Goal: Answer question/provide support: Answer question/provide support

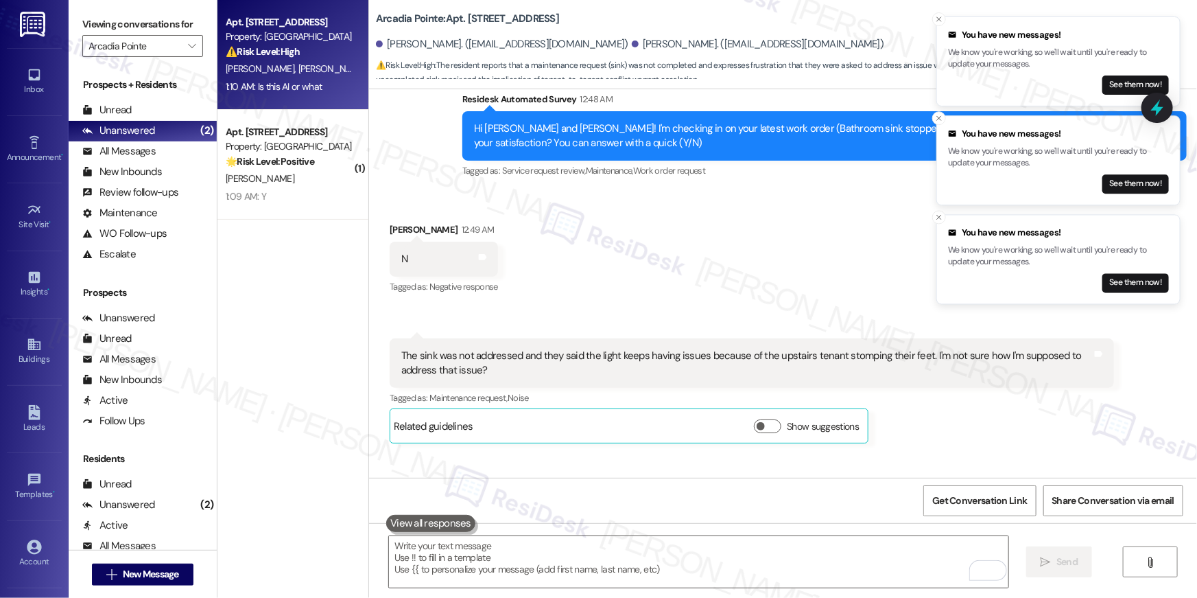
scroll to position [5633, 0]
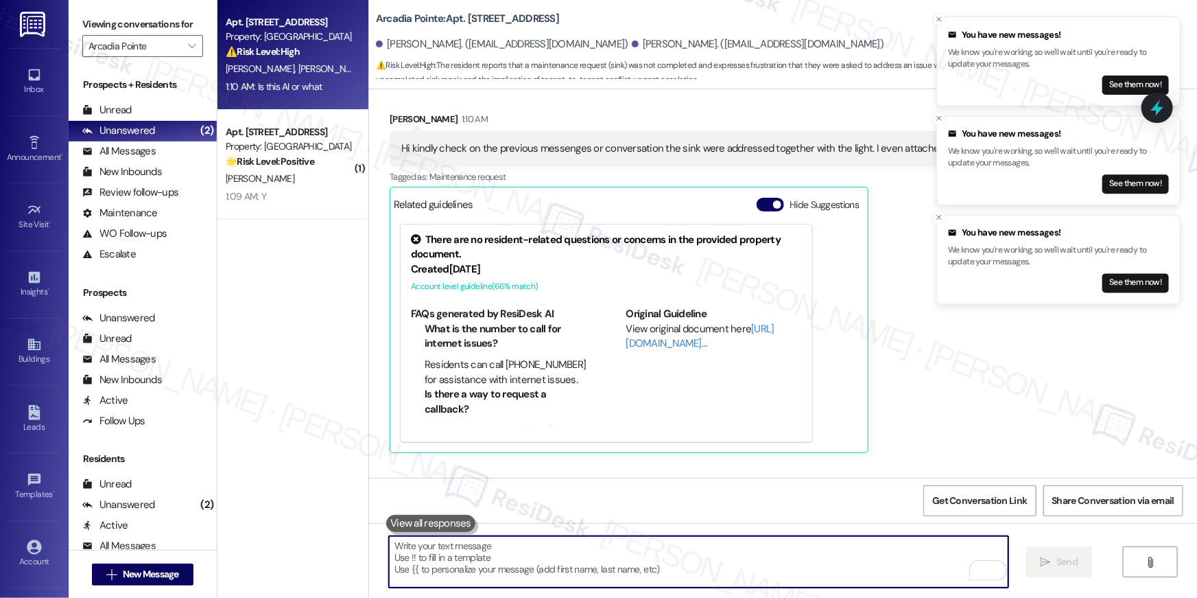
click at [807, 570] on textarea "To enrich screen reader interactions, please activate Accessibility in Grammarl…" at bounding box center [698, 561] width 619 height 51
click at [720, 560] on textarea "To enrich screen reader interactions, please activate Accessibility in Grammarl…" at bounding box center [698, 561] width 619 height 51
click at [720, 562] on textarea "To enrich screen reader interactions, please activate Accessibility in Grammarl…" at bounding box center [698, 561] width 619 height 51
paste textarea "Hey [PERSON_NAME], thanks for reaching out! I am a real person, though I do occ…"
type textarea "Hey [PERSON_NAME], thanks for reaching out! I am a real person, though I do occ…"
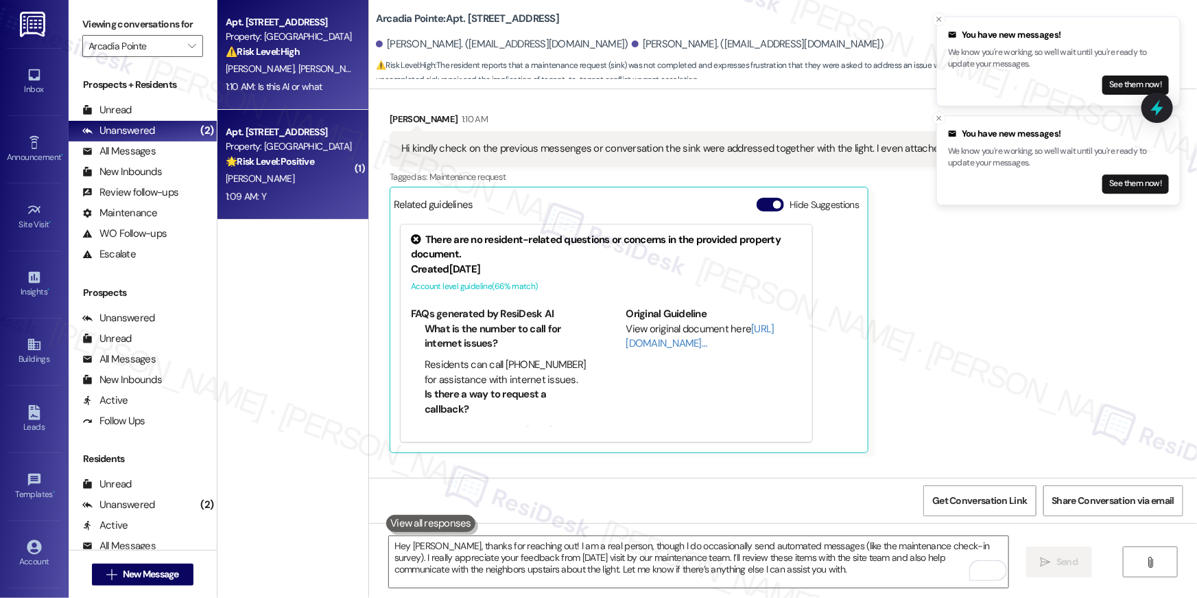
click at [298, 153] on div "Property: [GEOGRAPHIC_DATA]" at bounding box center [289, 146] width 127 height 14
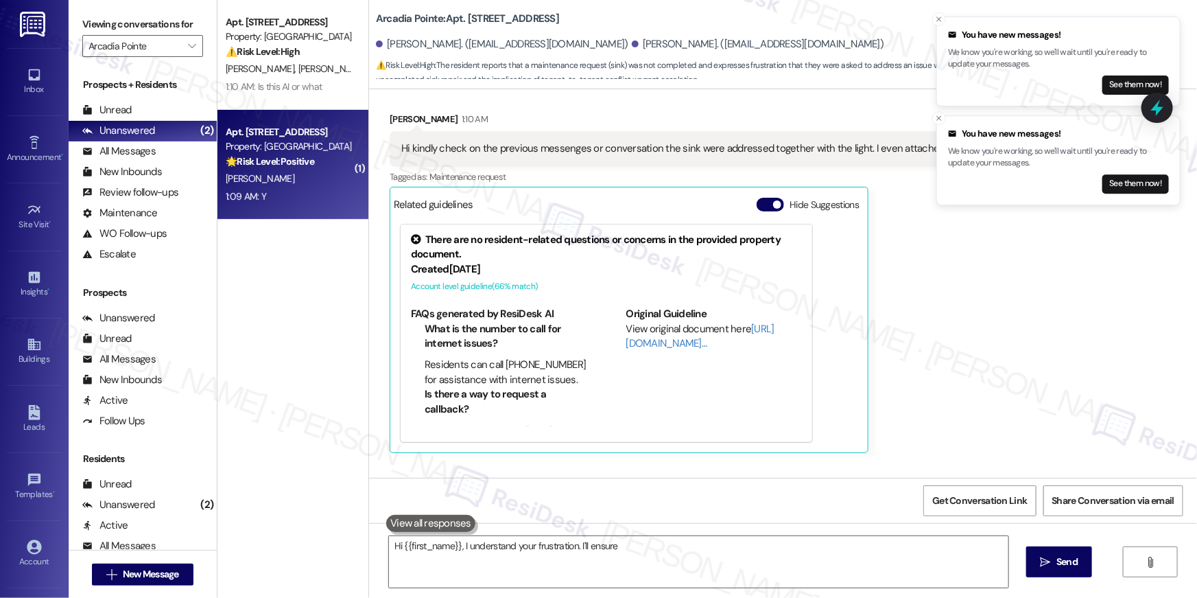
type textarea "Hi {{first_name}}, I understand your frustration. I'll ensure the"
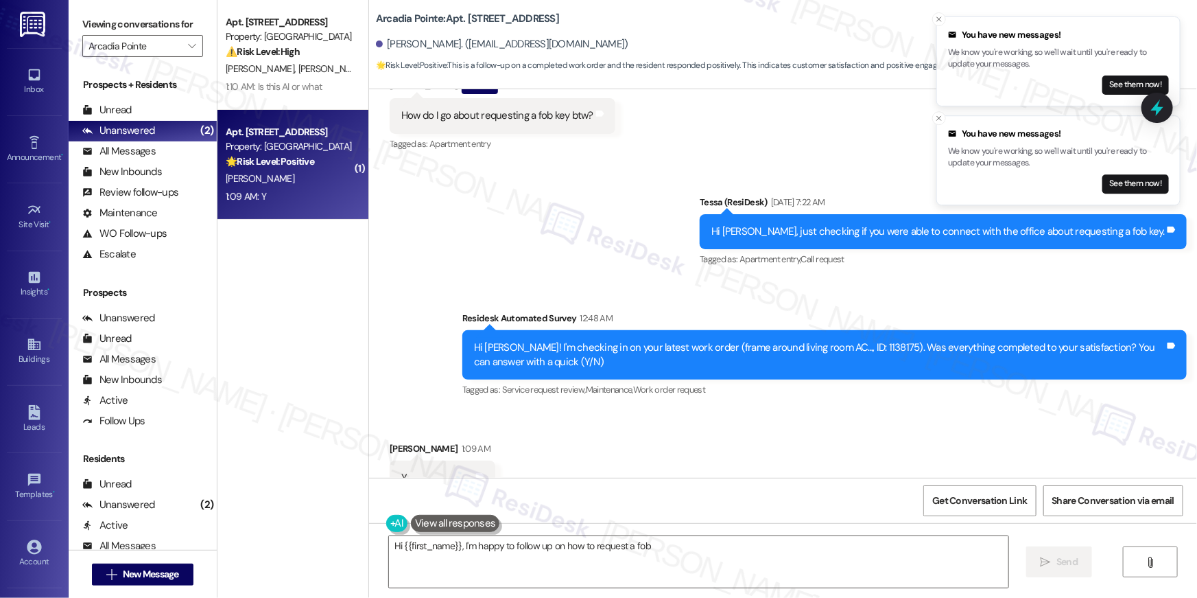
scroll to position [2754, 0]
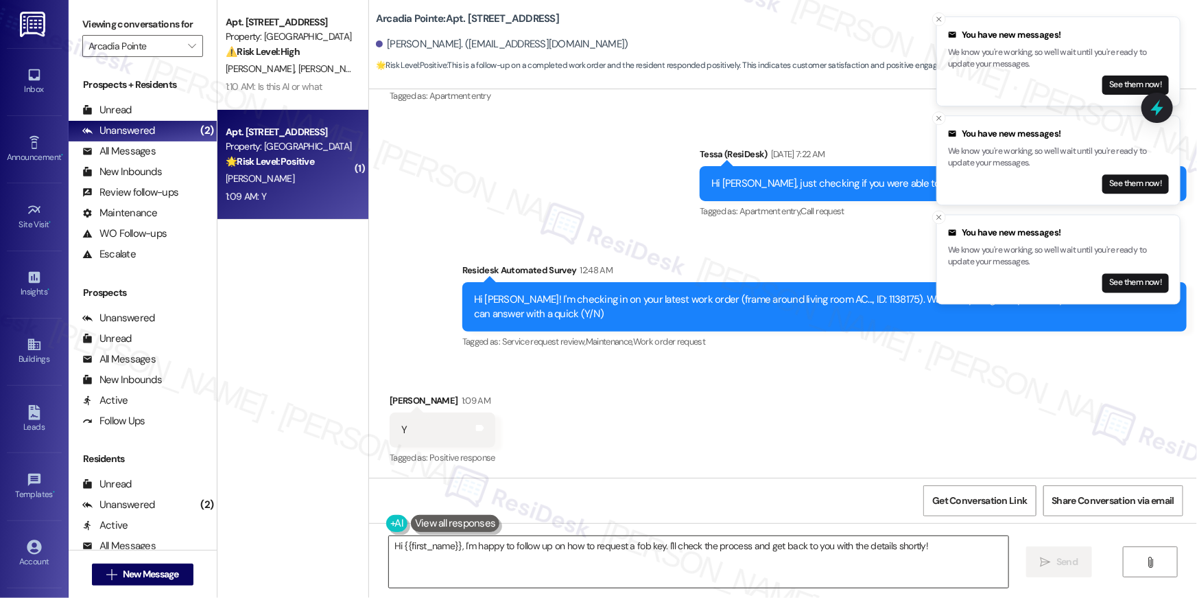
click at [818, 576] on textarea "Hi {{first_name}}, I'm happy to follow up on how to request a fob key. I'll che…" at bounding box center [698, 561] width 619 height 51
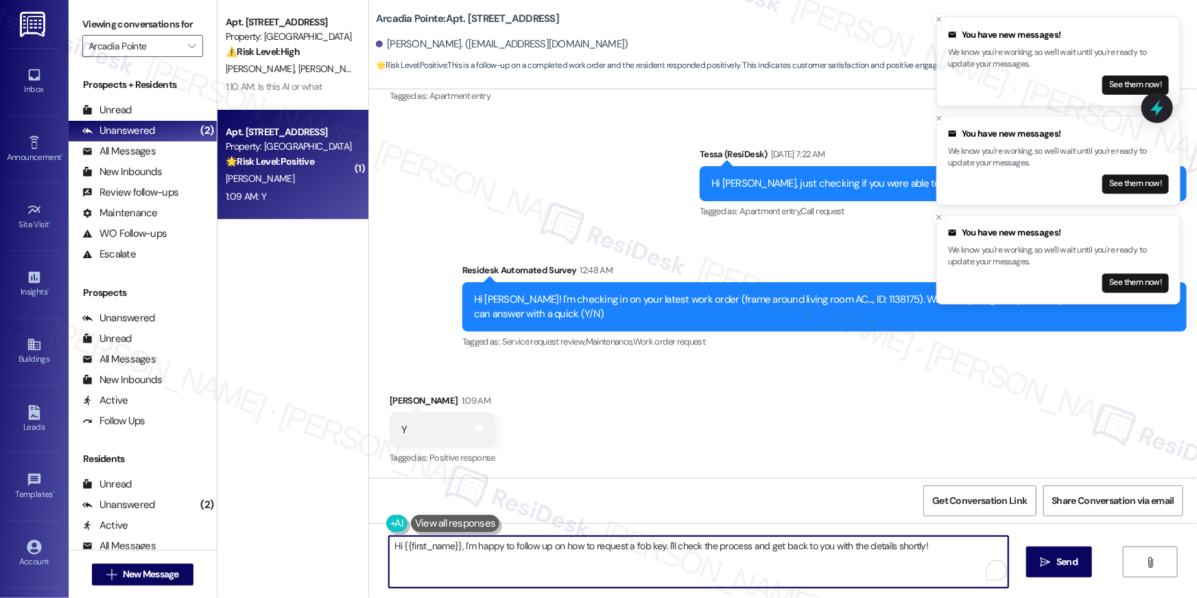
click at [818, 576] on textarea "Hi {{first_name}}, I'm happy to follow up on how to request a fob key. I'll che…" at bounding box center [698, 561] width 619 height 51
paste textarea "’m glad to hear your work order has been completed! If anything else comes up o…"
type textarea "Hi {{first_name}}, I’m glad to hear your work order has been completed! If anyt…"
click at [1049, 554] on span " Send" at bounding box center [1059, 561] width 43 height 14
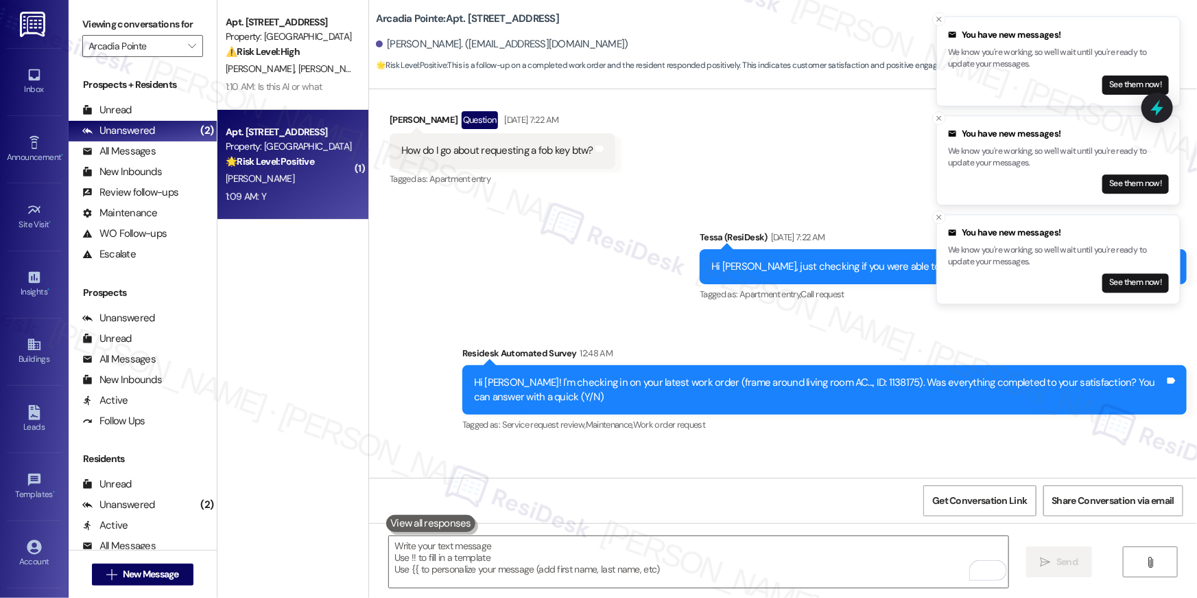
scroll to position [2065, 0]
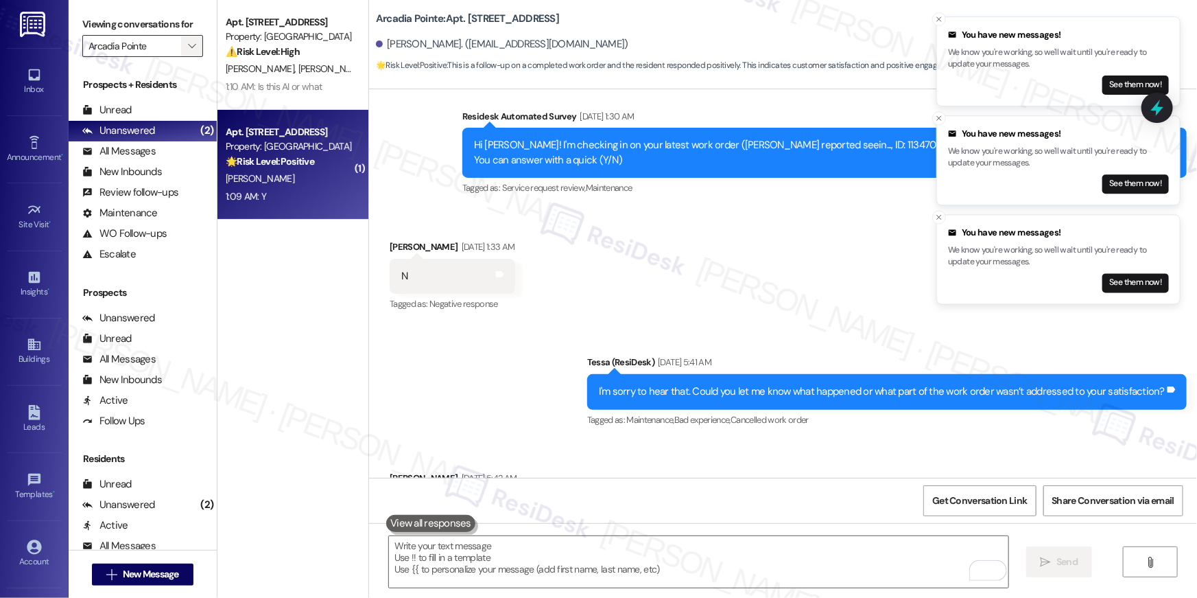
click at [188, 48] on icon "" at bounding box center [192, 45] width 8 height 11
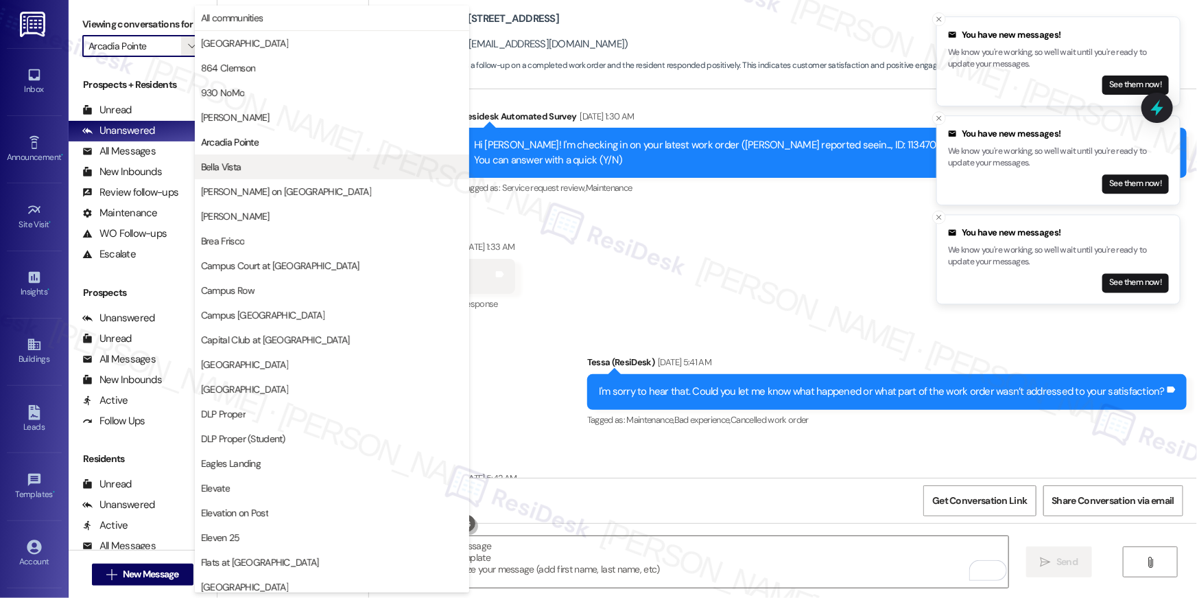
click at [269, 167] on span "Bella Vista" at bounding box center [332, 167] width 262 height 14
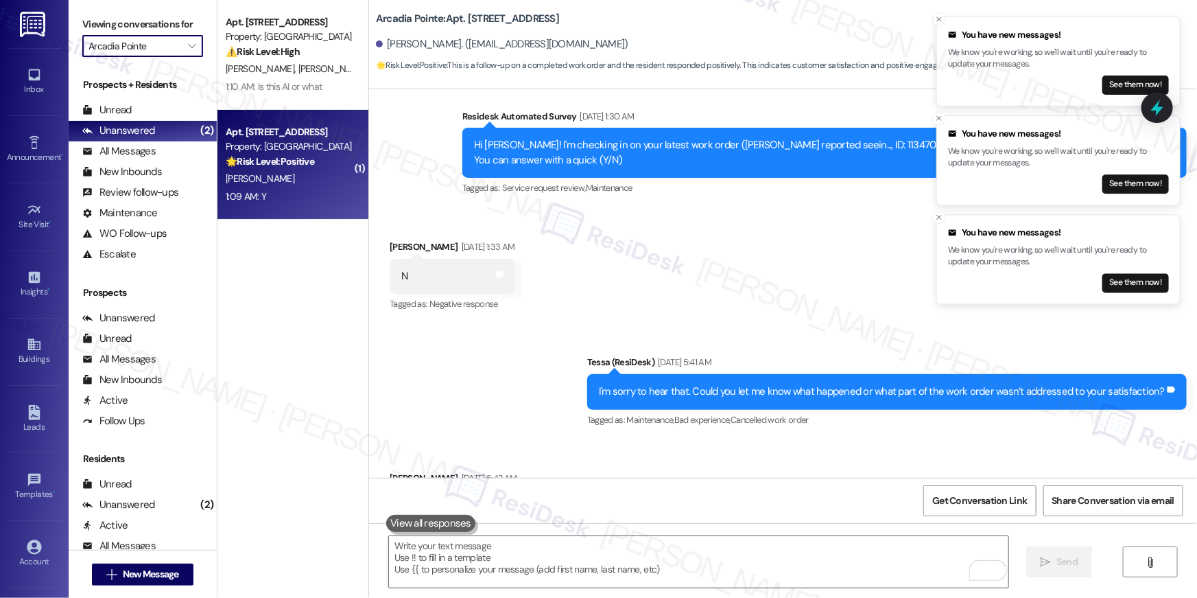
type input "Bella Vista"
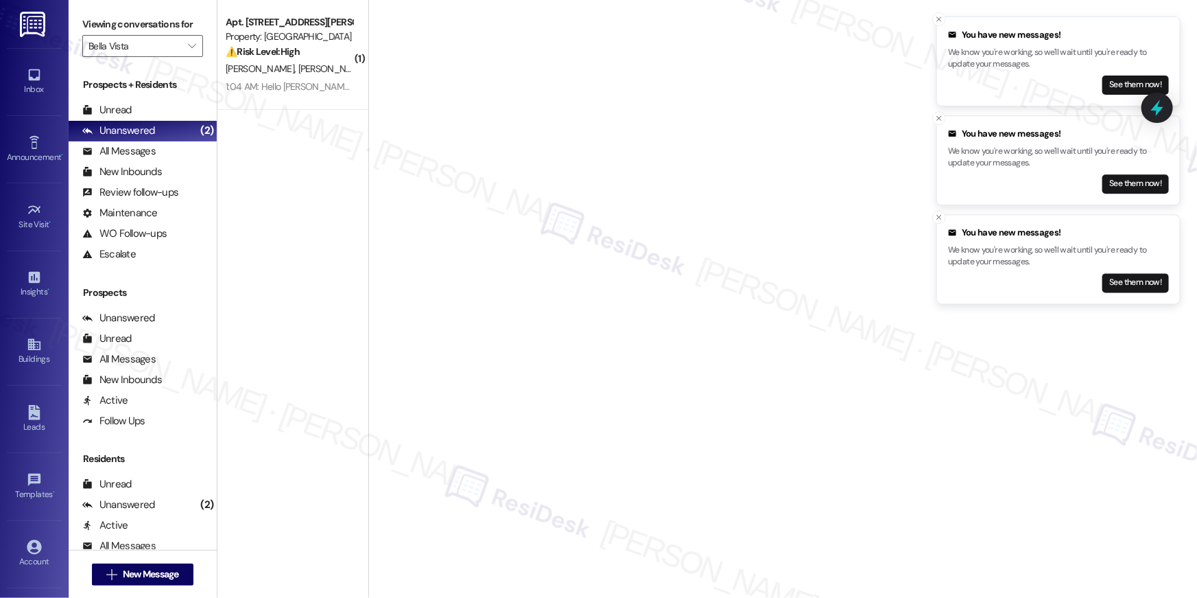
click at [298, 117] on div "( 1 ) Apt. 710, [STREET_ADDRESS][PERSON_NAME] Property: Bella Vista ⚠️ Risk Lev…" at bounding box center [292, 250] width 151 height 500
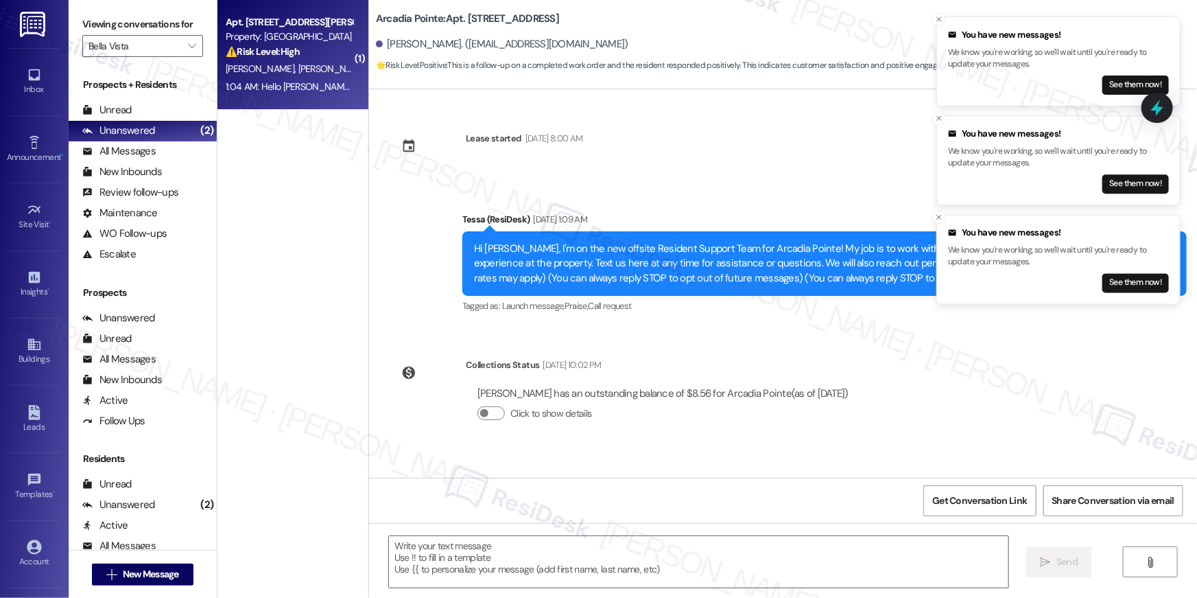
click at [296, 81] on div "1:04 AM: Hello [PERSON_NAME] this is April in 710 our front door was damaged an…" at bounding box center [791, 86] width 1131 height 12
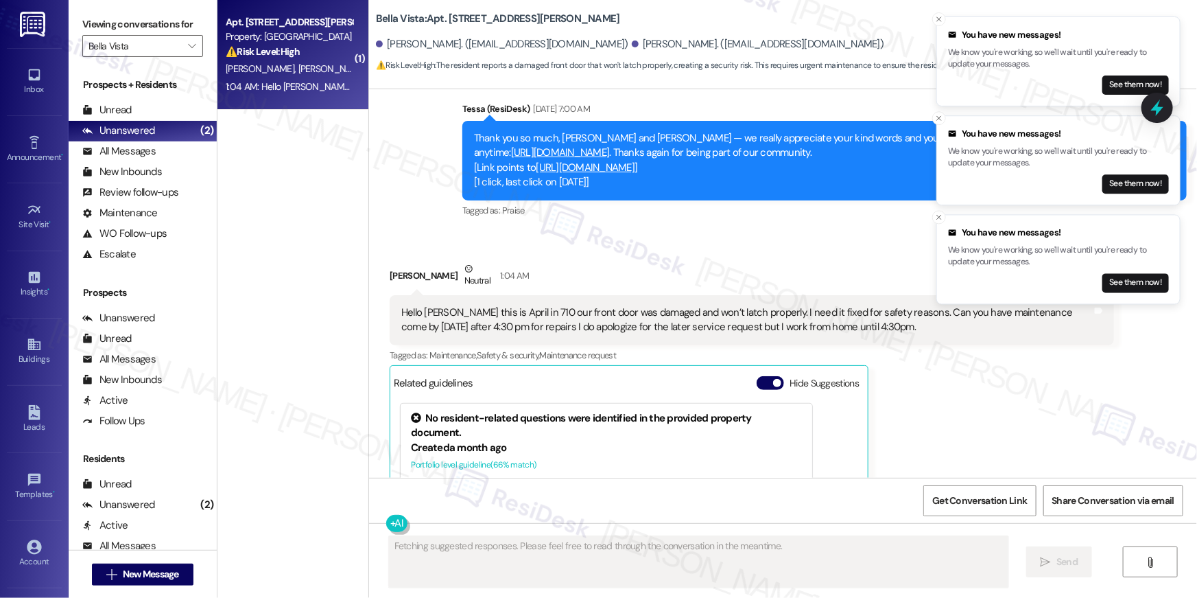
scroll to position [1756, 0]
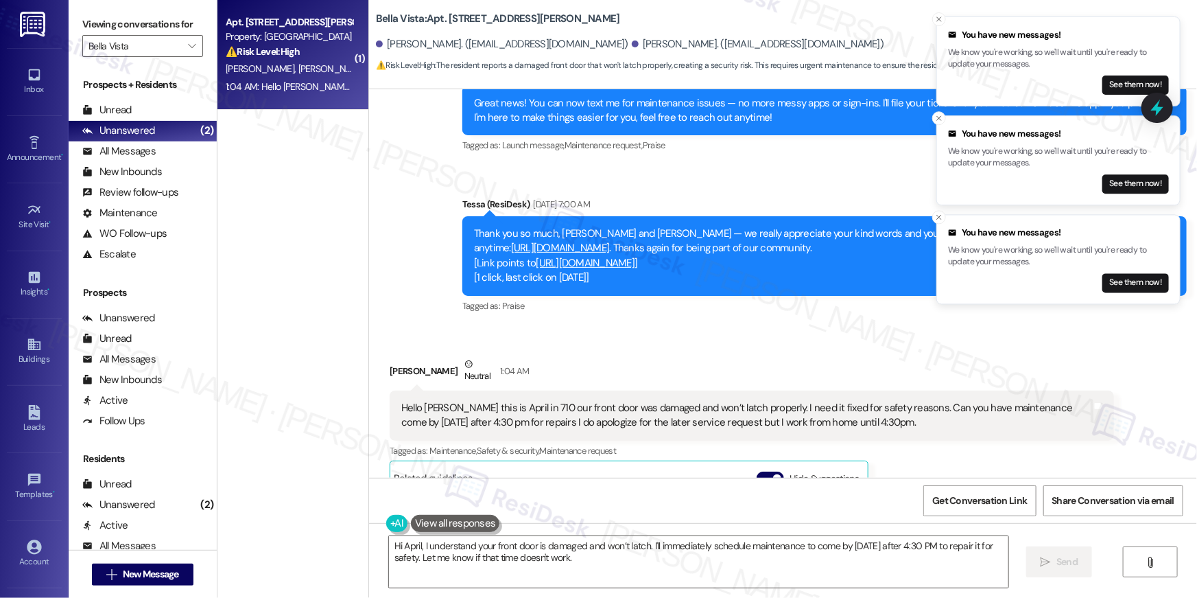
click at [610, 245] on link "[URL][DOMAIN_NAME]" at bounding box center [560, 248] width 99 height 14
click at [591, 574] on textarea "Hi April, I understand your front door is damaged and won’t latch. I'll immedia…" at bounding box center [698, 561] width 619 height 51
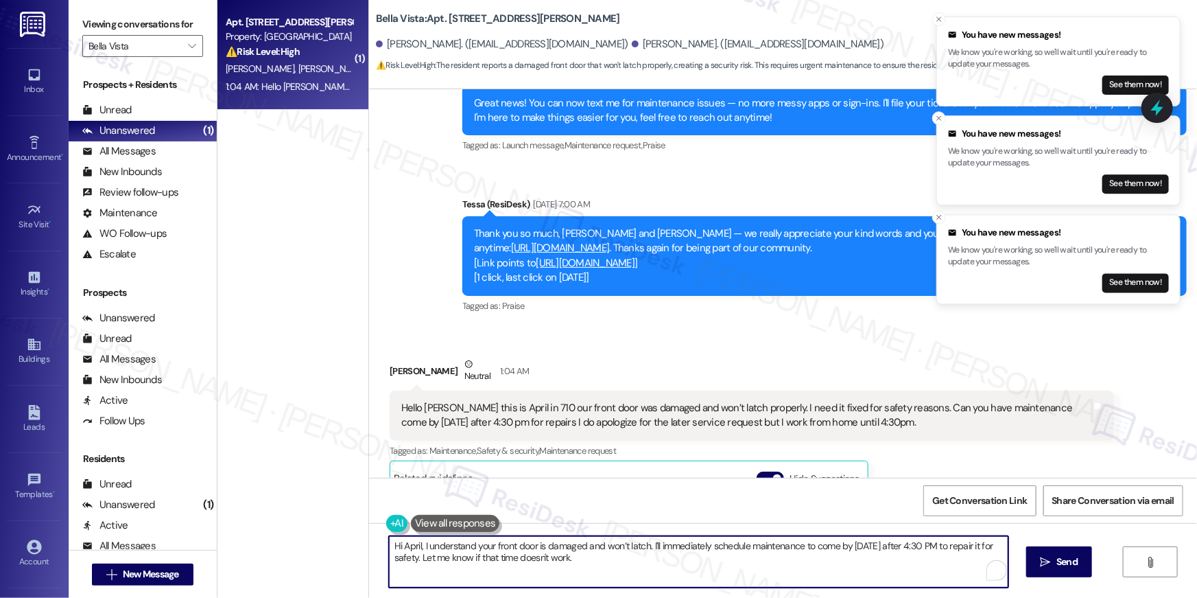
click at [591, 574] on textarea "Hi April, I understand your front door is damaged and won’t latch. I'll immedia…" at bounding box center [698, 561] width 619 height 51
type textarea "Hey, April. Thanks for letting me know about your front door. Let me submit a w…"
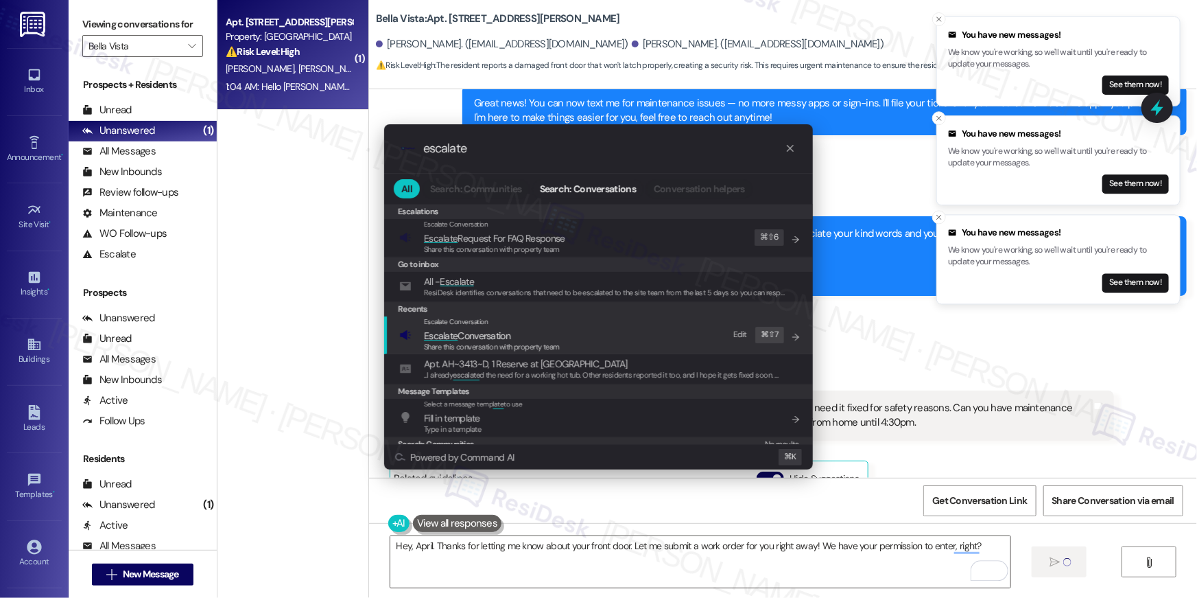
type input "escalate"
click at [455, 338] on span "Escalate" at bounding box center [441, 335] width 34 height 12
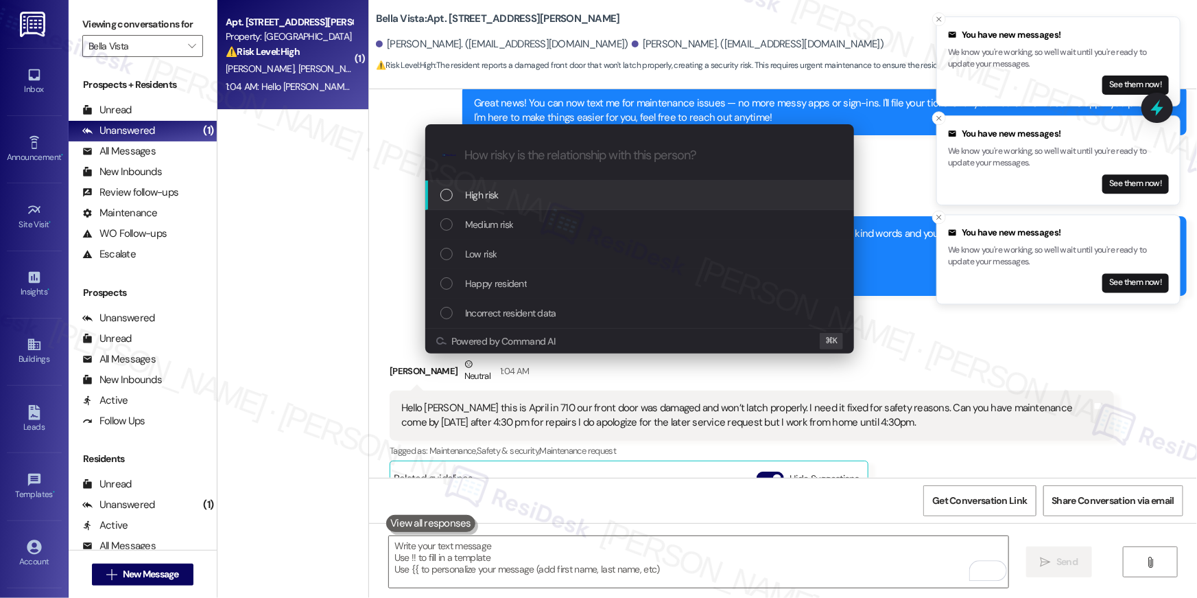
click at [486, 198] on span "High risk" at bounding box center [482, 194] width 34 height 15
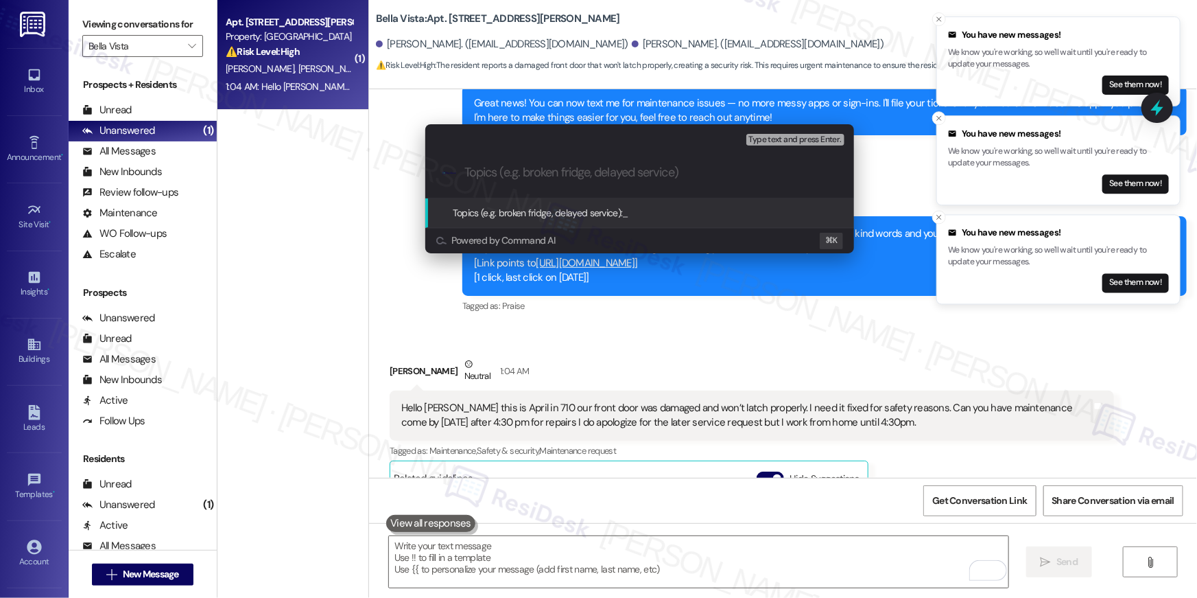
scroll to position [2022, 0]
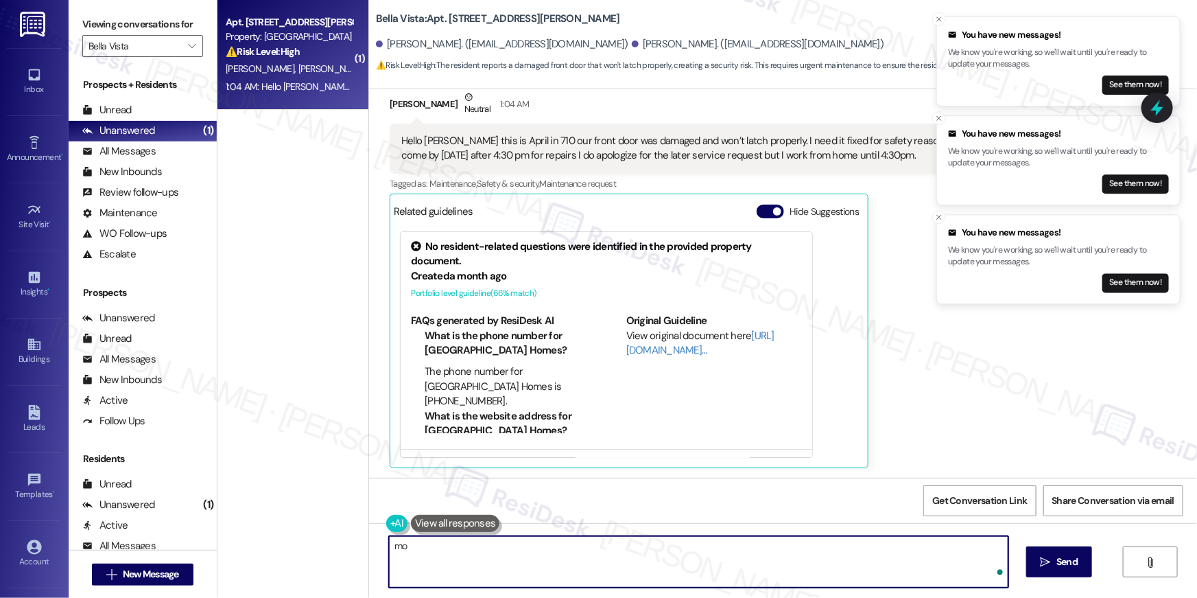
type textarea "m"
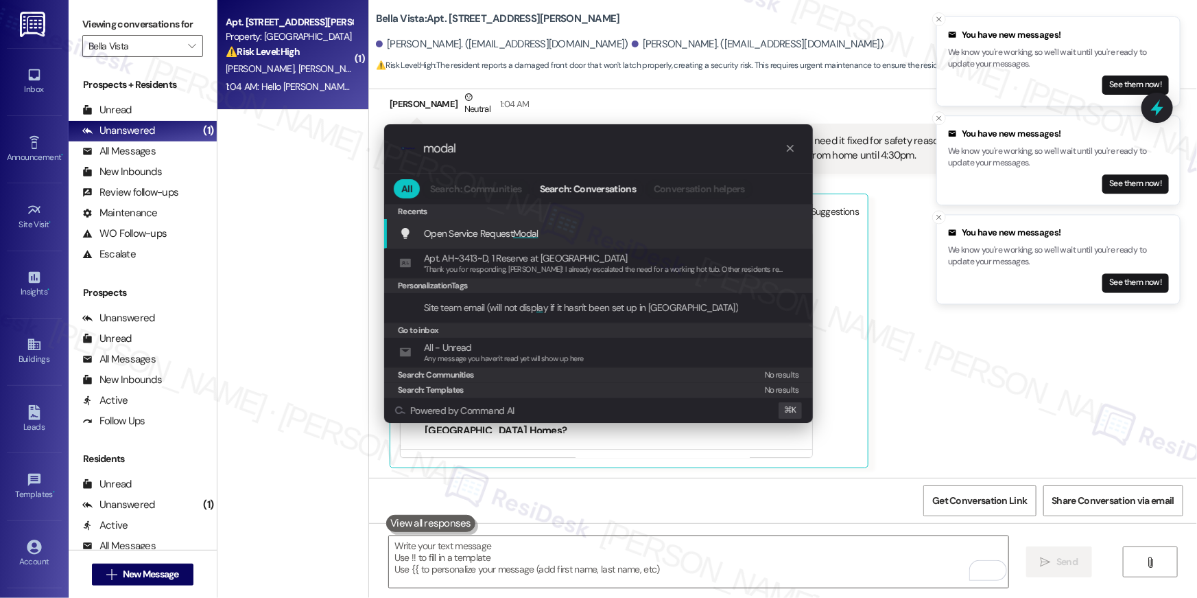
click at [530, 230] on span "Modal" at bounding box center [525, 233] width 25 height 12
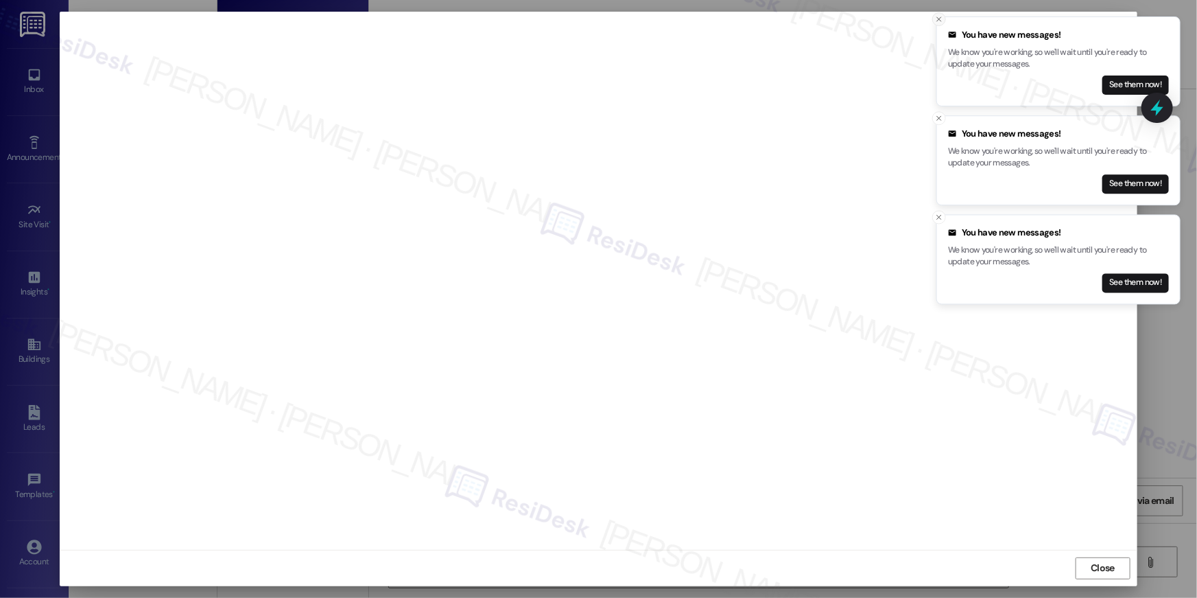
click at [939, 21] on icon "Close toast" at bounding box center [939, 19] width 8 height 8
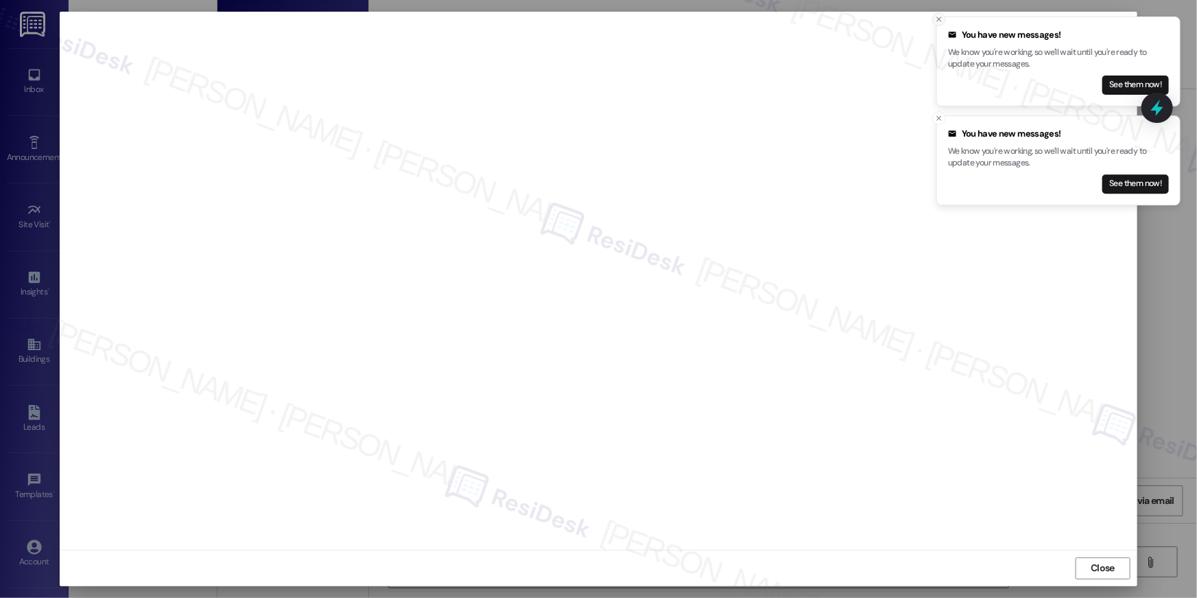
click at [941, 21] on icon "Close toast" at bounding box center [939, 19] width 8 height 8
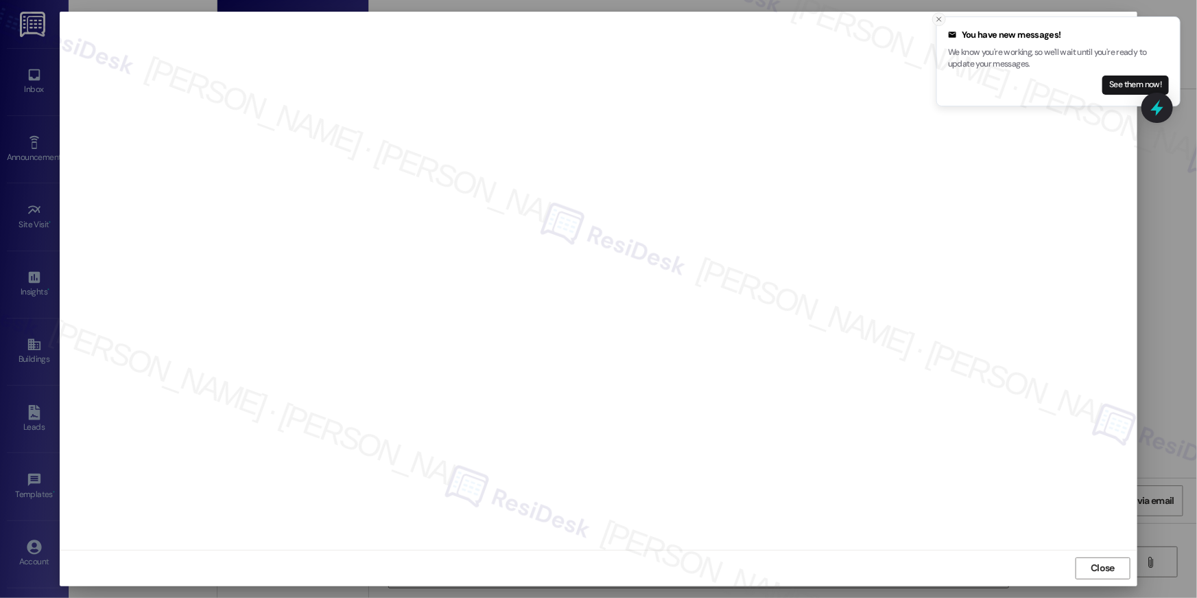
click at [941, 24] on button "Close toast" at bounding box center [939, 19] width 14 height 14
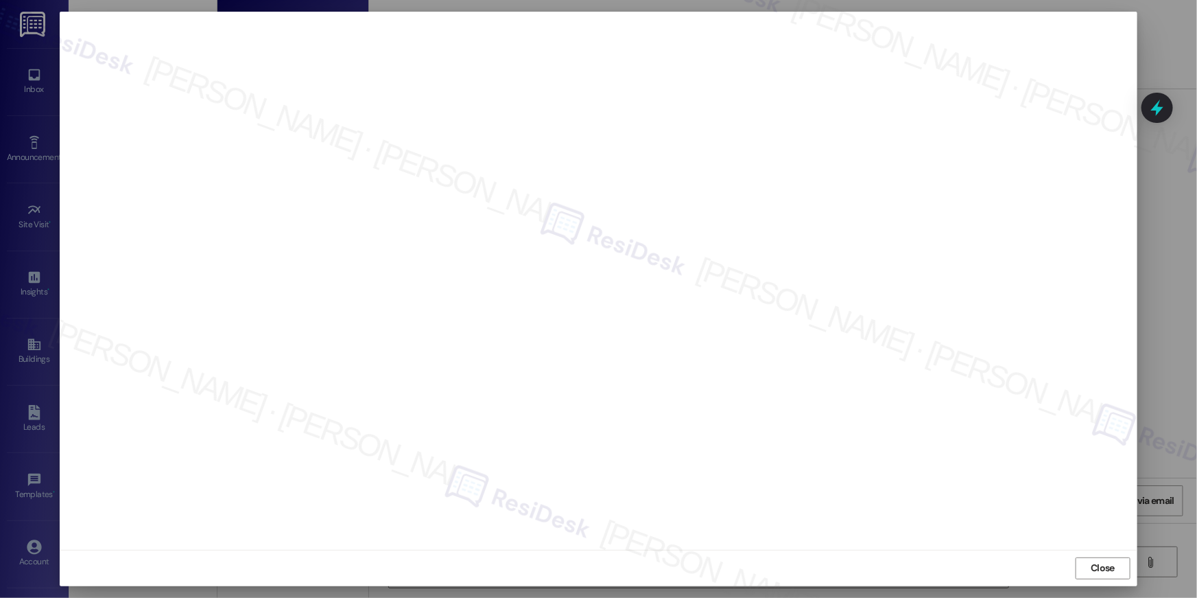
click at [1092, 587] on div at bounding box center [598, 299] width 1197 height 598
click at [1091, 575] on span "Close" at bounding box center [1102, 568] width 29 height 21
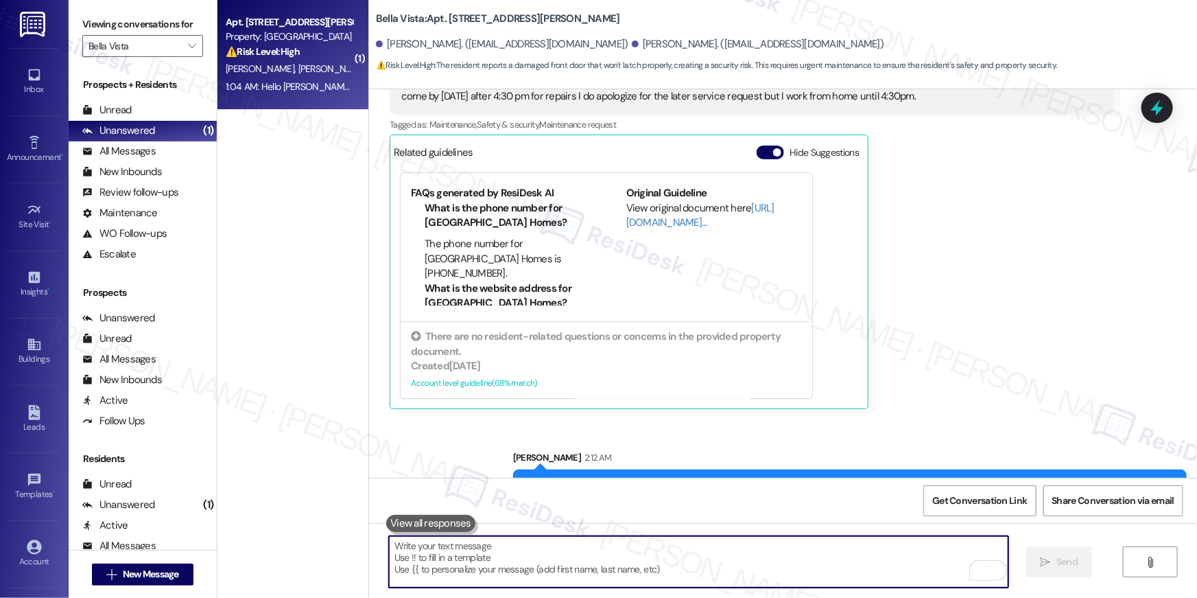
scroll to position [2118, 0]
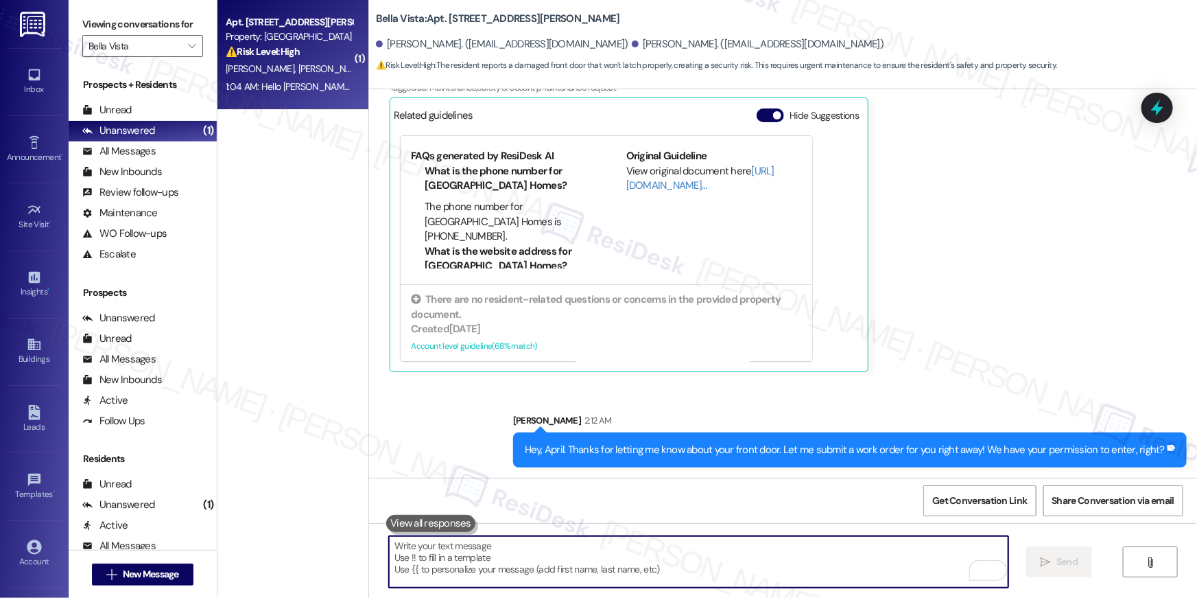
drag, startPoint x: 869, startPoint y: 574, endPoint x: 883, endPoint y: 560, distance: 20.4
click at [869, 574] on textarea "To enrich screen reader interactions, please activate Accessibility in Grammarl…" at bounding box center [698, 561] width 619 height 51
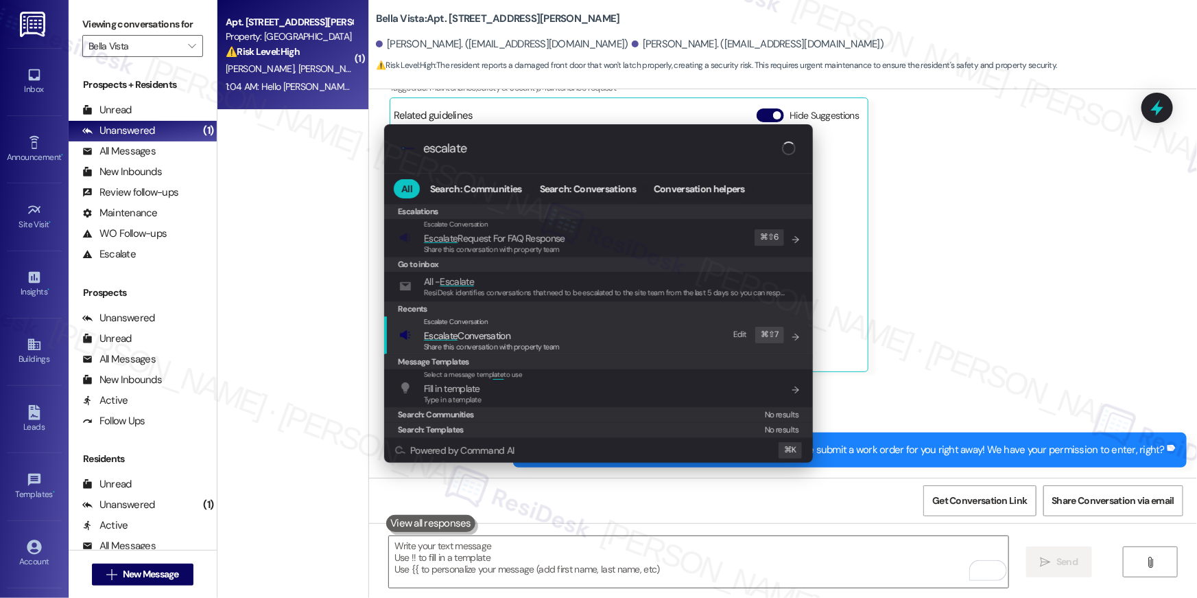
type input "escalate"
drag, startPoint x: 588, startPoint y: 336, endPoint x: 596, endPoint y: 338, distance: 8.5
click at [589, 336] on div "Escalate Conversation Escalate Conversation Share this conversation with proper…" at bounding box center [599, 334] width 401 height 37
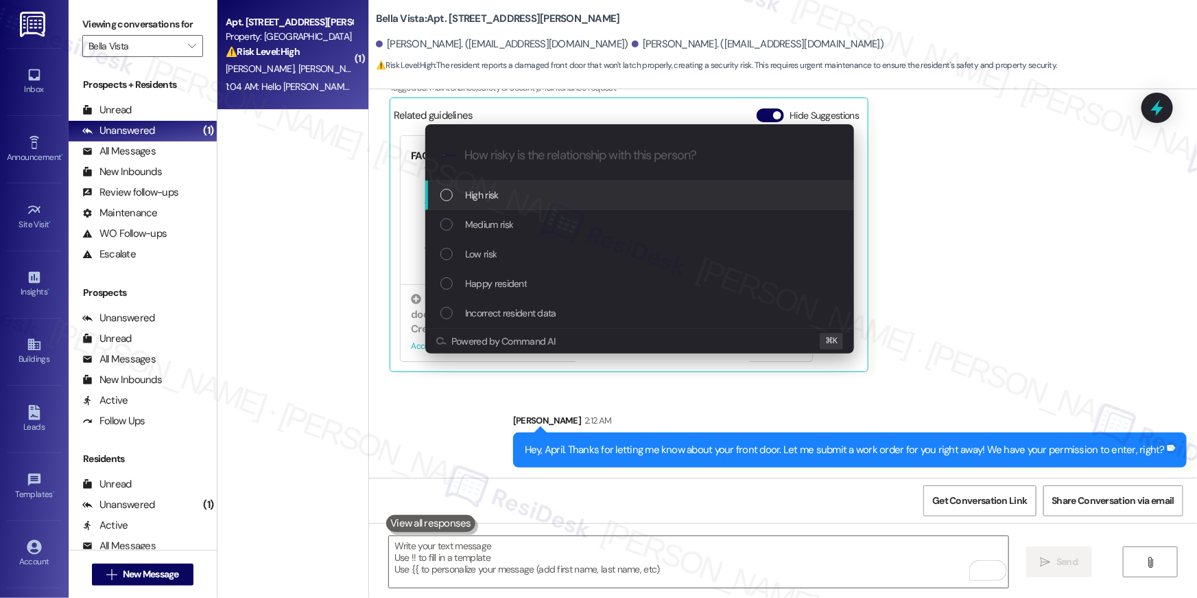
click at [504, 200] on div "High risk" at bounding box center [640, 194] width 401 height 15
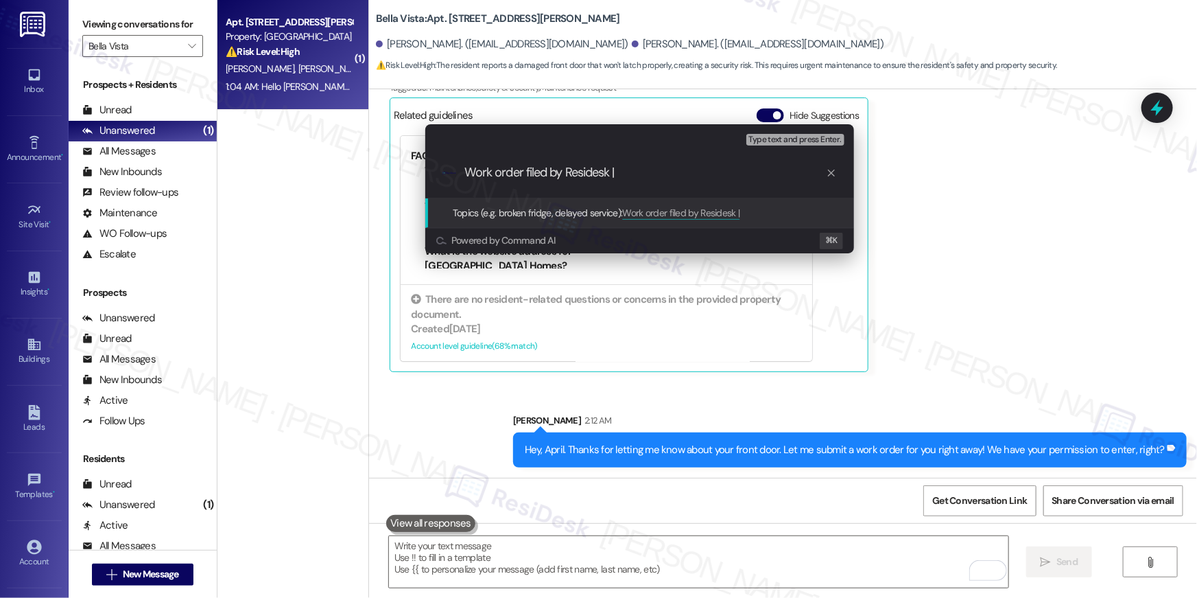
paste input "serviceRequestId:"1139277""
click at [660, 174] on input "Work order filed by Residesk | serviceRequestId:"1139277"" at bounding box center [645, 172] width 362 height 14
type input "Work order filed by Residesk | WO #: "1139277""
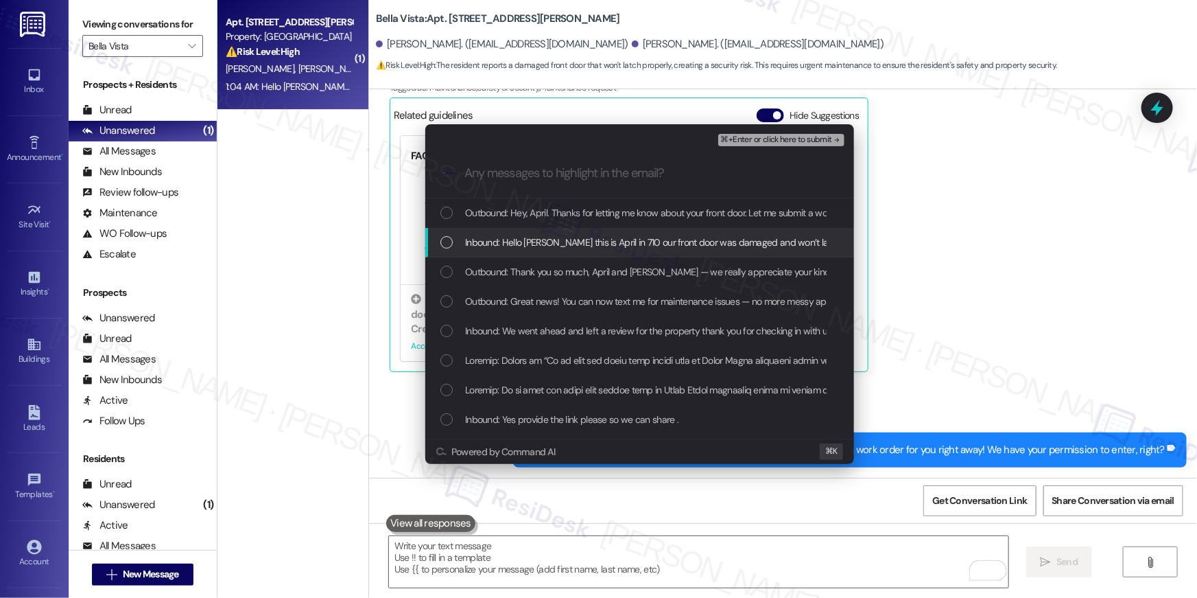
click at [449, 241] on div "List of options" at bounding box center [446, 242] width 12 height 12
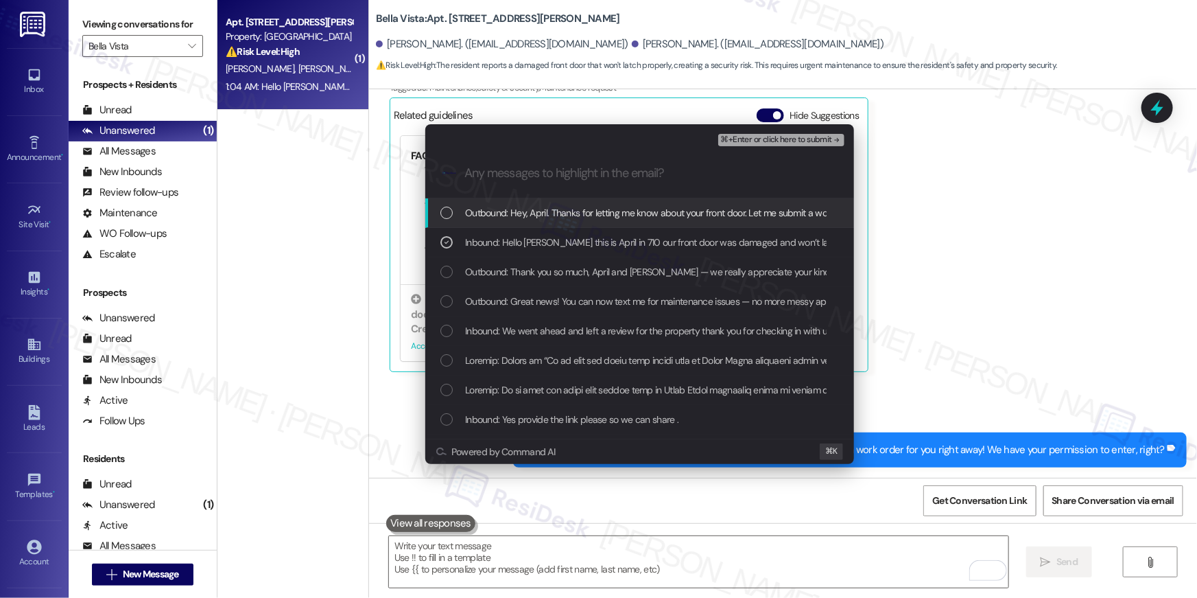
click at [765, 143] on span "⌘+Enter or click here to submit" at bounding box center [776, 140] width 111 height 10
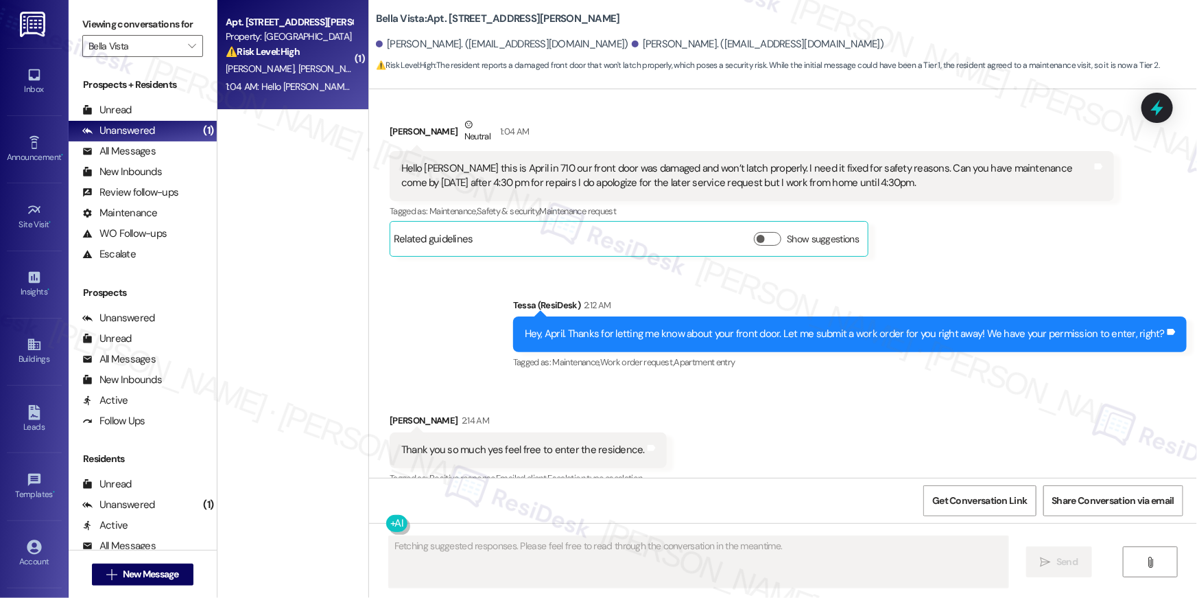
scroll to position [2015, 0]
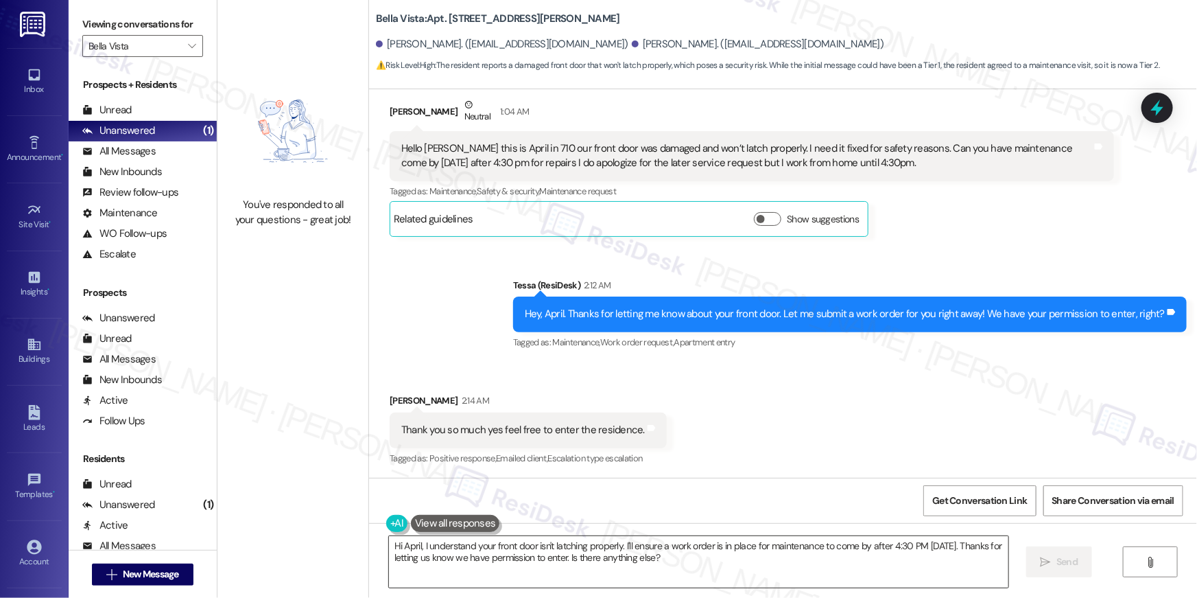
click at [784, 576] on textarea "Hi April, I understand your front door isn't latching properly. I'll ensure a w…" at bounding box center [698, 561] width 619 height 51
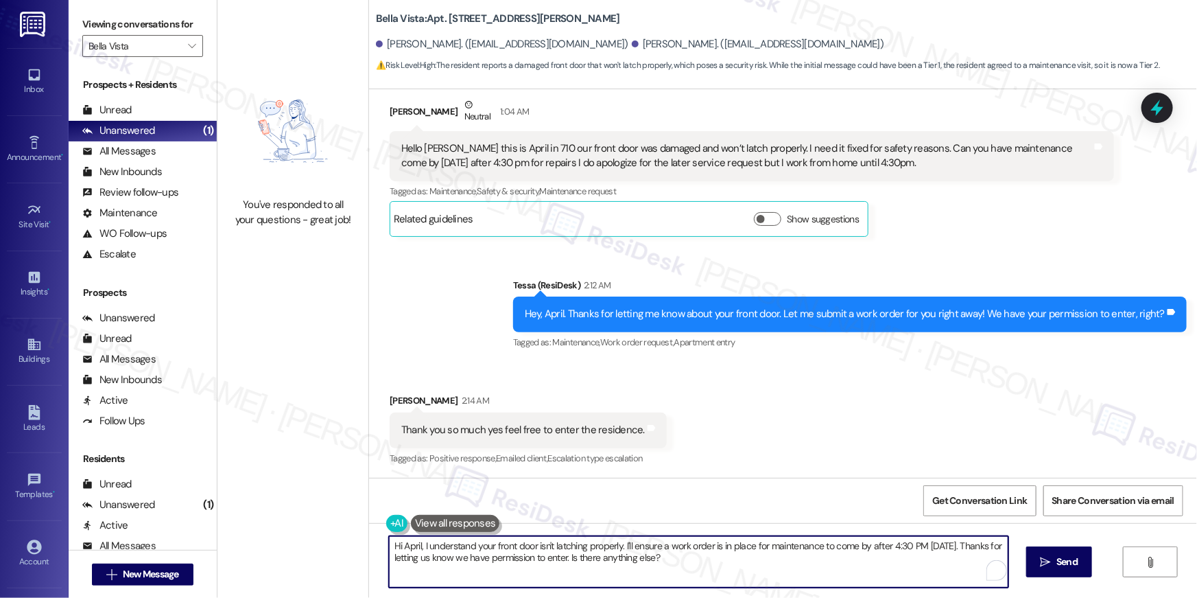
paste textarea "Thank you, {{first_name}}! I’ve submitted your request, and our maintenance tea…"
type textarea "Thank you, {{first_name}}! I’ve submitted your request, and our maintenance tea…"
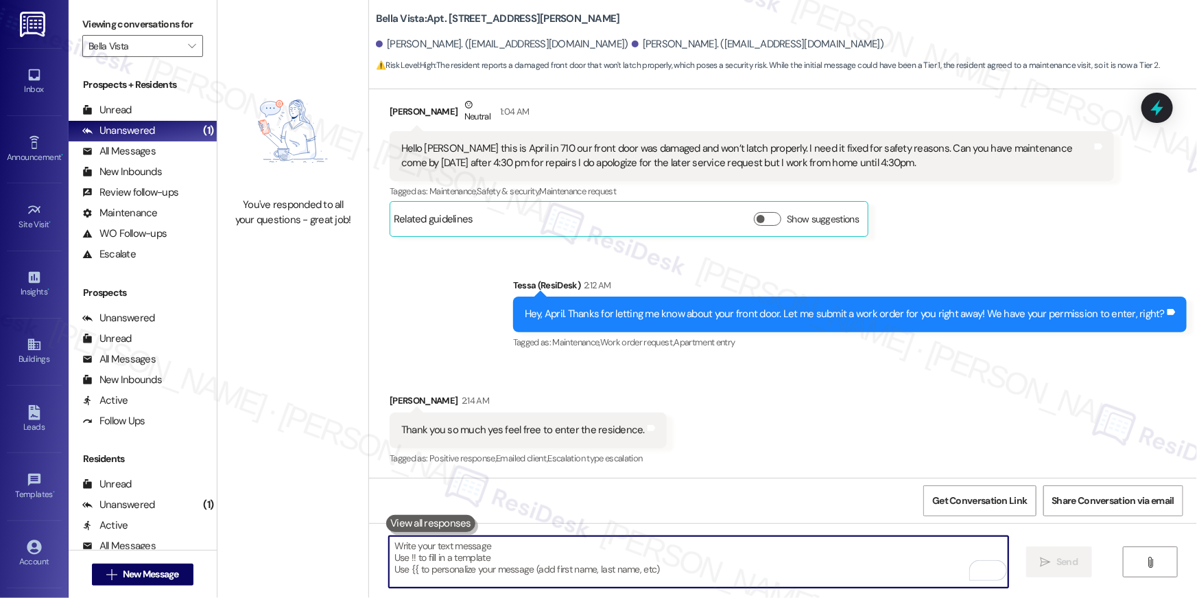
drag, startPoint x: 456, startPoint y: 575, endPoint x: 471, endPoint y: 543, distance: 35.6
click at [456, 575] on textarea "To enrich screen reader interactions, please activate Accessibility in Grammarl…" at bounding box center [698, 561] width 619 height 51
click at [471, 543] on textarea "To enrich screen reader interactions, please activate Accessibility in Grammarl…" at bounding box center [698, 561] width 619 height 51
paste textarea "Thank you so much for your wonderful 5-star review, {{first_name}}! We truly ap…"
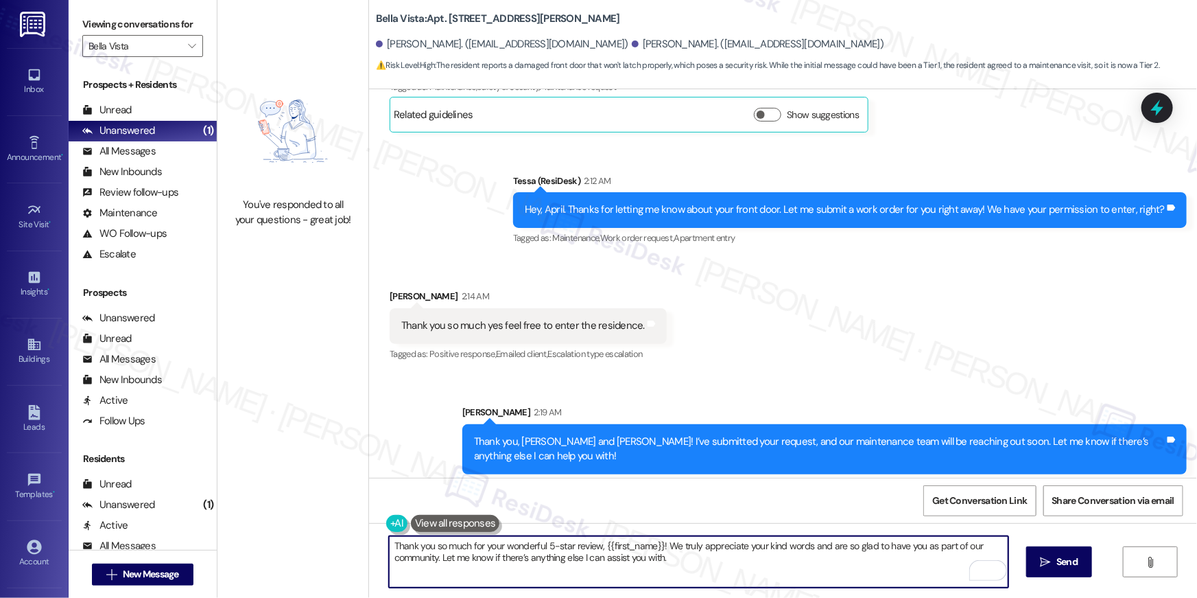
scroll to position [2125, 0]
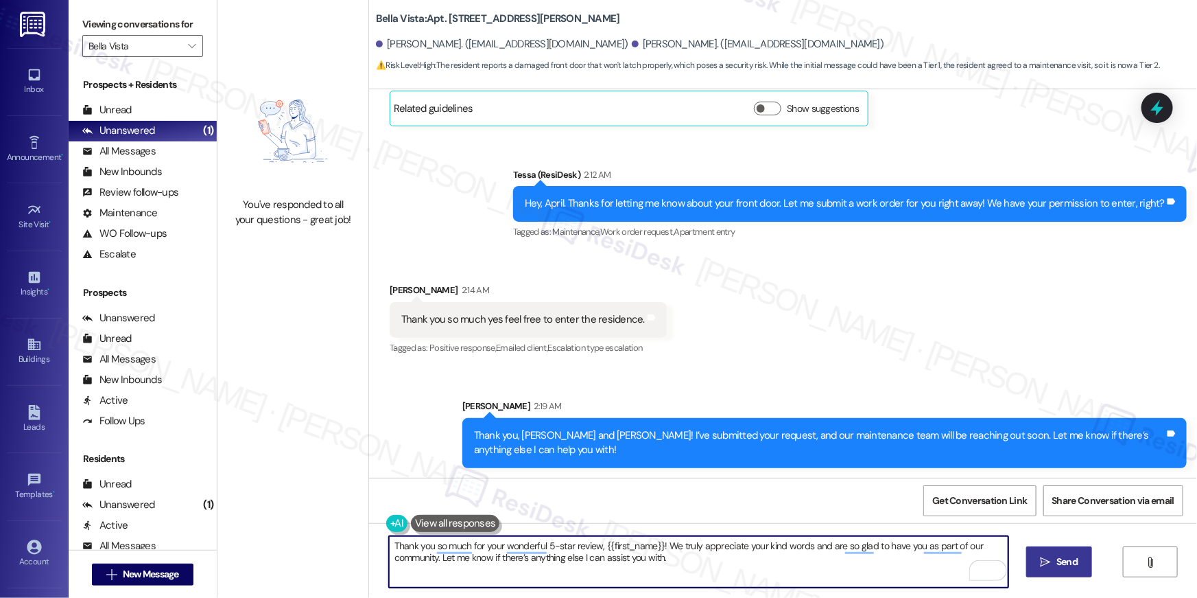
type textarea "Thank you so much for your wonderful 5-star review, {{first_name}}! We truly ap…"
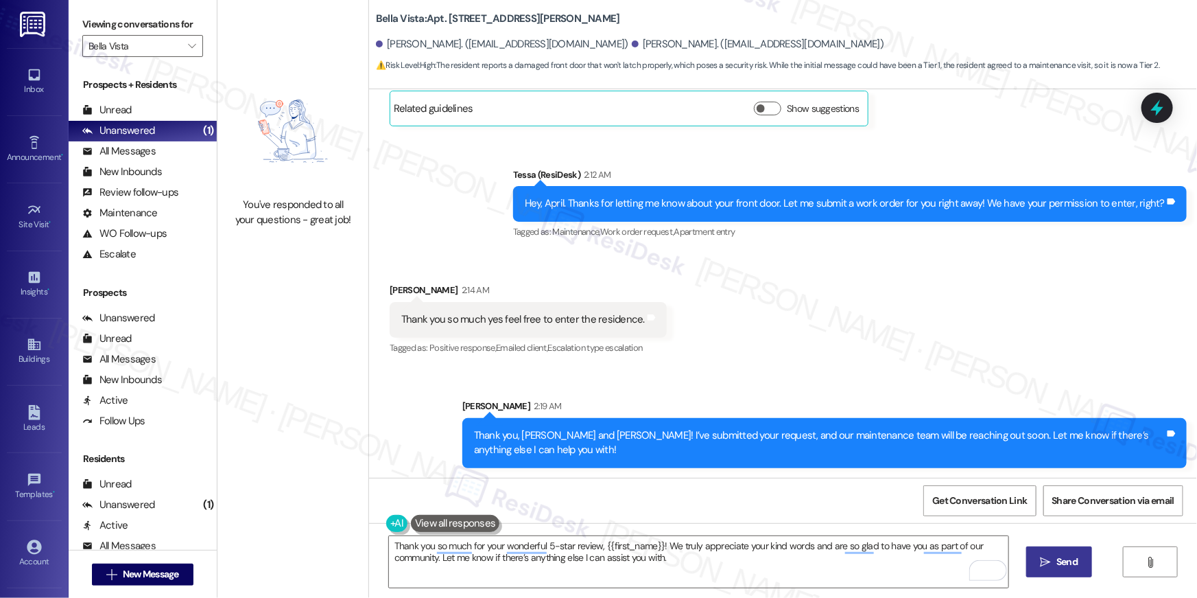
click at [1043, 569] on button " Send" at bounding box center [1059, 561] width 67 height 31
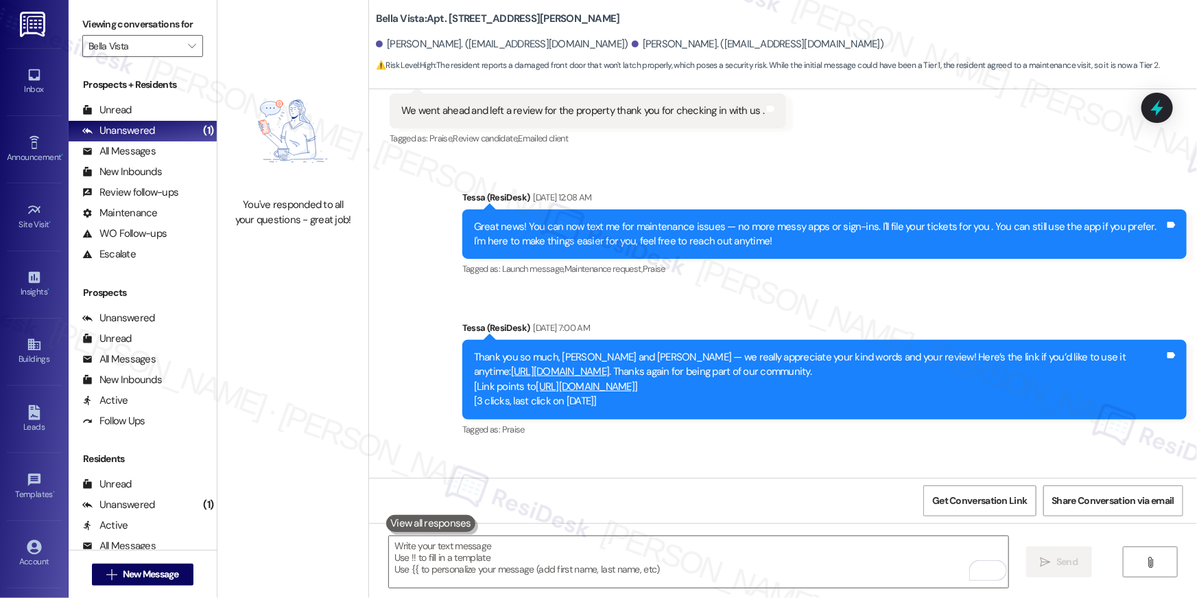
scroll to position [1574, 0]
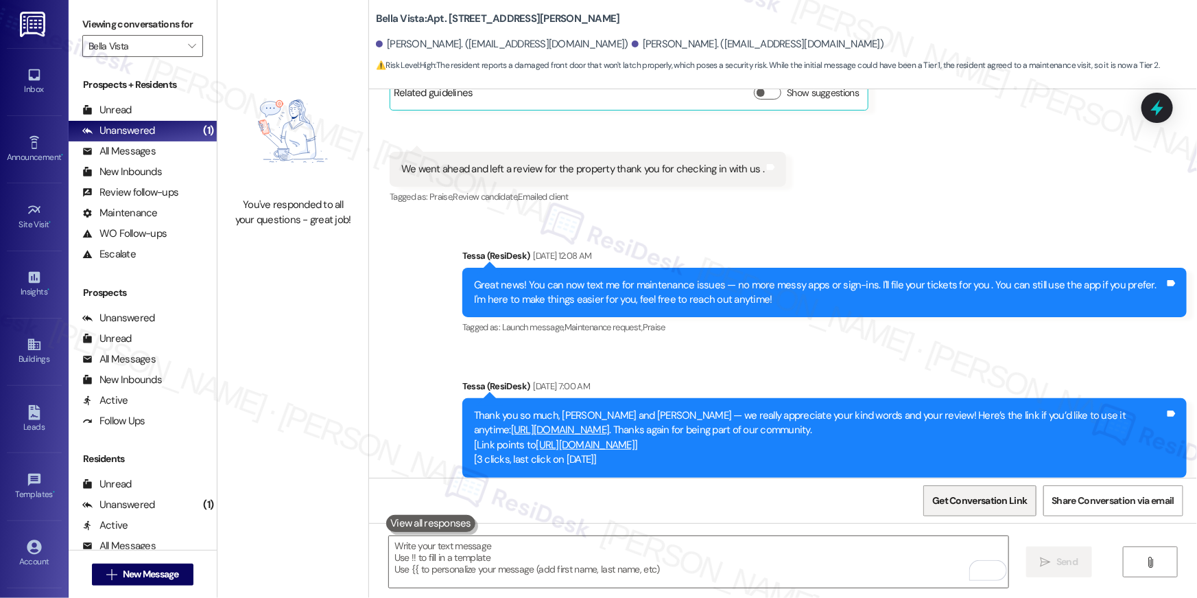
click at [1000, 513] on span "Get Conversation Link" at bounding box center [980, 500] width 100 height 29
click at [1001, 495] on span "Get Conversation Link" at bounding box center [979, 500] width 95 height 14
click at [438, 15] on b "Bella Vista: Apt. 710, [STREET_ADDRESS][PERSON_NAME]" at bounding box center [498, 19] width 244 height 14
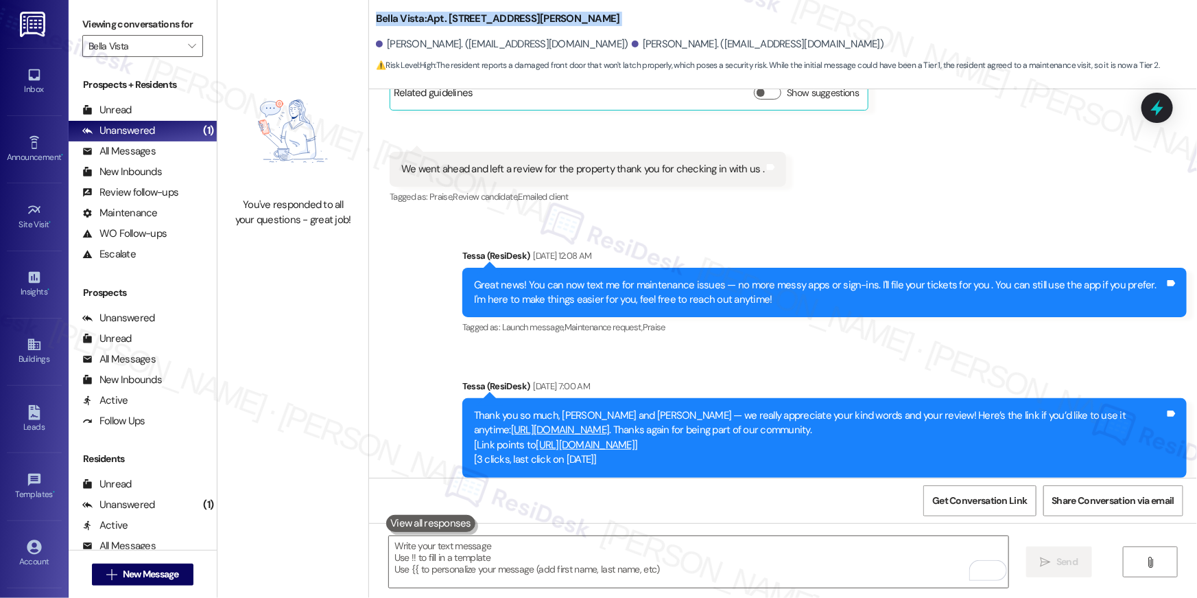
click at [438, 15] on b "Bella Vista: Apt. 710, [STREET_ADDRESS][PERSON_NAME]" at bounding box center [498, 19] width 244 height 14
copy div "Bella Vista: Apt. 710, [STREET_ADDRESS][PERSON_NAME]"
click at [188, 47] on icon "" at bounding box center [192, 45] width 8 height 11
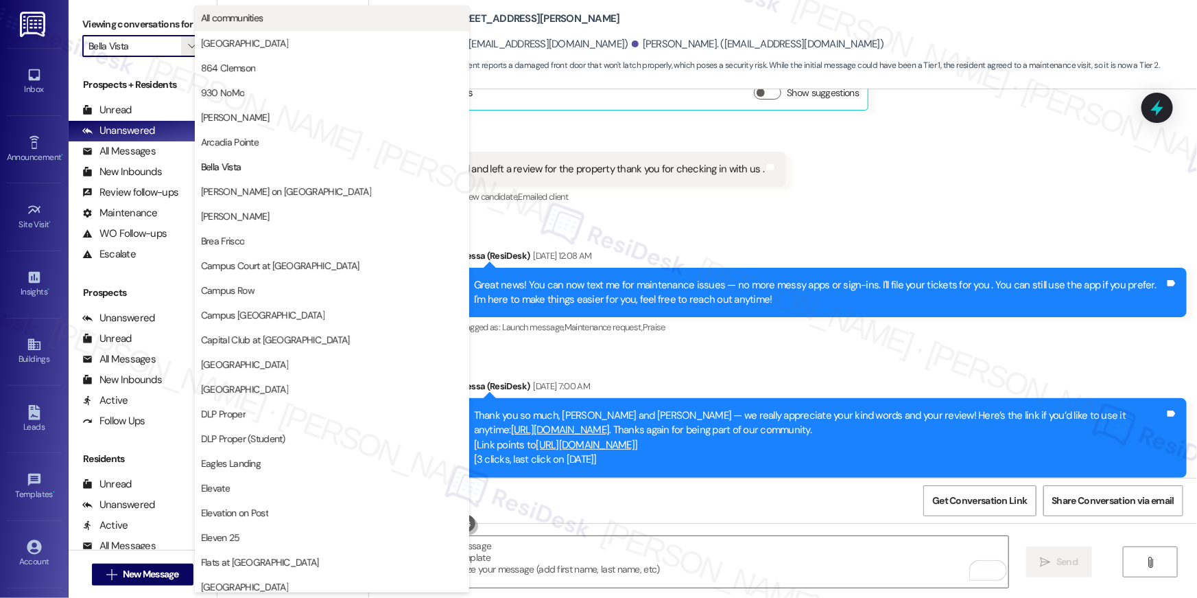
click at [268, 19] on span "All communities" at bounding box center [332, 18] width 262 height 14
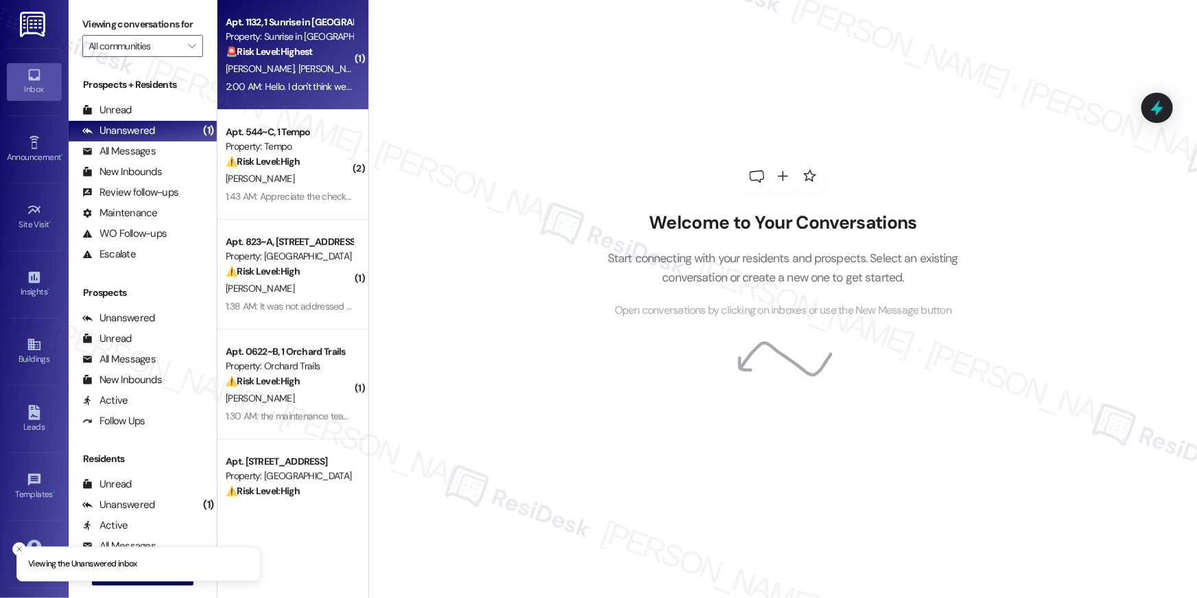
click at [307, 62] on span "[PERSON_NAME]" at bounding box center [332, 68] width 69 height 12
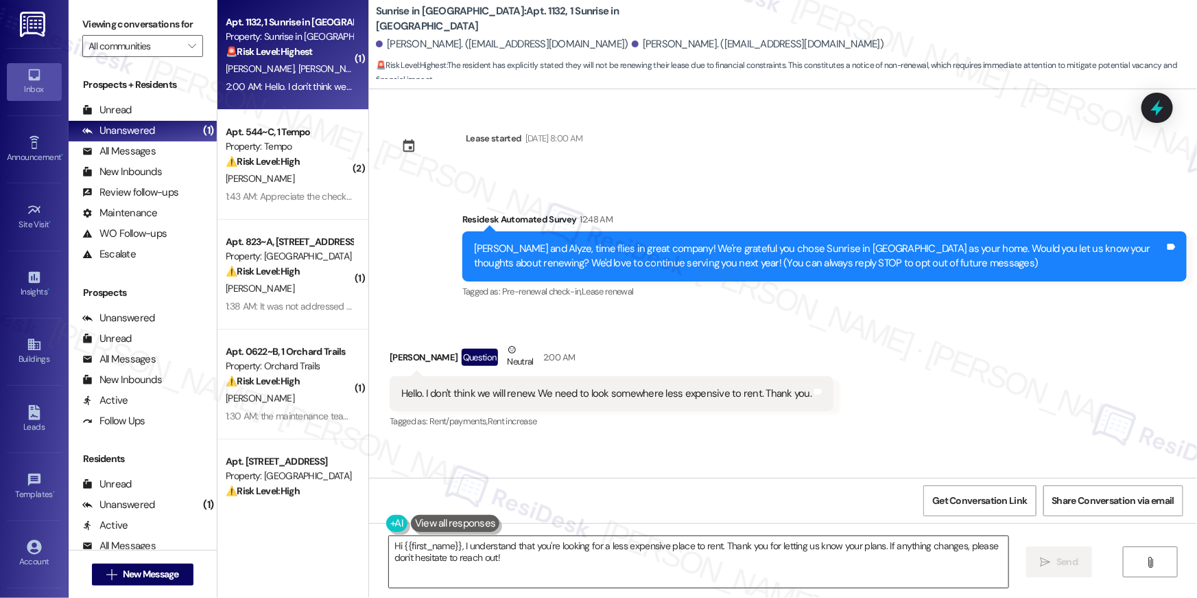
click at [770, 578] on textarea "Hi {{first_name}}, I understand that you're looking for a less expensive place …" at bounding box center [698, 561] width 619 height 51
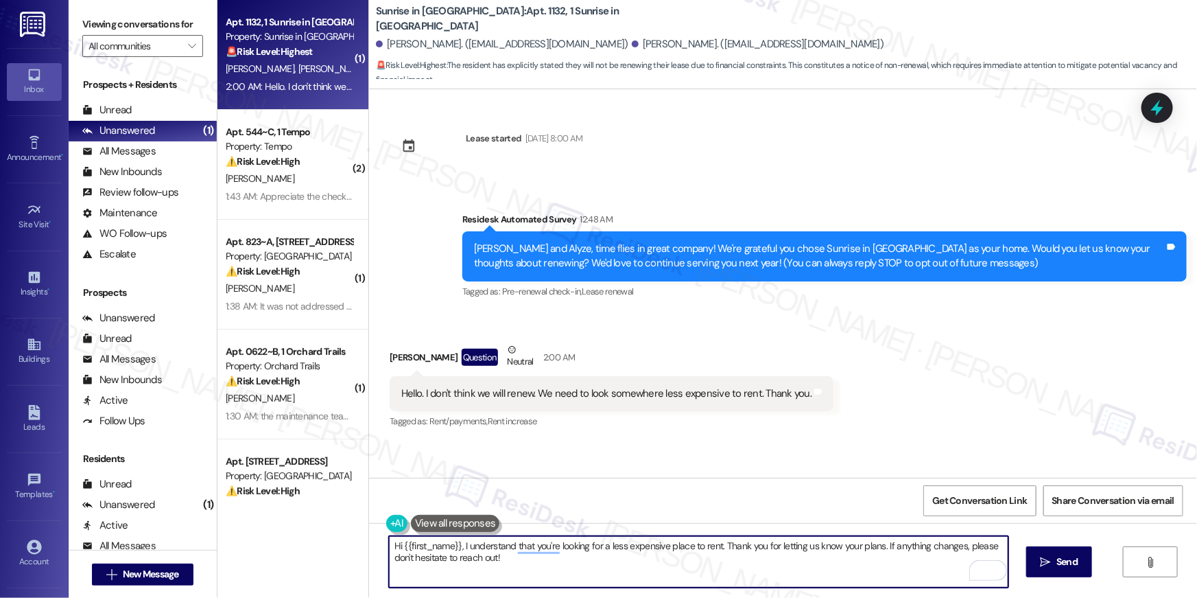
click at [649, 388] on div "Hello. I don't think we will renew. We need to look somewhere less expensive to…" at bounding box center [606, 393] width 410 height 14
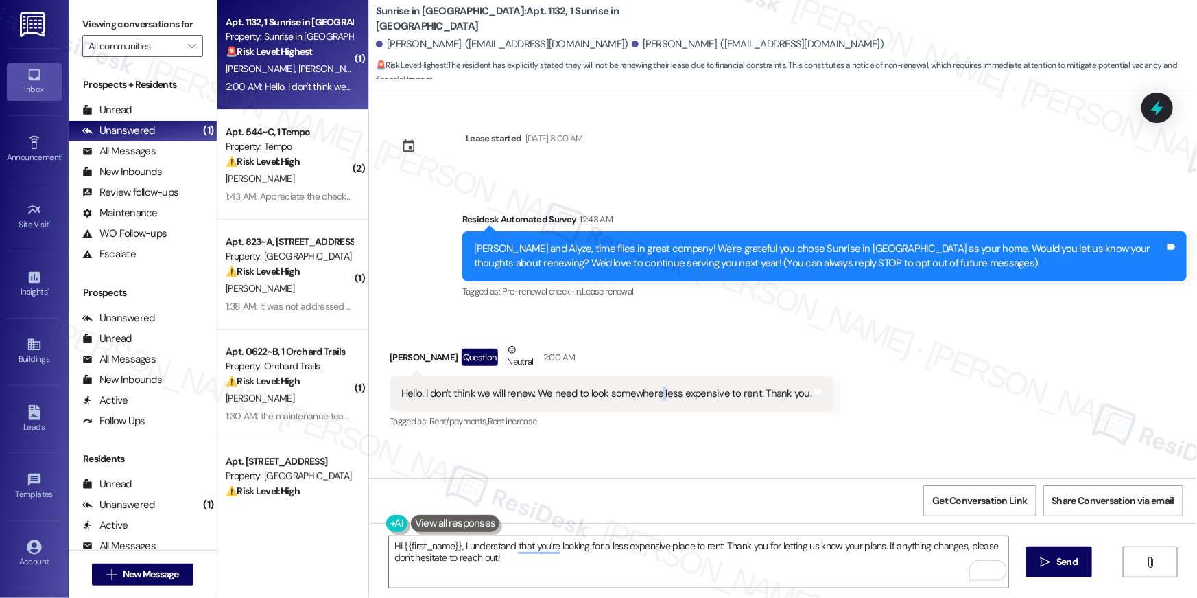
click at [649, 388] on div "Hello. I don't think we will renew. We need to look somewhere less expensive to…" at bounding box center [606, 393] width 410 height 14
click at [650, 388] on div "Hello. I don't think we will renew. We need to look somewhere less expensive to…" at bounding box center [606, 393] width 410 height 14
copy div "Hello. I don't think we will renew. We need to look somewhere less expensive to…"
click at [709, 569] on textarea "Hi {{first_name}}, I understand that you're looking for a less expensive place …" at bounding box center [698, 561] width 619 height 51
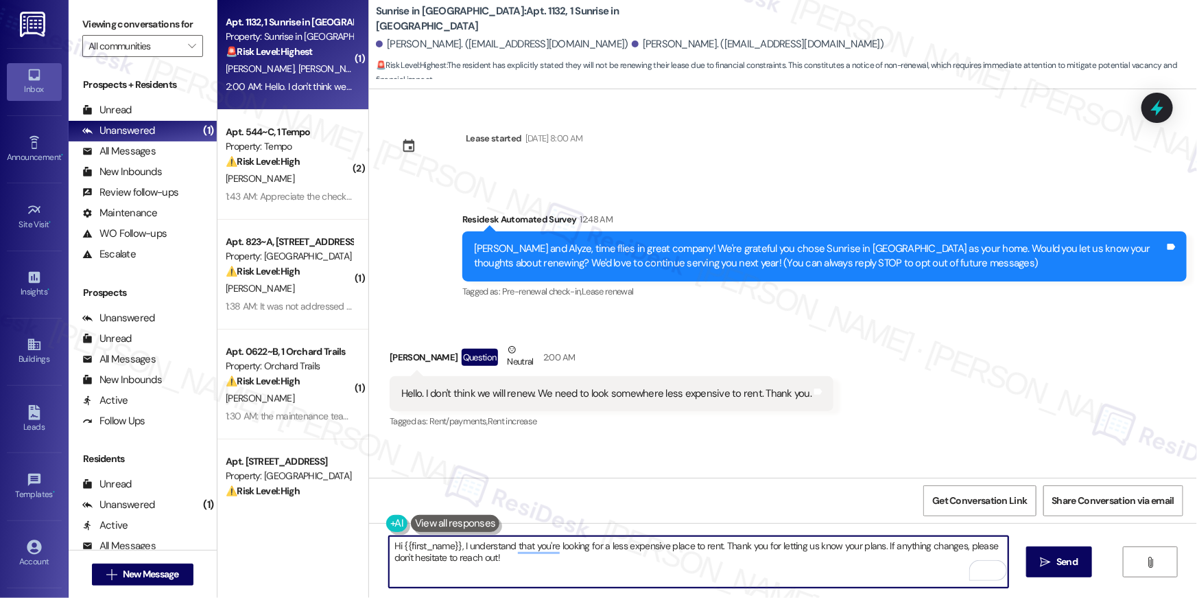
click at [709, 569] on textarea "Hi {{first_name}}, I understand that you're looking for a less expensive place …" at bounding box center [698, 561] width 619 height 51
paste textarea "completely understand — affordability is such an important factor when deciding…"
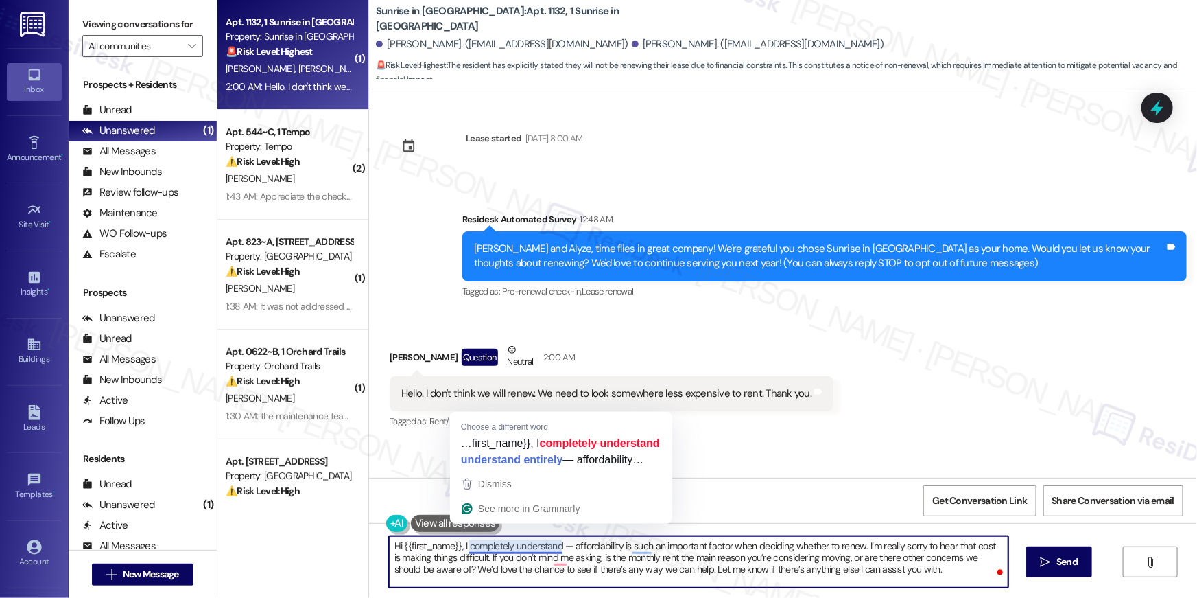
click at [458, 544] on textarea "Hi {{first_name}}, I completely understand — affordability is such an important…" at bounding box center [698, 561] width 619 height 51
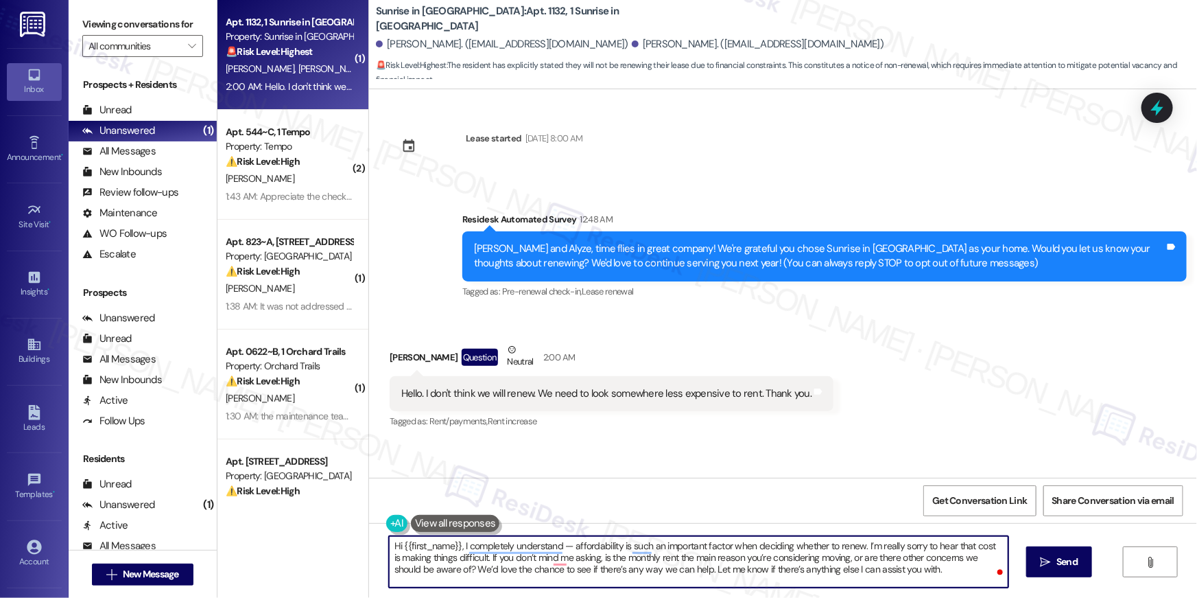
click at [858, 545] on textarea "Hi {{first_name}}, I completely understand — affordability is such an important…" at bounding box center [698, 561] width 619 height 51
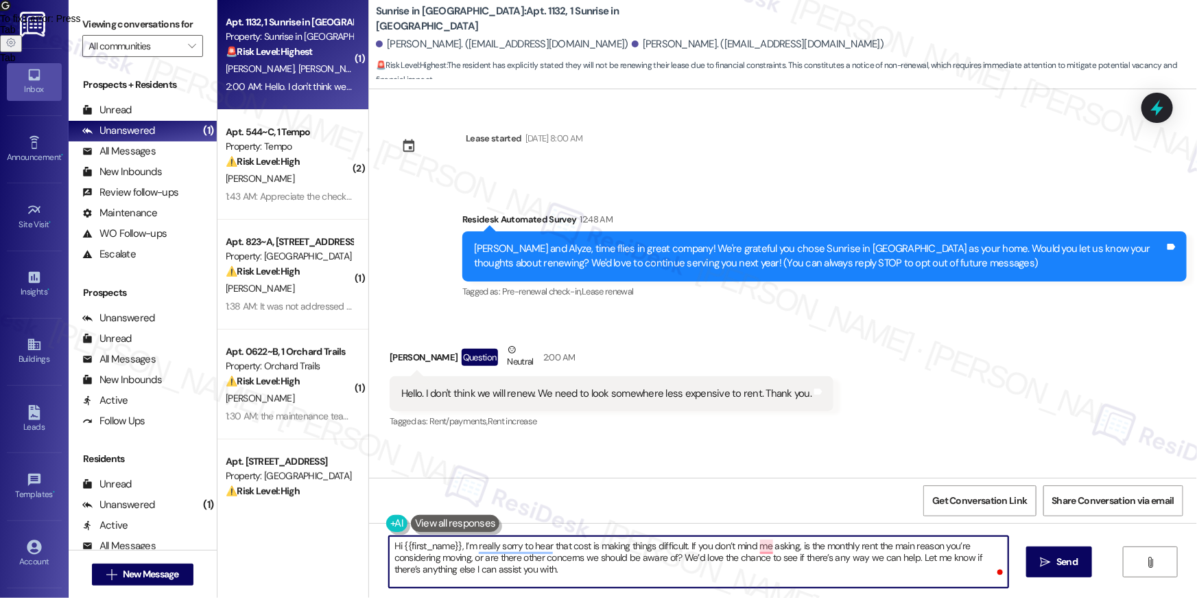
click at [723, 567] on textarea "Hi {{first_name}}, I’m really sorry to hear that cost is making things difficul…" at bounding box center [698, 561] width 619 height 51
click at [1041, 564] on icon "" at bounding box center [1046, 561] width 10 height 11
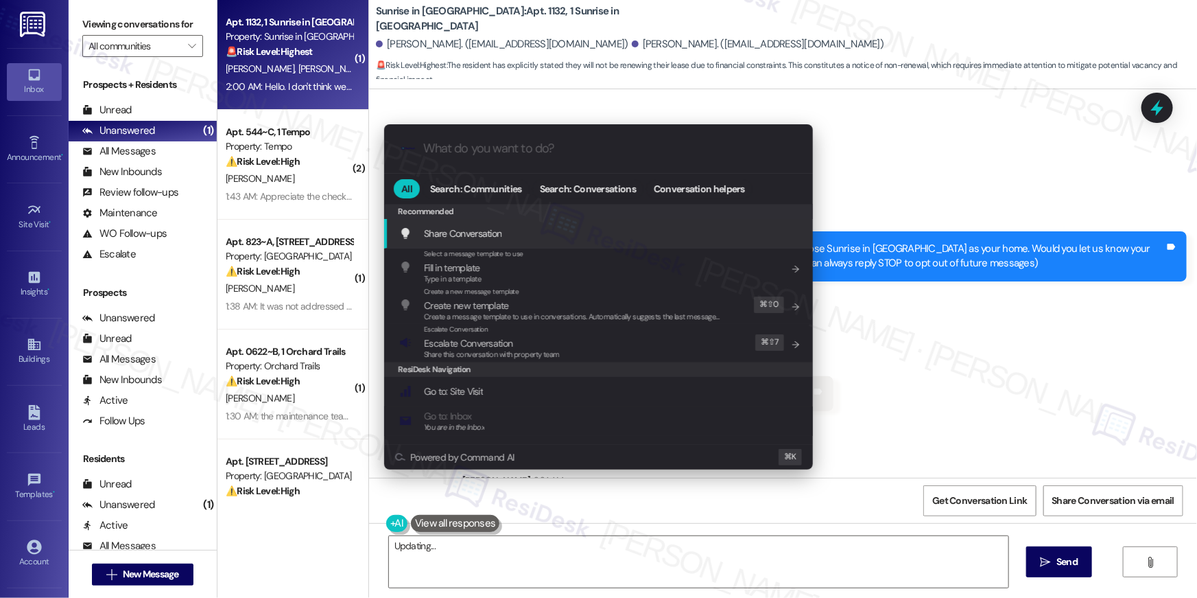
type textarea "Hi"
type input "e"
type textarea "Hi"
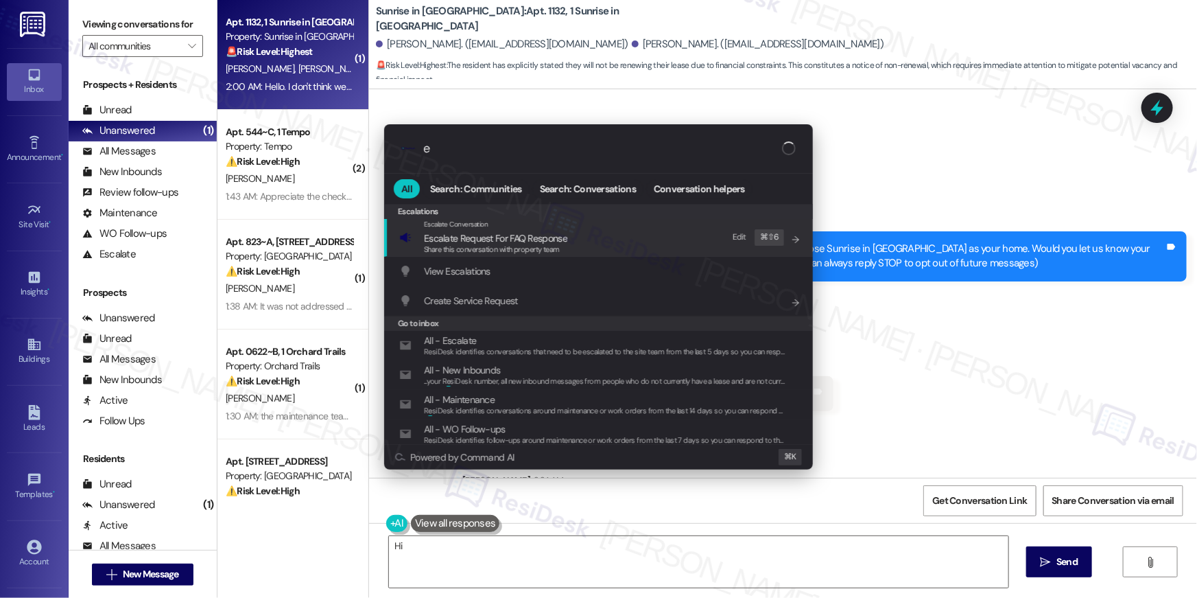
type input "es"
type textarea "Hi {{first_name}}"
type input "escala"
type textarea "Hi {{first_name}},"
type input "escalate"
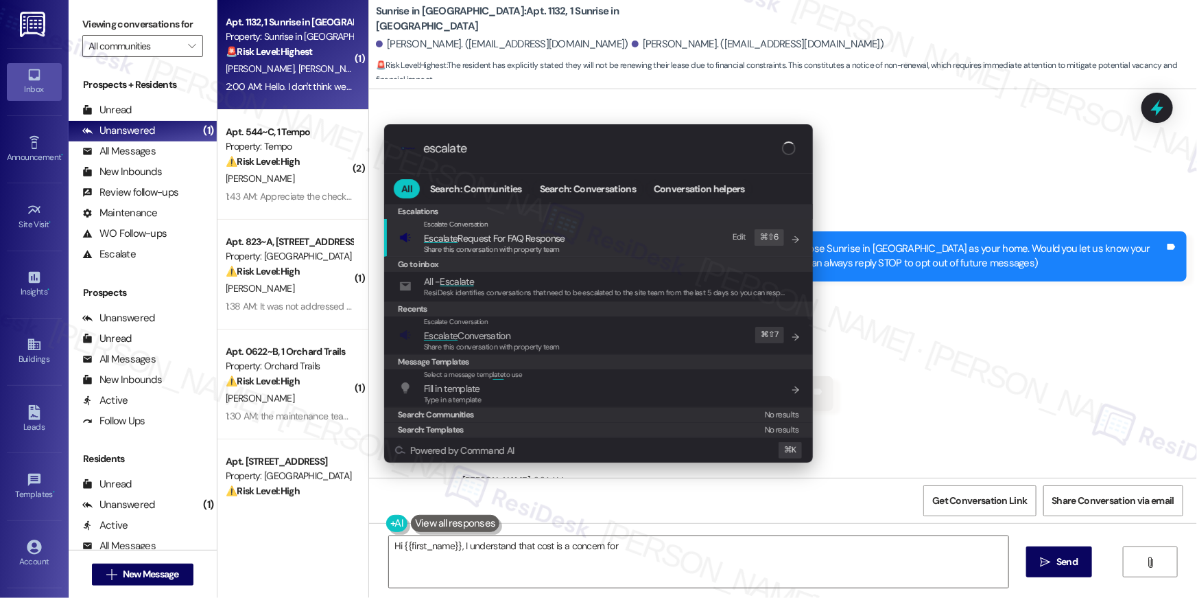
type textarea "Hi {{first_name}}, I understand that cost is a concern for"
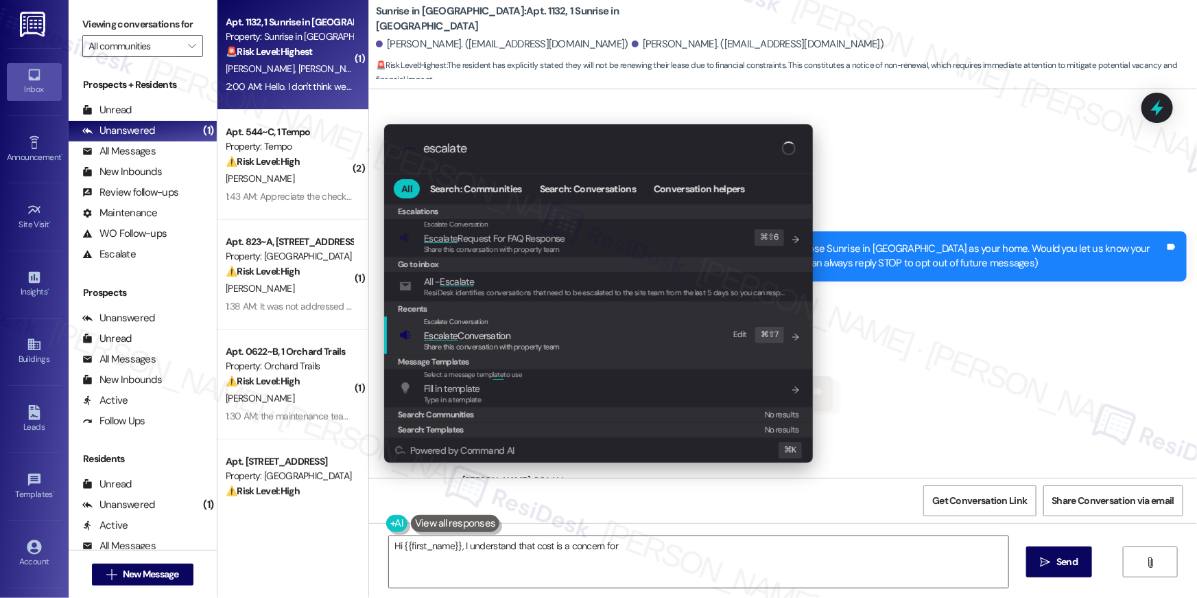
type input "escalate"
type textarea "Hi {{first_name}}, I understand that cost is a concern for you."
drag, startPoint x: 567, startPoint y: 344, endPoint x: 584, endPoint y: 361, distance: 23.8
click at [568, 344] on div "Escalate Conversation Escalate Conversation Share this conversation with proper…" at bounding box center [599, 334] width 401 height 37
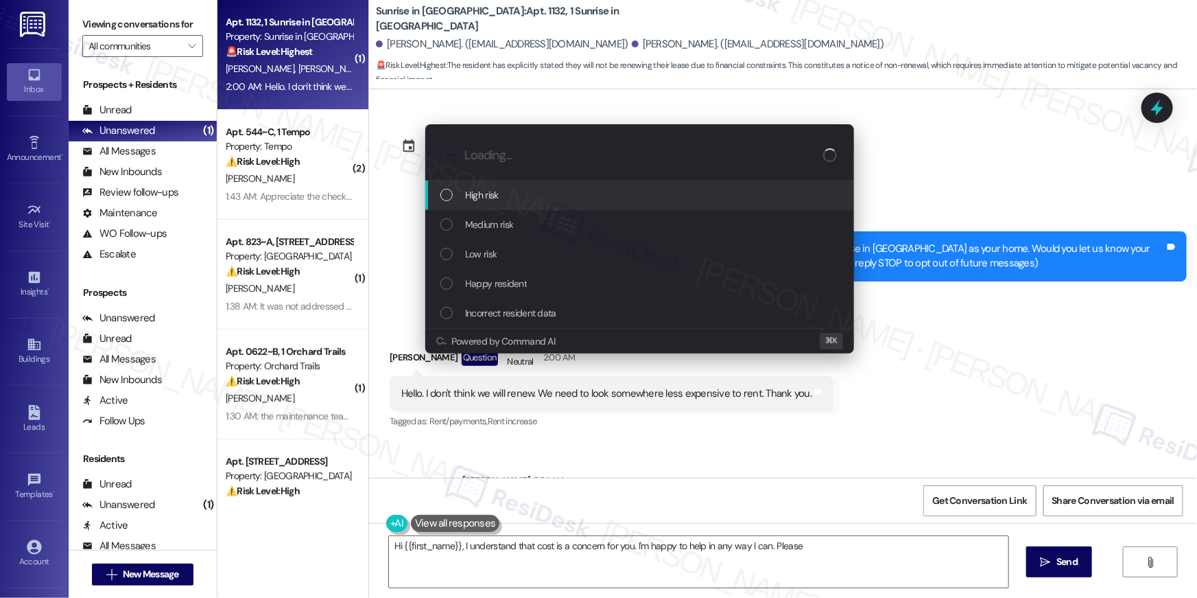
click at [528, 223] on div "Medium risk" at bounding box center [640, 224] width 401 height 15
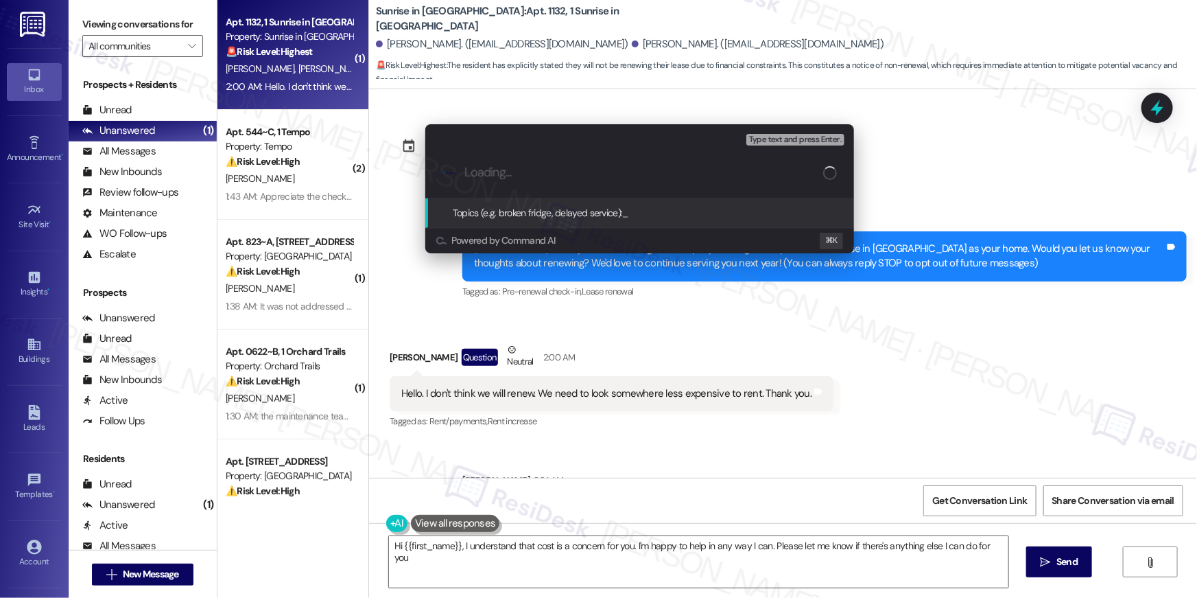
type textarea "Hi {{first_name}}, I understand that cost is a concern for you. I'm happy to he…"
type input "Resident not renewing"
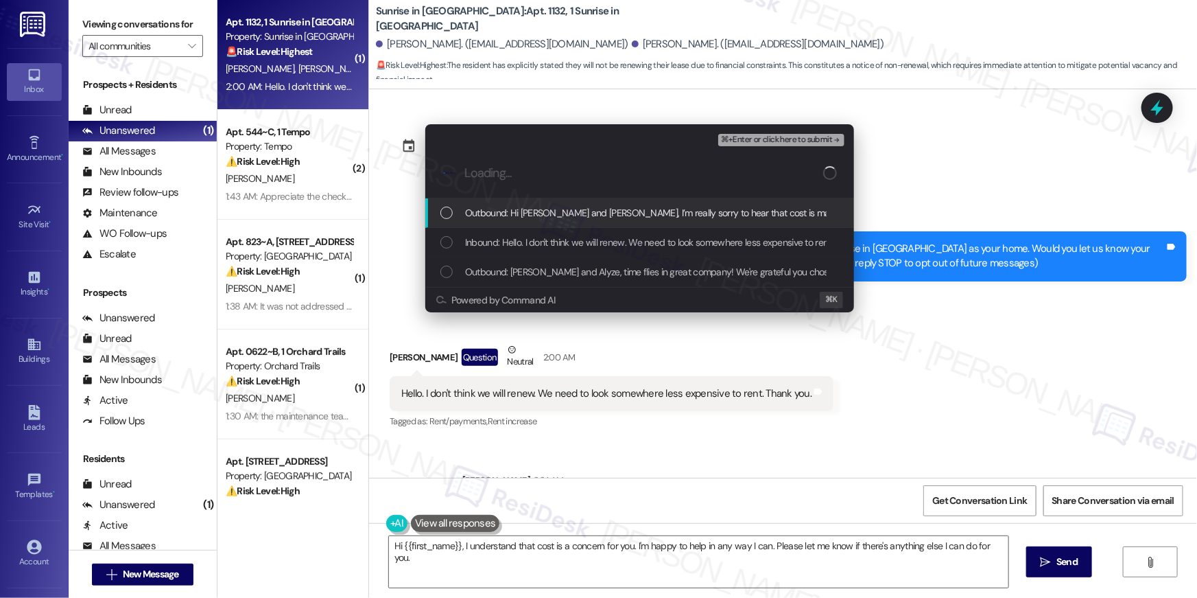
click at [667, 217] on span "Outbound: Hi [PERSON_NAME] and [PERSON_NAME], I’m really sorry to hear that cos…" at bounding box center [1204, 212] width 1478 height 15
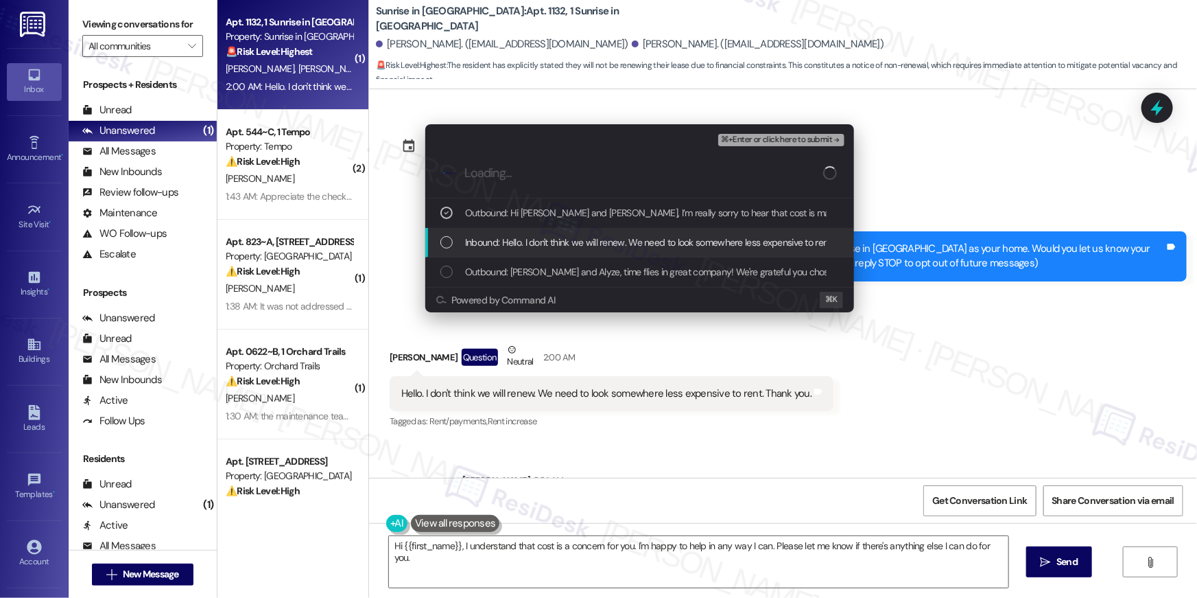
click at [663, 236] on span "Inbound: Hello. I don't think we will renew. We need to look somewhere less exp…" at bounding box center [671, 242] width 413 height 15
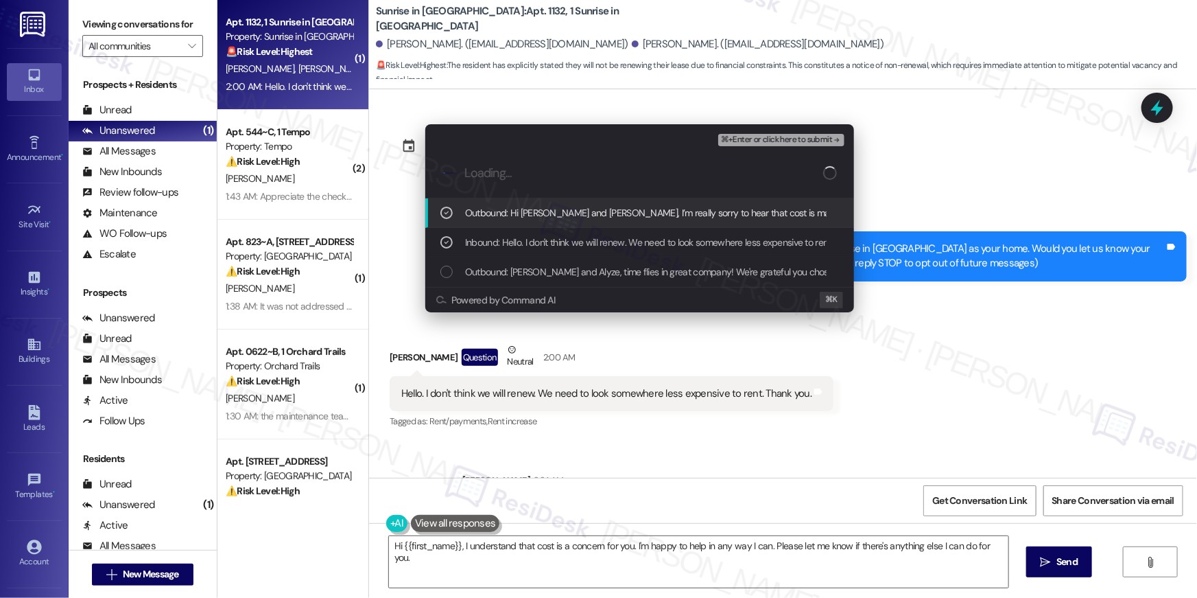
click at [775, 143] on span "⌘+Enter or click here to submit" at bounding box center [776, 140] width 111 height 10
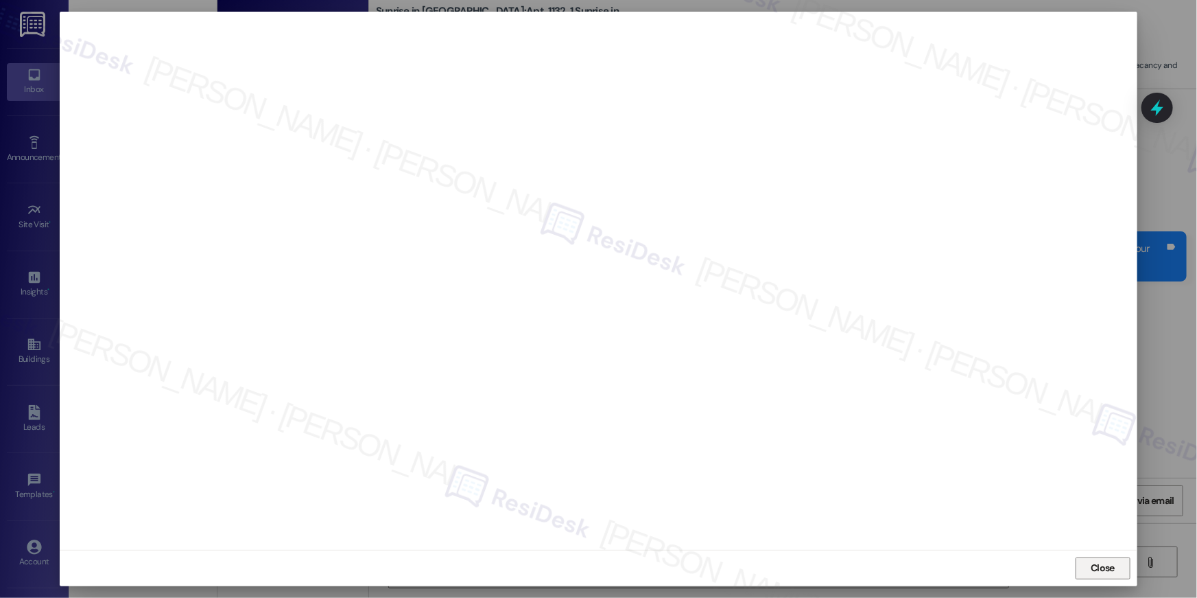
click at [1089, 573] on span "Close" at bounding box center [1102, 567] width 29 height 14
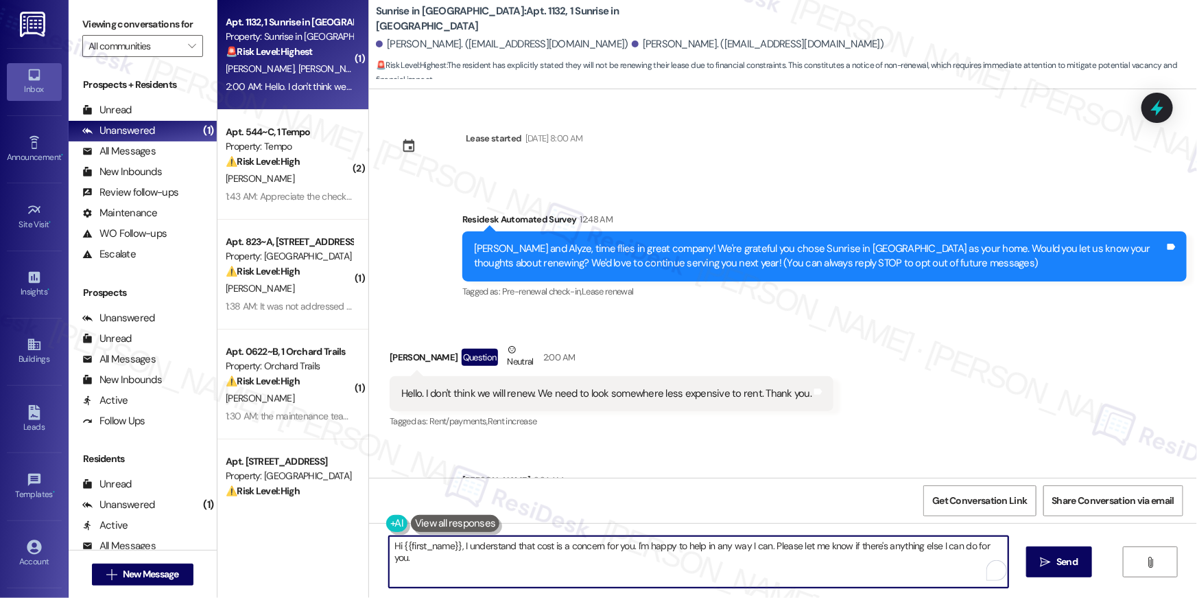
click at [718, 578] on textarea "Hi {{first_name}}, I understand that cost is a concern for you. I'm happy to he…" at bounding box center [698, 561] width 619 height 51
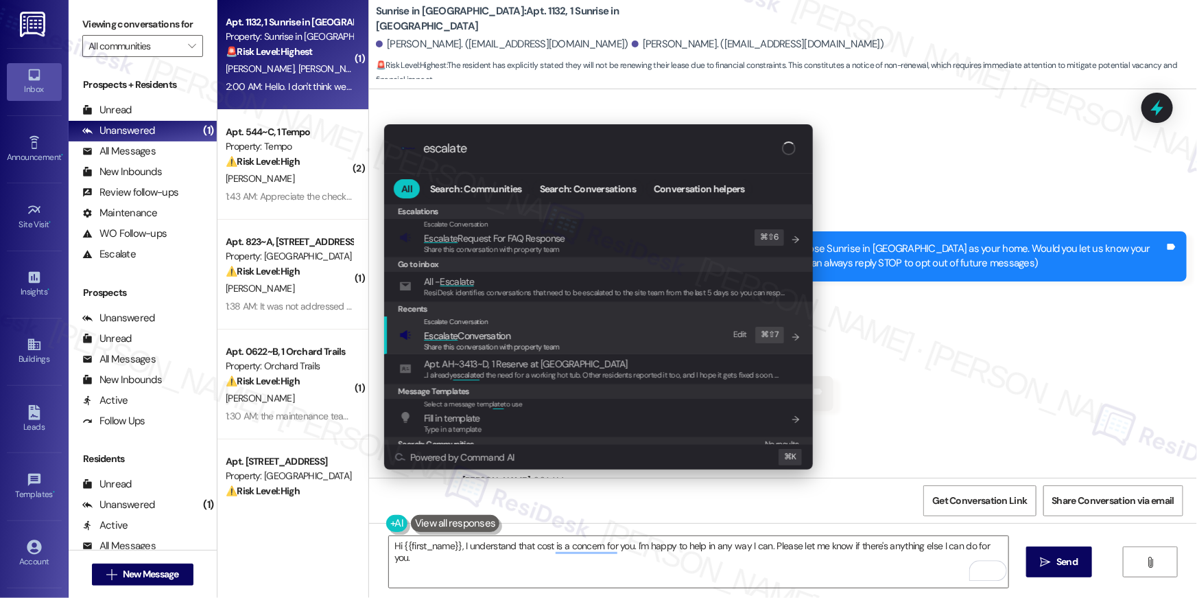
type input "escalate"
click at [561, 335] on div "Escalate Conversation Escalate Conversation Share this conversation with proper…" at bounding box center [599, 334] width 401 height 37
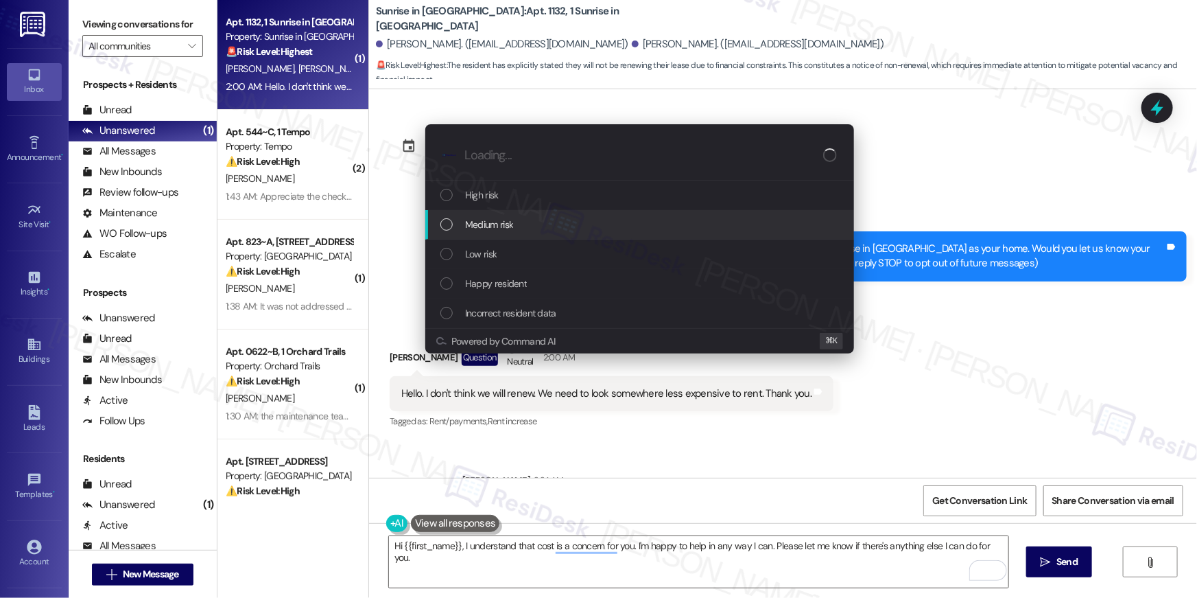
click at [530, 224] on div "Medium risk" at bounding box center [640, 224] width 401 height 15
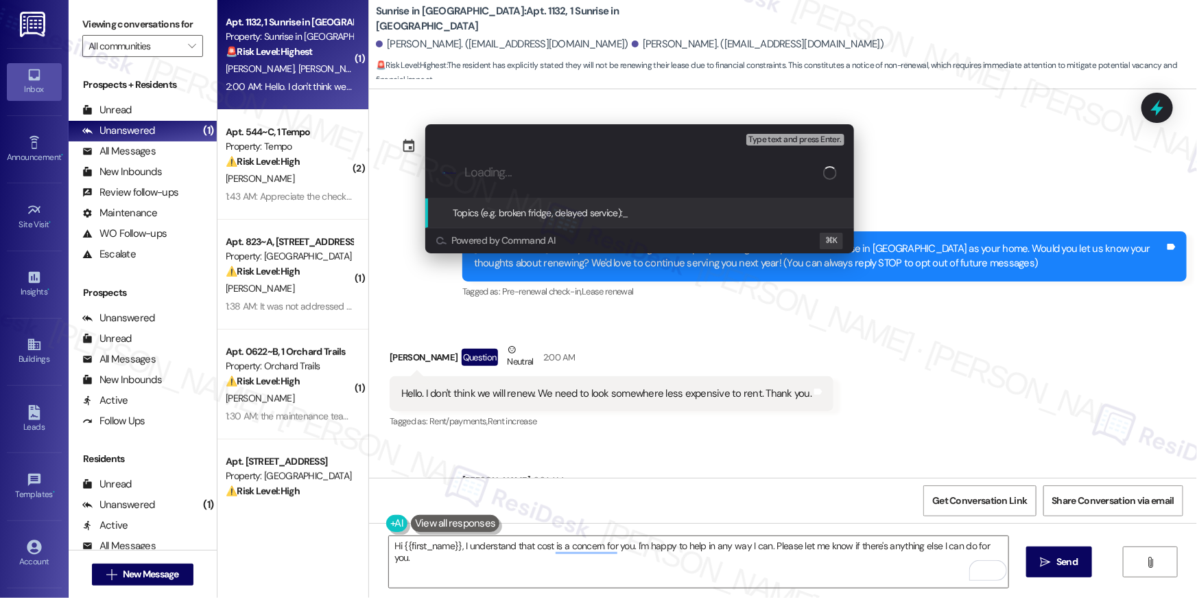
paste input "Resident not renewing"
type input "Resident not renewing"
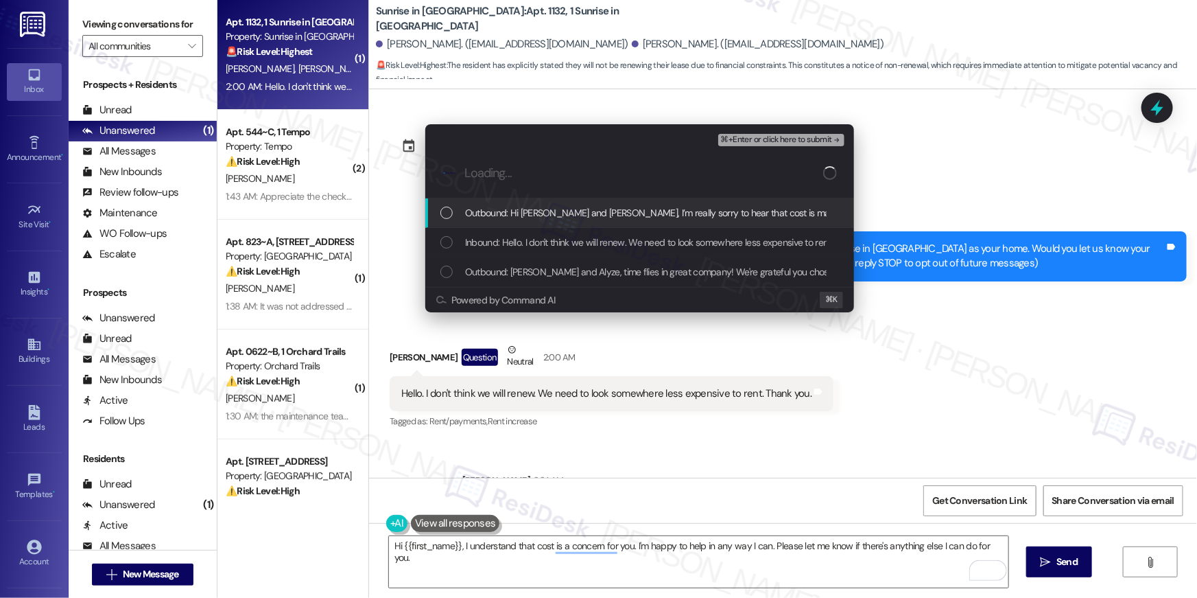
drag, startPoint x: 570, startPoint y: 215, endPoint x: 559, endPoint y: 243, distance: 29.6
click at [570, 215] on span "Outbound: Hi [PERSON_NAME] and [PERSON_NAME], I’m really sorry to hear that cos…" at bounding box center [1204, 212] width 1478 height 15
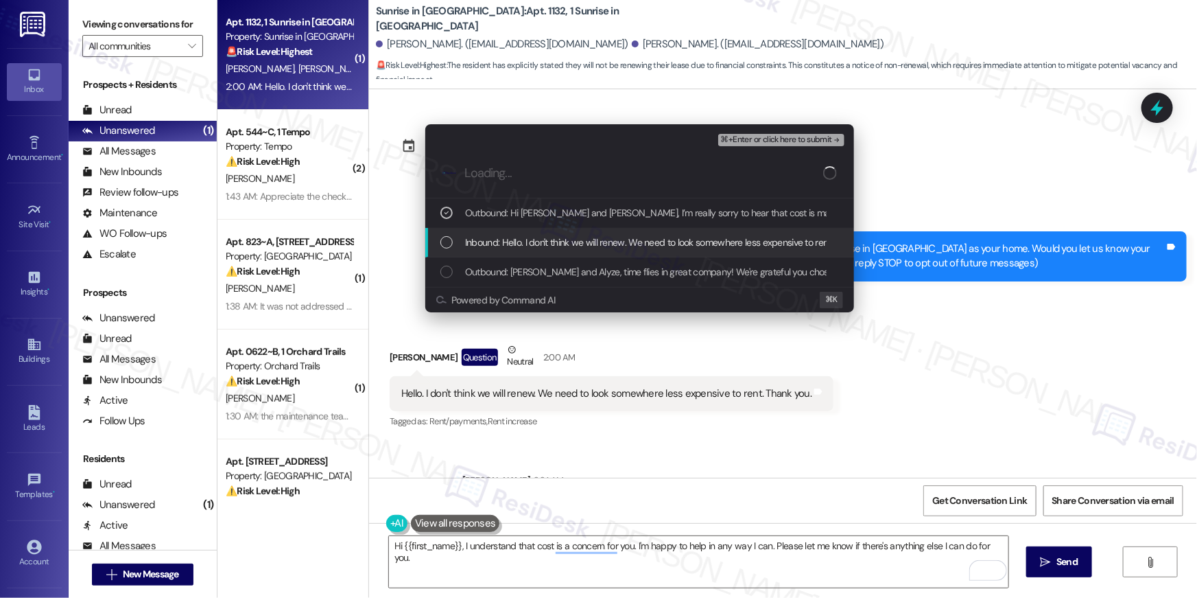
drag, startPoint x: 559, startPoint y: 243, endPoint x: 658, endPoint y: 194, distance: 110.1
click at [559, 243] on span "Inbound: Hello. I don't think we will renew. We need to look somewhere less exp…" at bounding box center [671, 242] width 413 height 15
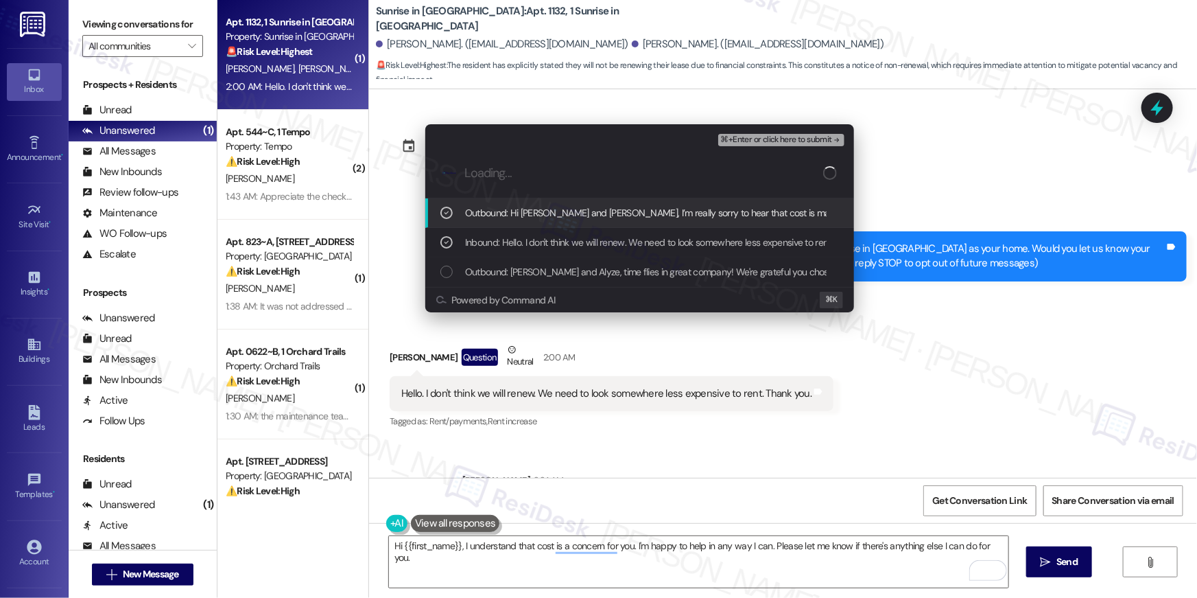
click at [754, 140] on span "⌘+Enter or click here to submit" at bounding box center [776, 140] width 111 height 10
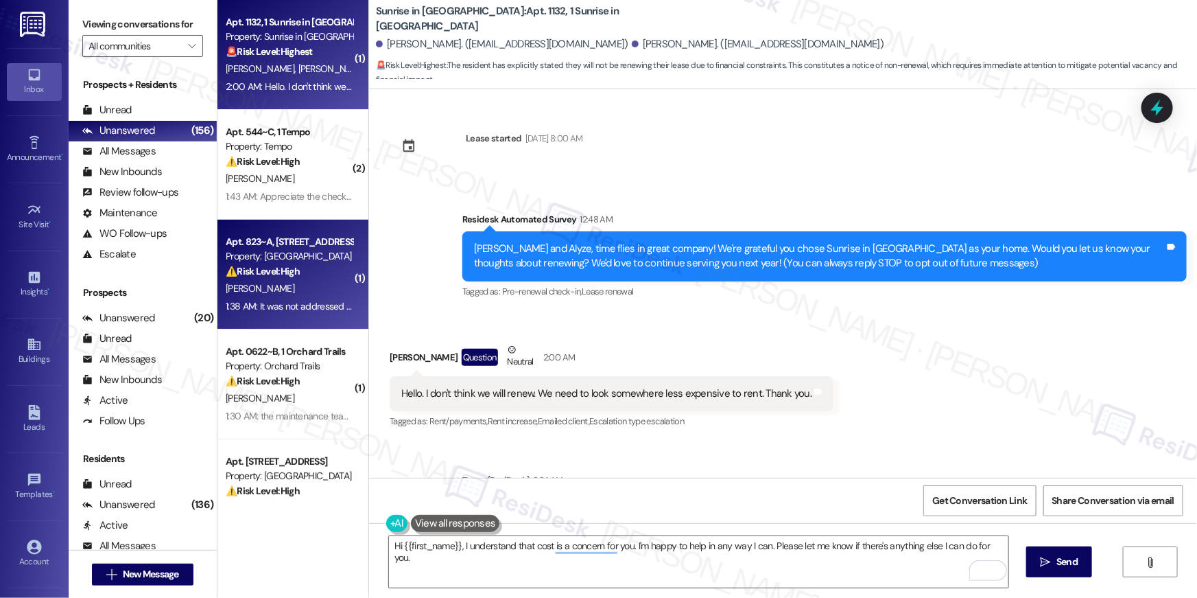
click at [295, 268] on div "⚠️ Risk Level: High The resident indicates that a work order was marked as comp…" at bounding box center [289, 271] width 127 height 14
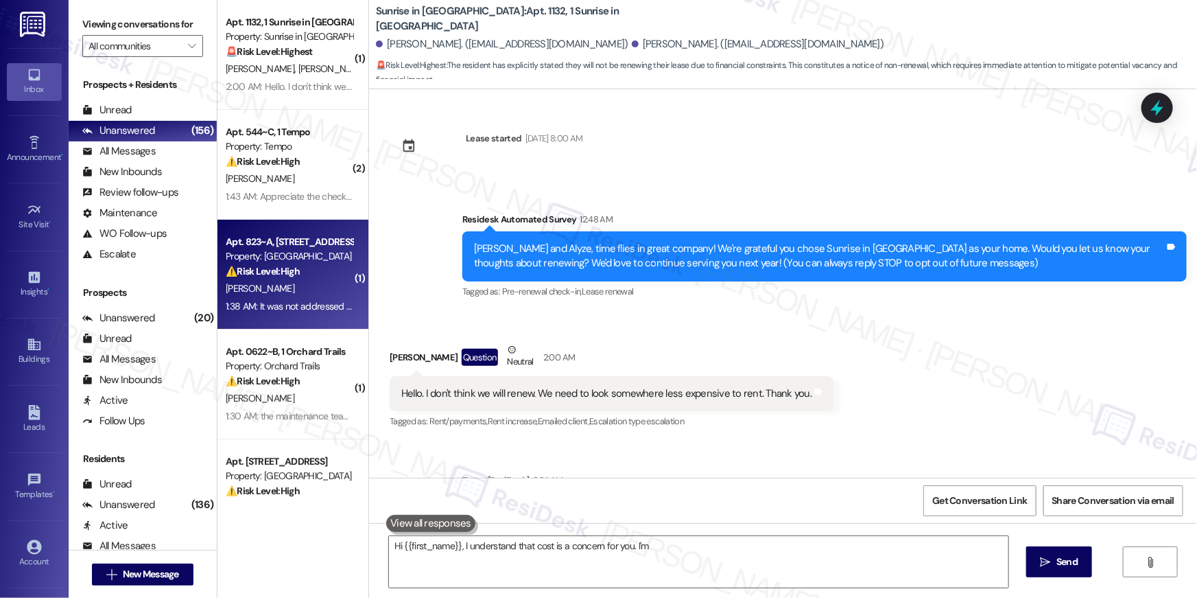
type textarea "Hi {{first_name}}, I understand that cost is a concern for you. I'm happy"
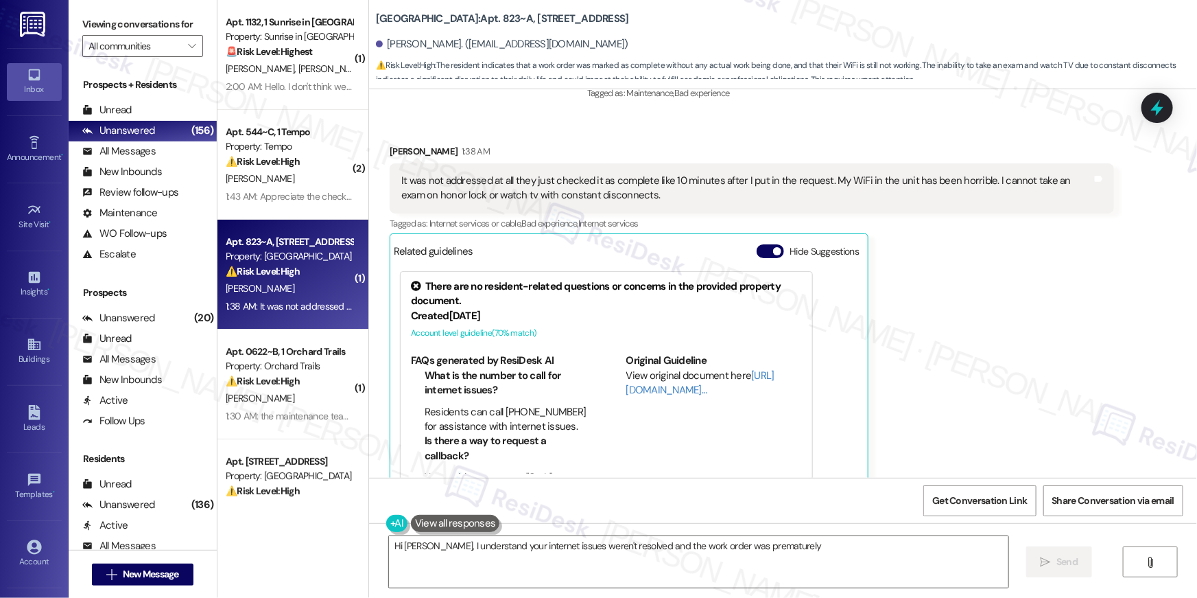
scroll to position [488, 0]
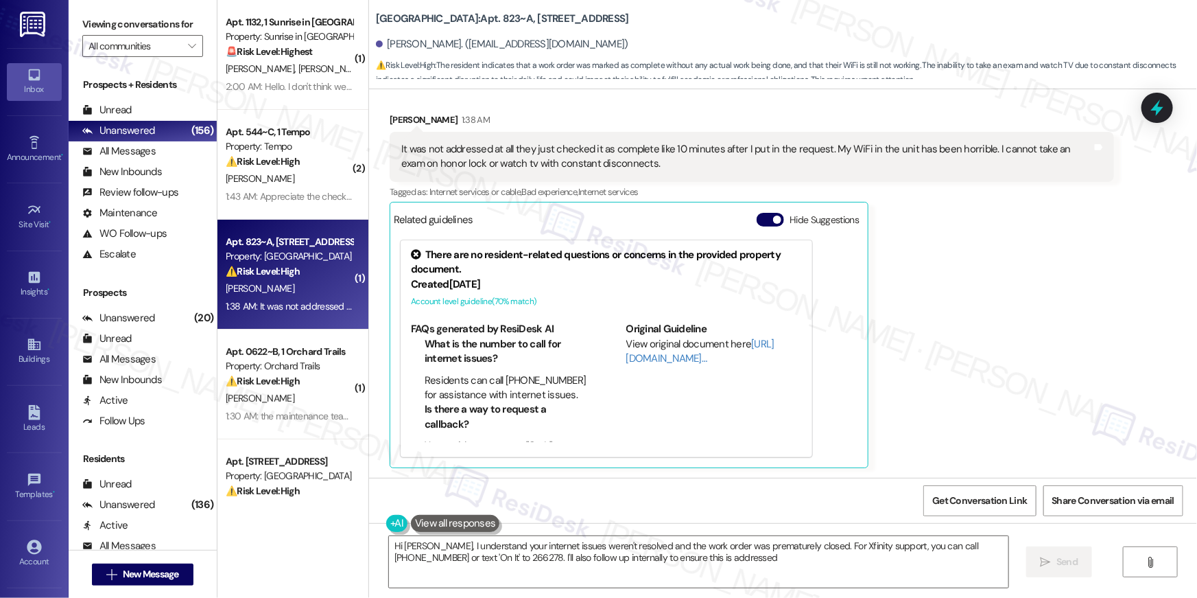
type textarea "Hi [PERSON_NAME], I understand your internet issues weren't resolved and the wo…"
click at [856, 206] on div "Related guidelines Hide Suggestions There are no resident-related questions or …" at bounding box center [629, 335] width 479 height 266
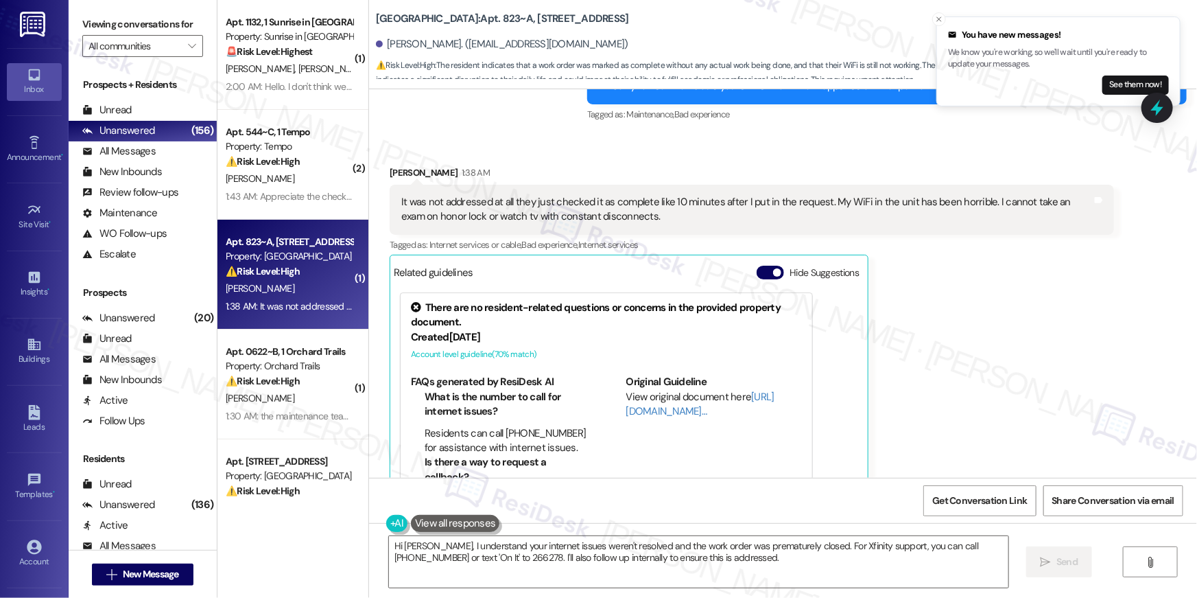
scroll to position [379, 0]
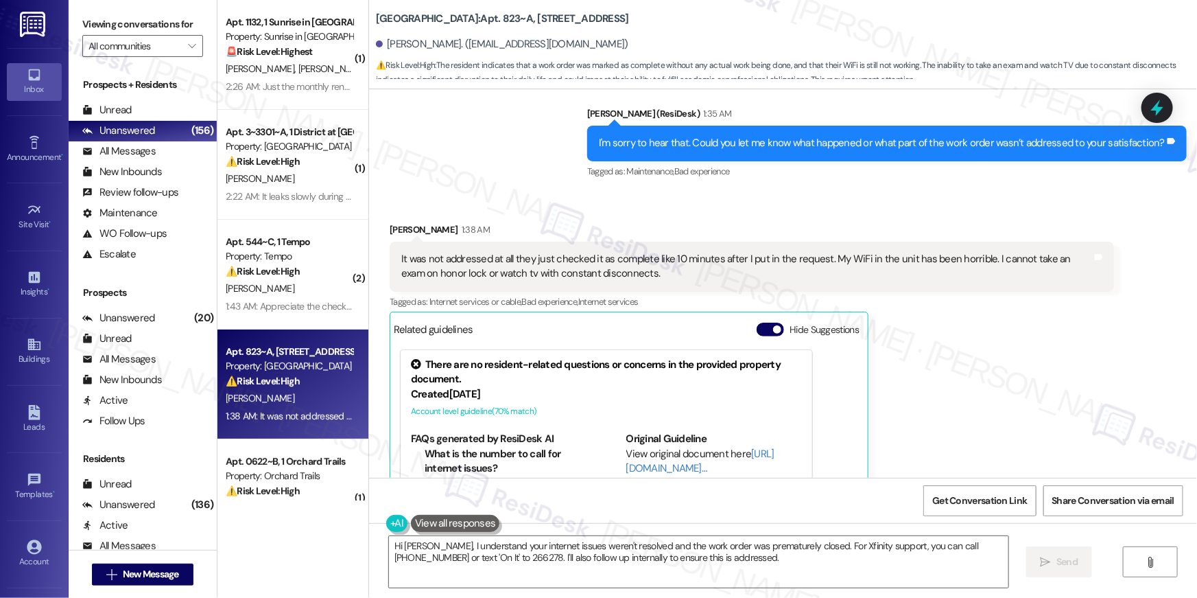
click at [188, 45] on icon "" at bounding box center [192, 45] width 8 height 11
click at [196, 47] on div "Viewing conversations for All communities " at bounding box center [143, 35] width 148 height 71
click at [190, 47] on button "" at bounding box center [192, 46] width 22 height 22
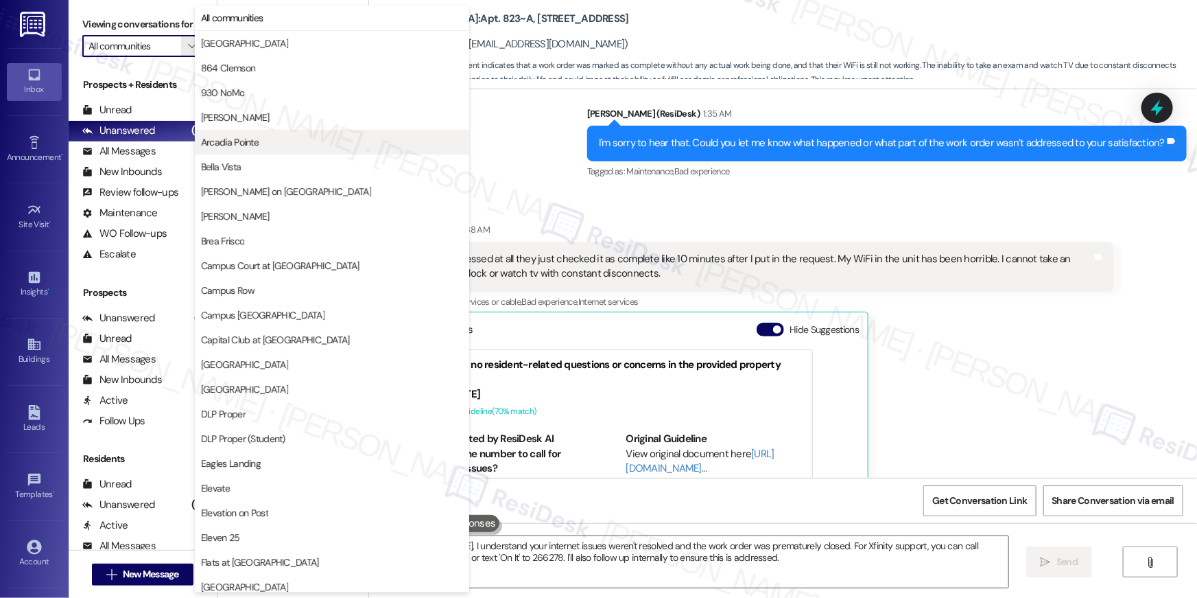
click at [261, 143] on span "Arcadia Pointe" at bounding box center [332, 142] width 262 height 14
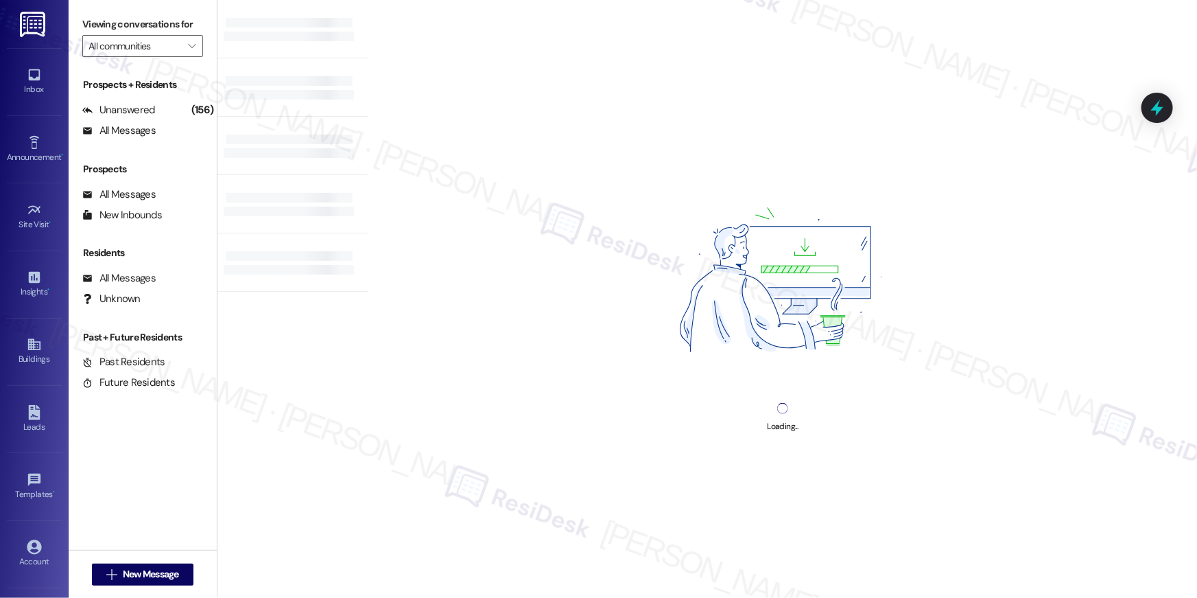
type input "Arcadia Pointe"
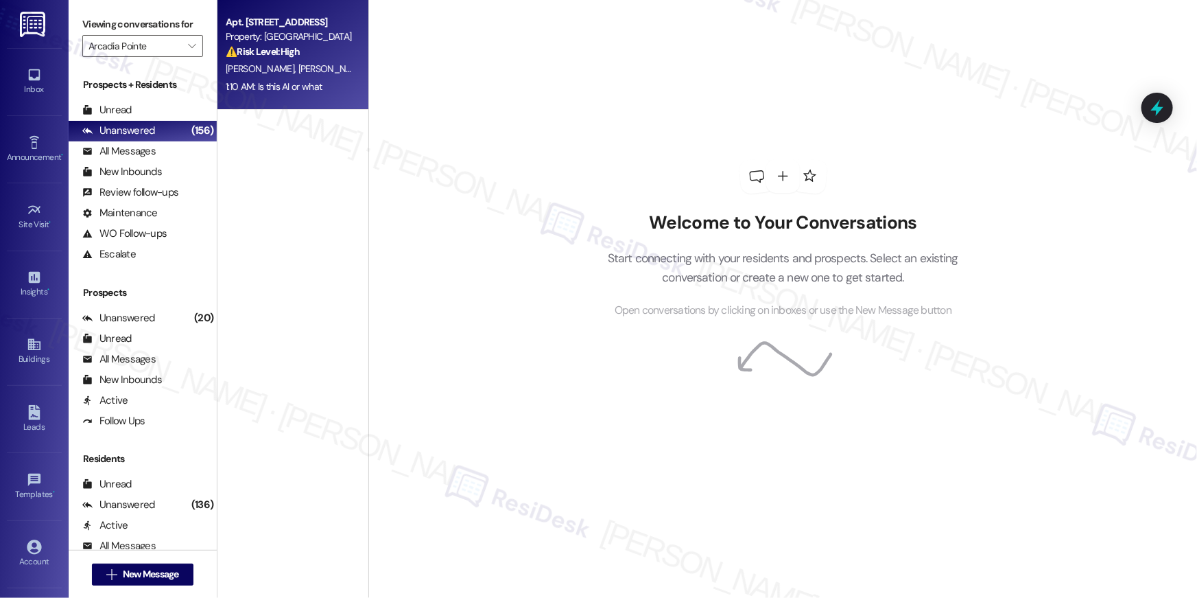
click at [298, 62] on span "[PERSON_NAME]" at bounding box center [332, 68] width 69 height 12
click at [303, 65] on span "[PERSON_NAME]" at bounding box center [332, 68] width 69 height 12
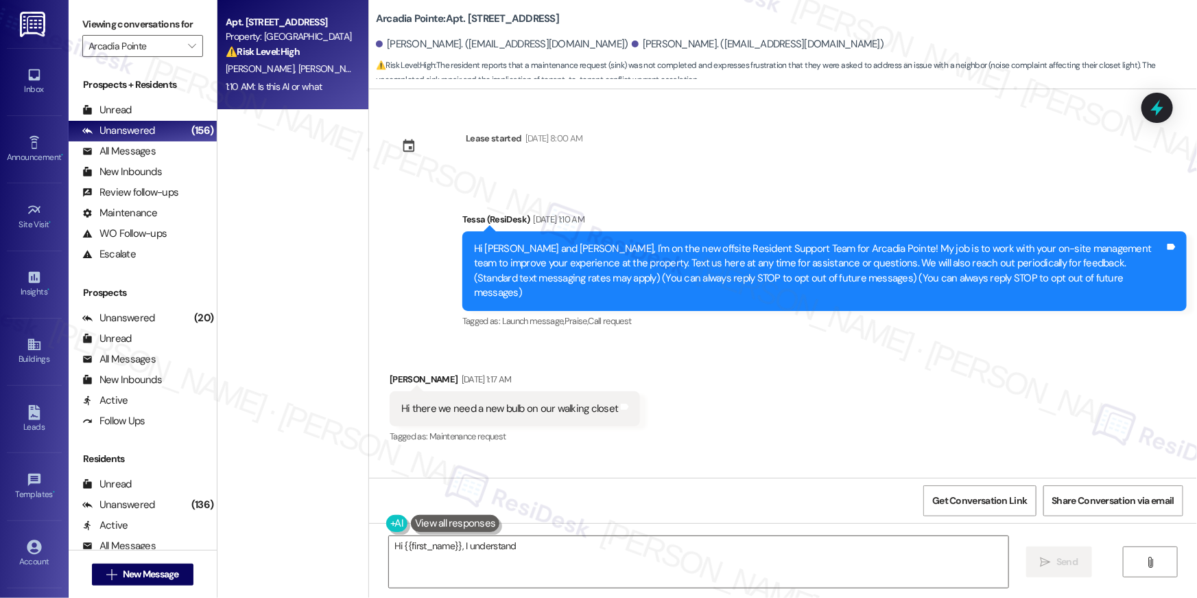
scroll to position [5633, 0]
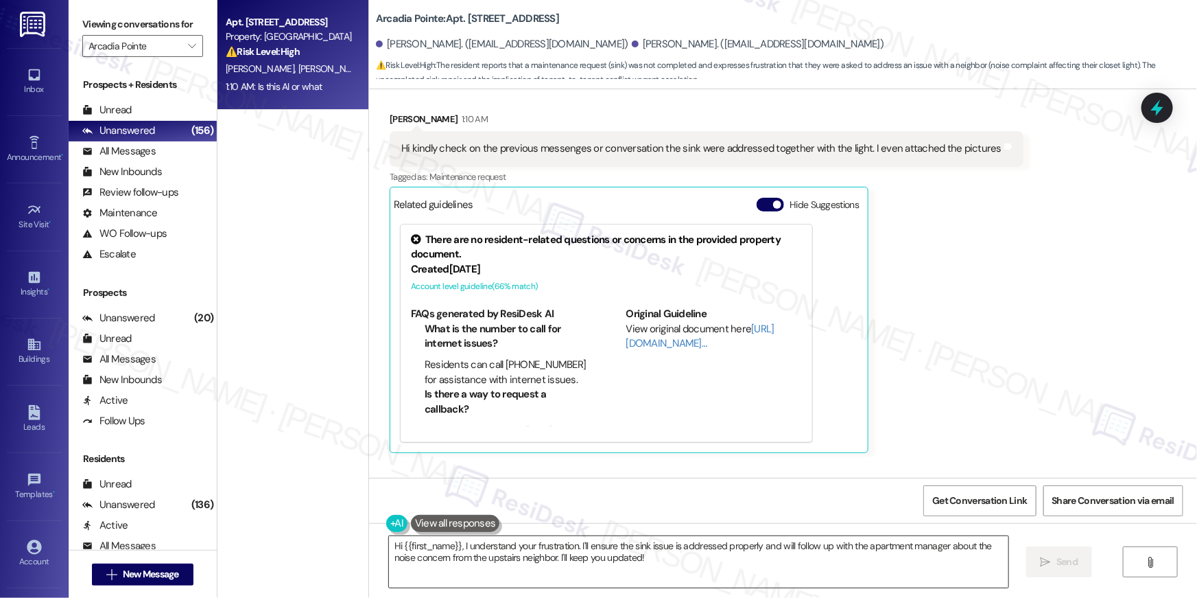
click at [662, 558] on textarea "Hi {{first_name}}, I understand your frustration. I'll ensure the sink issue is…" at bounding box center [698, 561] width 619 height 51
paste textarea "ey [PERSON_NAME], thanks so much for reaching out! I promise I’m a real person …"
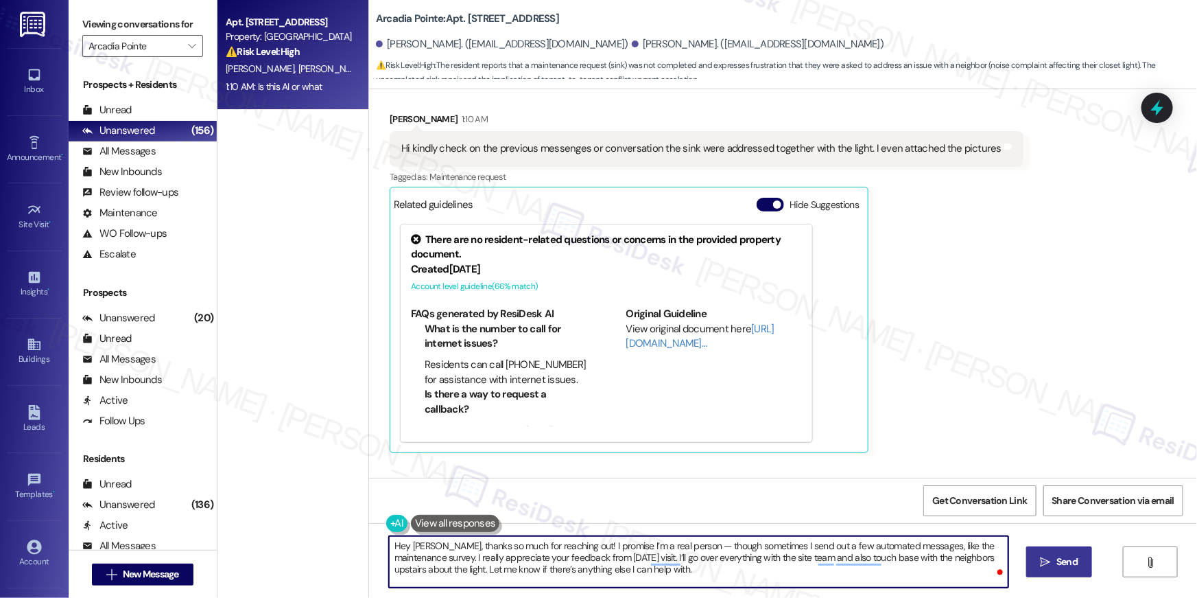
type textarea "Hey [PERSON_NAME], thanks so much for reaching out! I promise I’m a real person…"
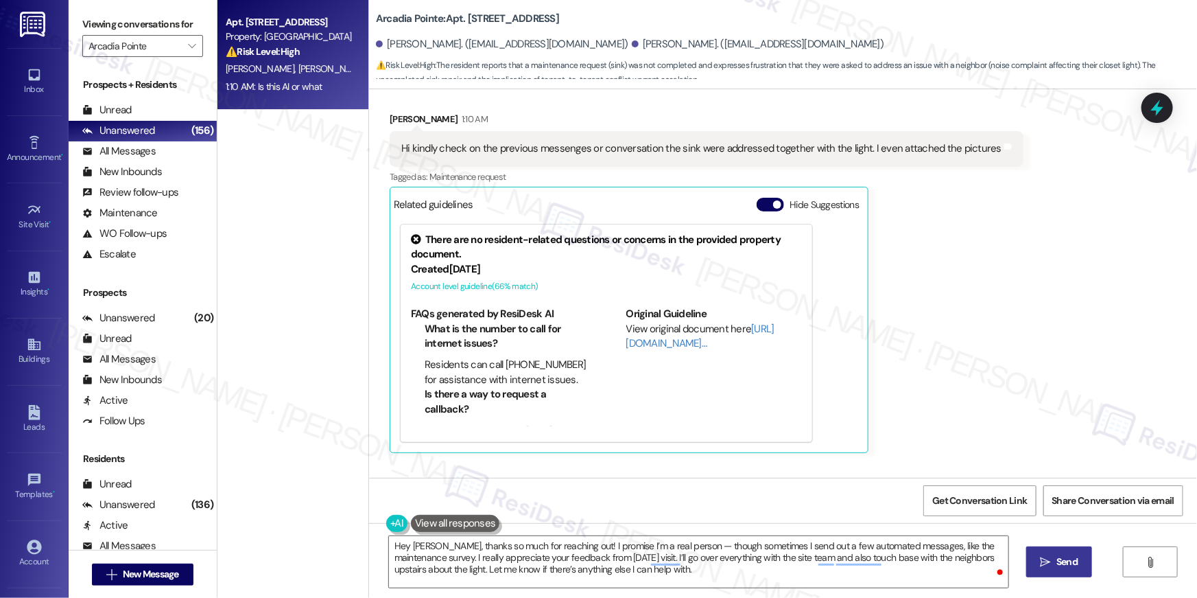
click at [1048, 574] on button " Send" at bounding box center [1059, 561] width 67 height 31
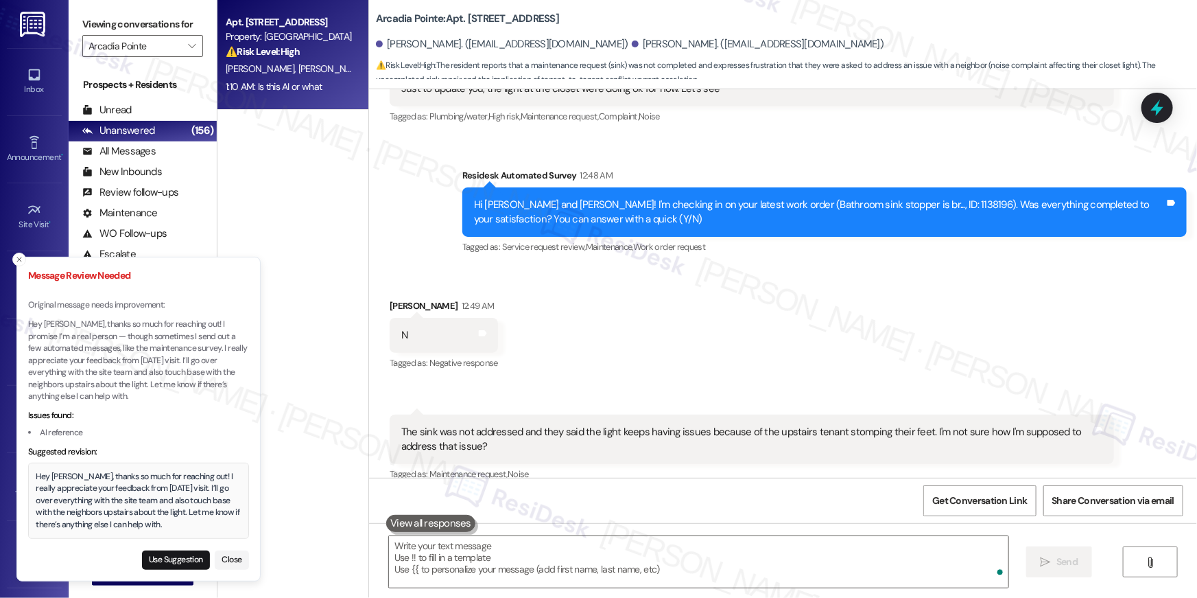
scroll to position [4957, 0]
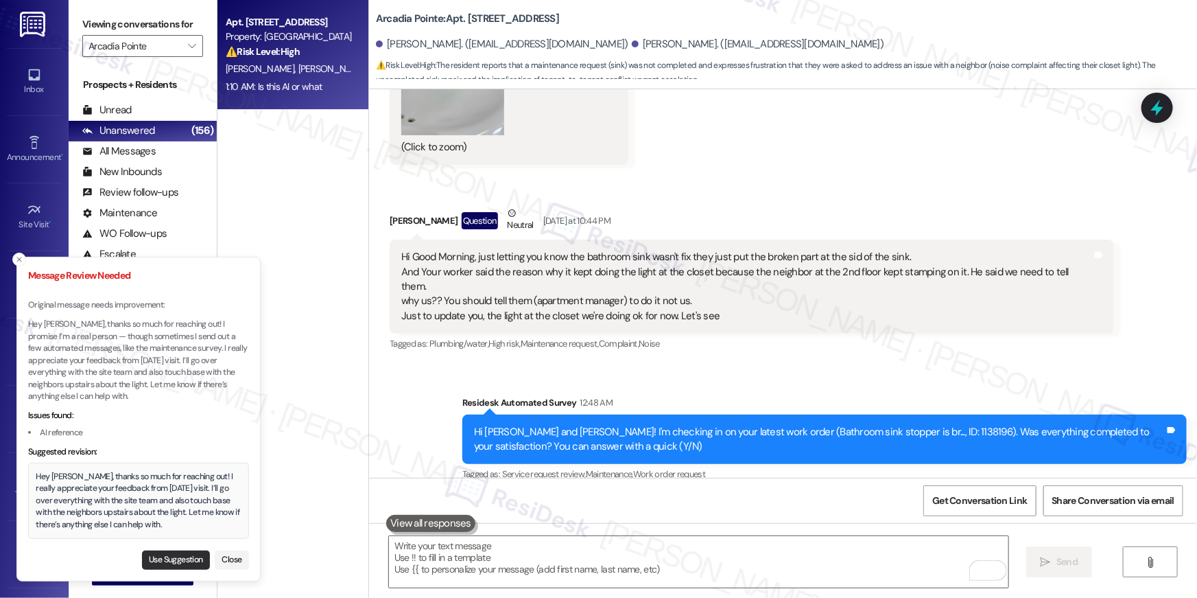
click at [175, 553] on button "Use Suggestion" at bounding box center [176, 559] width 68 height 19
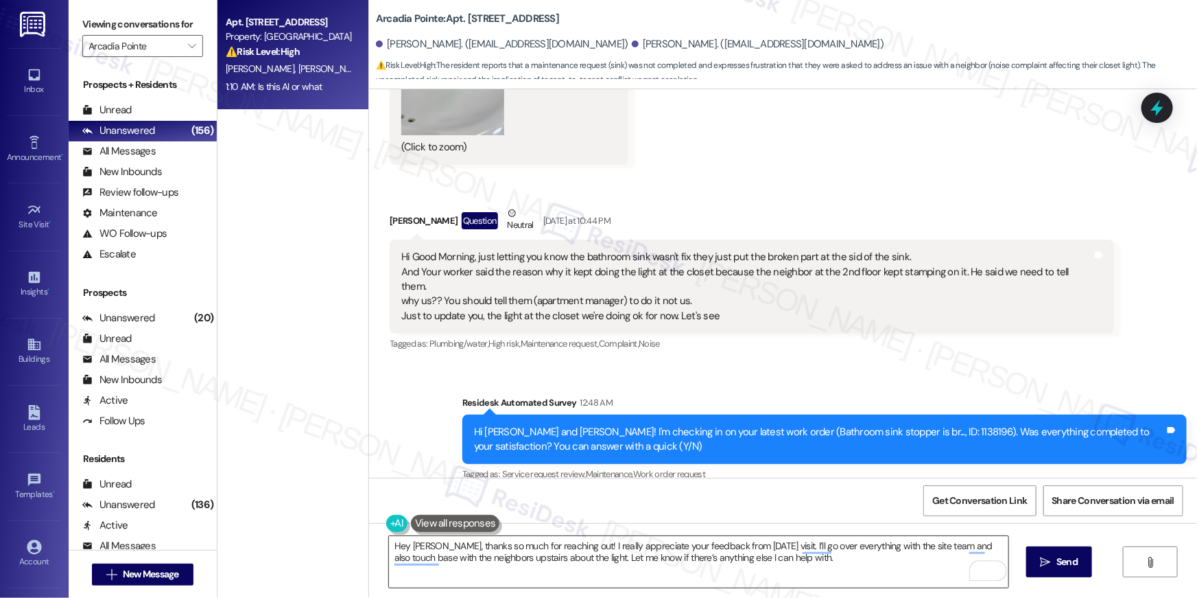
click at [838, 579] on textarea "Hey Darren, thanks so much for reaching out! I really appreciate your feedback …" at bounding box center [698, 561] width 619 height 51
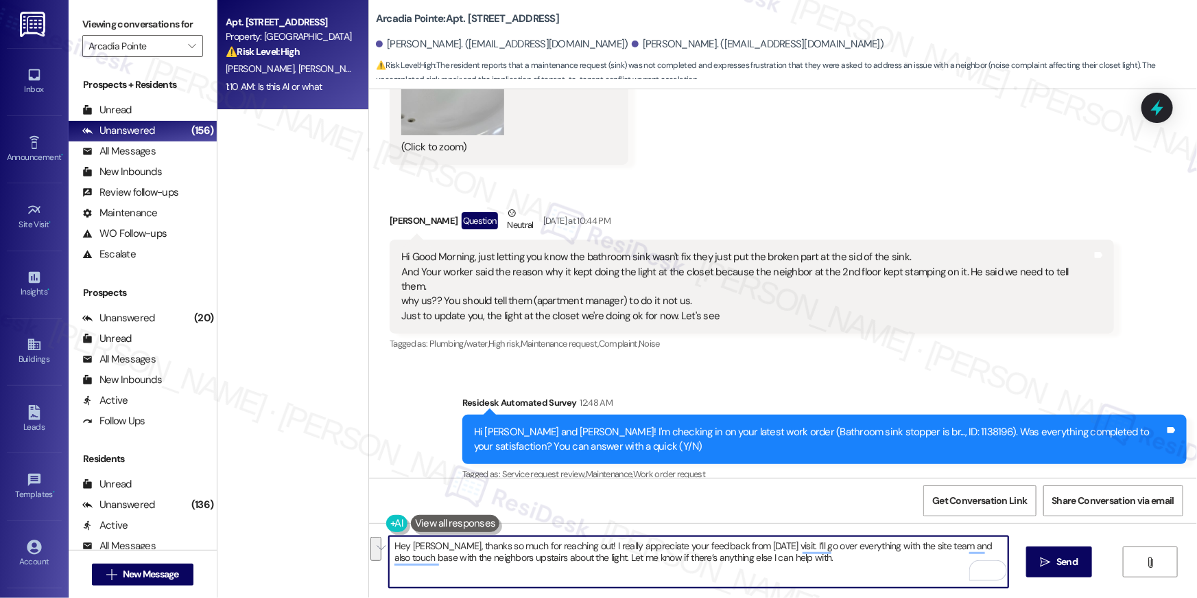
paste textarea "promise I’m a real person — though sometimes I send out a few automated message…"
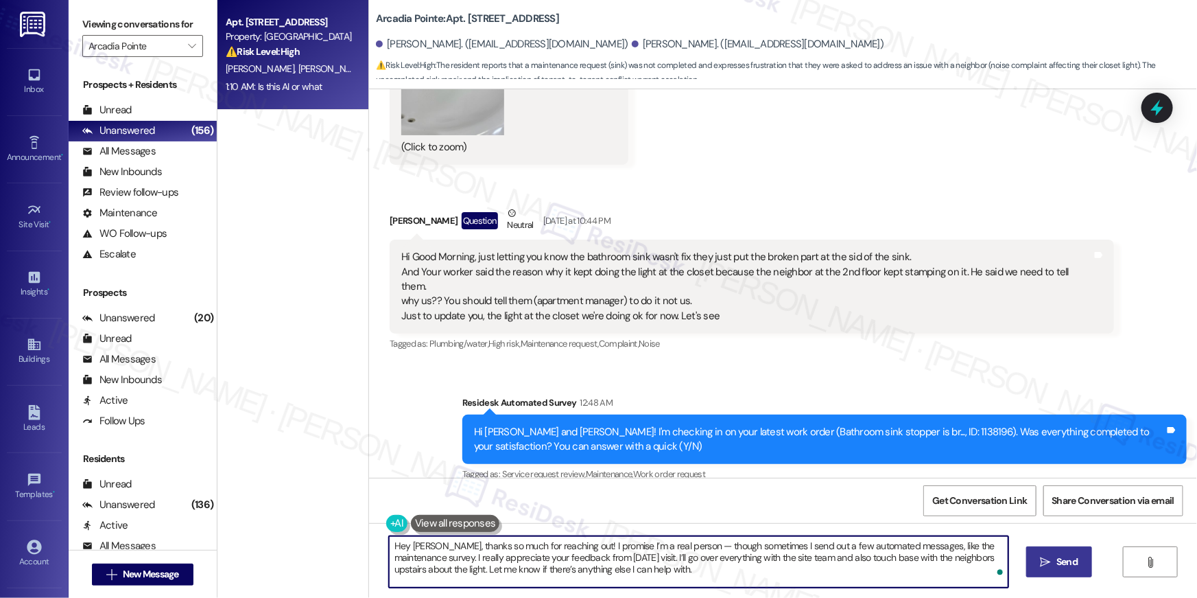
type textarea "Hey Darren, thanks so much for reaching out! I promise I’m a real person — thou…"
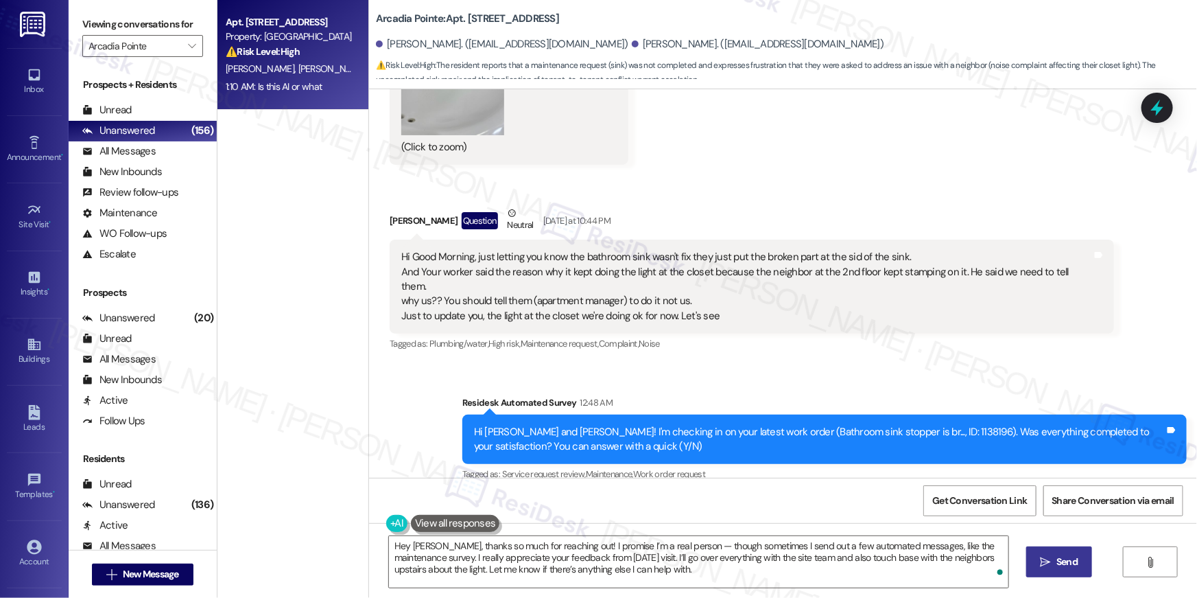
click at [1067, 568] on span "Send" at bounding box center [1066, 561] width 21 height 14
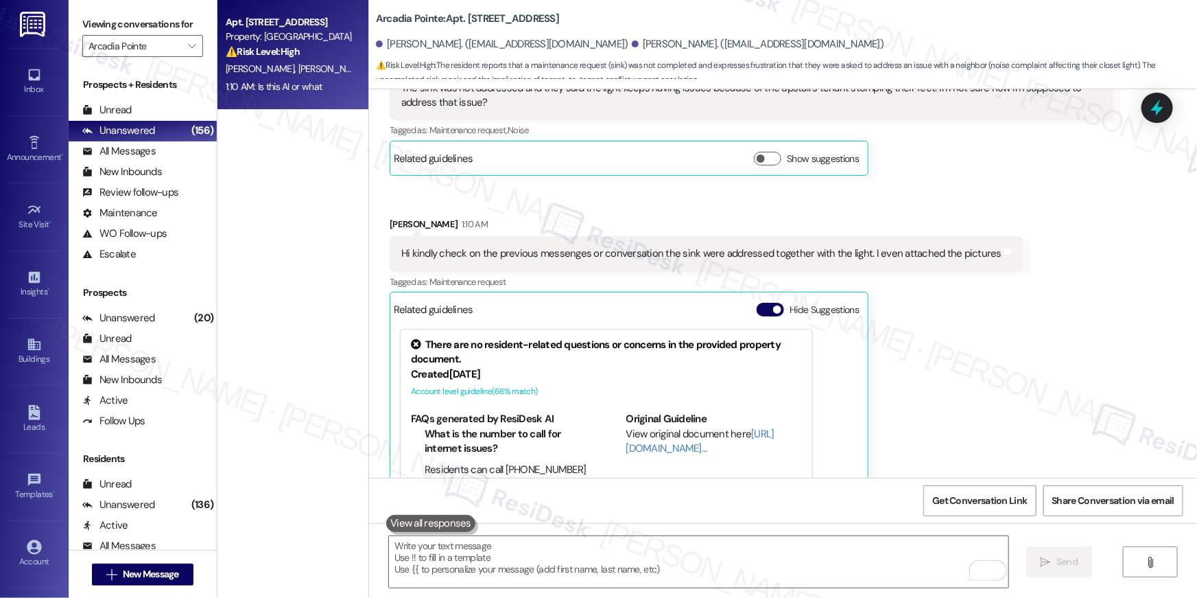
scroll to position [5633, 0]
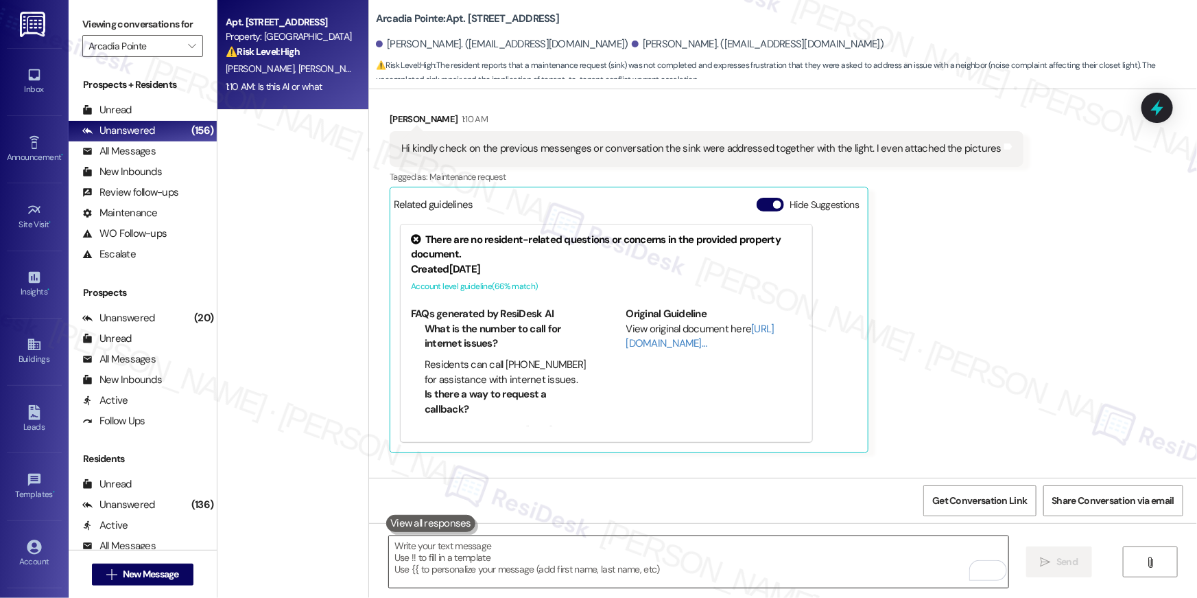
click at [831, 562] on textarea "To enrich screen reader interactions, please activate Accessibility in Grammarl…" at bounding box center [698, 561] width 619 height 51
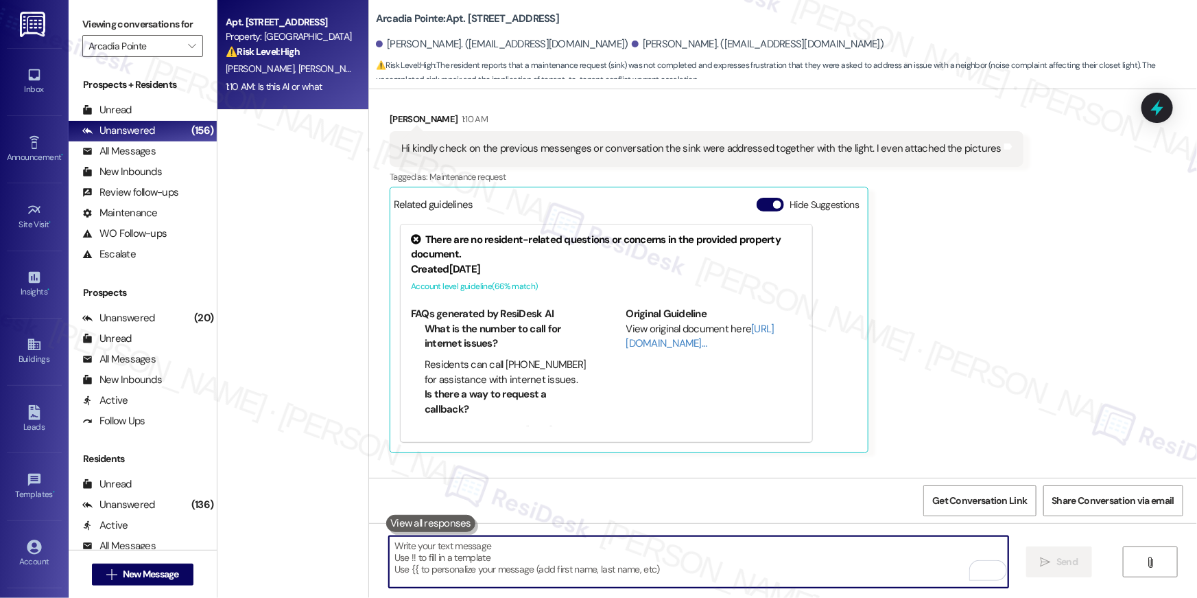
paste textarea "Hey Darren, thanks so much for reaching out! I promise I’m a real person — thou…"
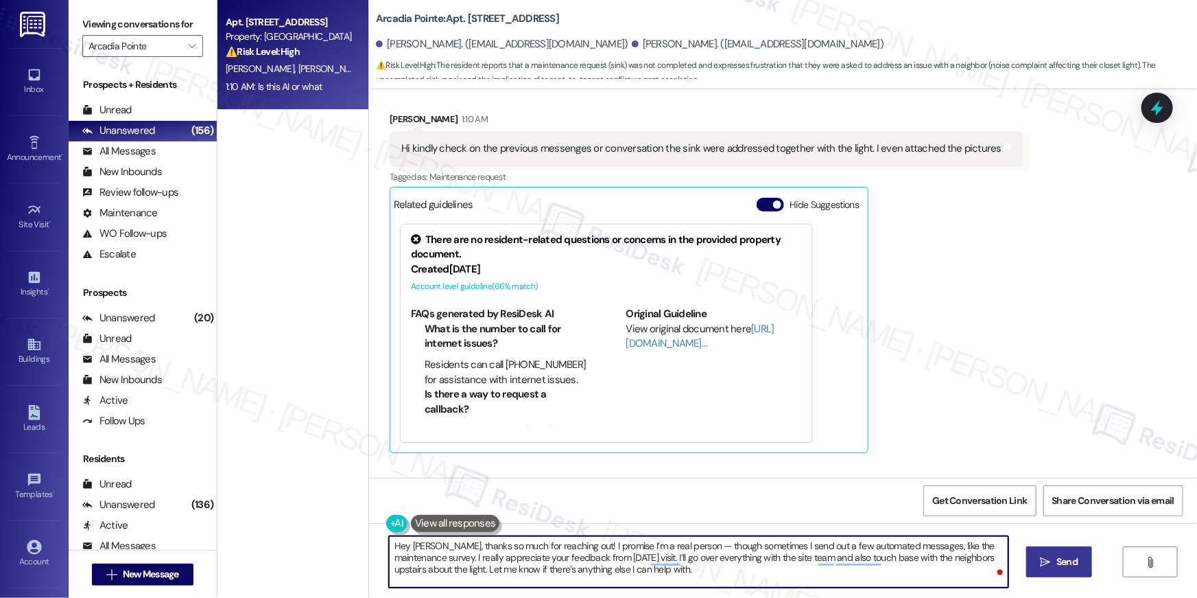
click at [636, 545] on textarea "Hey Darren, thanks so much for reaching out! I promise I’m a real person — thou…" at bounding box center [698, 561] width 619 height 51
type textarea "Hey Darren, thanks so much for reaching out! I promise I’m a person — though so…"
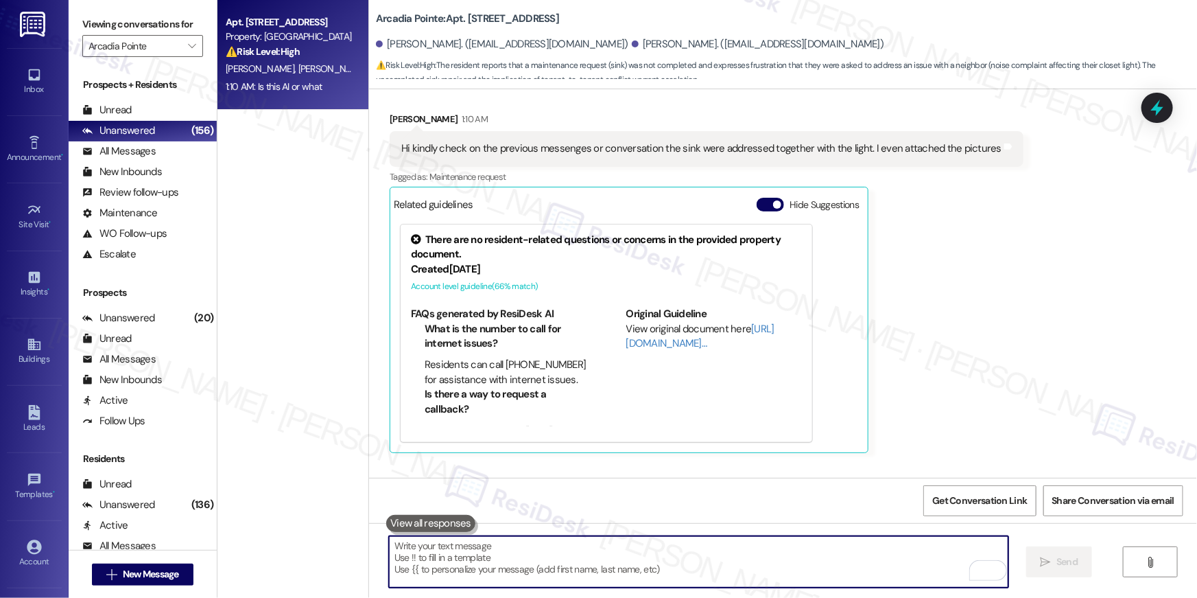
click at [603, 563] on textarea "To enrich screen reader interactions, please activate Accessibility in Grammarl…" at bounding box center [698, 561] width 619 height 51
click at [777, 560] on textarea "To enrich screen reader interactions, please activate Accessibility in Grammarl…" at bounding box center [698, 561] width 619 height 51
paste textarea "Hey Darren, thanks so much for reaching out! I promise I’m a real person — thou…"
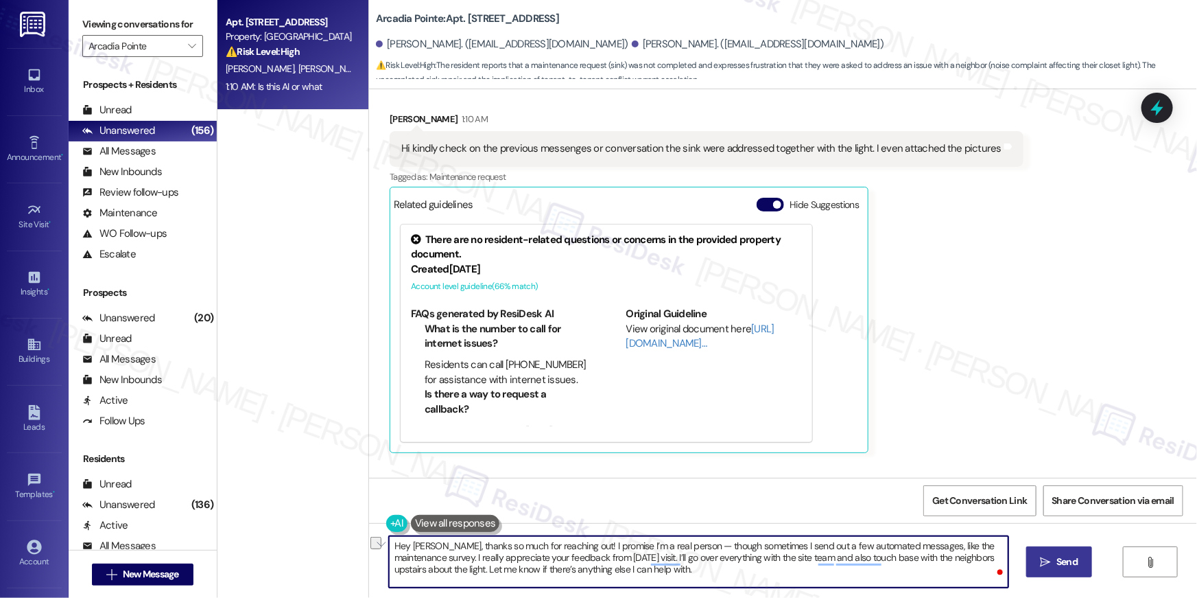
drag, startPoint x: 570, startPoint y: 544, endPoint x: 681, endPoint y: 548, distance: 111.2
click at [681, 548] on textarea "Hey Darren, thanks so much for reaching out! I promise I’m a real person — thou…" at bounding box center [698, 561] width 619 height 51
click at [911, 547] on textarea "Hey Darren, thanks so much for reaching out! Though sometimes I send out a few …" at bounding box center [698, 561] width 619 height 51
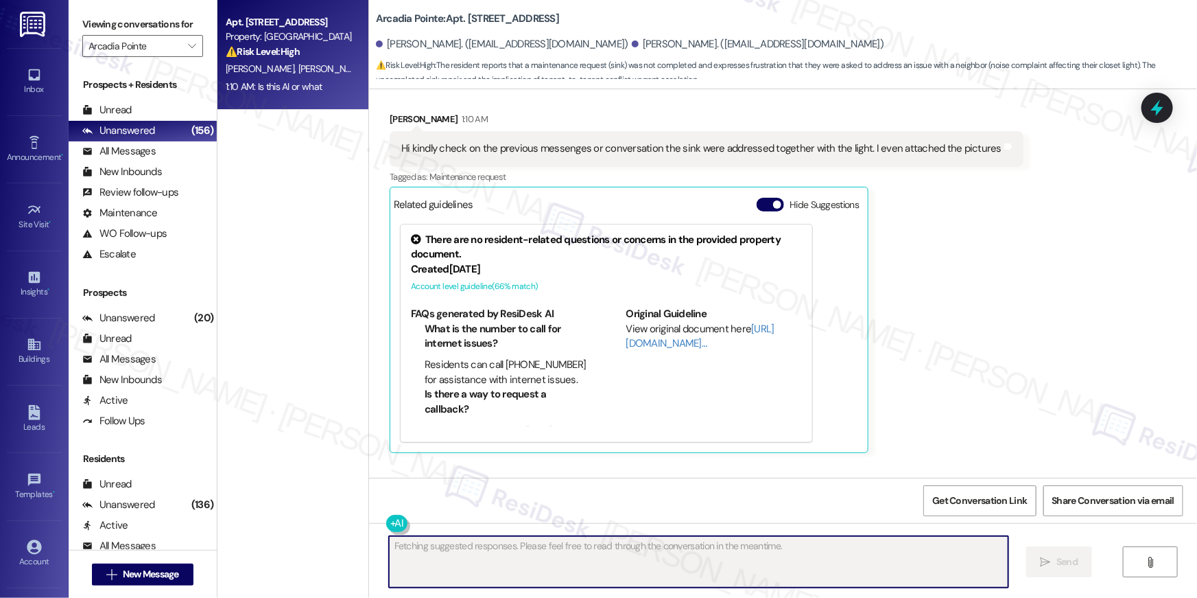
scroll to position [5759, 0]
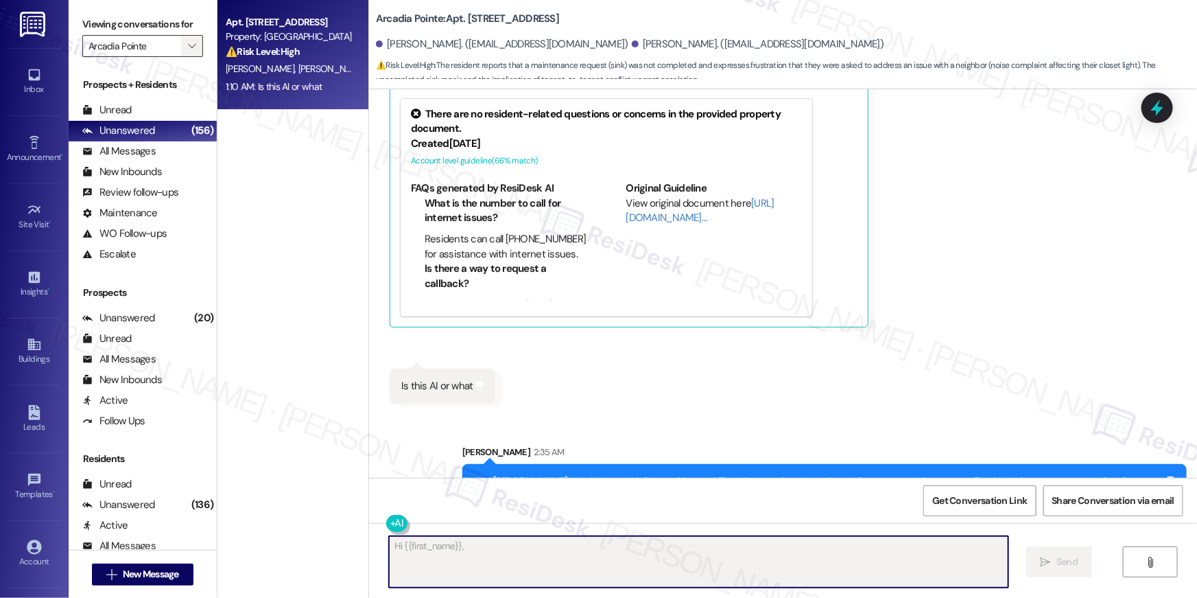
click at [154, 37] on input "Arcadia Pointe" at bounding box center [134, 46] width 93 height 22
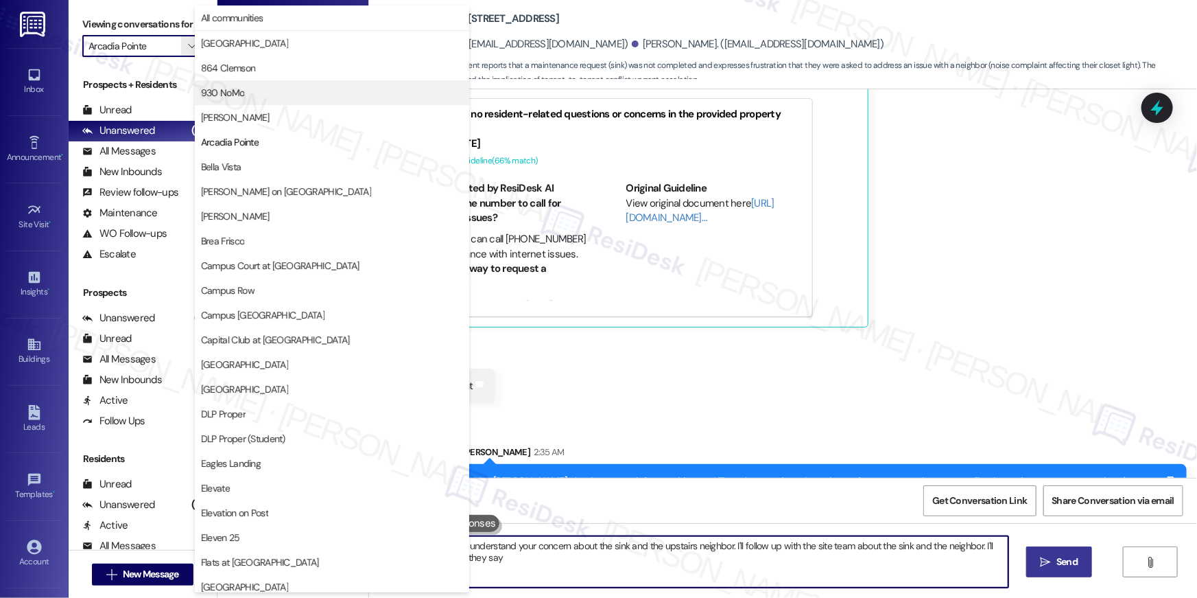
type textarea "Hi {{first_name}}, I understand your concern about the sink and the upstairs ne…"
click at [244, 167] on span "Bella Vista" at bounding box center [332, 167] width 262 height 14
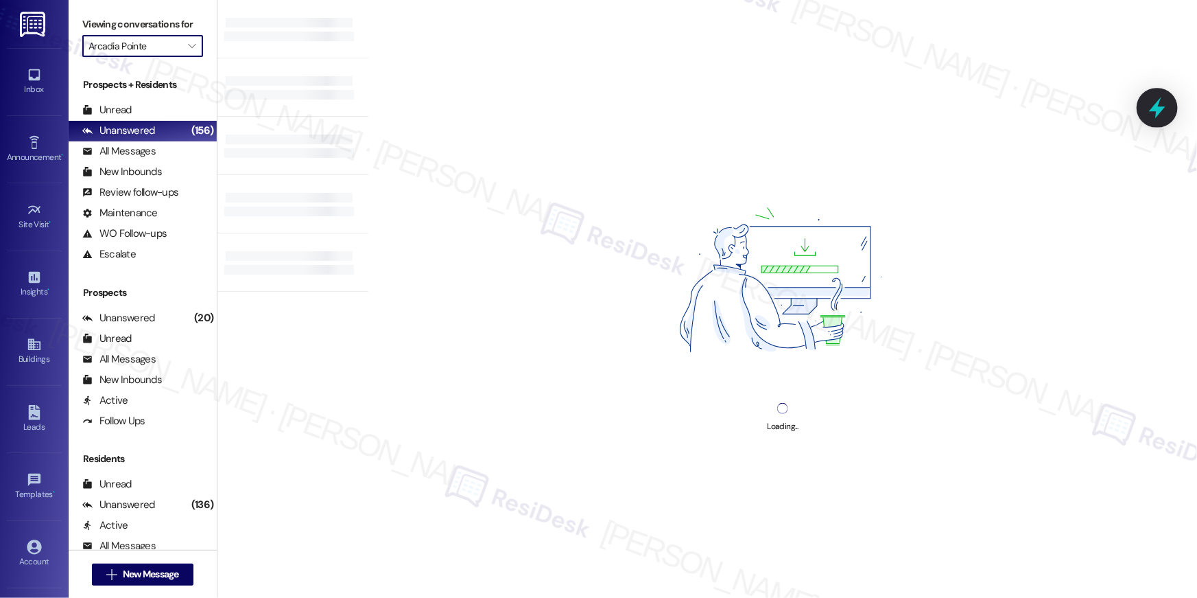
type input "Bella Vista"
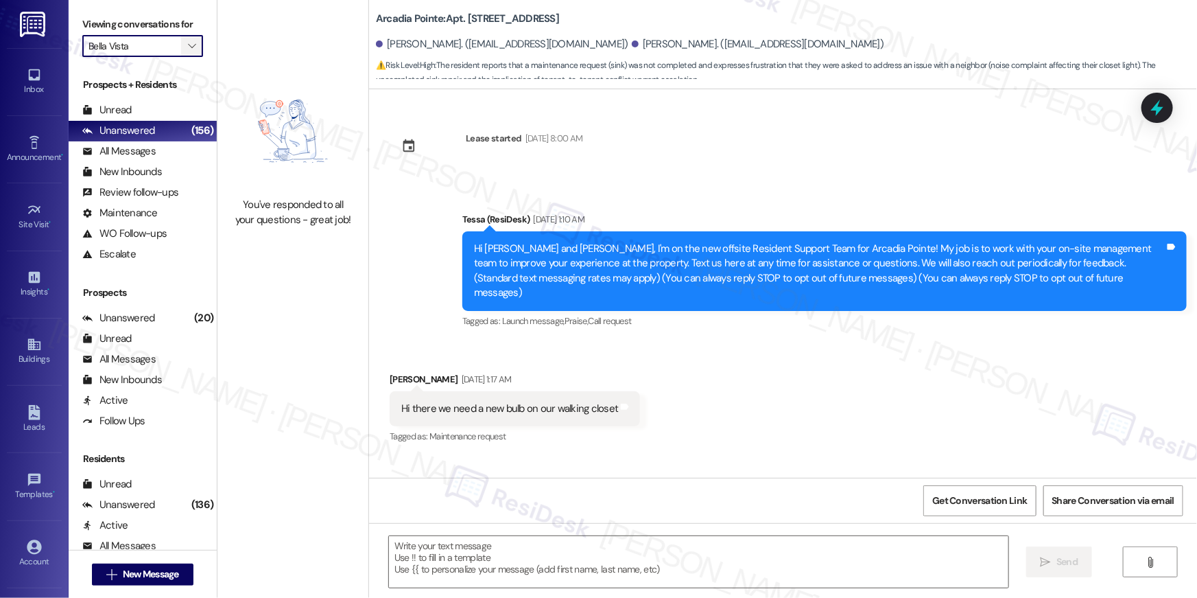
scroll to position [5633, 0]
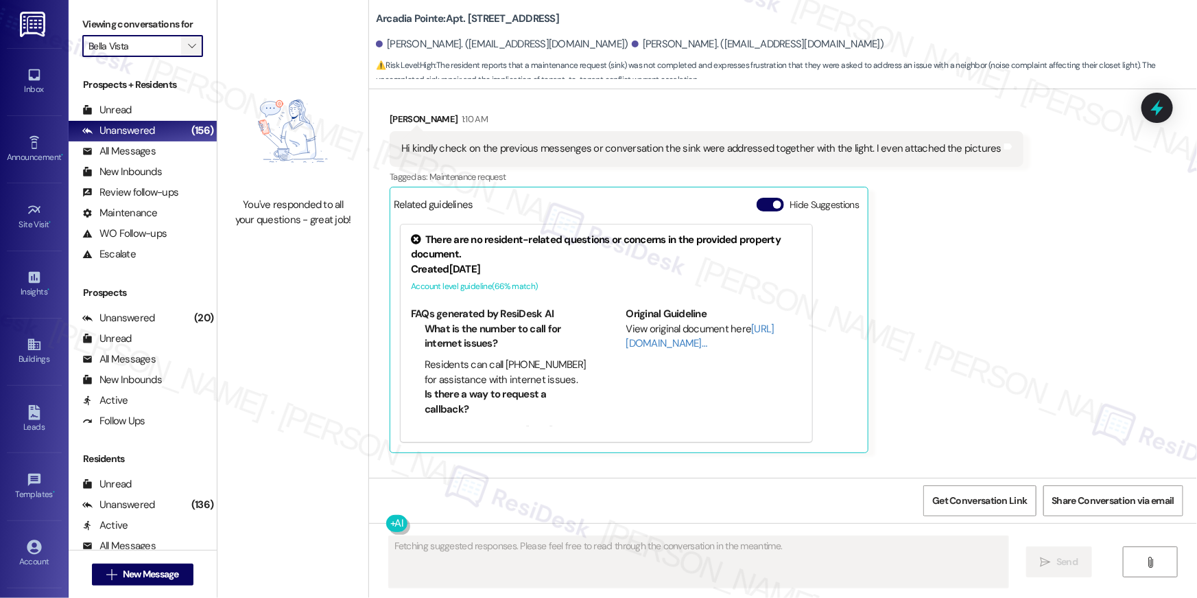
click at [188, 45] on icon "" at bounding box center [192, 45] width 8 height 11
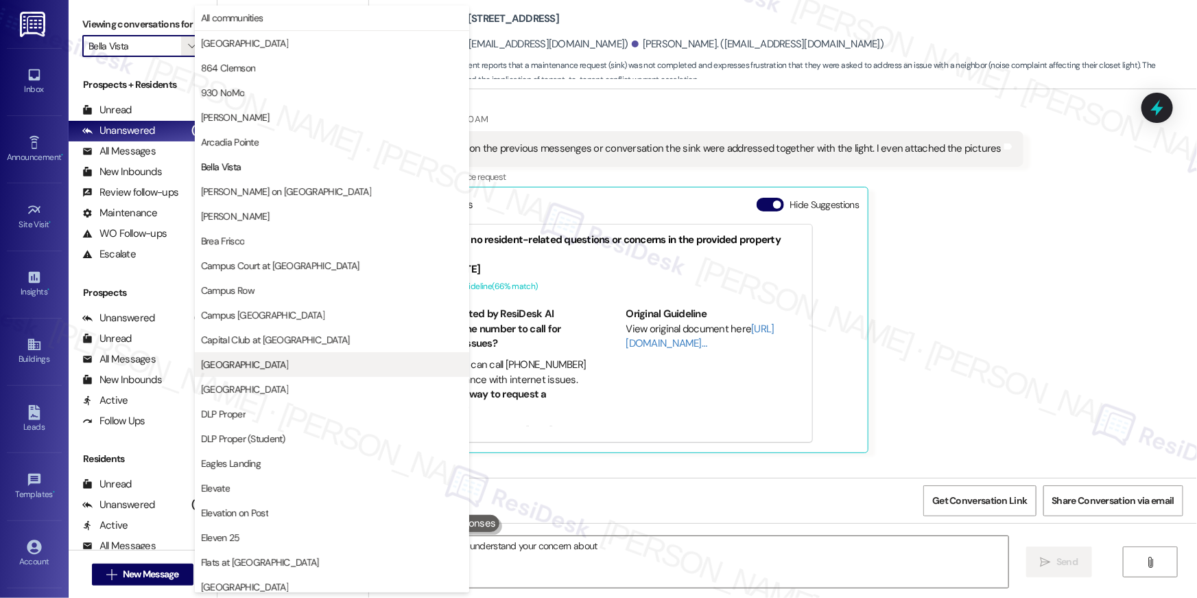
click at [253, 367] on span "[GEOGRAPHIC_DATA]" at bounding box center [244, 364] width 87 height 14
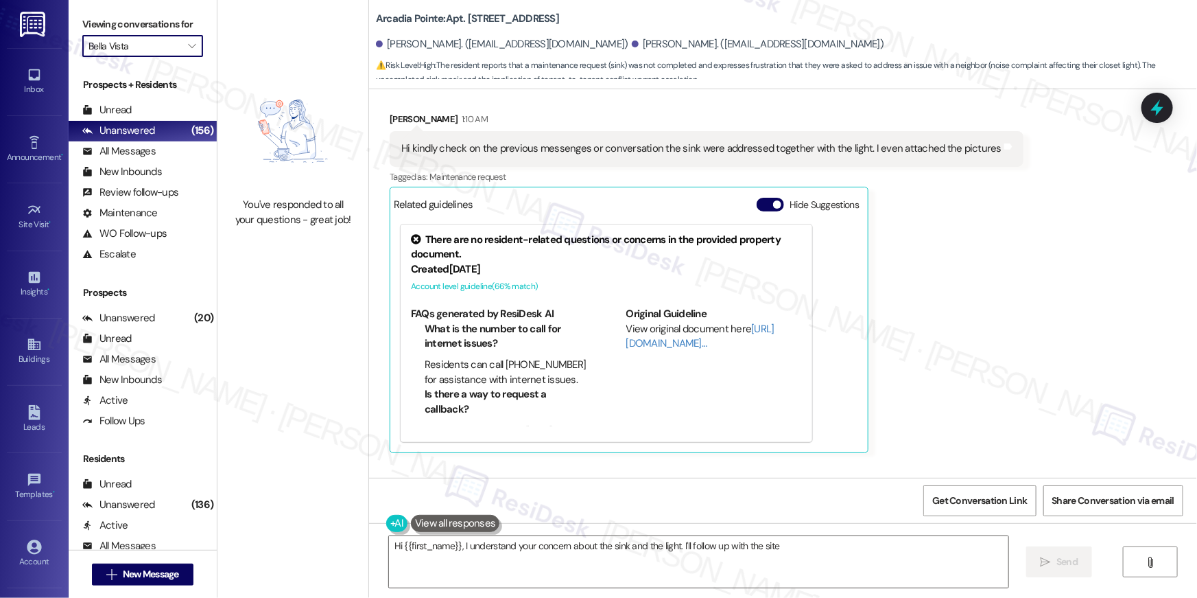
type textarea "Hi {{first_name}}, I understand your concern about the sink and the light. I'll…"
type input "[GEOGRAPHIC_DATA]"
type textarea "Hi {{first_name}}, I understand your concern about the sink and the light. I'll…"
click at [187, 38] on span "" at bounding box center [191, 46] width 13 height 22
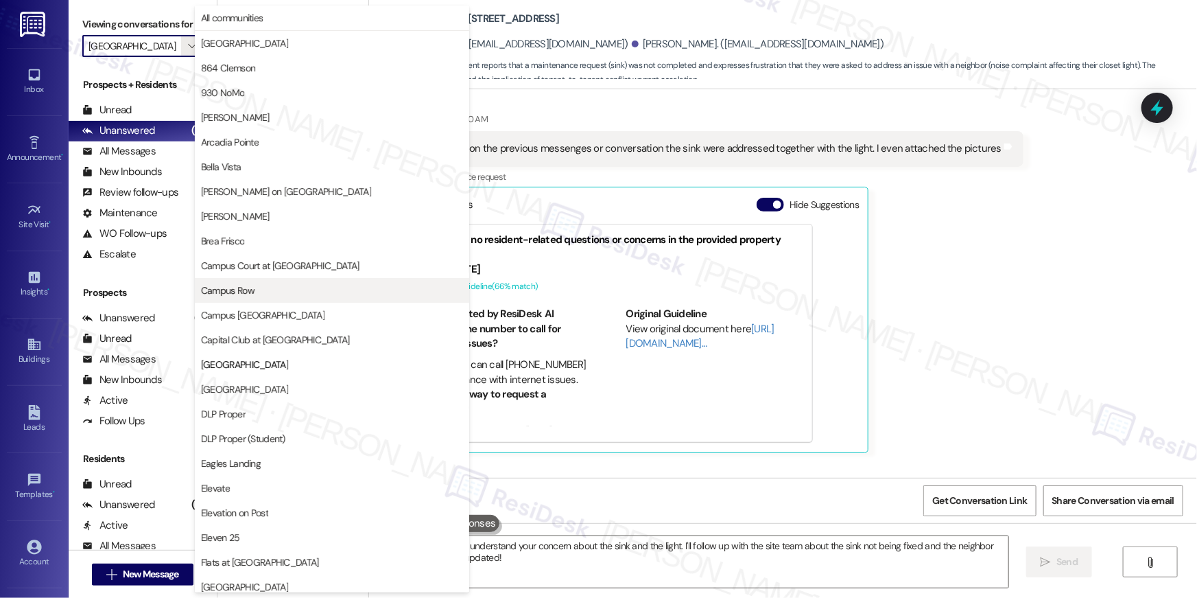
scroll to position [223, 0]
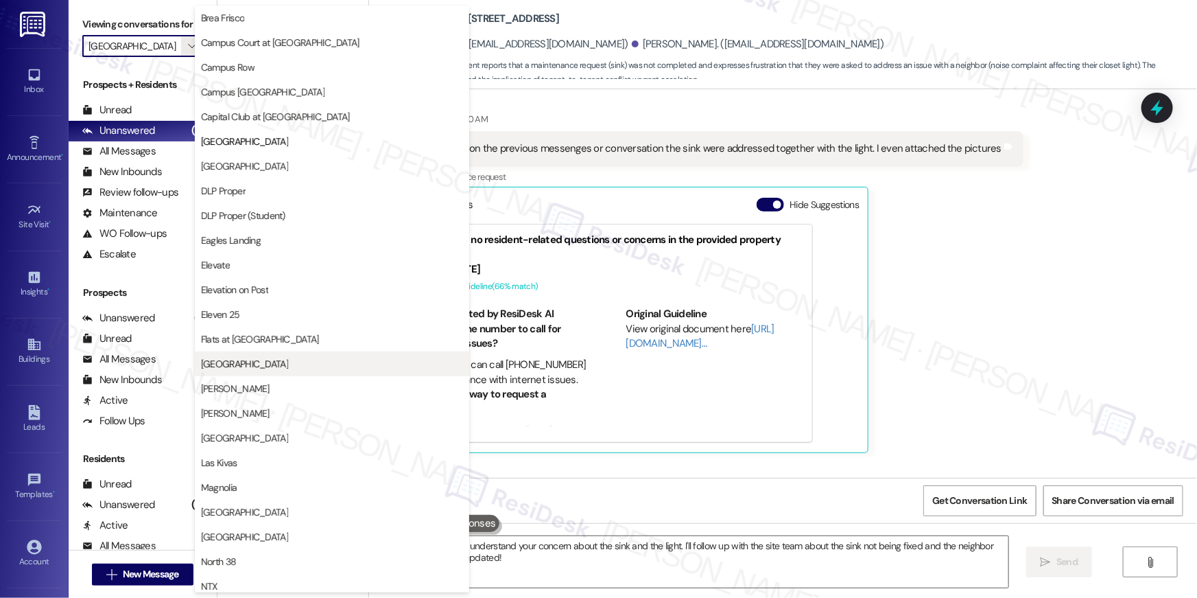
click at [254, 363] on span "[GEOGRAPHIC_DATA]" at bounding box center [244, 364] width 87 height 14
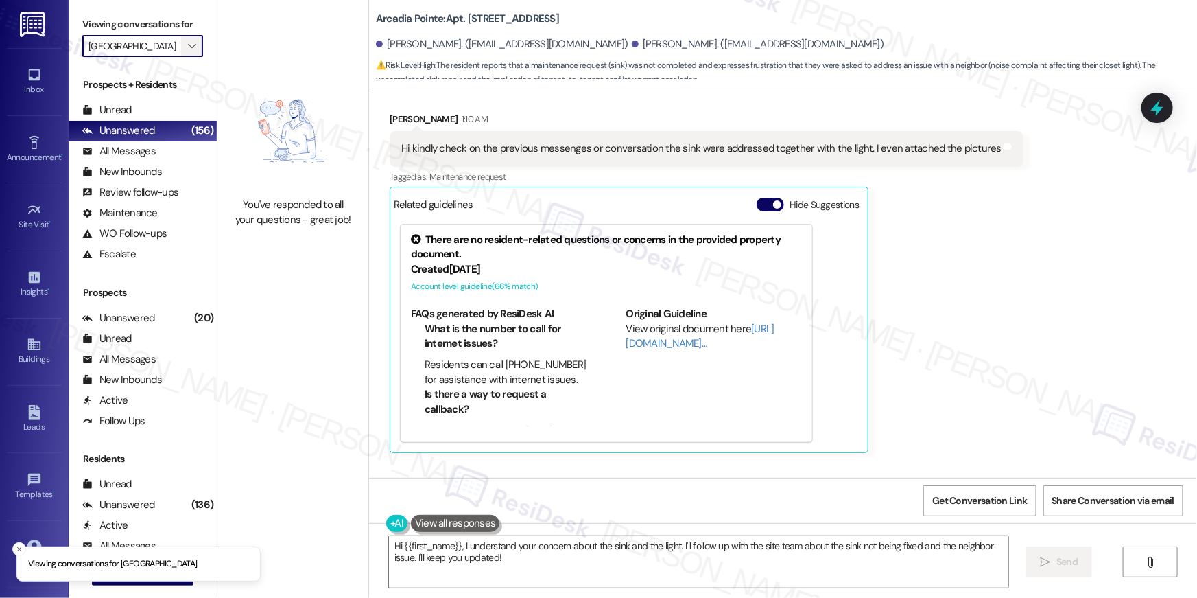
click at [188, 44] on icon "" at bounding box center [192, 45] width 8 height 11
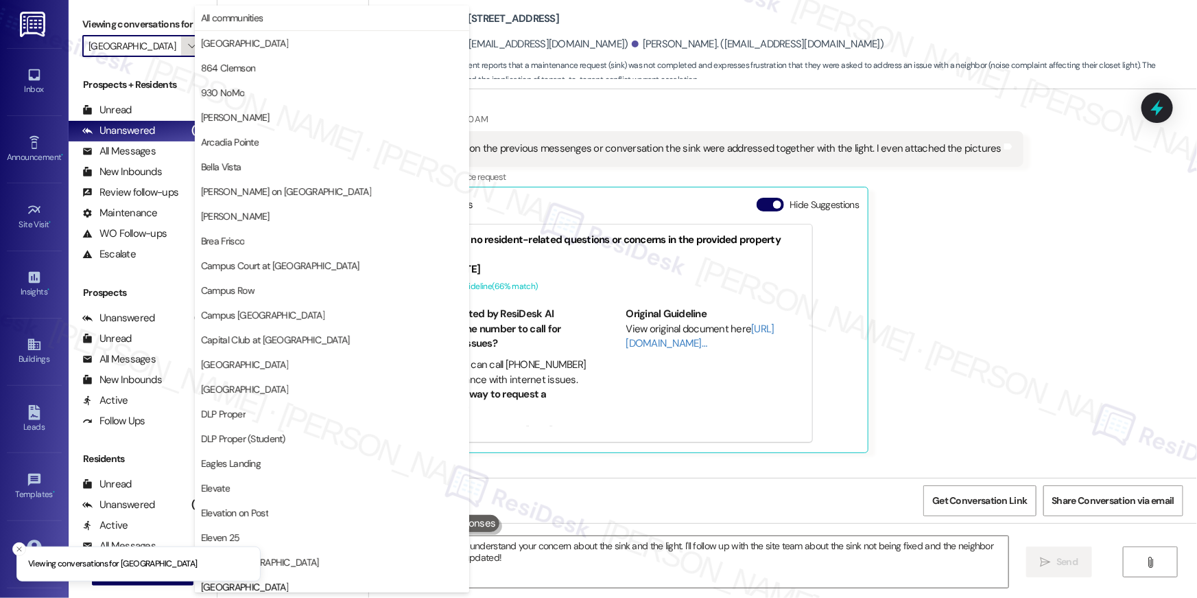
scroll to position [470, 0]
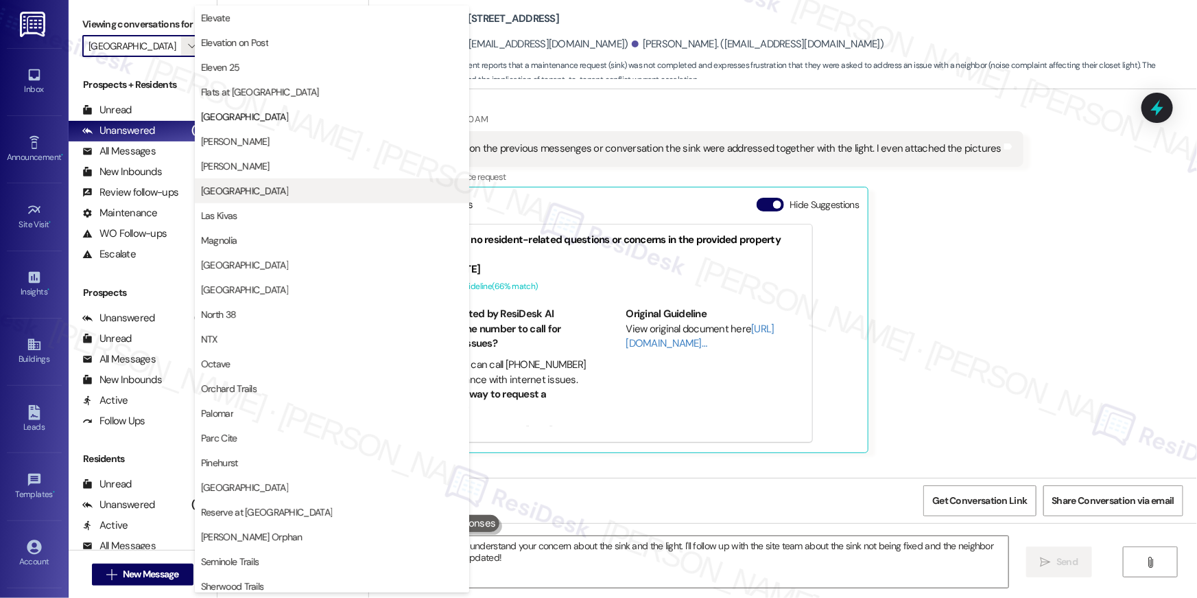
click at [261, 184] on span "[GEOGRAPHIC_DATA]" at bounding box center [332, 191] width 262 height 14
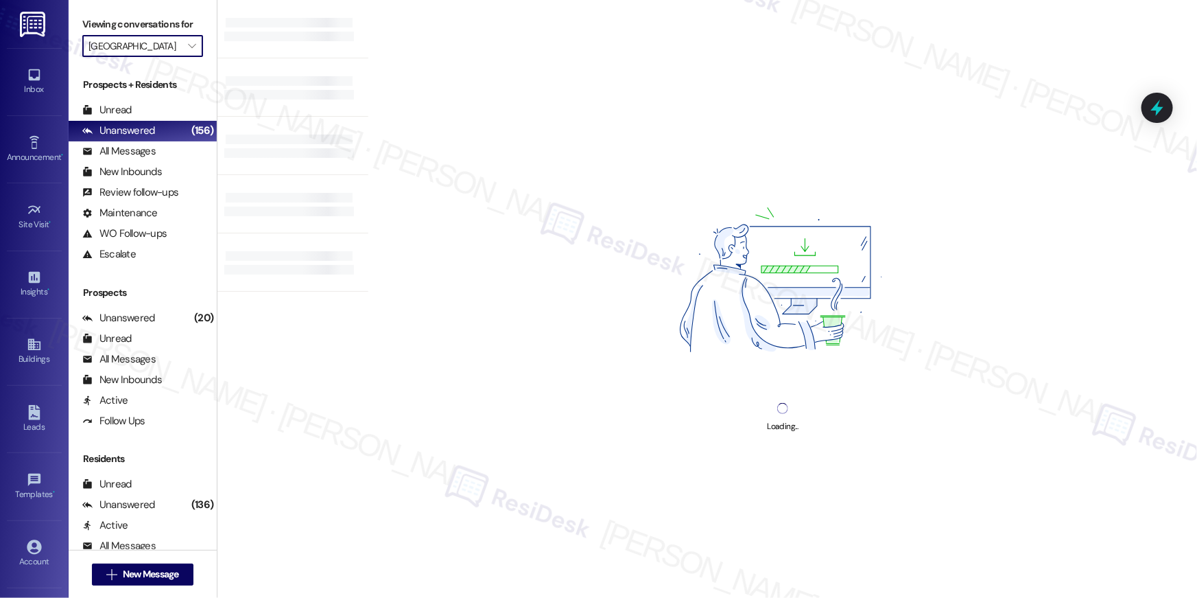
type input "[GEOGRAPHIC_DATA]"
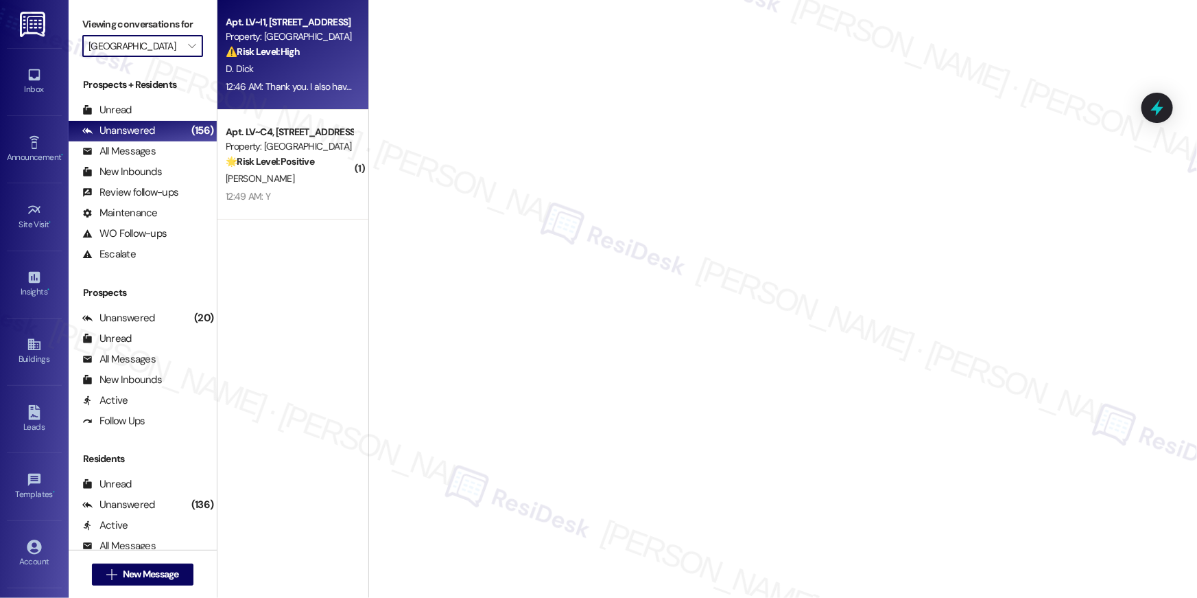
click at [279, 50] on strong "⚠️ Risk Level: High" at bounding box center [263, 51] width 74 height 12
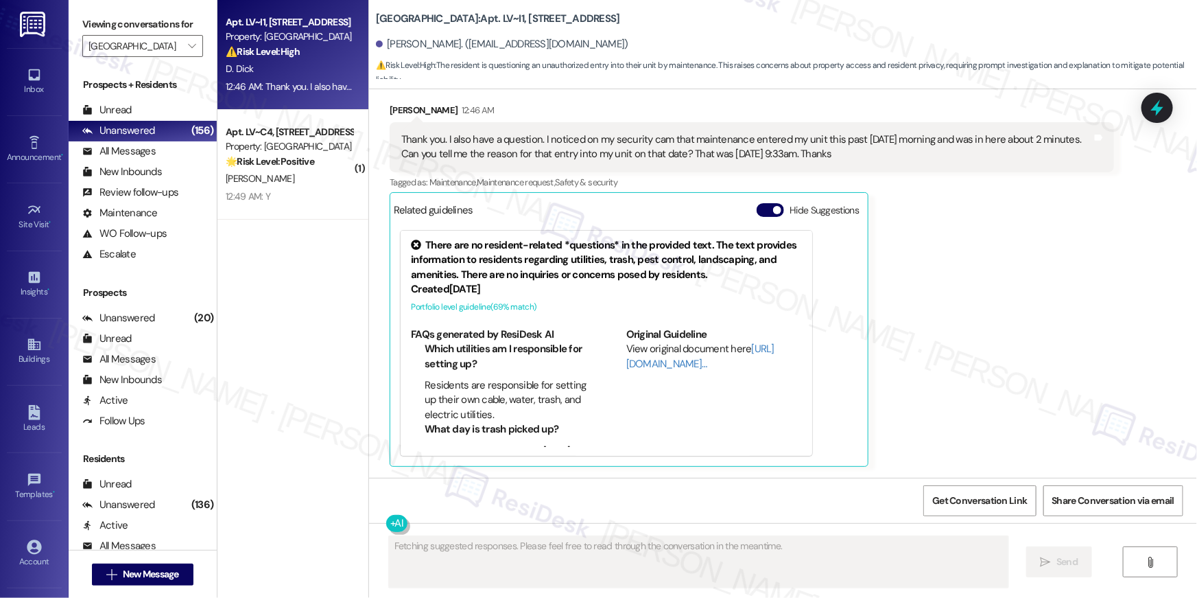
scroll to position [3172, 0]
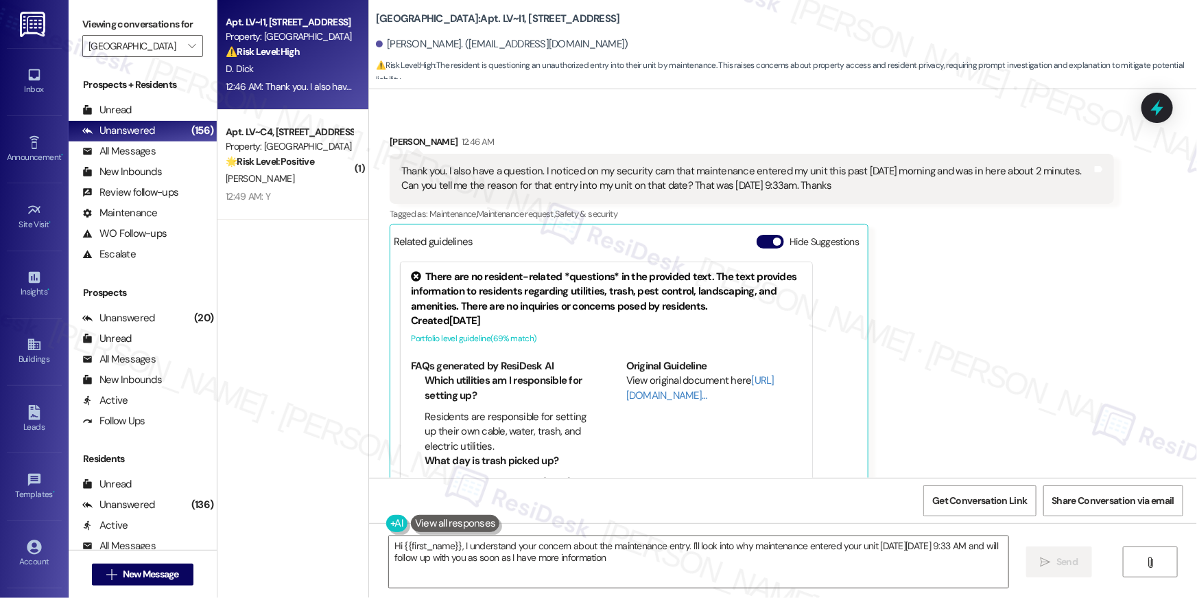
type textarea "Hi {{first_name}}, I understand your concern about the maintenance entry. I'll …"
click at [980, 212] on div "Deborah Dick 12:46 AM Thank you. I also have a question. I noticed on my securi…" at bounding box center [752, 316] width 724 height 364
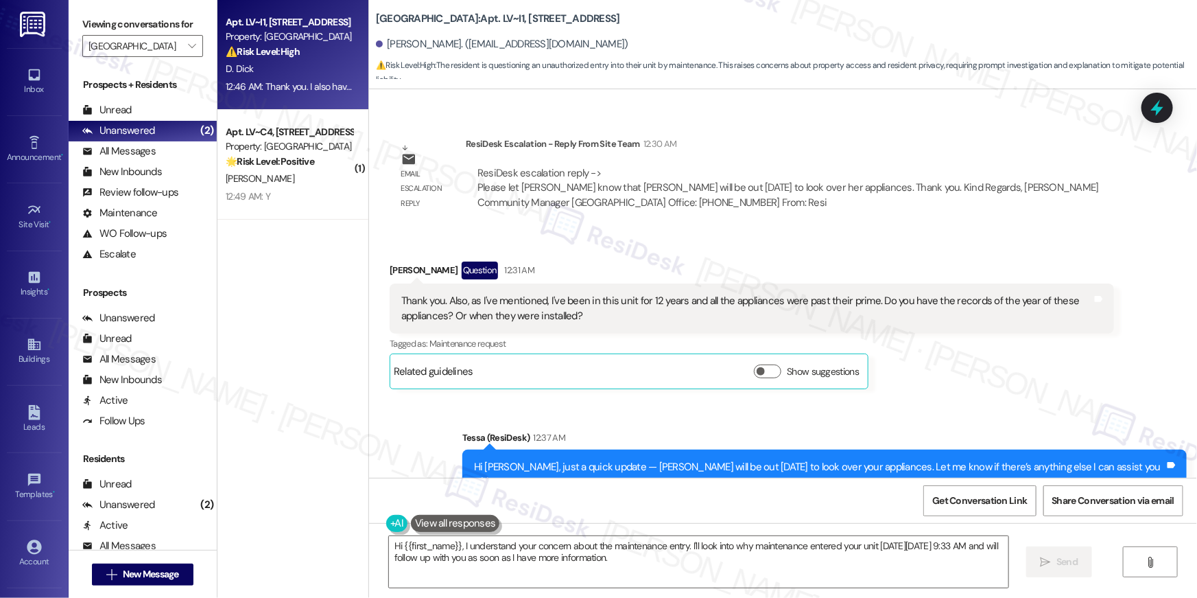
scroll to position [2746, 0]
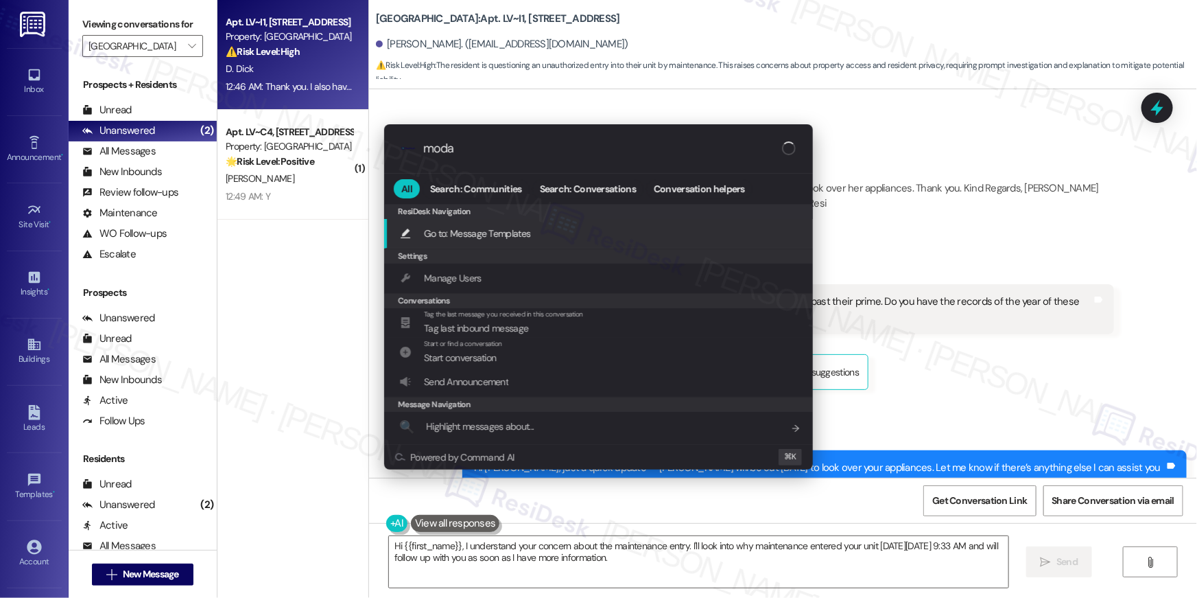
type input "modal"
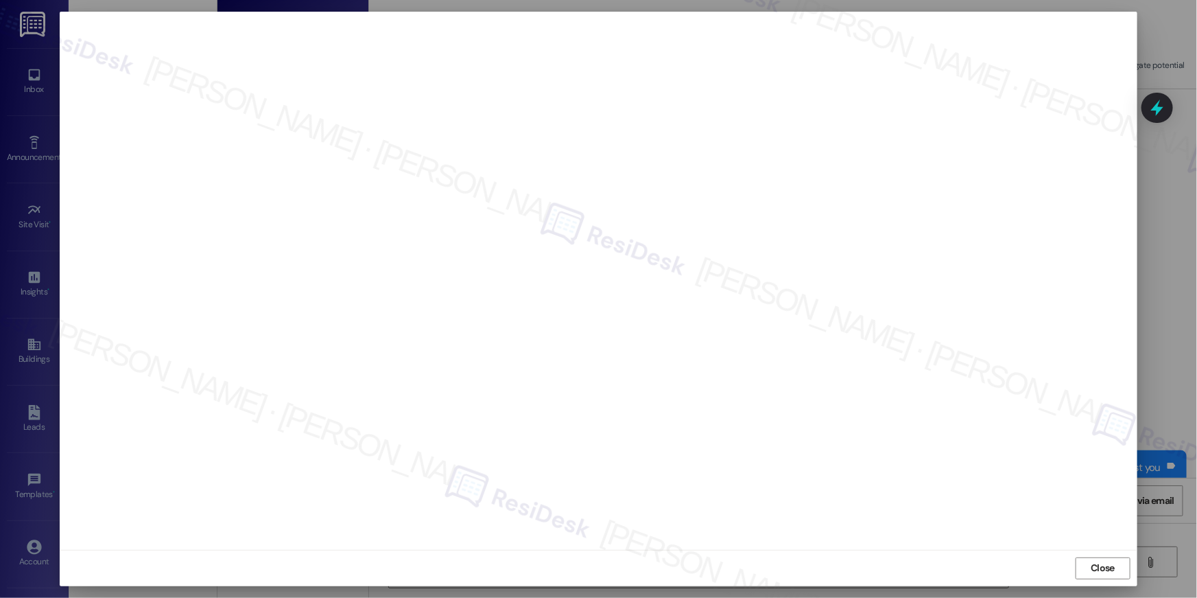
click at [1104, 580] on div "Close" at bounding box center [599, 568] width 1078 height 36
click at [1103, 573] on span "Close" at bounding box center [1103, 567] width 24 height 14
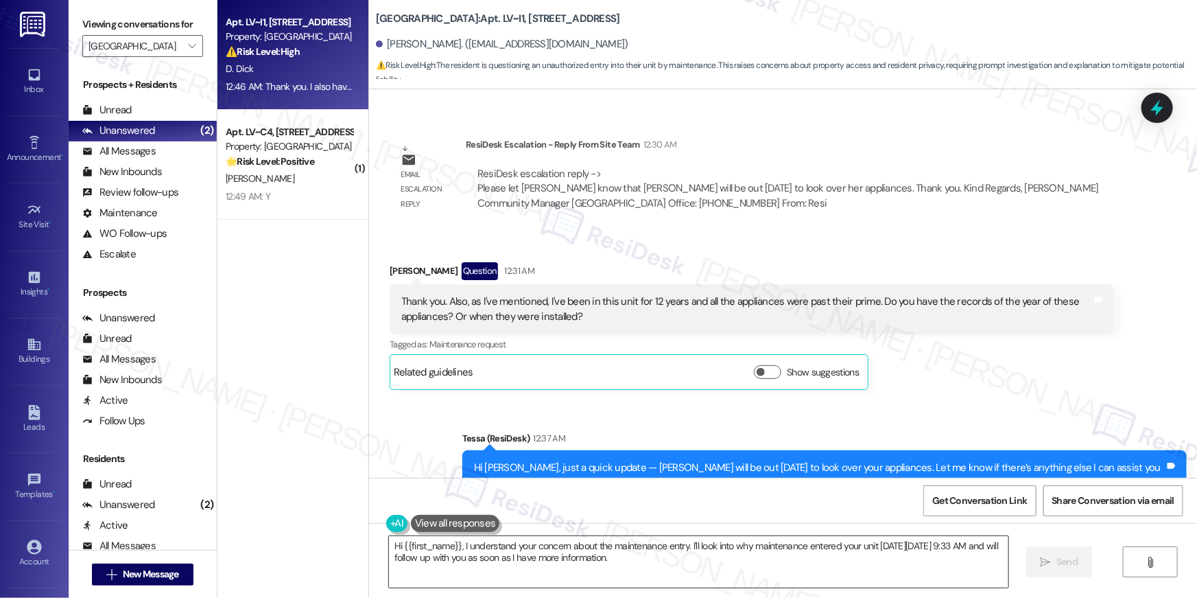
click at [661, 572] on textarea "Hi {{first_name}}, I understand your concern about the maintenance entry. I'll …" at bounding box center [698, 561] width 619 height 51
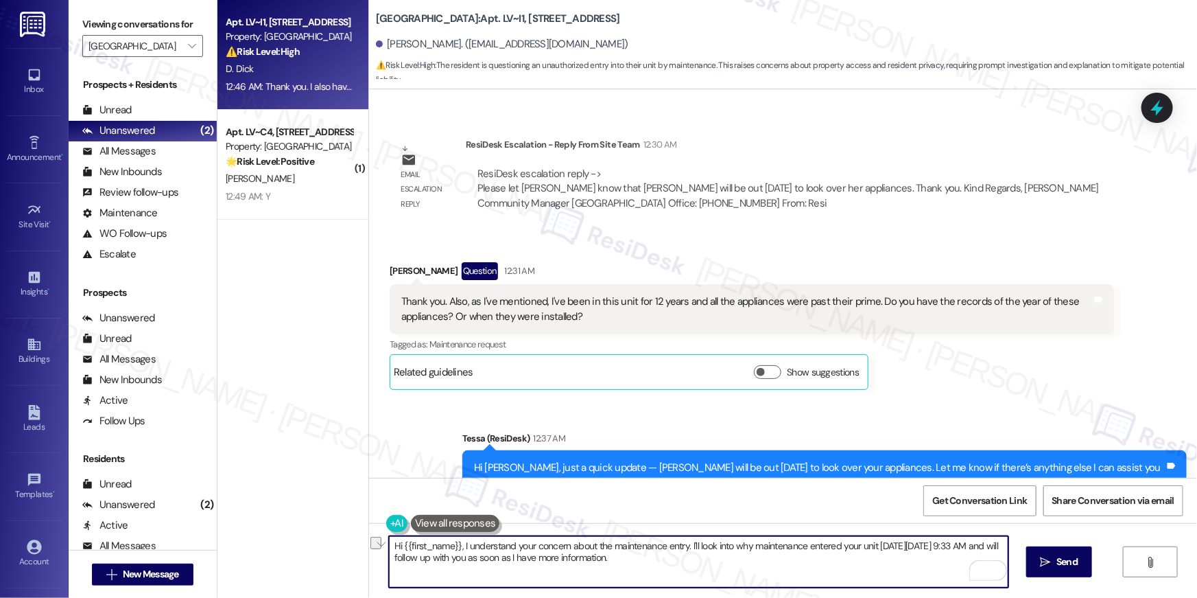
drag, startPoint x: 927, startPoint y: 546, endPoint x: 978, endPoint y: 546, distance: 51.5
click at [978, 546] on textarea "Hi {{first_name}}, I understand your concern about the maintenance entry. I'll …" at bounding box center [698, 561] width 619 height 51
type textarea "Hi {{first_name}}, I understand your concern about the maintenance entry. I'll …"
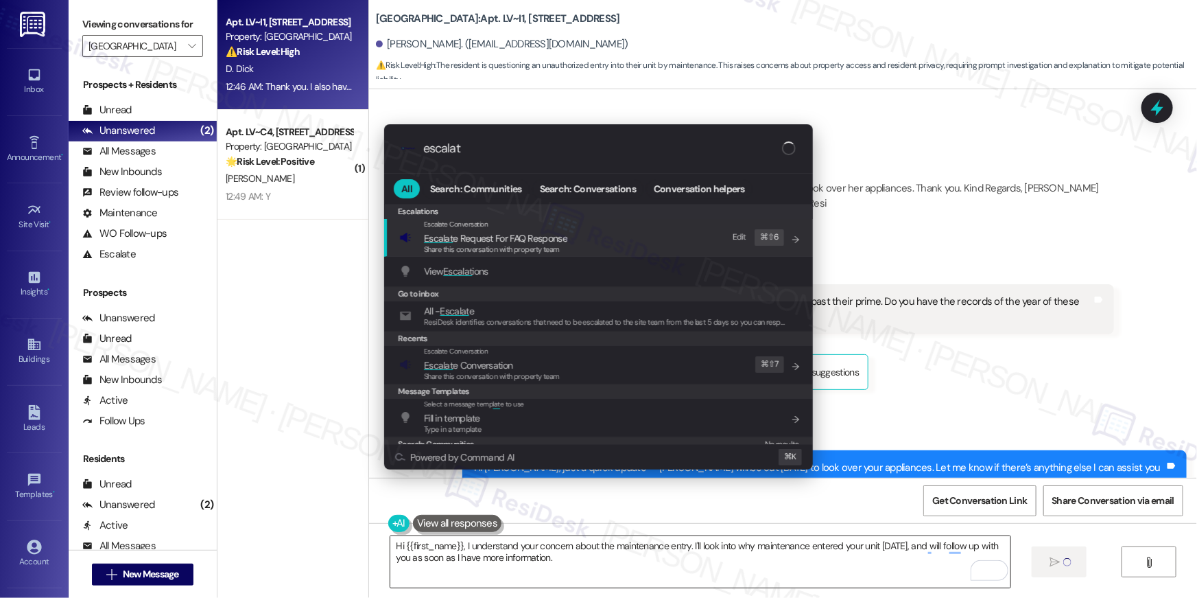
type input "escalate"
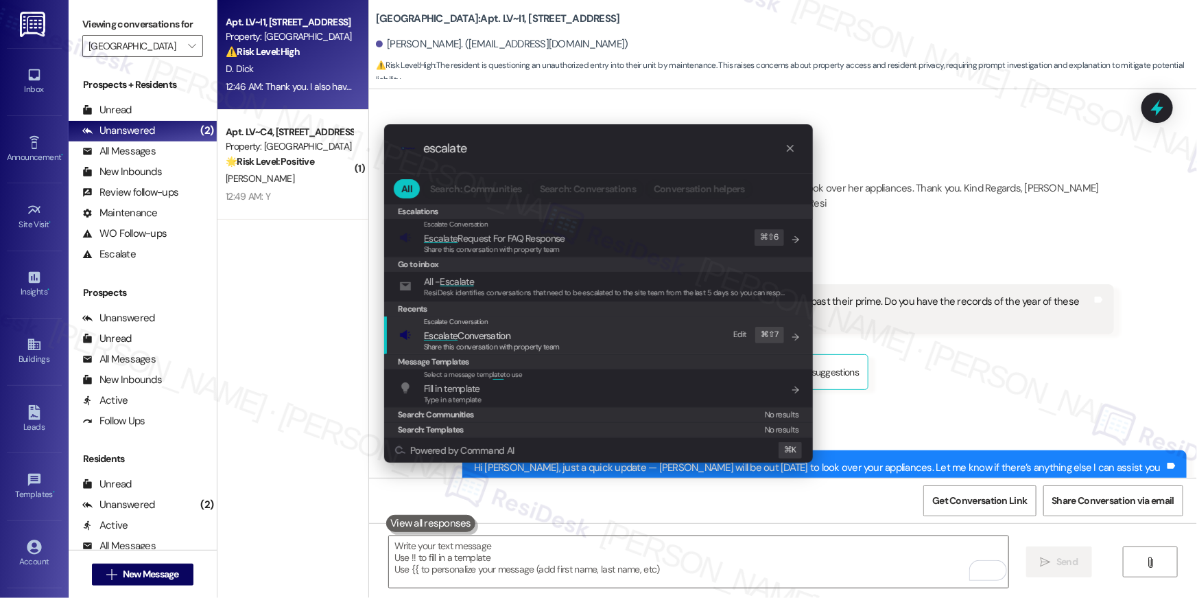
type input "escalate"
click at [472, 339] on span "Escalate Conversation" at bounding box center [467, 335] width 86 height 12
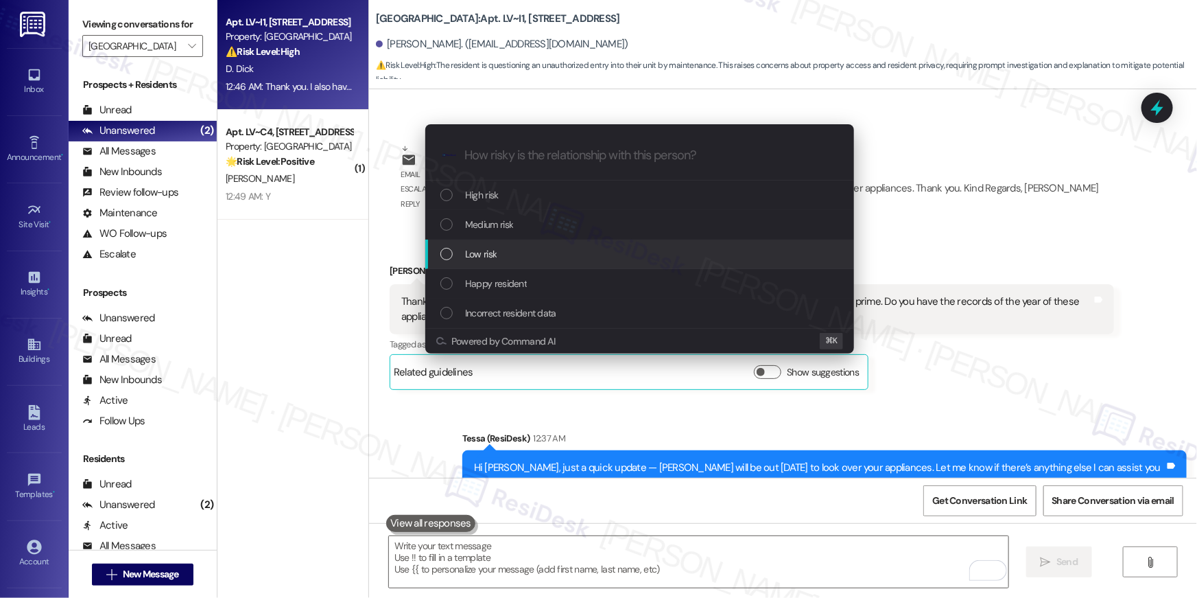
click at [485, 253] on span "Low risk" at bounding box center [481, 253] width 32 height 15
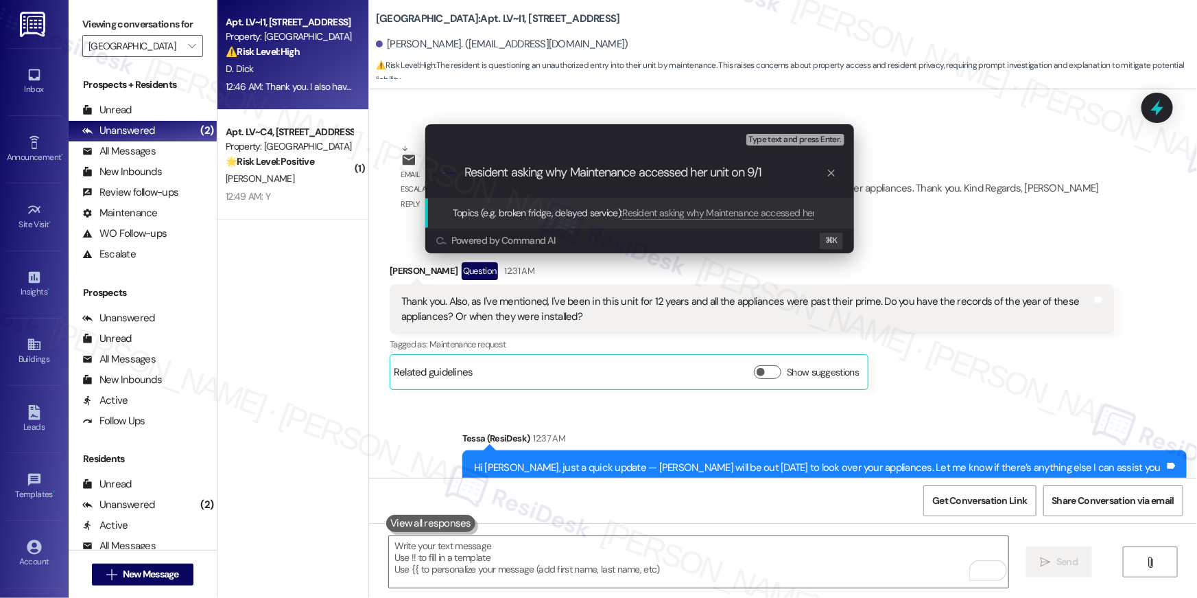
type input "Resident asking why Maintenance accessed her unit on 9/16"
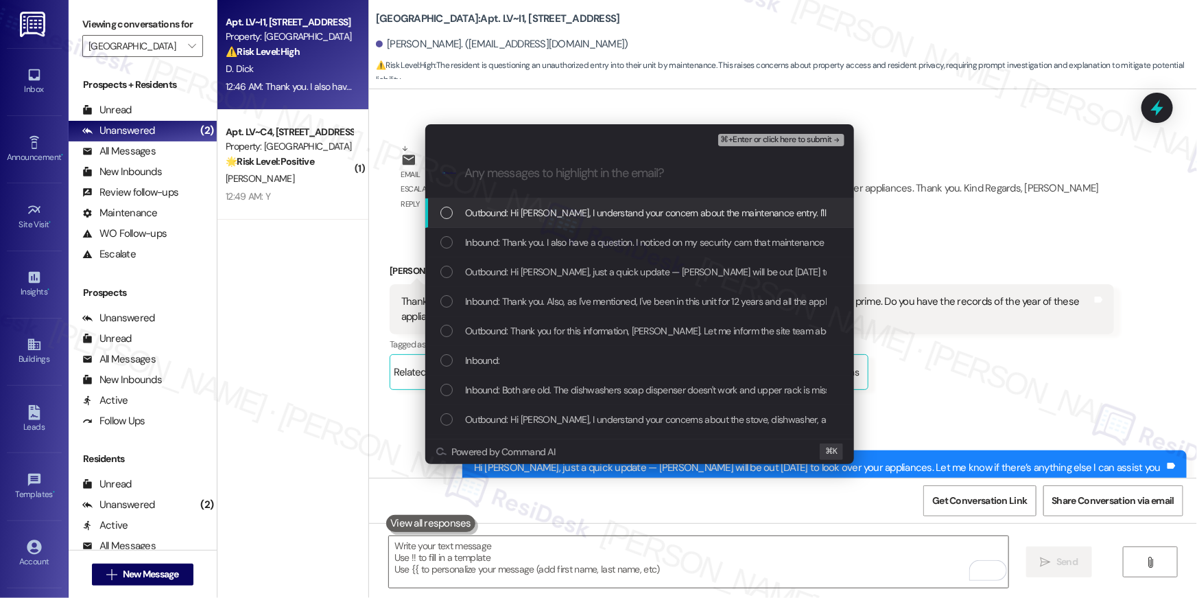
click at [447, 211] on div "List of options" at bounding box center [446, 212] width 12 height 12
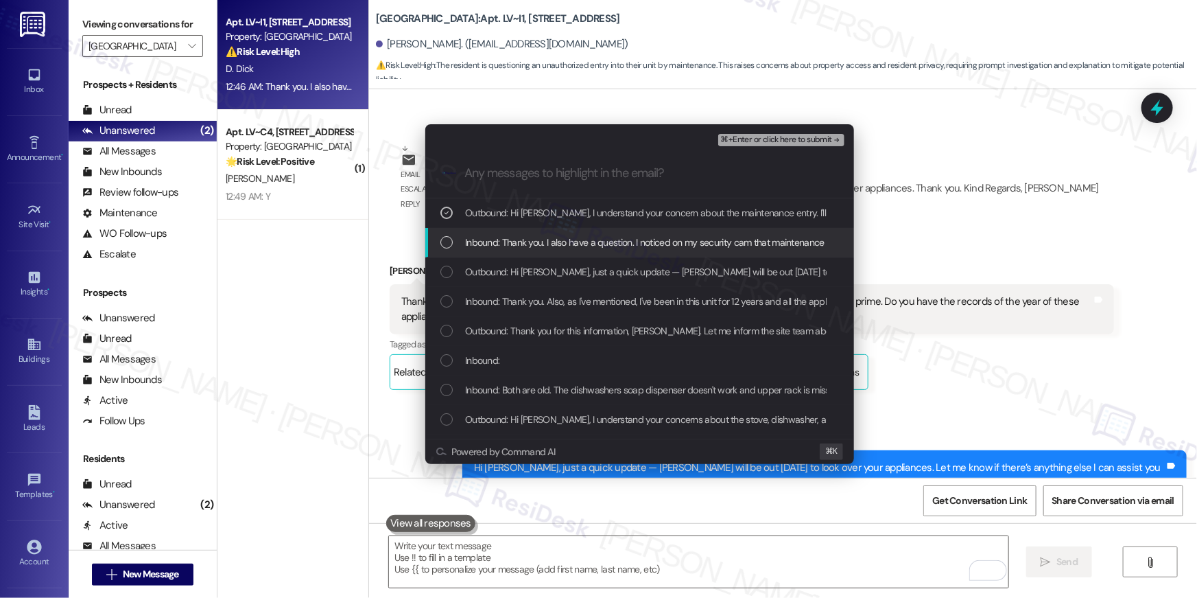
click at [448, 240] on div "List of options" at bounding box center [446, 242] width 12 height 12
click at [448, 243] on icon "List of options" at bounding box center [447, 242] width 10 height 10
click at [448, 241] on div "List of options" at bounding box center [446, 242] width 12 height 12
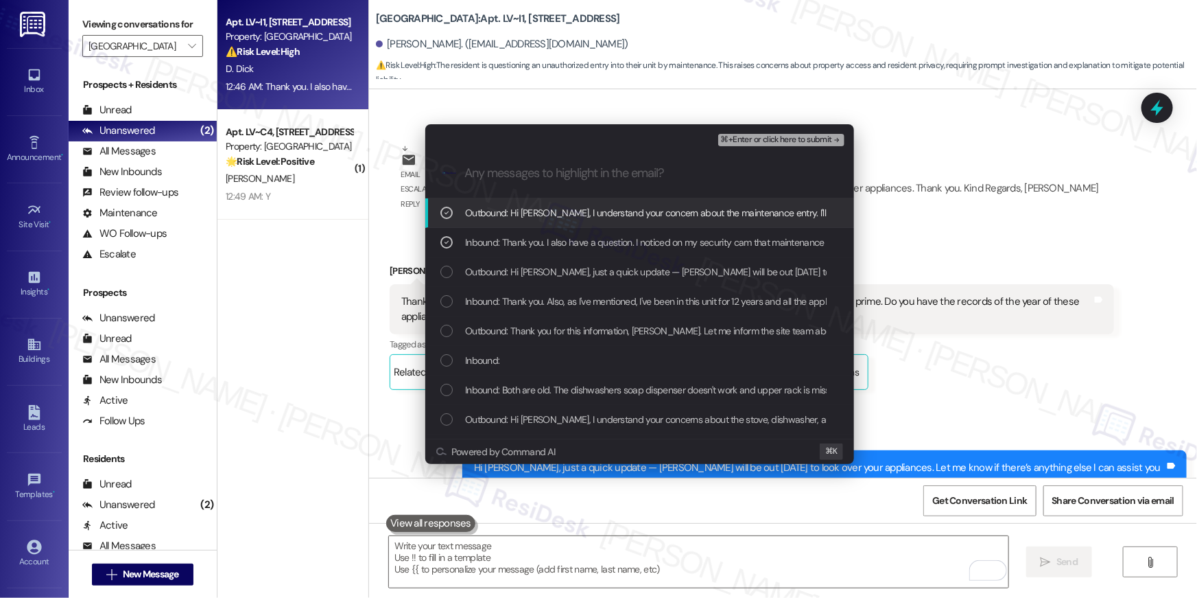
click at [795, 140] on span "⌘+Enter or click here to submit" at bounding box center [776, 140] width 111 height 10
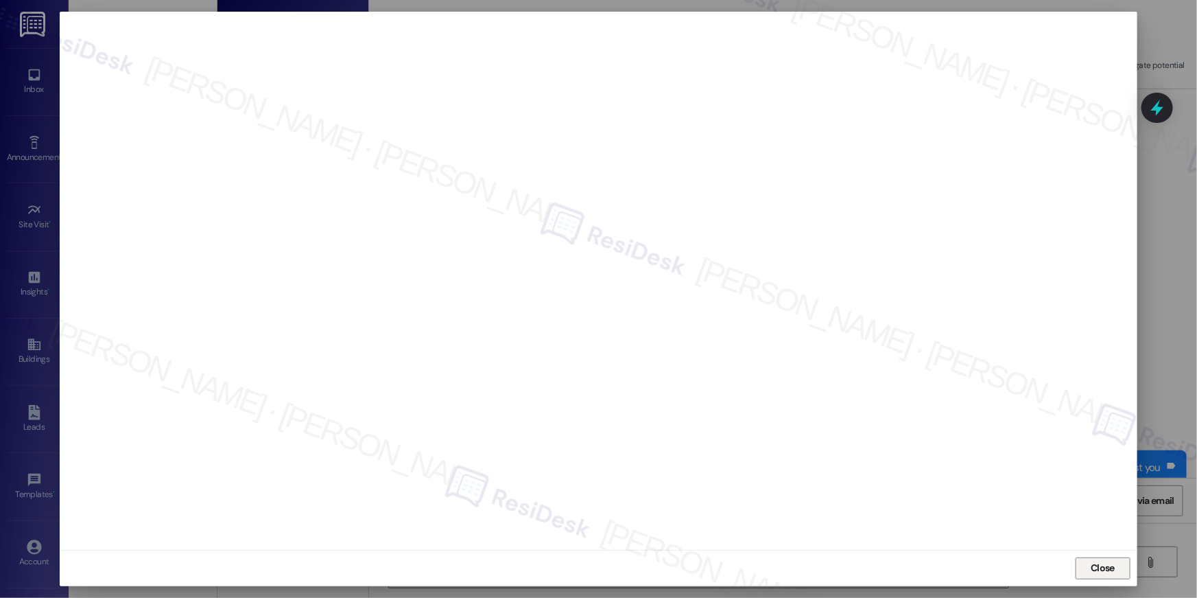
click at [1089, 566] on span "Close" at bounding box center [1102, 567] width 29 height 14
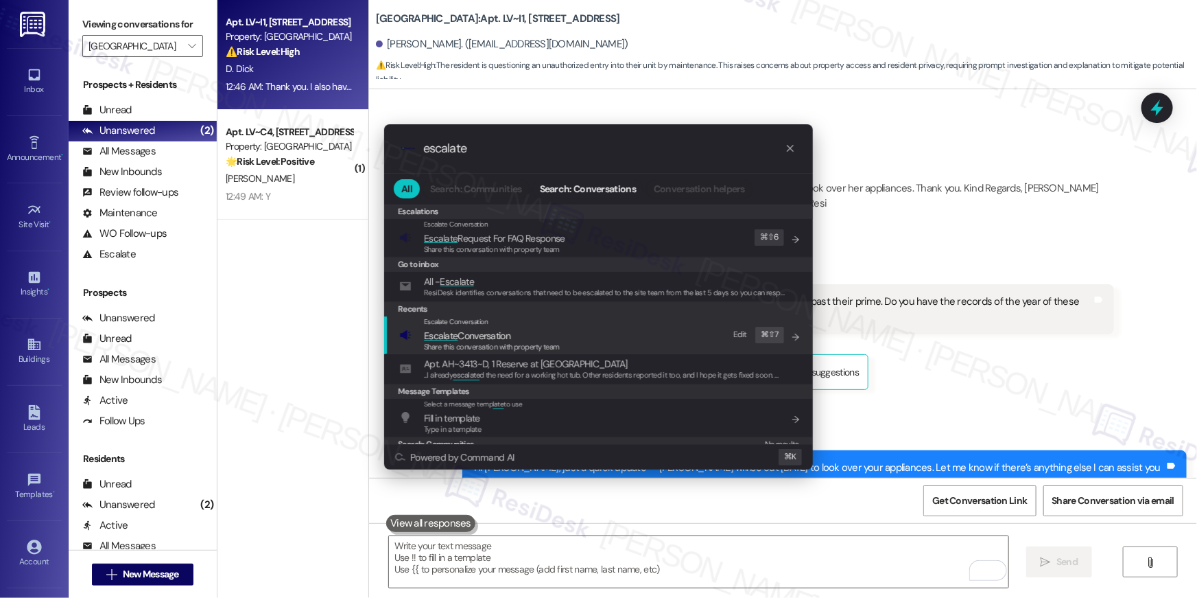
type input "escalate"
click at [472, 342] on span "Share this conversation with property team" at bounding box center [492, 347] width 136 height 10
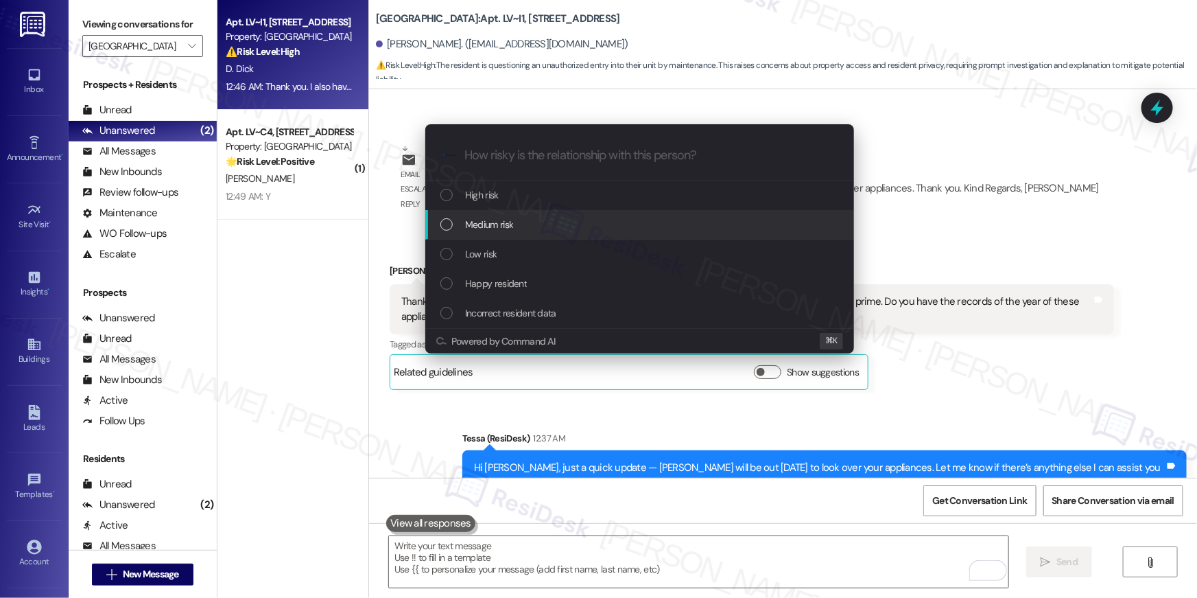
click at [490, 227] on span "Medium risk" at bounding box center [489, 224] width 48 height 15
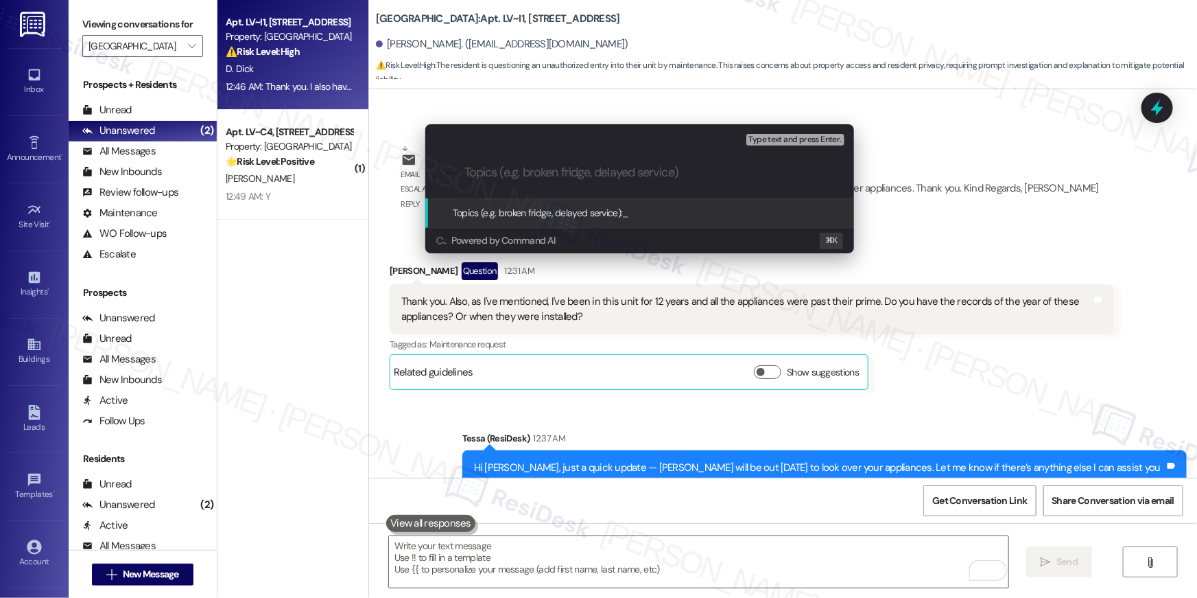
paste input "Resident asking why Maintenance accessed her unit on 9/16"
type input "Resident asking why Maintenance accessed her unit on 9/16"
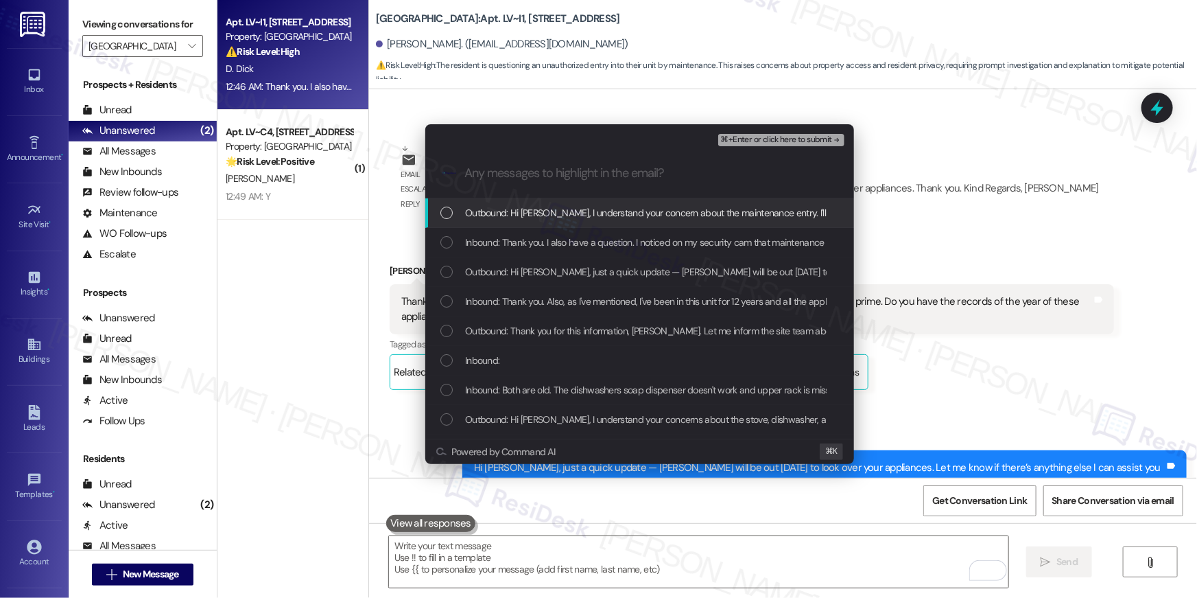
click at [549, 228] on div "Inbound: Thank you. I also have a question. I noticed on my security cam that m…" at bounding box center [639, 242] width 429 height 29
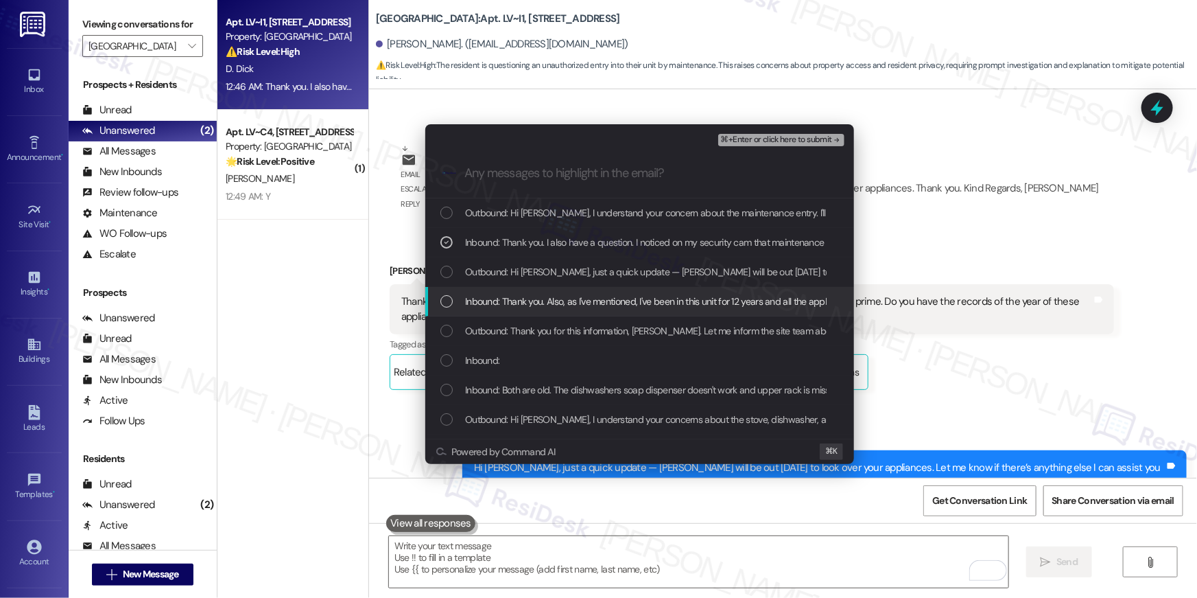
click at [536, 294] on span "Inbound: Thank you. Also, as I've mentioned, I've been in this unit for 12 year…" at bounding box center [878, 301] width 826 height 15
drag, startPoint x: 536, startPoint y: 294, endPoint x: 638, endPoint y: 252, distance: 109.8
click at [537, 294] on span "Inbound: Thank you. Also, as I've mentioned, I've been in this unit for 12 year…" at bounding box center [878, 301] width 826 height 15
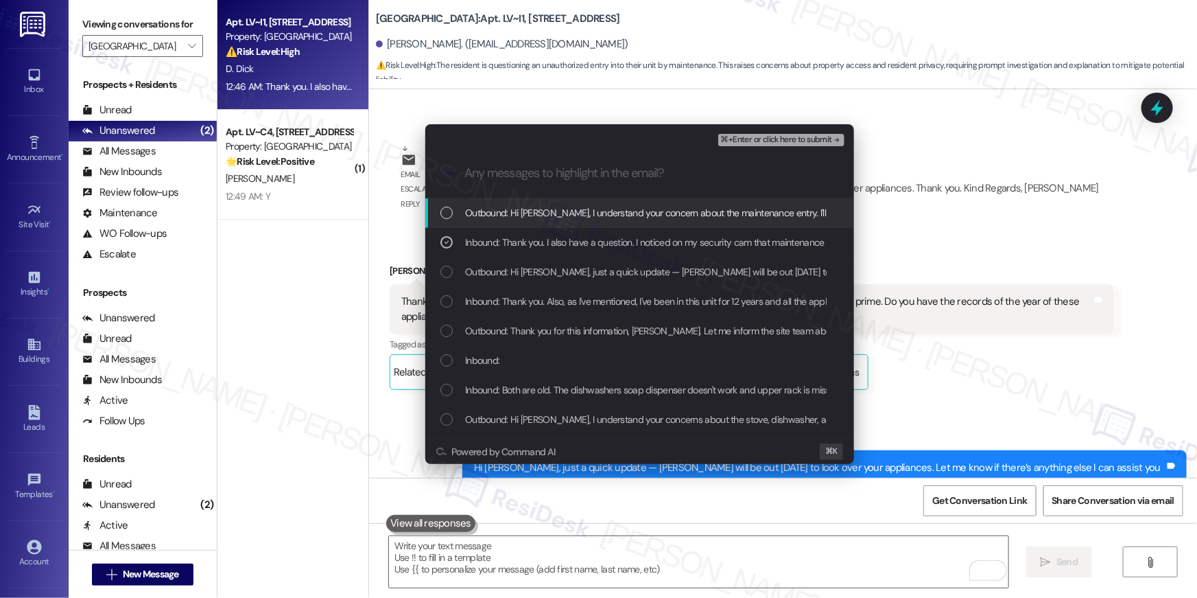
click at [770, 135] on span "⌘+Enter or click here to submit" at bounding box center [776, 140] width 111 height 10
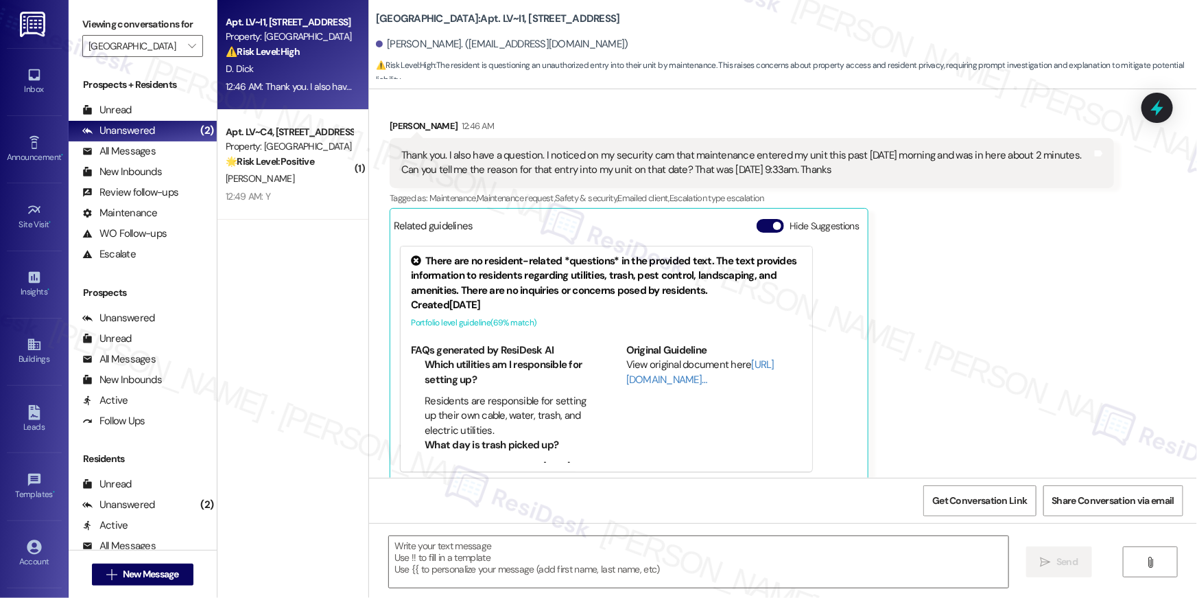
scroll to position [3172, 0]
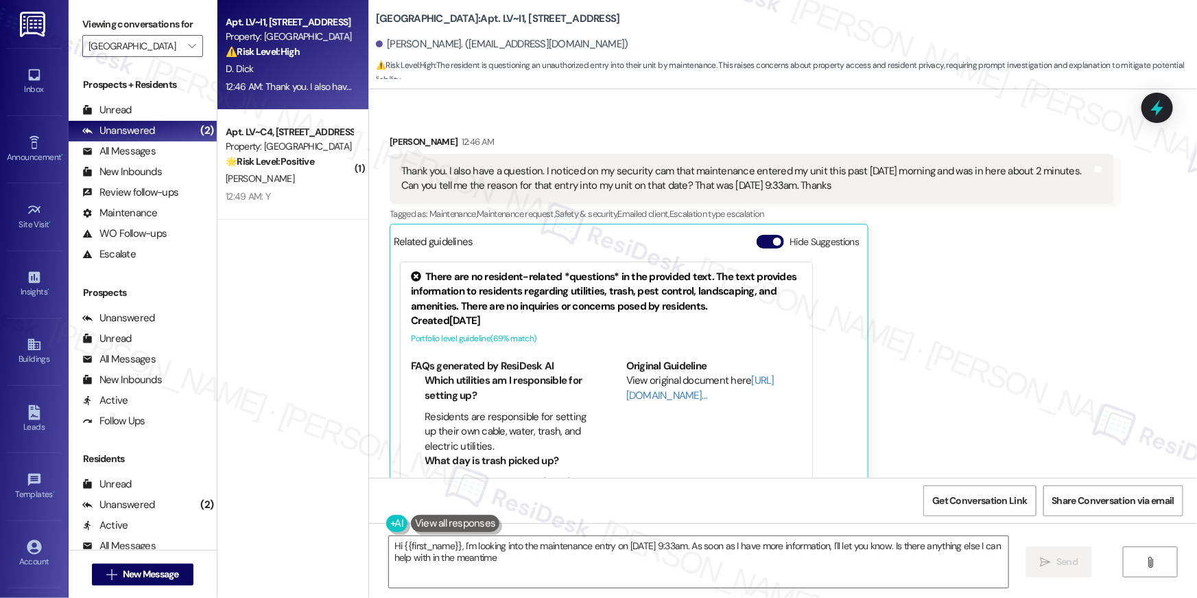
type textarea "Hi {{first_name}}, I'm looking into the maintenance entry on 9-16-25 at 9:33am.…"
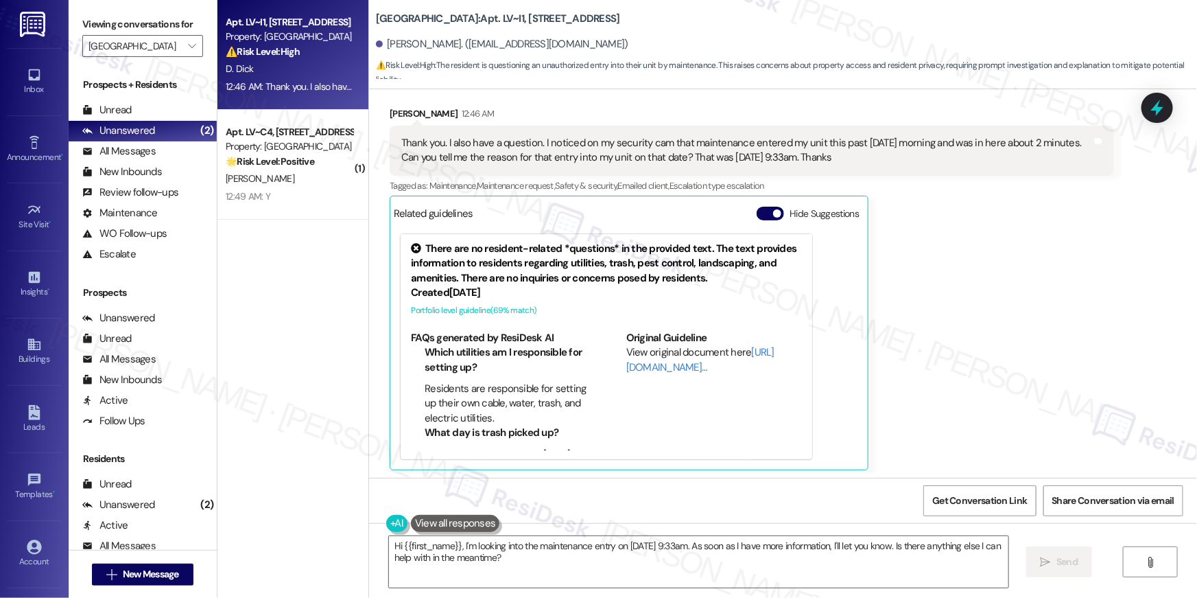
scroll to position [3303, 0]
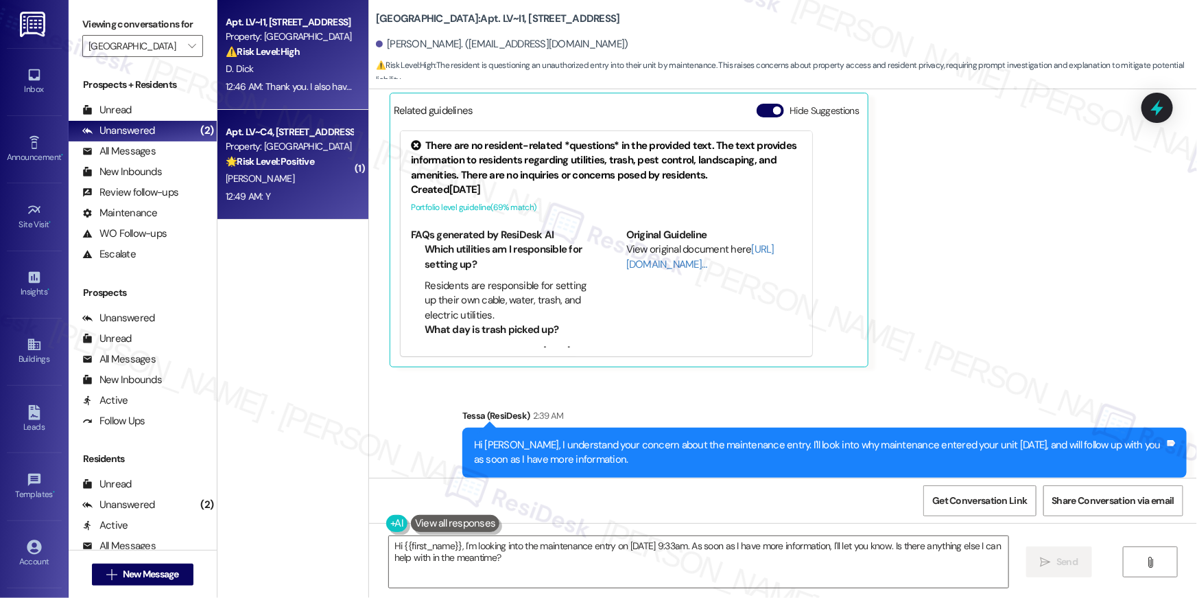
click at [286, 182] on div "Q. Brown" at bounding box center [289, 178] width 130 height 17
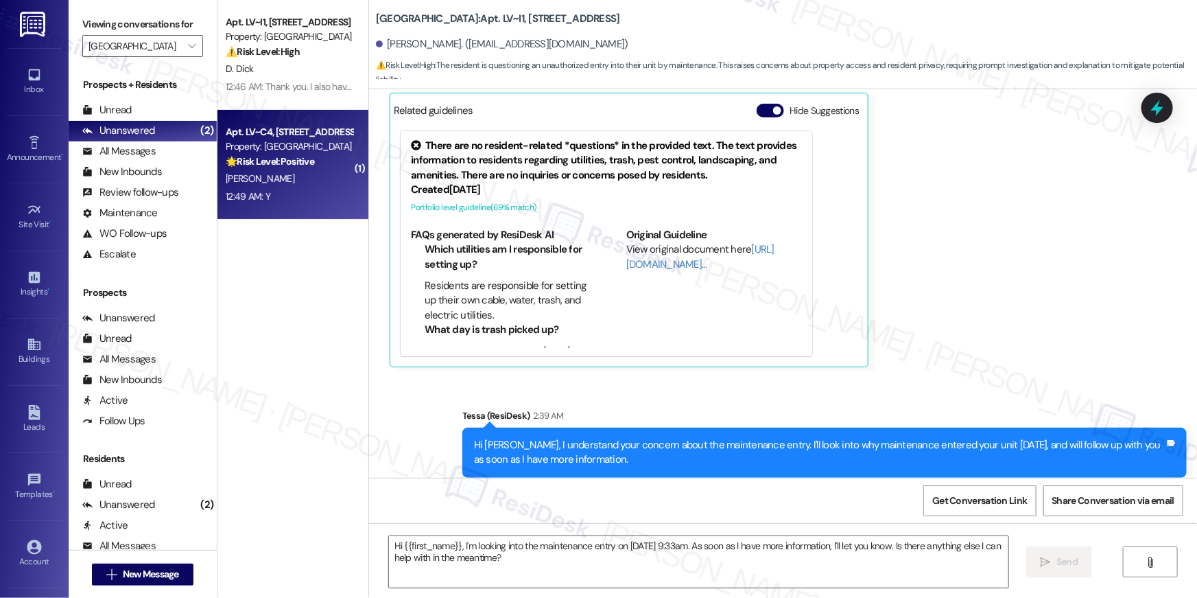
type textarea "Fetching suggested responses. Please feel free to read through the conversation…"
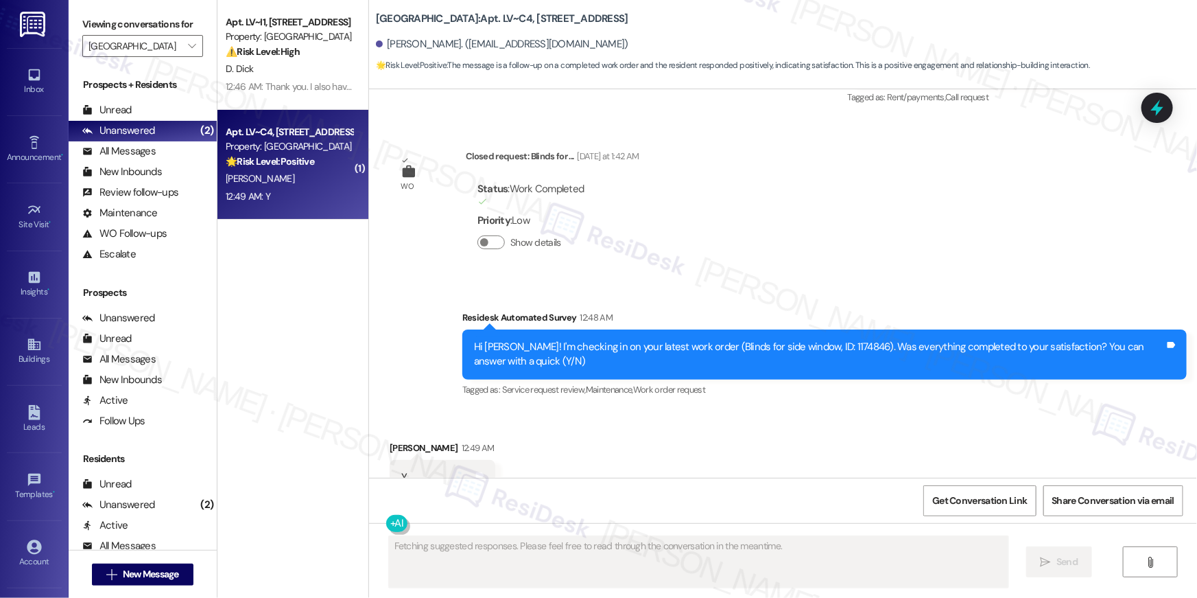
scroll to position [2112, 0]
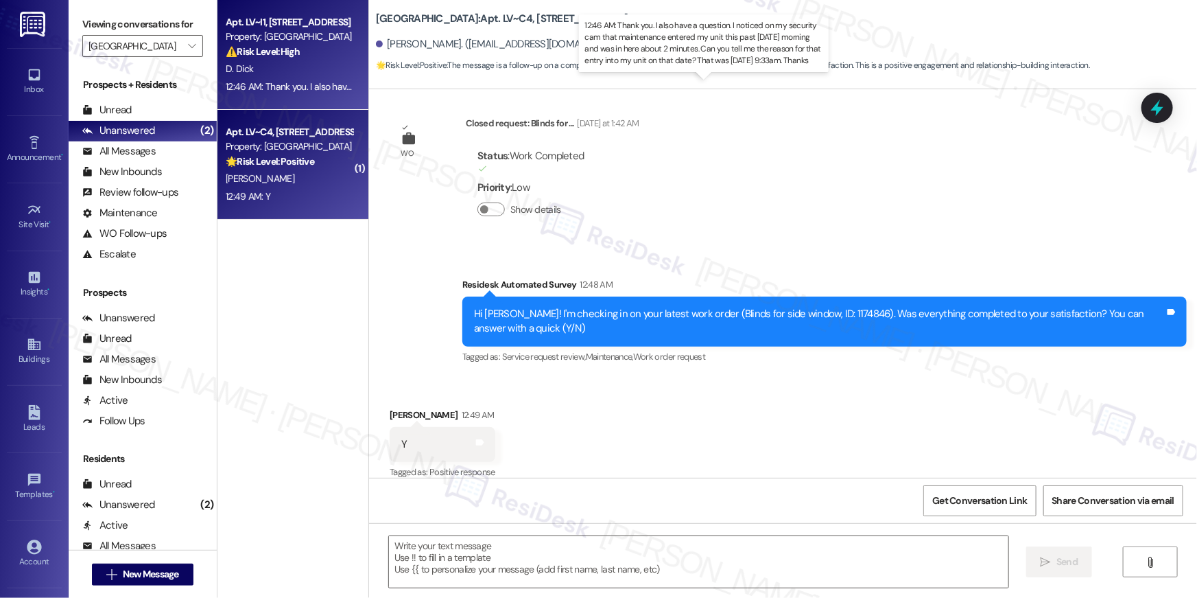
click at [262, 80] on div "12:46 AM: Thank you. I also have a question. I noticed on my security cam that …" at bounding box center [755, 86] width 1059 height 12
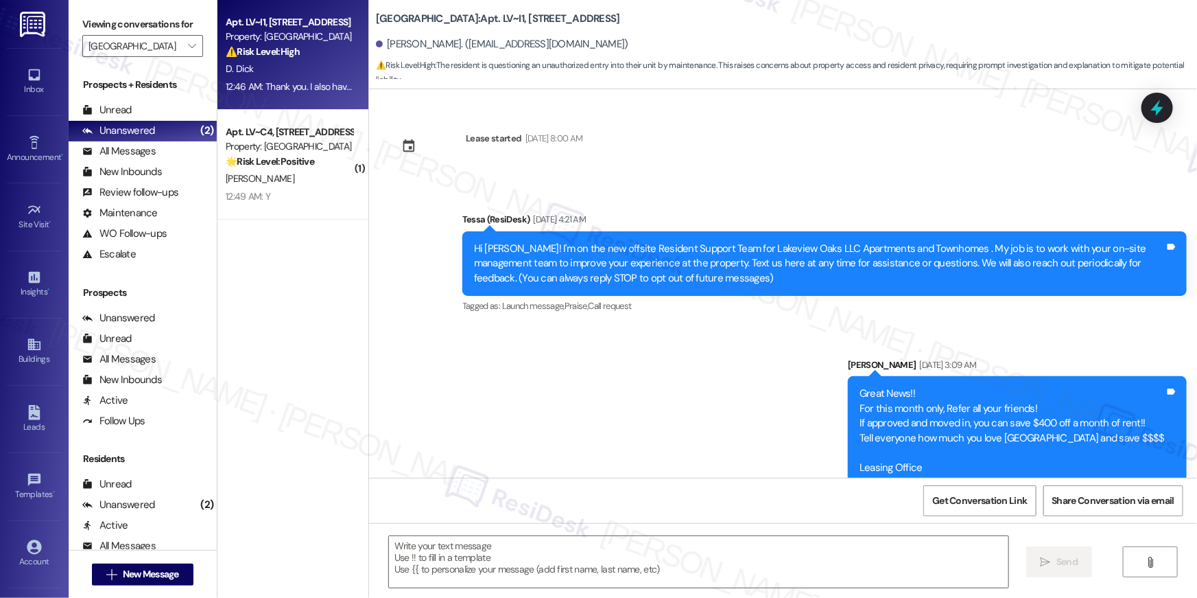
scroll to position [3172, 0]
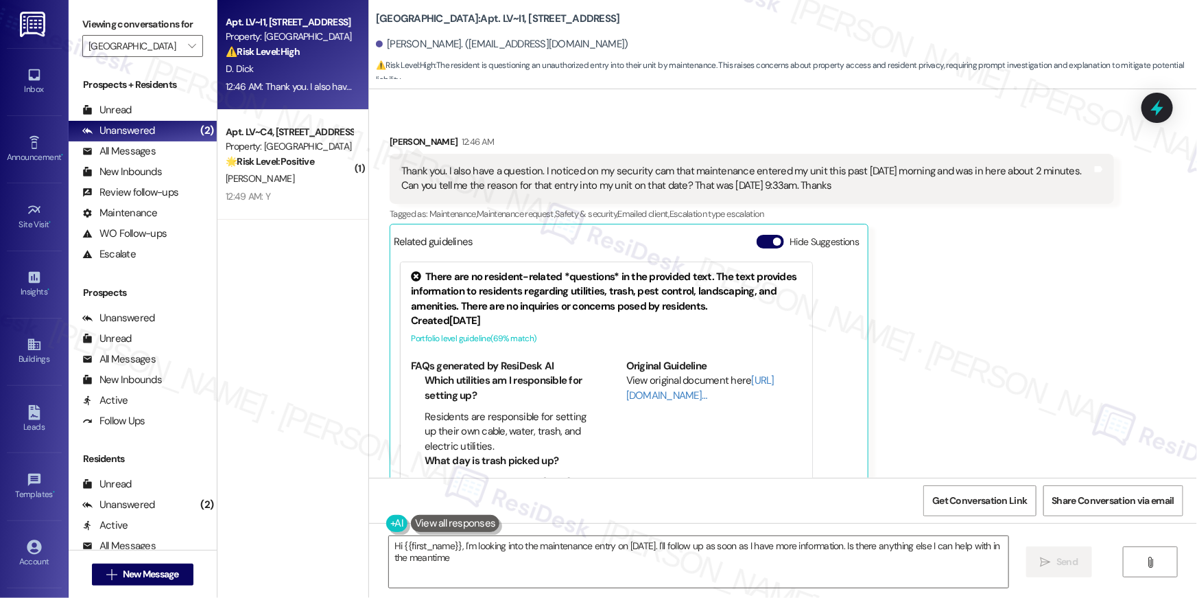
type textarea "Hi {{first_name}}, I'm looking into the maintenance entry on 9-16-25. I'll foll…"
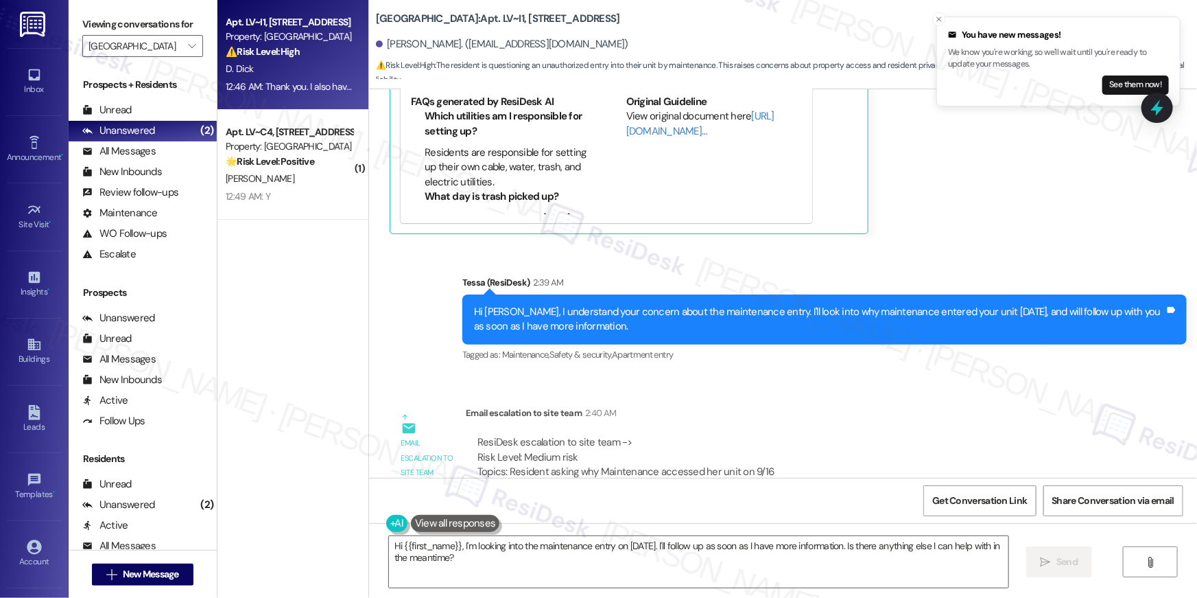
scroll to position [3472, 0]
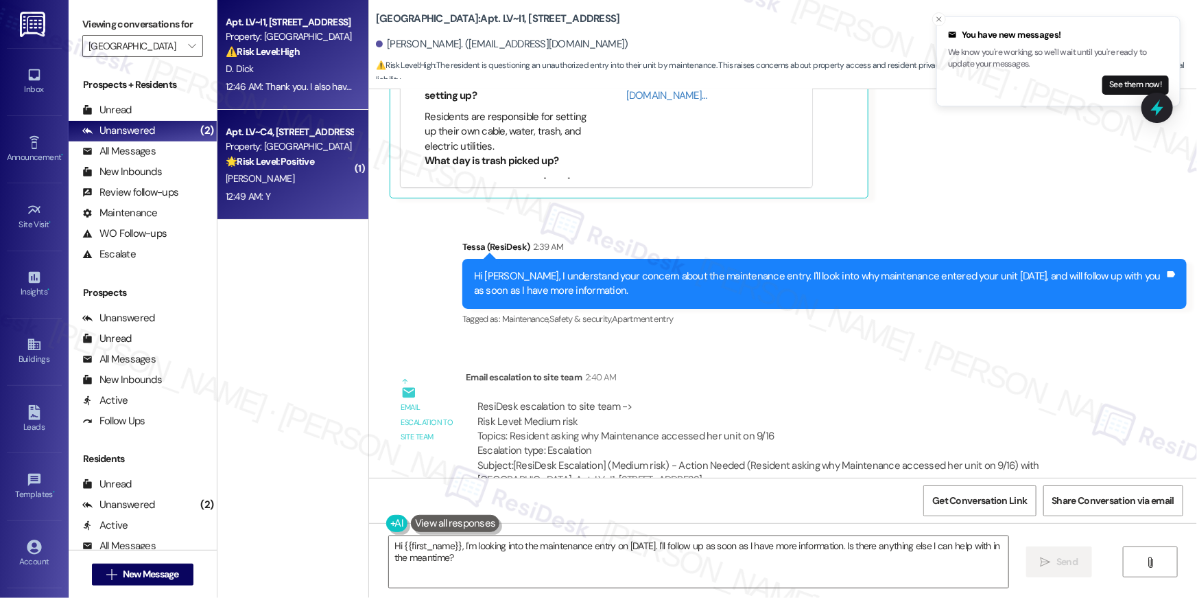
click at [268, 185] on div "Q. Brown" at bounding box center [289, 178] width 130 height 17
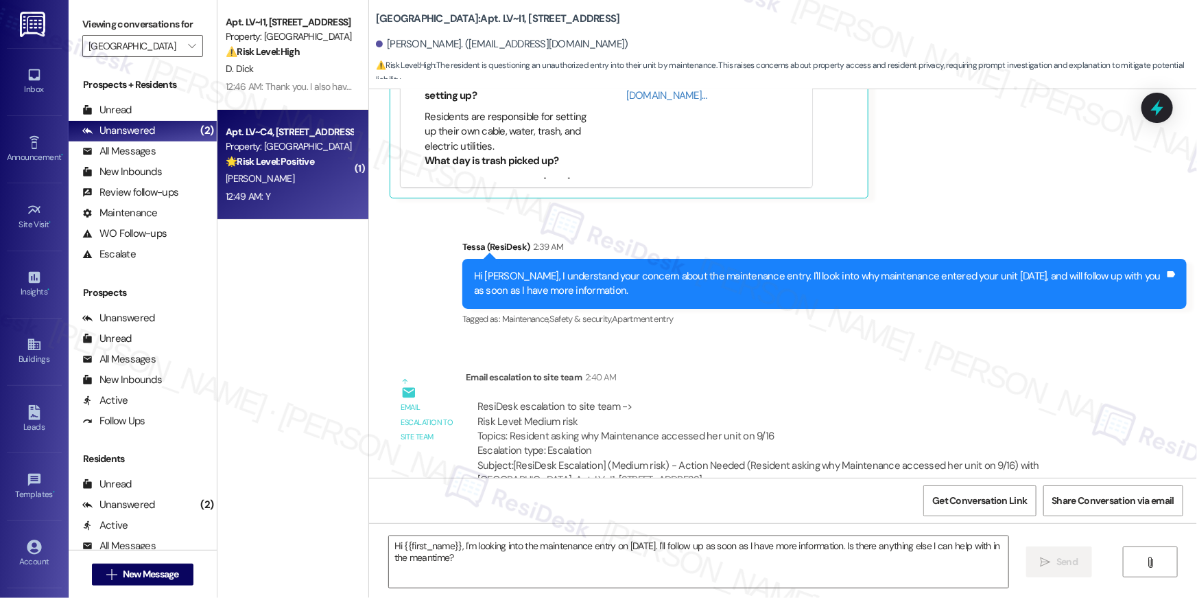
type textarea "Fetching suggested responses. Please feel free to read through the conversation…"
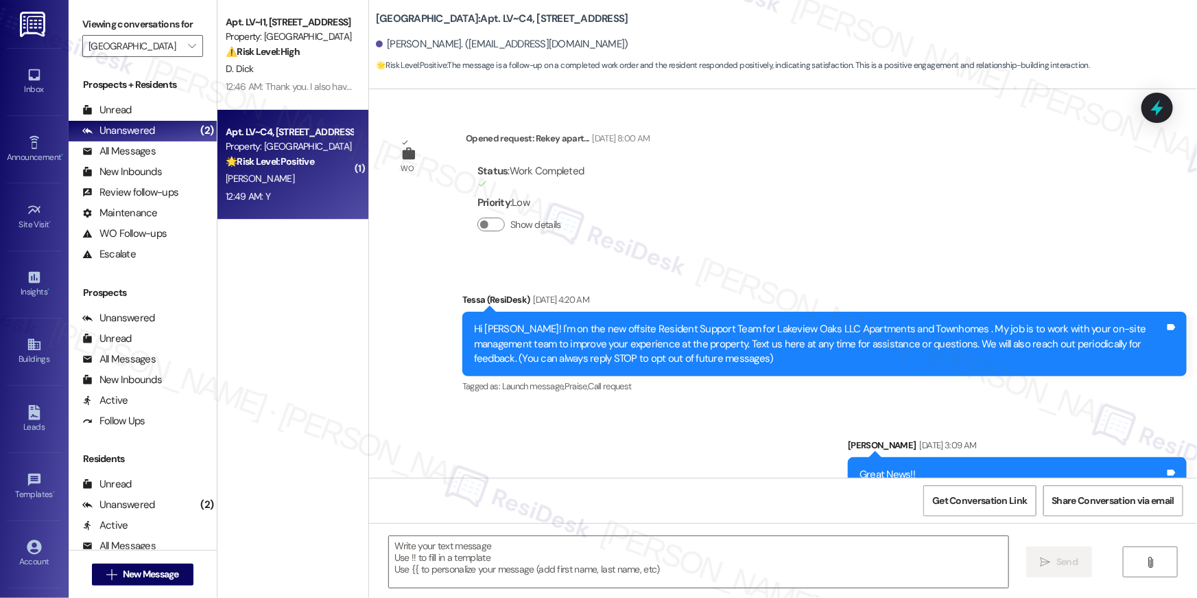
scroll to position [2111, 0]
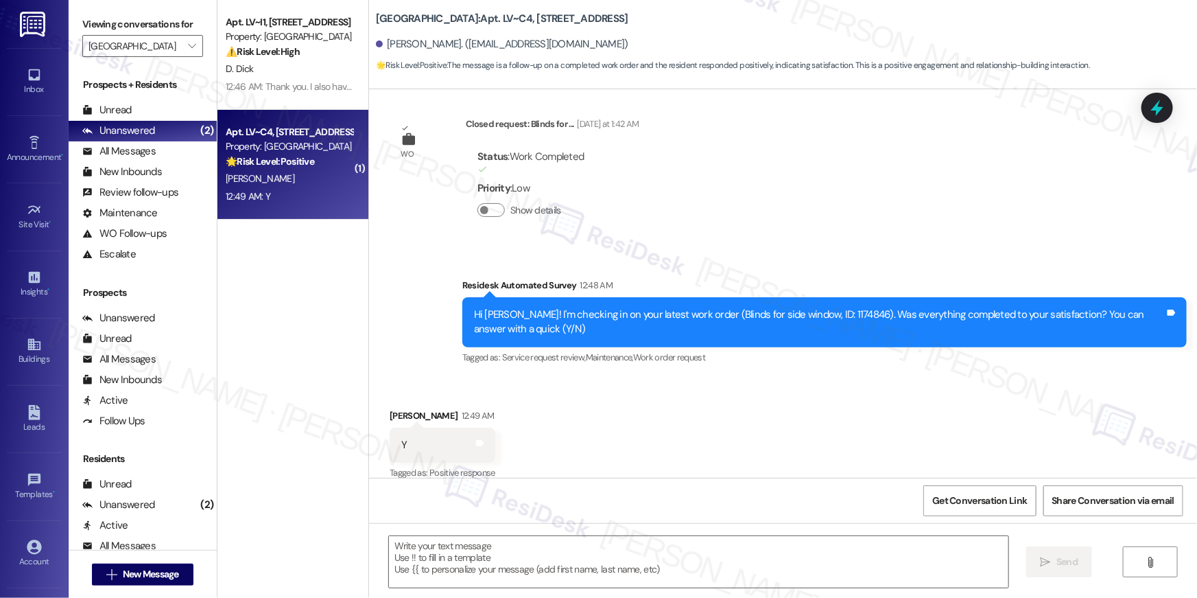
type textarea "Fetching suggested responses. Please feel free to read through the conversation…"
click at [884, 573] on textarea at bounding box center [698, 561] width 619 height 51
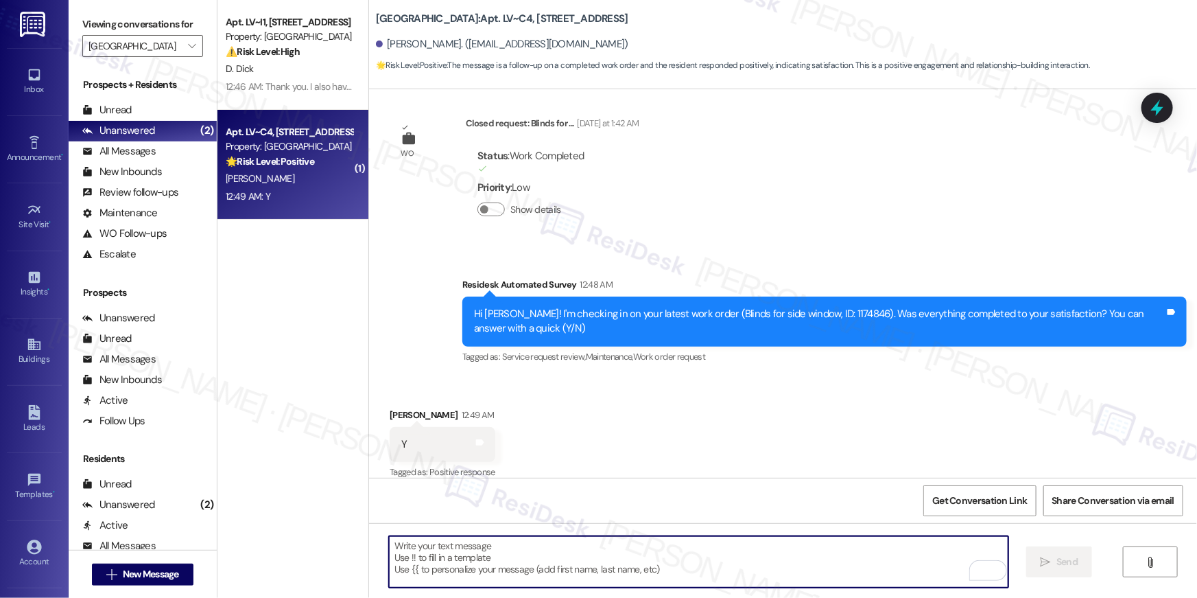
click at [878, 552] on textarea "To enrich screen reader interactions, please activate Accessibility in Grammarl…" at bounding box center [698, 561] width 619 height 51
paste textarea "Hi {{first_name}}, I’m glad to hear your work order has been completed! If anyt…"
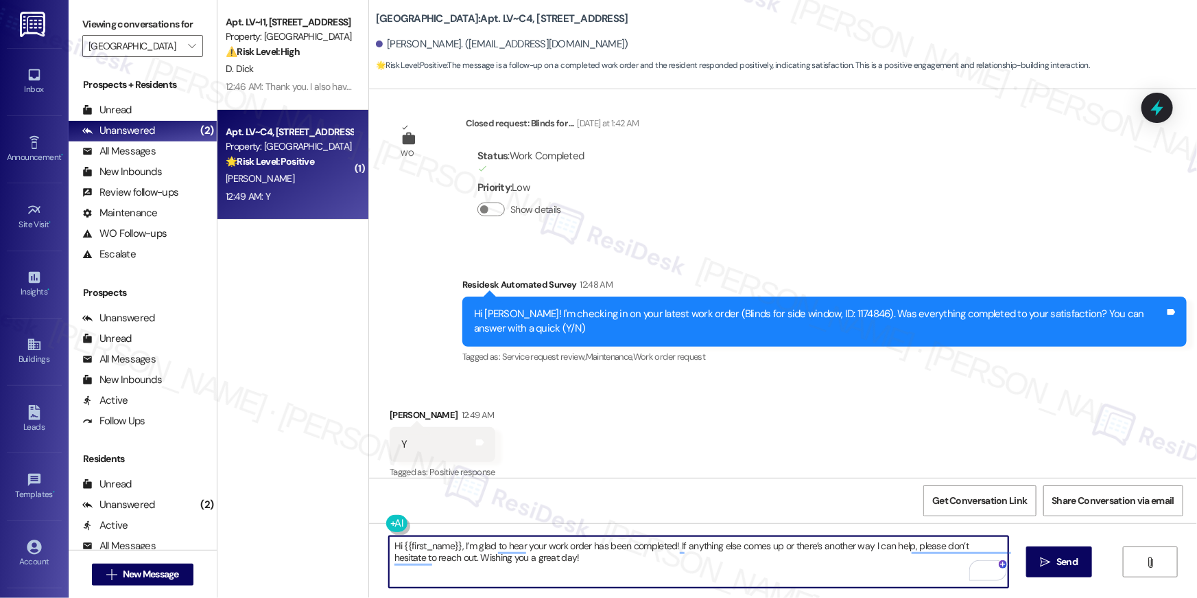
click at [790, 564] on textarea "Hi {{first_name}}, I’m glad to hear your work order has been completed! If anyt…" at bounding box center [698, 561] width 619 height 51
click at [831, 555] on textarea "Hi {{first_name}}, I’m glad to hear your work order has been completed! If anyt…" at bounding box center [698, 561] width 619 height 51
click at [836, 563] on textarea "Hi {{first_name}}, I’m glad to hear your work order has been completed! If anyt…" at bounding box center [698, 561] width 619 height 51
type textarea "Hi {{first_name}}, I’m glad to hear your work order has been completed! If anyt…"
click at [1083, 562] on button " Send" at bounding box center [1059, 561] width 67 height 31
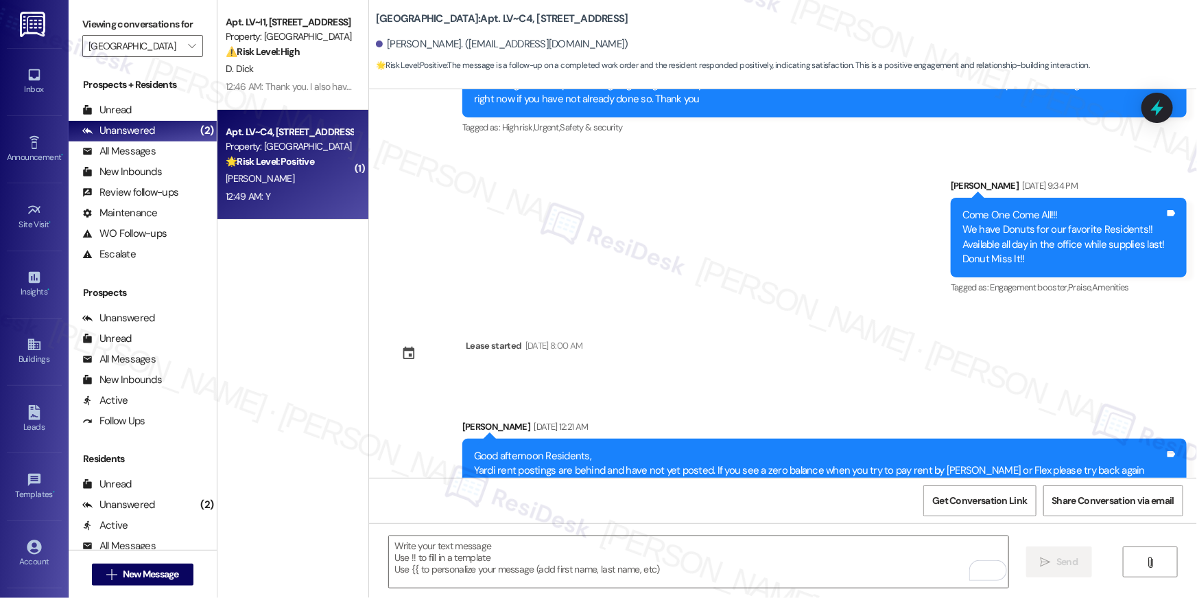
scroll to position [1301, 0]
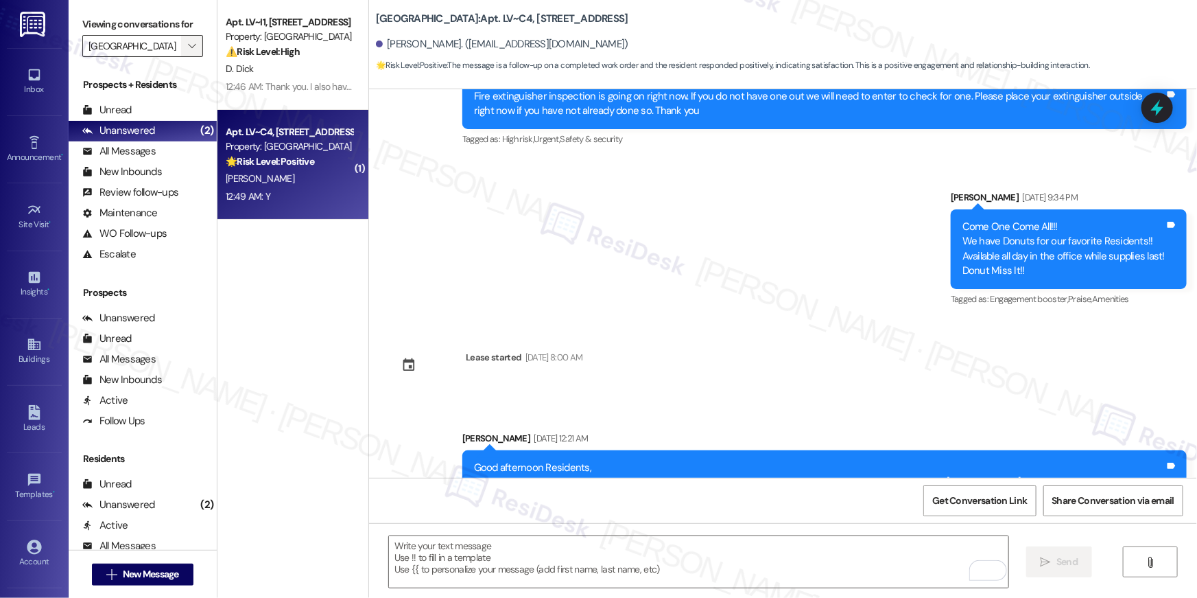
click at [185, 40] on span "" at bounding box center [191, 46] width 13 height 22
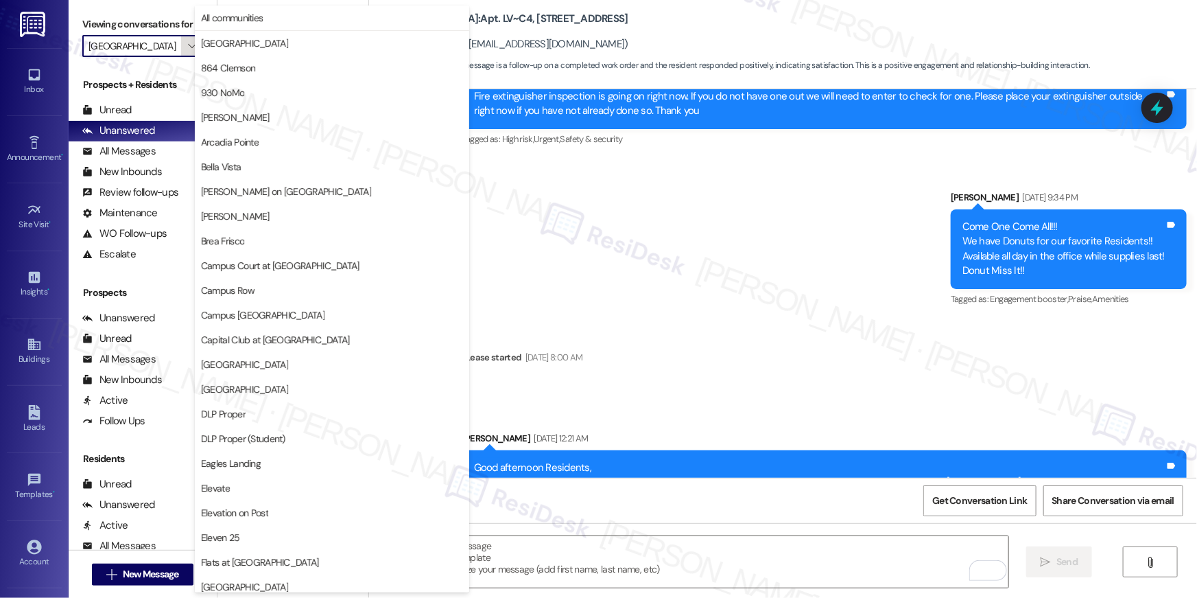
scroll to position [470, 0]
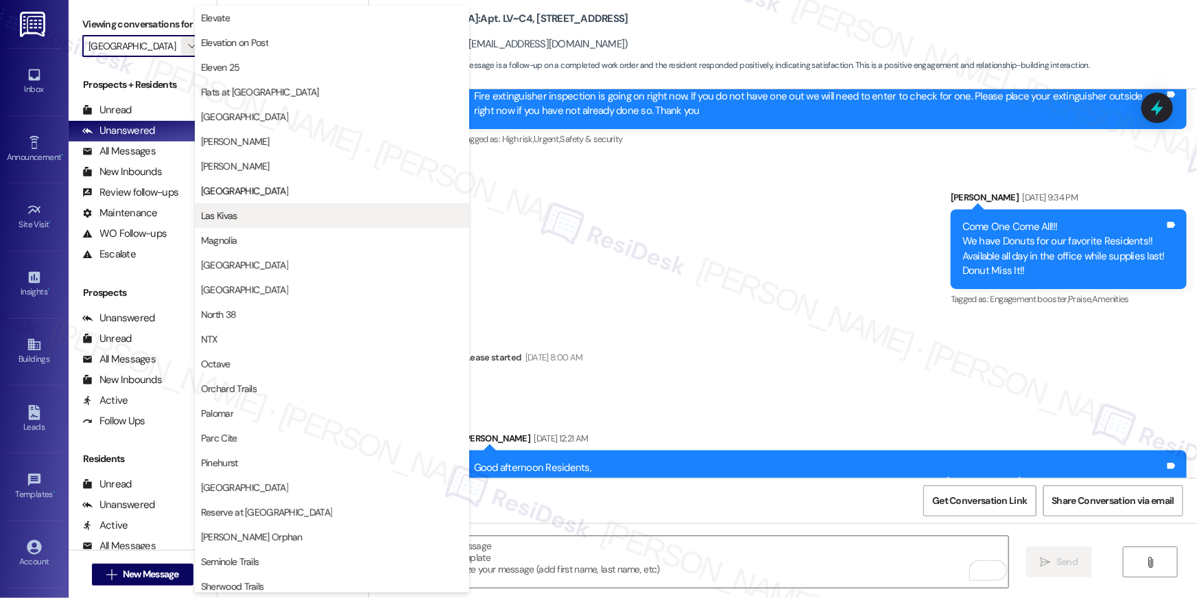
click at [228, 209] on span "Las Kivas" at bounding box center [219, 216] width 36 height 14
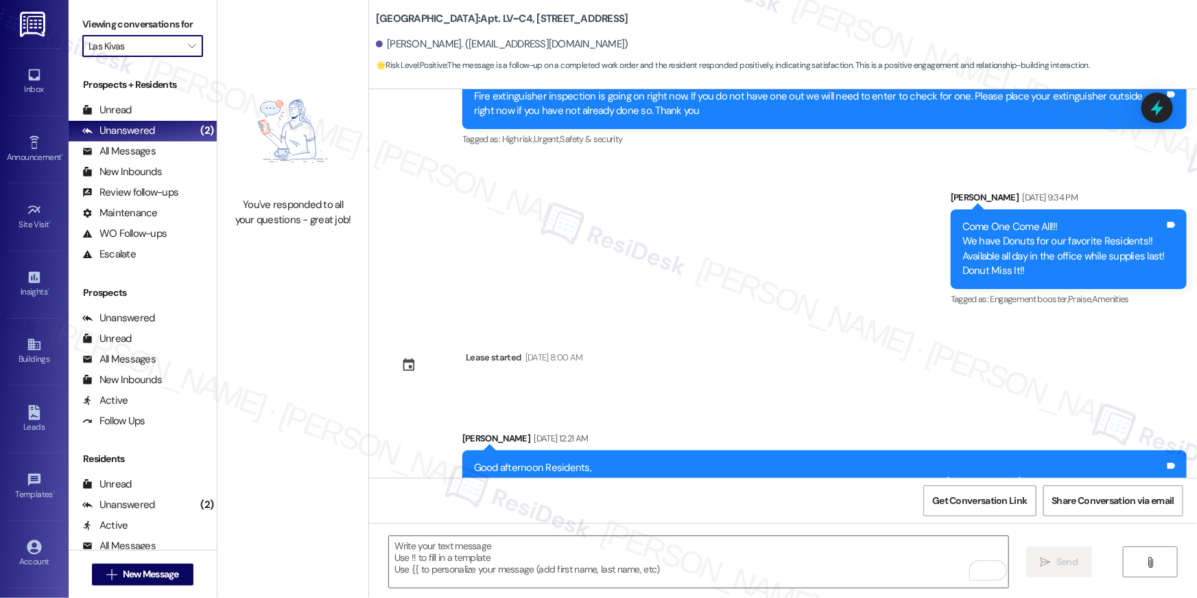
scroll to position [2222, 0]
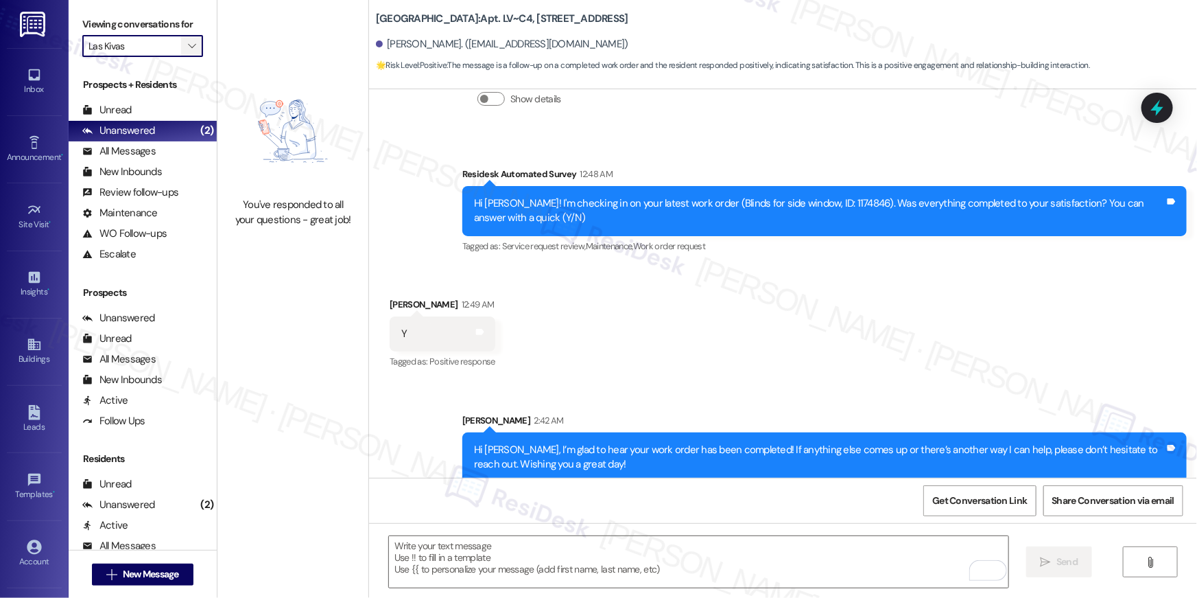
click at [188, 47] on icon "" at bounding box center [192, 45] width 8 height 11
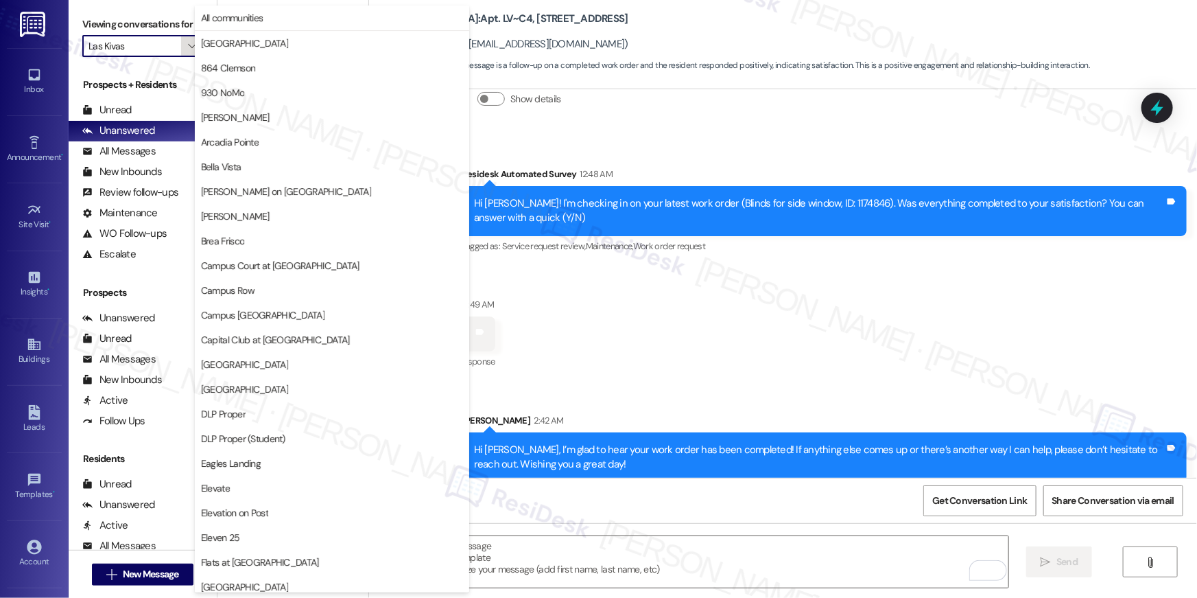
scroll to position [470, 0]
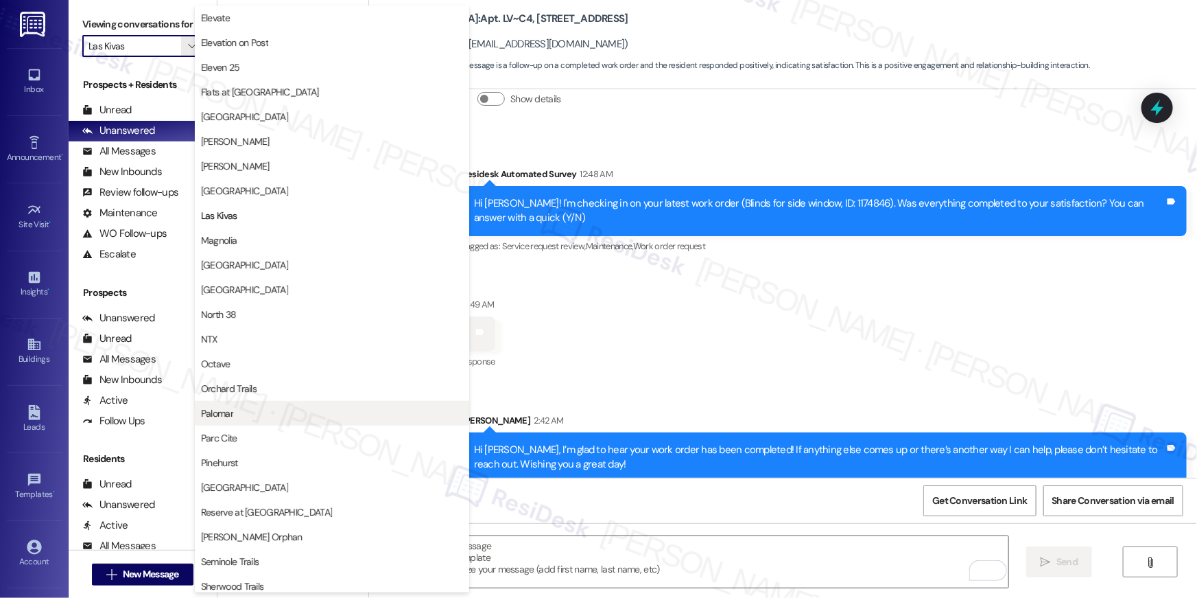
click at [283, 412] on span "Palomar" at bounding box center [332, 413] width 262 height 14
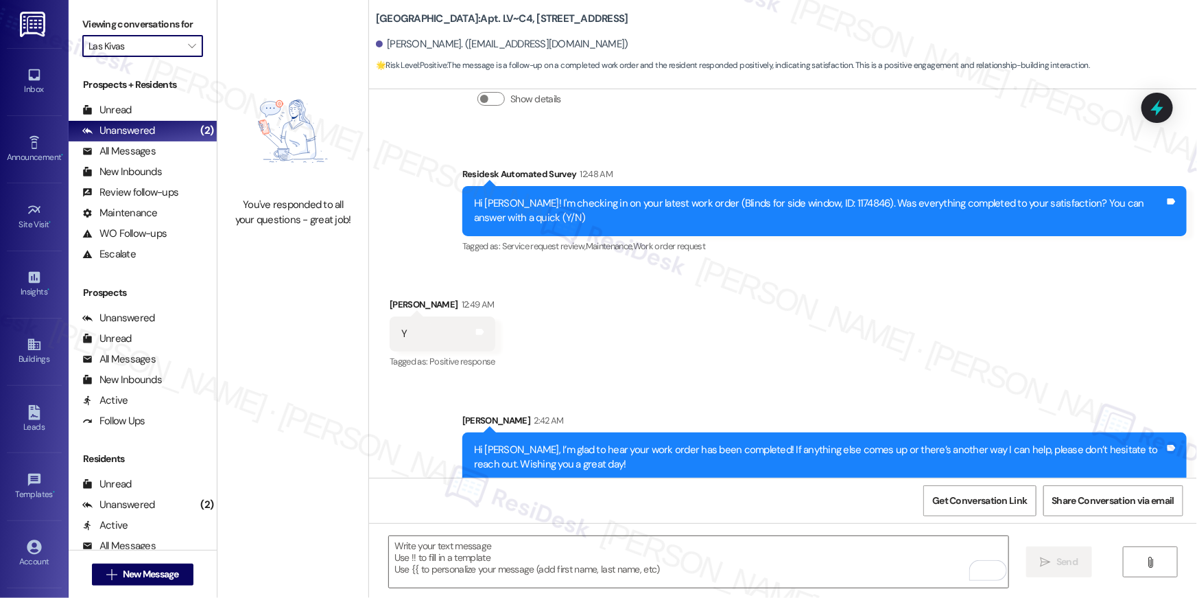
type input "Palomar"
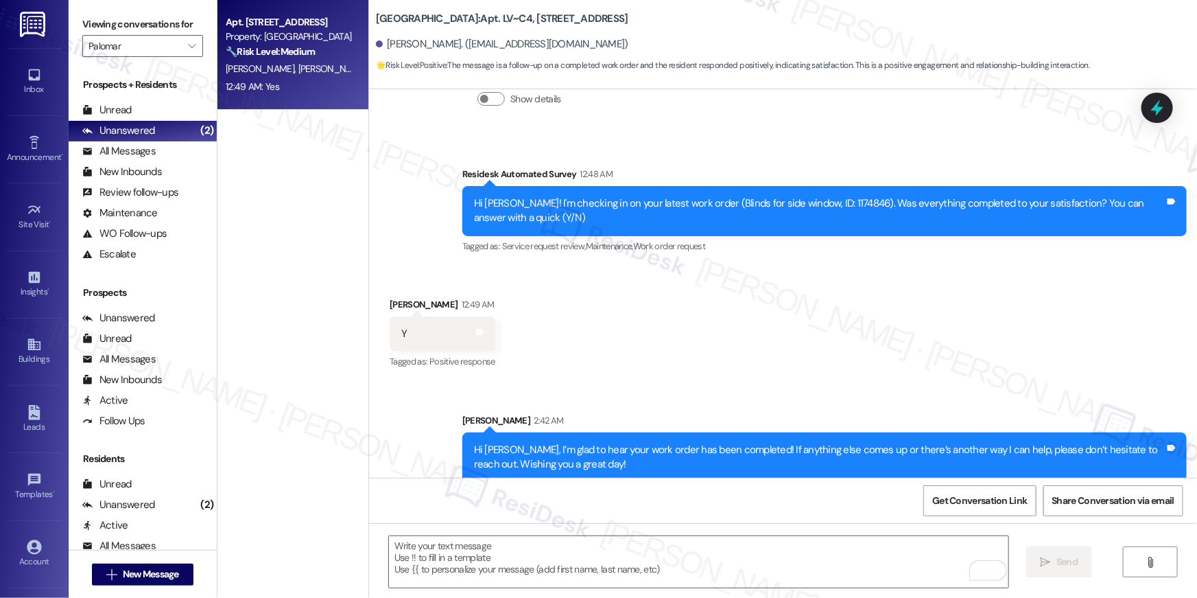
click at [270, 28] on div "Apt. 3205, 6250 S Commerce Ct" at bounding box center [289, 22] width 127 height 14
click at [296, 45] on strong "🔧 Risk Level: Medium" at bounding box center [270, 51] width 89 height 12
type textarea "Fetching suggested responses. Please feel free to read through the conversation…"
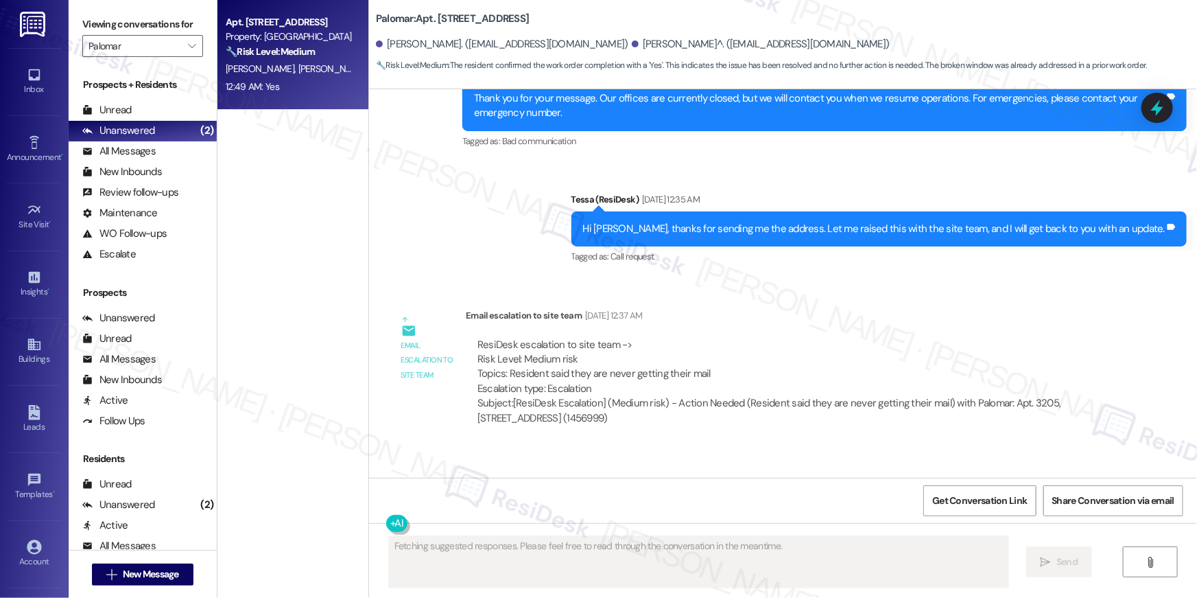
scroll to position [4389, 0]
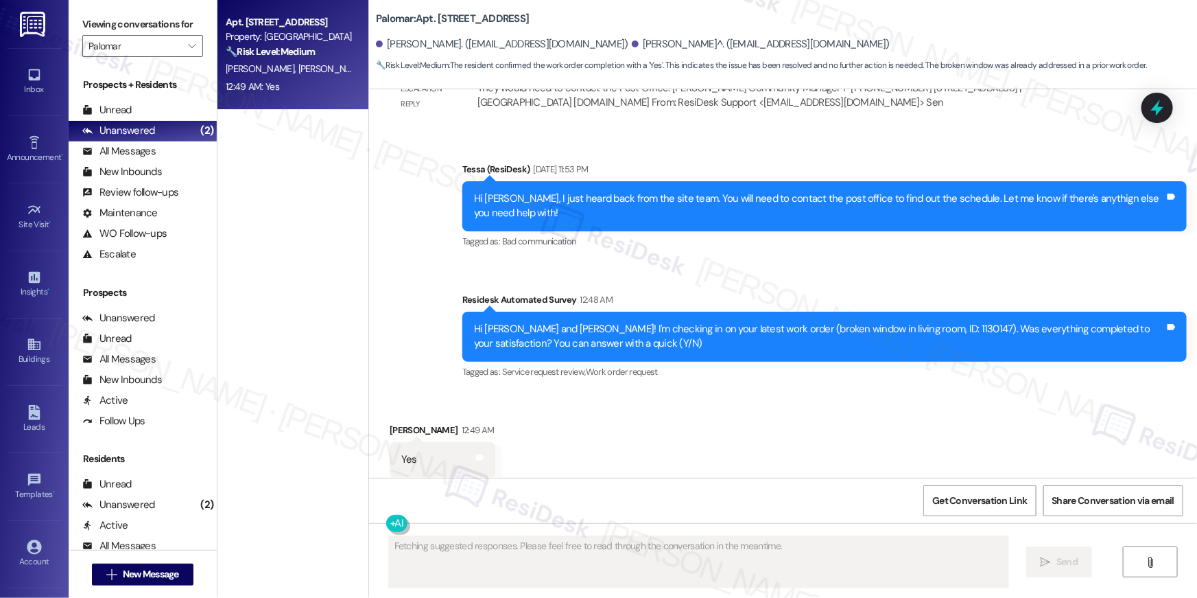
click at [735, 469] on div "Received via SMS Taylor Johnson 12:49 AM Yes Tags and notes Tagged as: Positive…" at bounding box center [783, 450] width 828 height 116
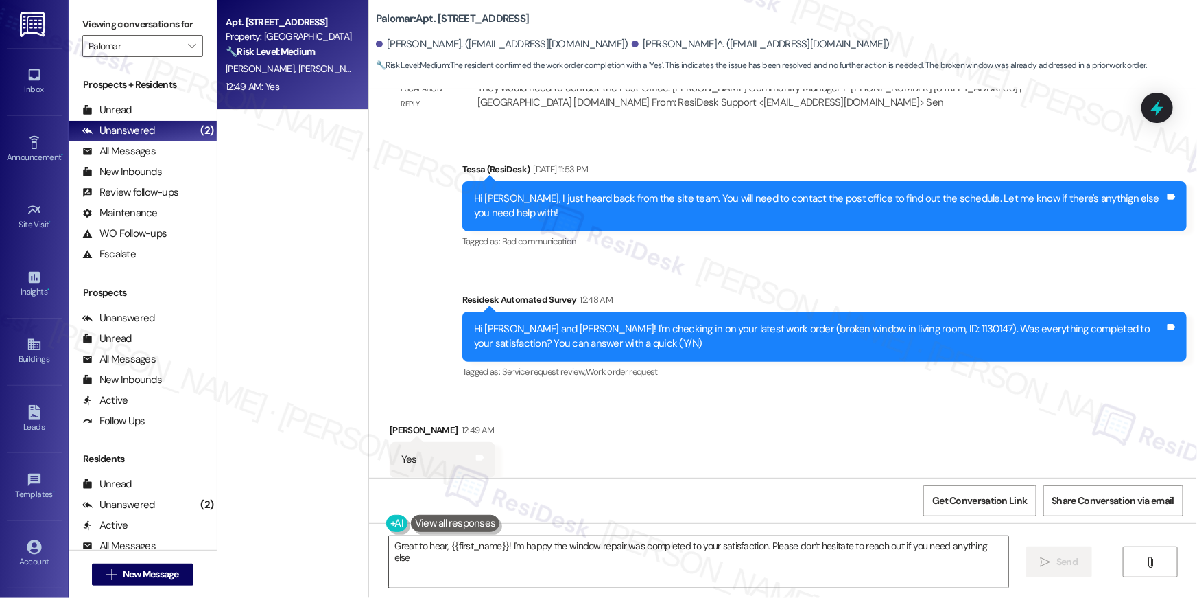
type textarea "Great to hear, {{first_name}}! I'm happy the window repair was completed to you…"
click at [772, 553] on textarea "Great to hear, {{first_name}}! I'm happy the window repair was completed to you…" at bounding box center [698, 561] width 619 height 51
click at [1043, 566] on icon "" at bounding box center [1046, 561] width 10 height 11
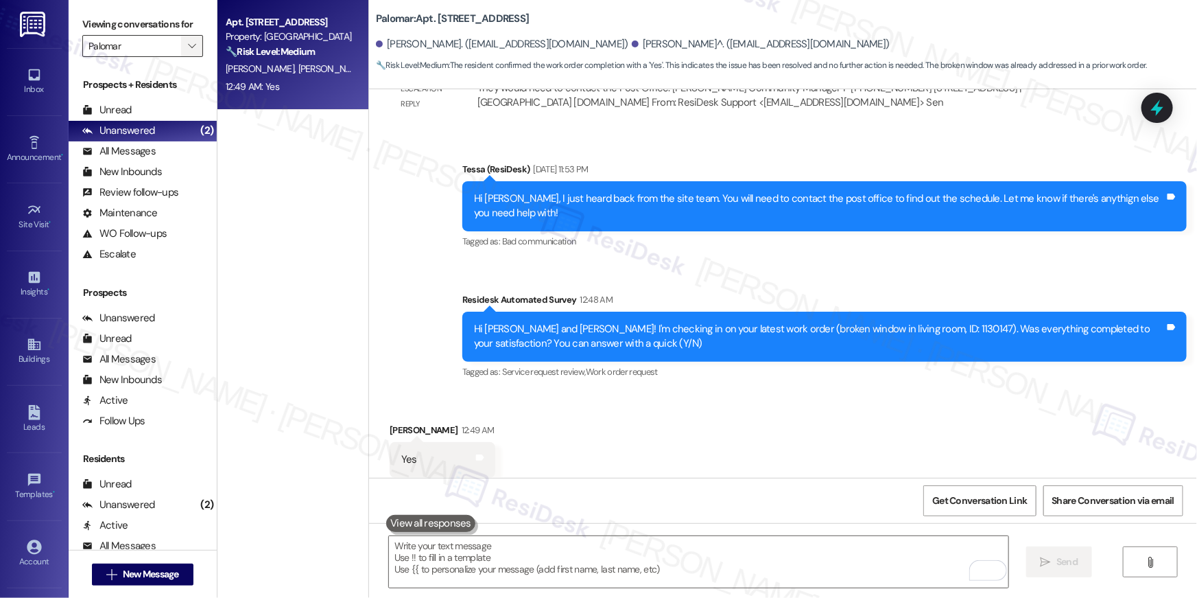
click at [193, 44] on button "" at bounding box center [192, 46] width 22 height 22
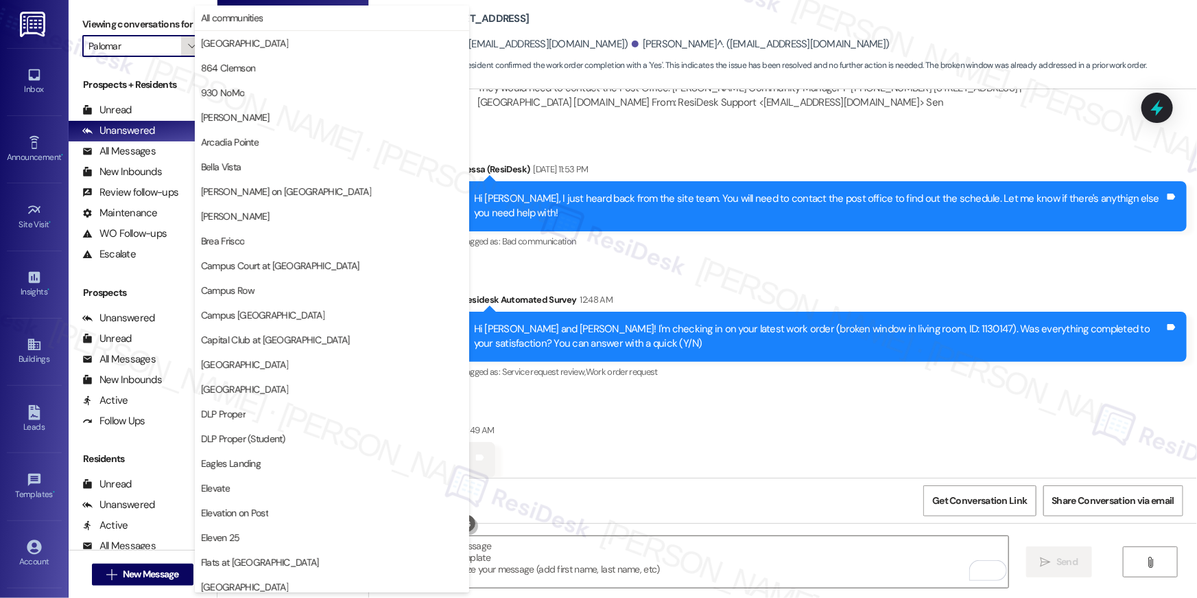
scroll to position [717, 0]
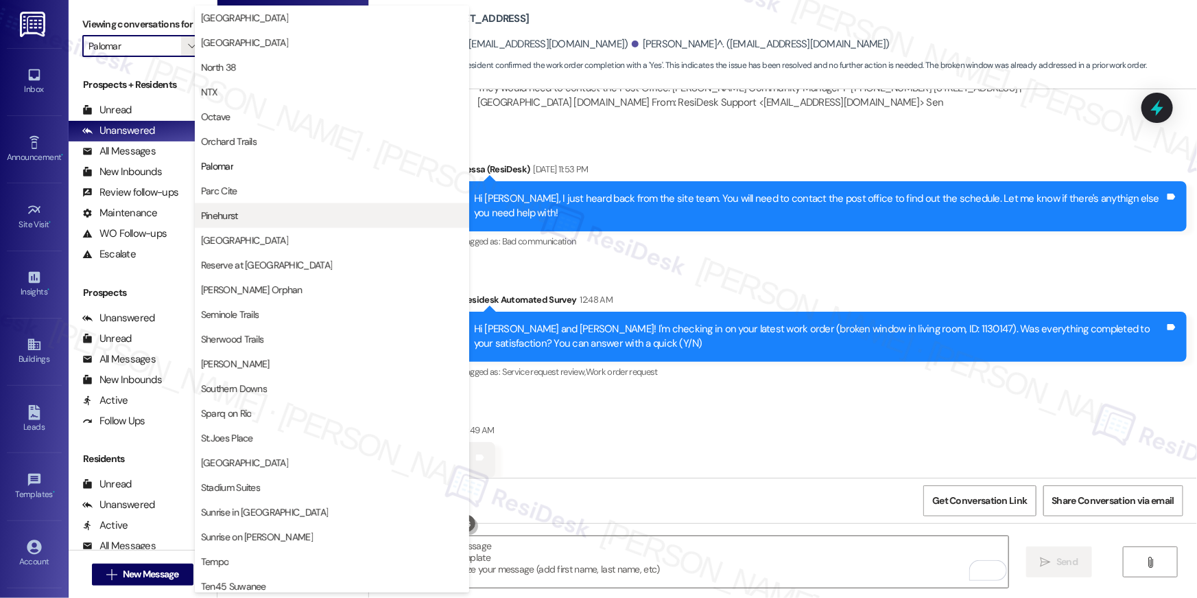
click at [244, 211] on span "Pinehurst" at bounding box center [332, 216] width 262 height 14
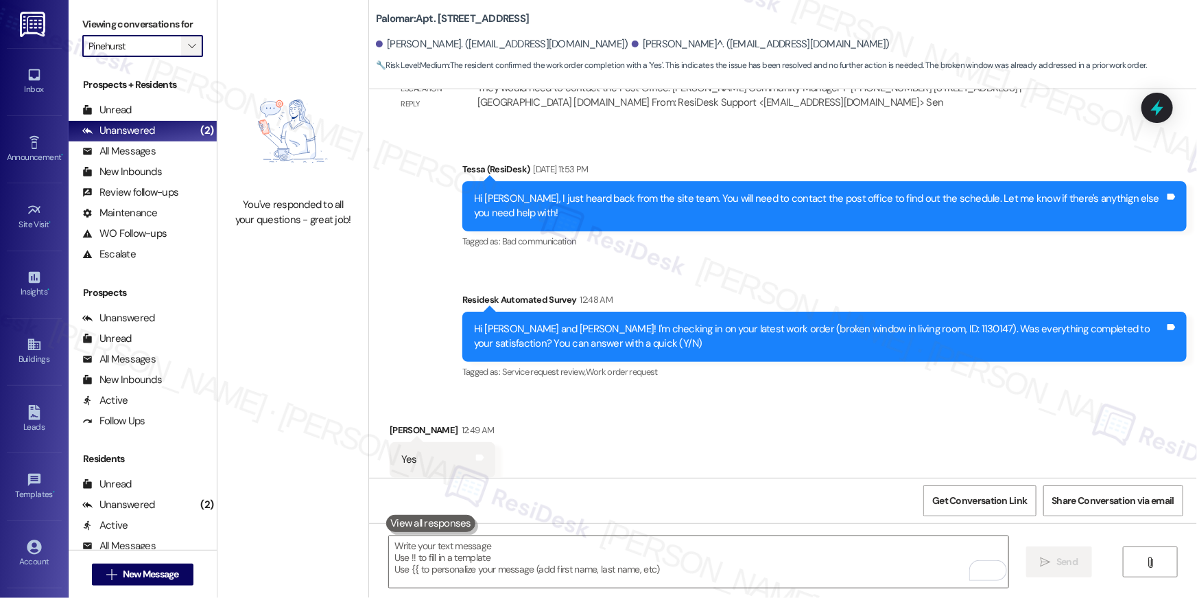
click at [187, 51] on span "" at bounding box center [191, 46] width 13 height 22
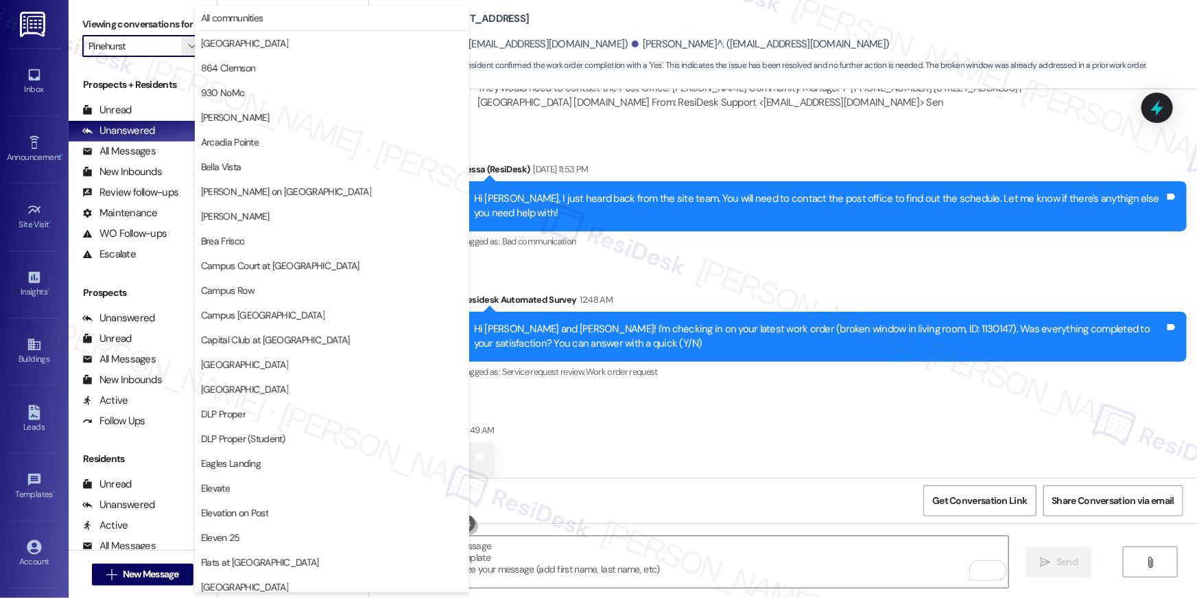
scroll to position [717, 0]
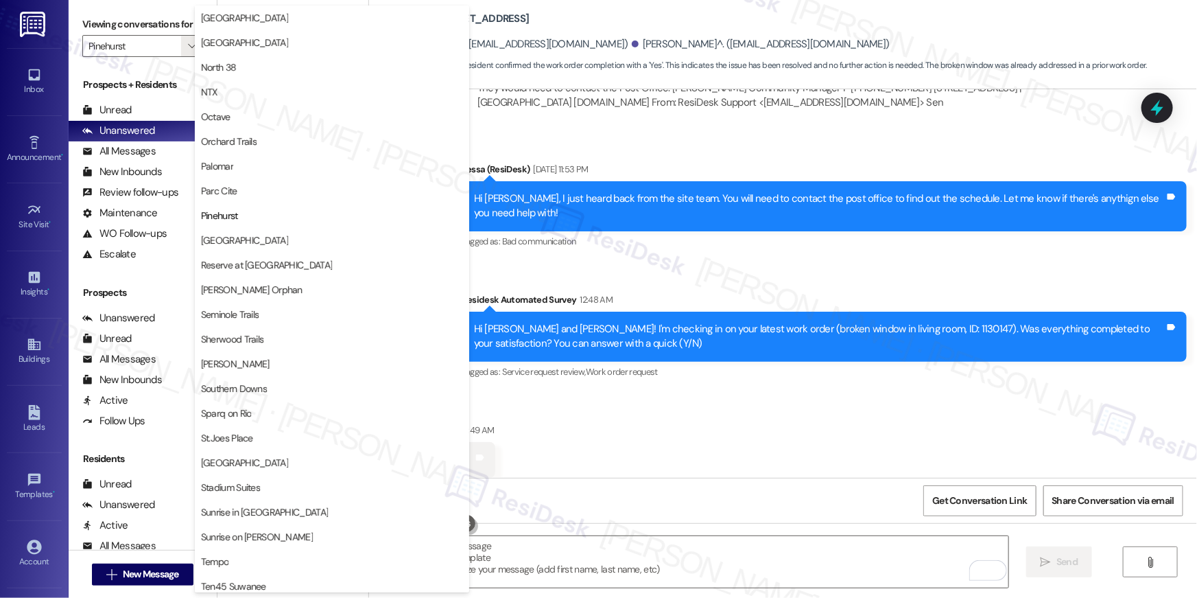
drag, startPoint x: 539, startPoint y: 220, endPoint x: 429, endPoint y: 174, distance: 119.9
click at [539, 231] on div "Tagged as: Bad communication Click to highlight conversations about Bad communi…" at bounding box center [824, 241] width 724 height 20
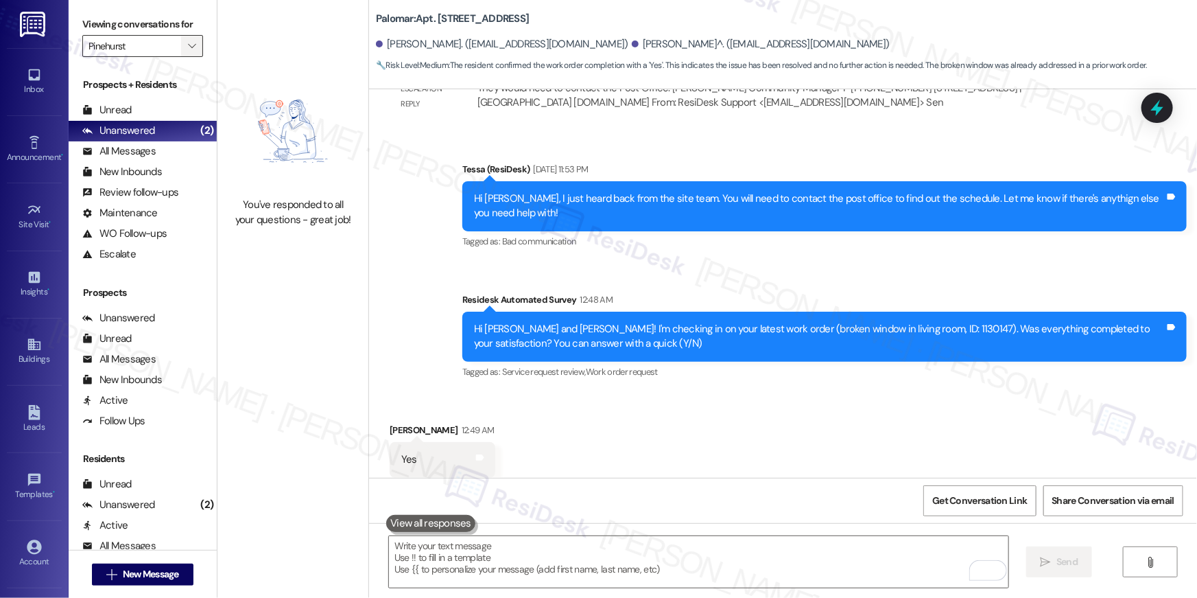
click at [188, 49] on icon "" at bounding box center [192, 45] width 8 height 11
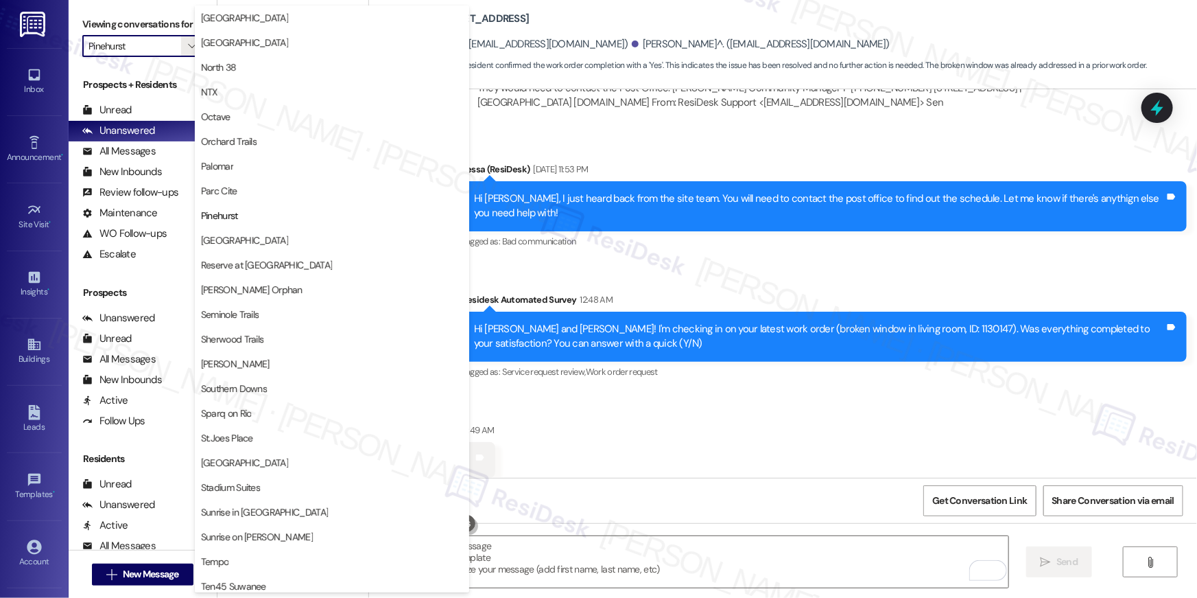
scroll to position [1021, 0]
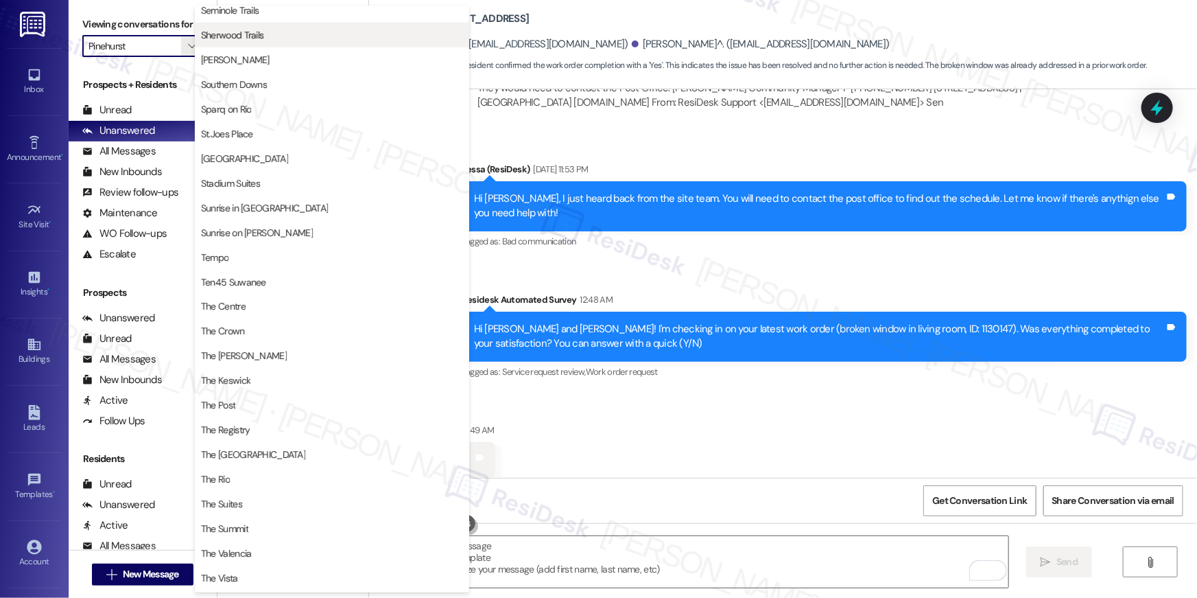
click at [252, 38] on span "Sherwood Trails" at bounding box center [232, 35] width 63 height 14
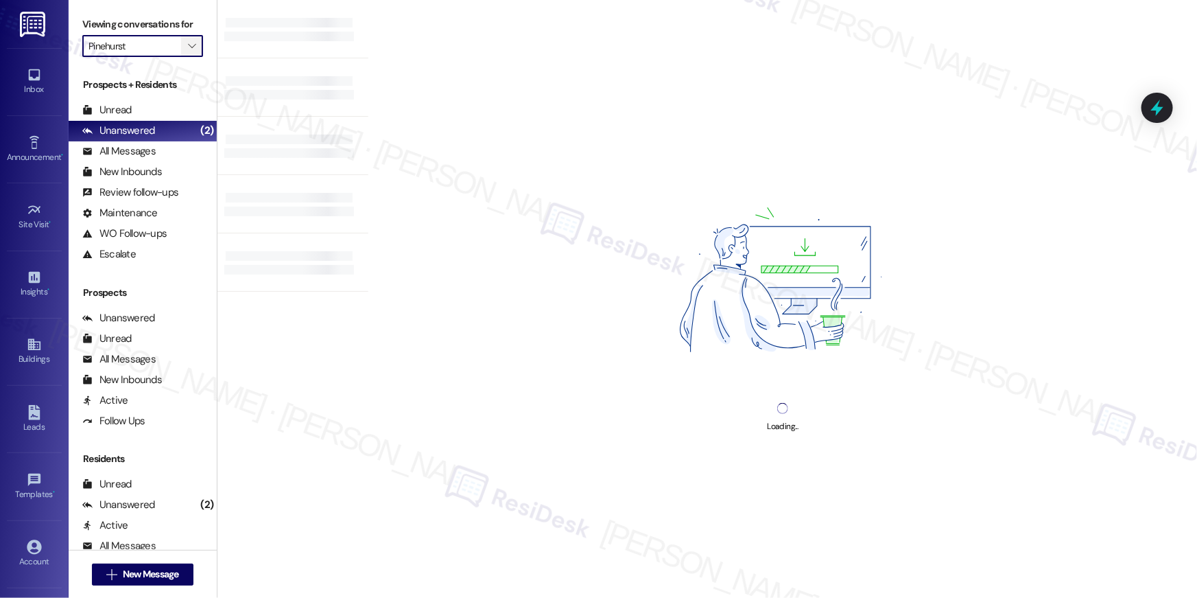
type input "Sherwood Trails"
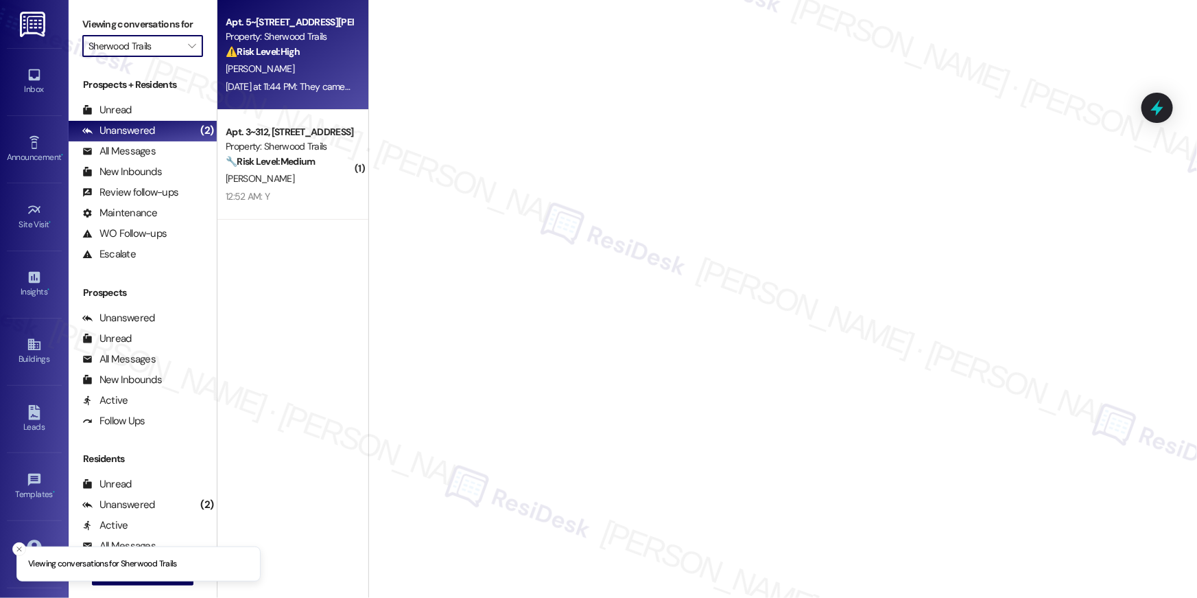
click at [276, 48] on strong "⚠️ Risk Level: High" at bounding box center [263, 51] width 74 height 12
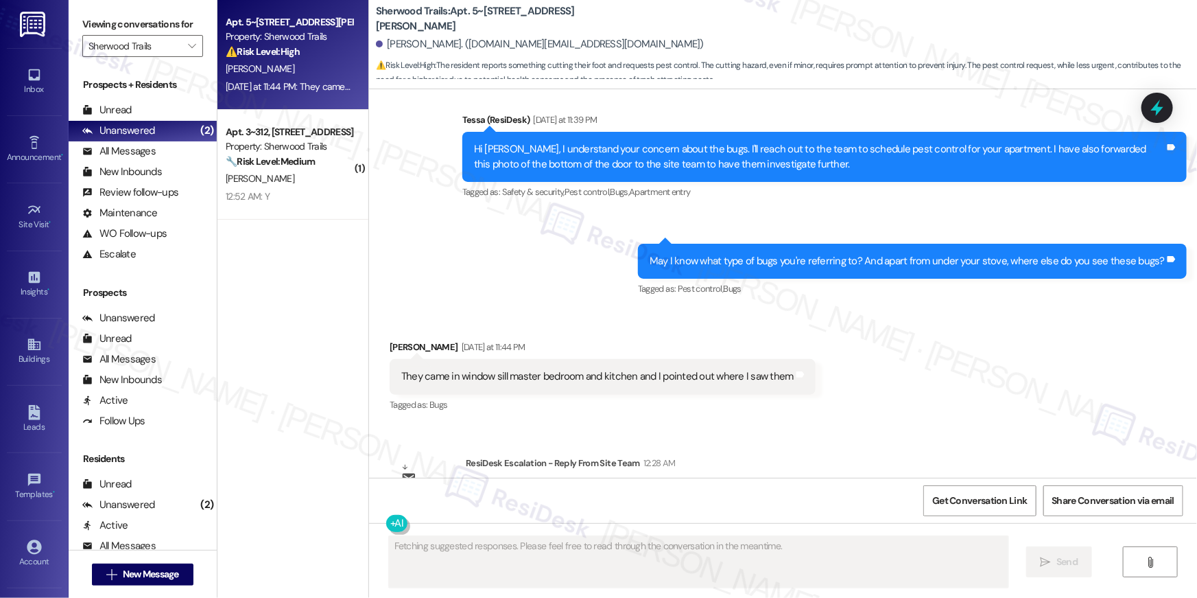
scroll to position [14763, 0]
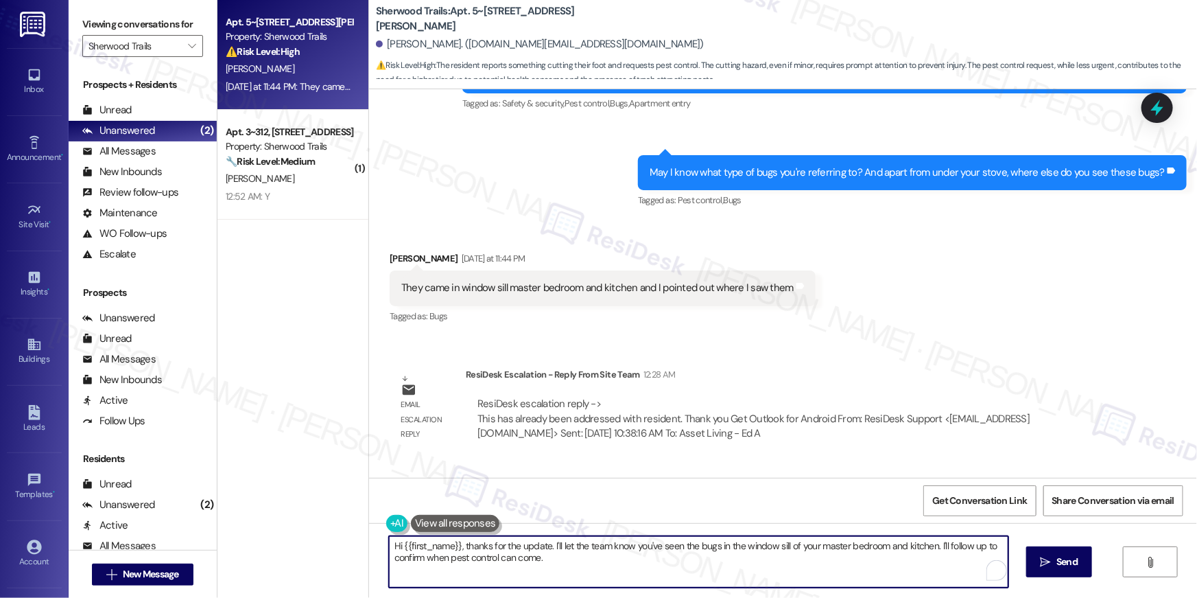
click at [607, 574] on textarea "Hi {{first_name}}, thanks for the update. I'll let the team know you've seen th…" at bounding box center [698, 561] width 619 height 51
click at [598, 564] on textarea "Hi {{first_name}}, thanks for the update. I'll let the team know you've seen th…" at bounding box center [698, 561] width 619 height 51
drag, startPoint x: 547, startPoint y: 547, endPoint x: 563, endPoint y: 580, distance: 36.2
click at [563, 580] on textarea "Hi {{first_name}}, thanks for the update. I'll let the team know you've seen th…" at bounding box center [698, 561] width 619 height 51
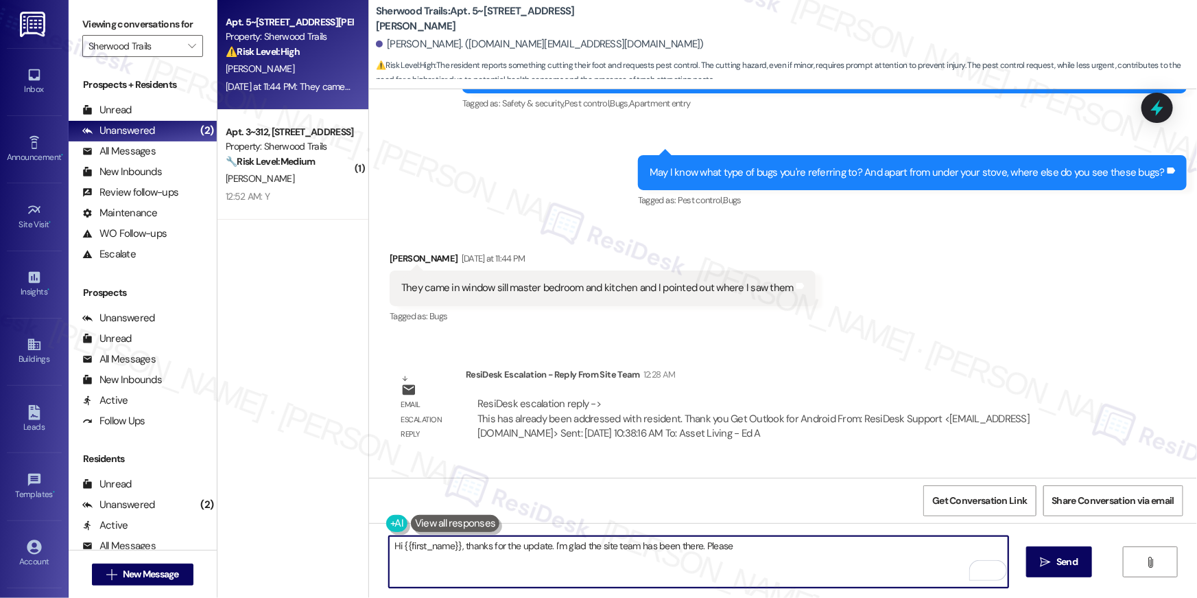
click at [668, 543] on textarea "Hi {{first_name}}, thanks for the update. I'm glad the site team has been there…" at bounding box center [698, 561] width 619 height 51
type textarea "Hi {{first_name}}, thanks for the update. I'm glad the site team has been in to…"
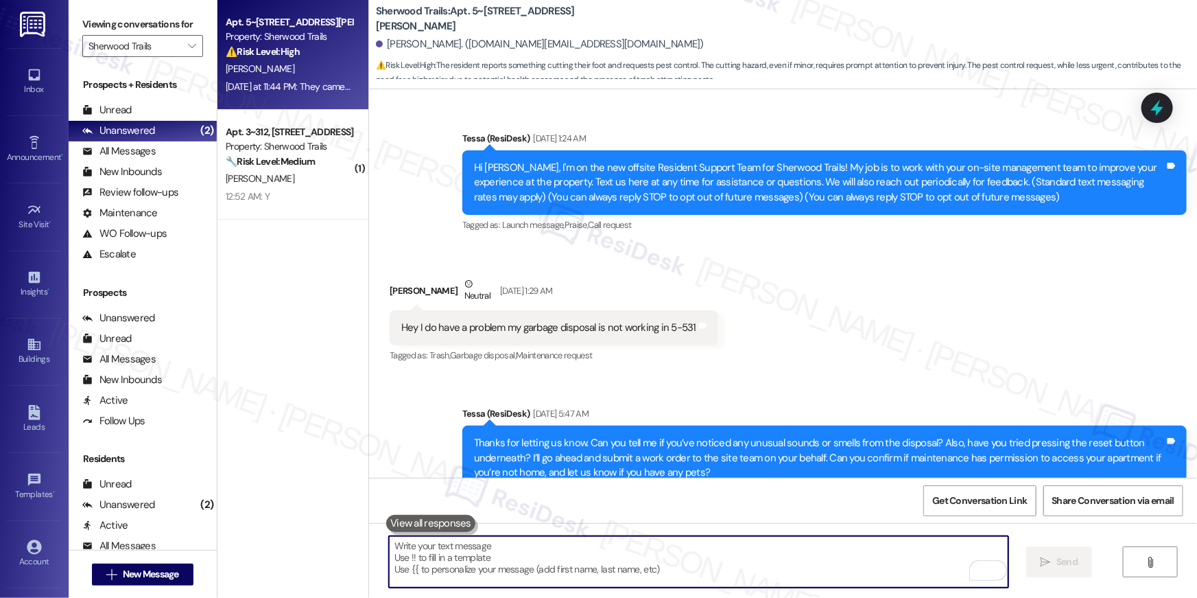
scroll to position [14556, 0]
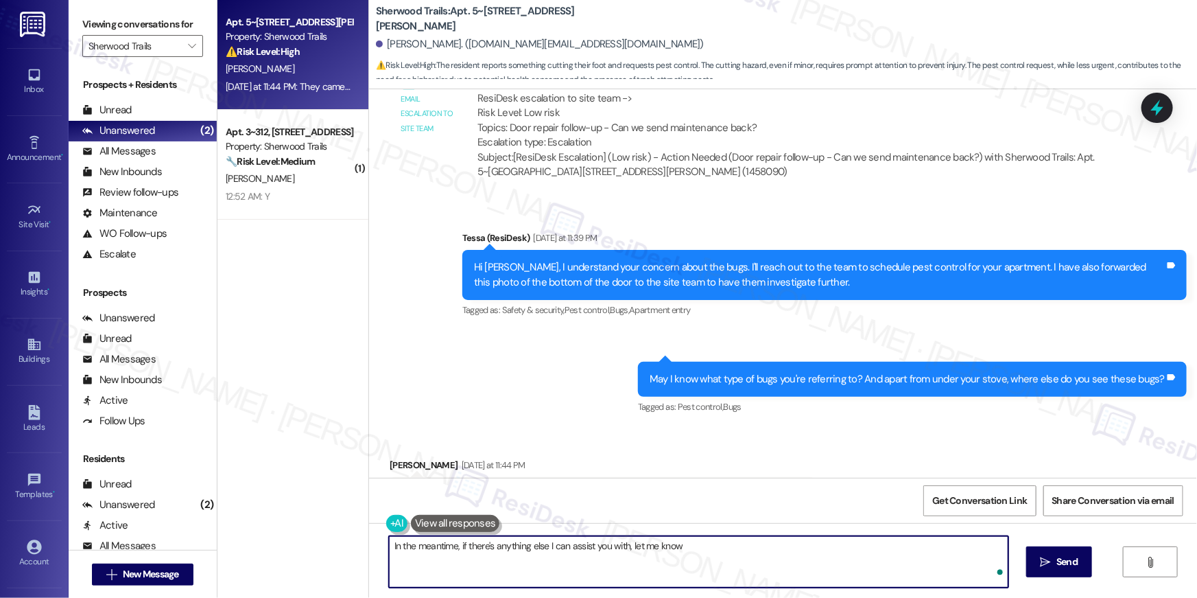
type textarea "In the meantime, if there's anything else I can assist you with, let me know!"
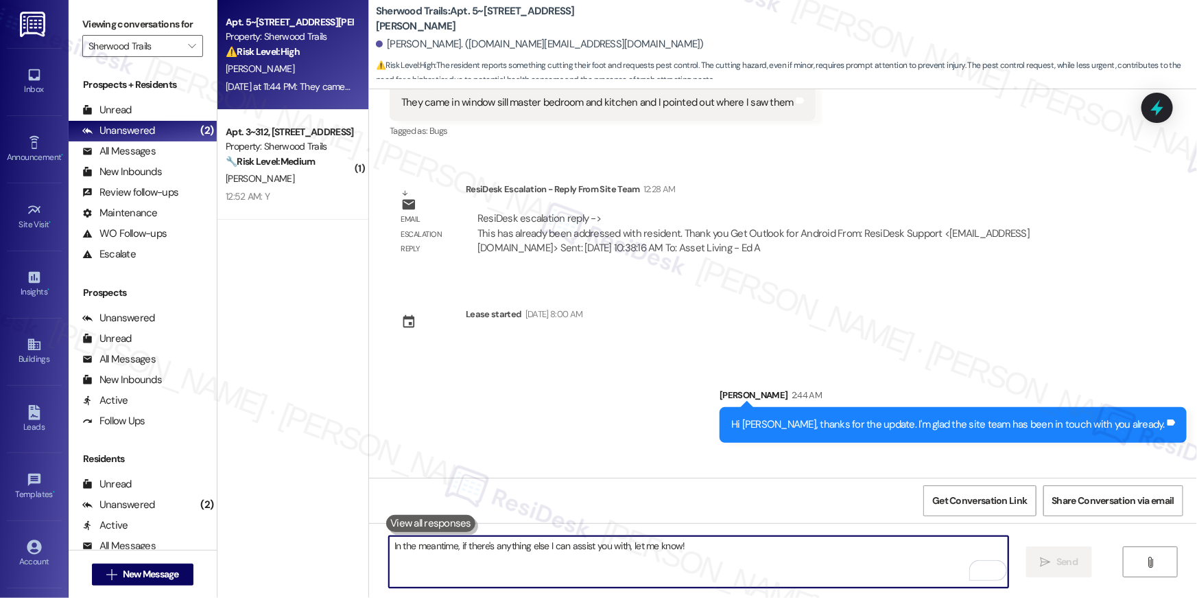
scroll to position [14953, 0]
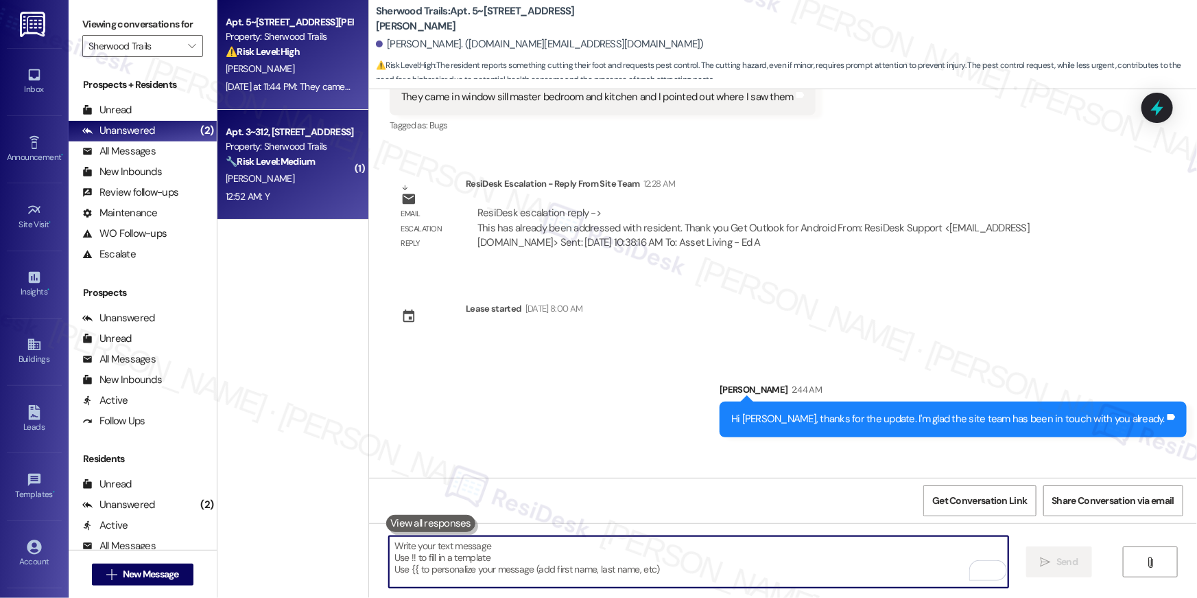
click at [289, 153] on div "Property: Sherwood Trails" at bounding box center [289, 146] width 127 height 14
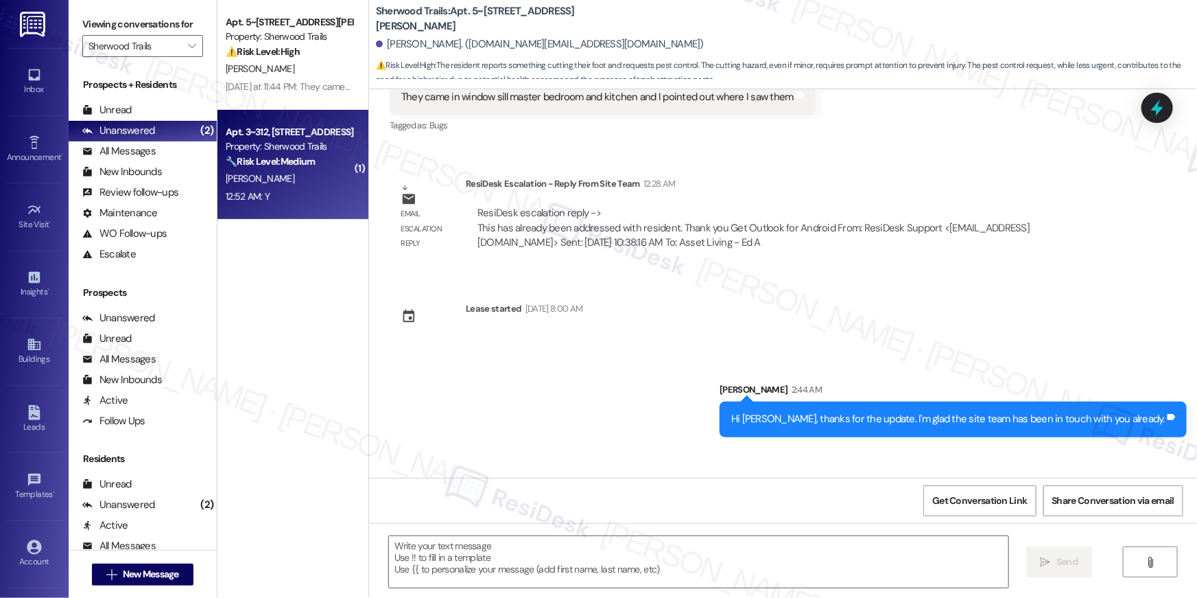
type textarea "Fetching suggested responses. Please feel free to read through the conversation…"
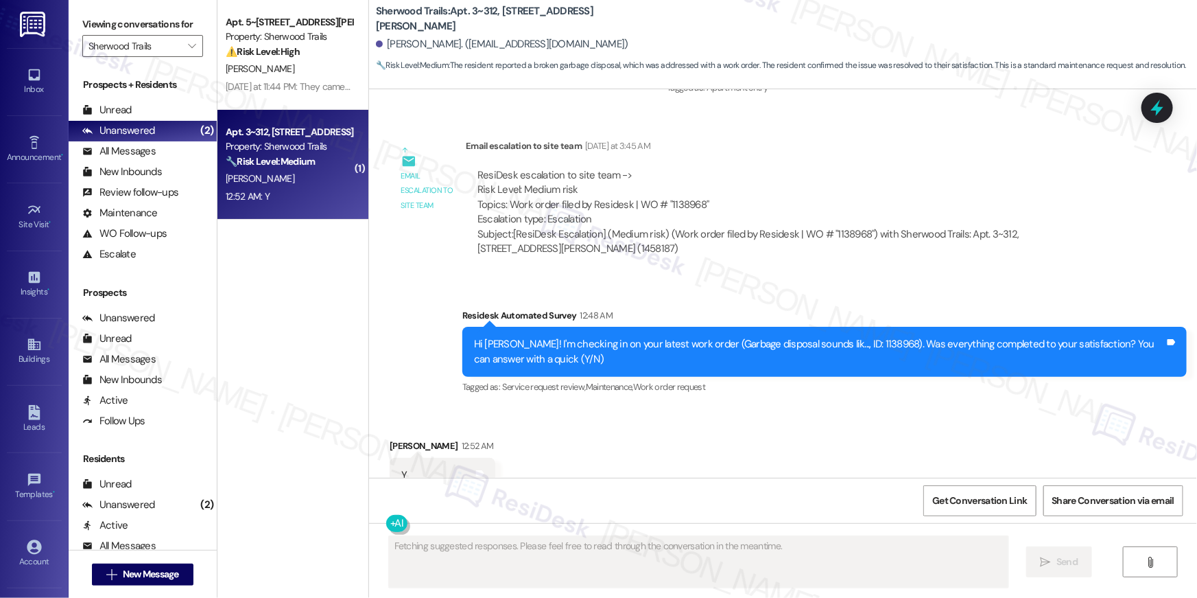
scroll to position [1535, 0]
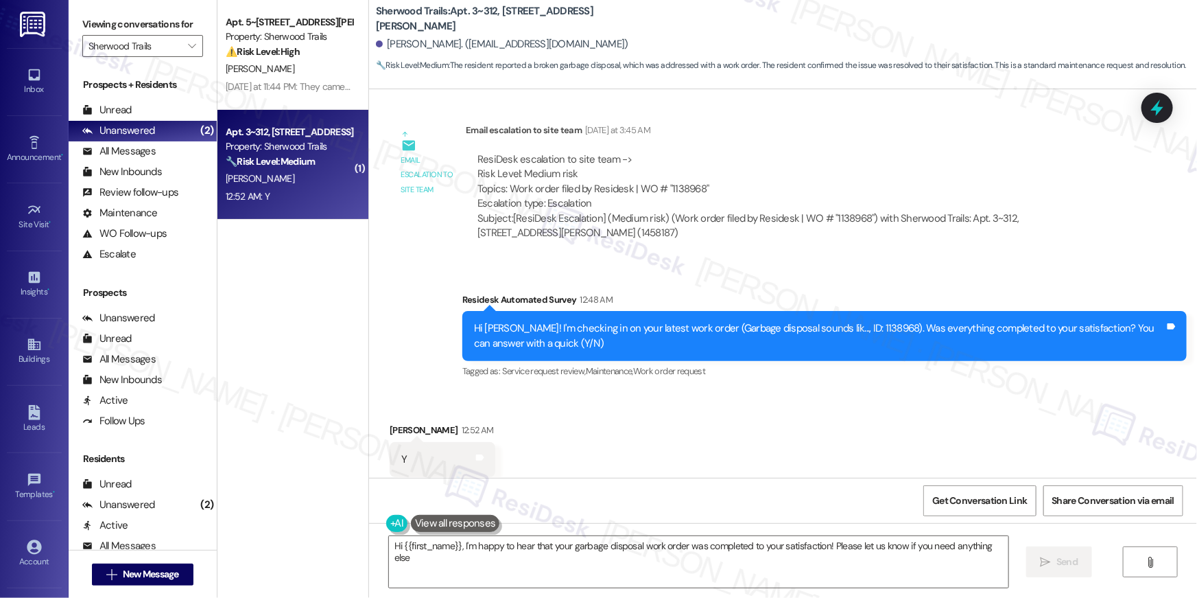
type textarea "Hi {{first_name}}, I'm happy to hear that your garbage disposal work order was …"
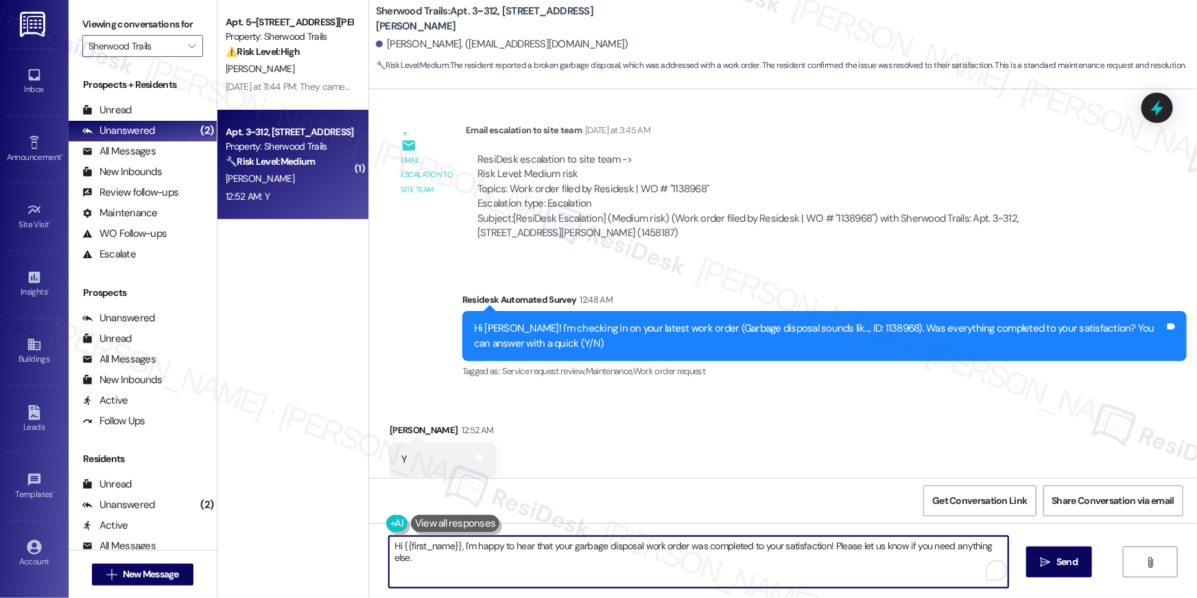
click at [707, 563] on textarea "Hi {{first_name}}, I'm happy to hear that your garbage disposal work order was …" at bounding box center [698, 561] width 619 height 51
click at [835, 573] on textarea "Hi {{first_name}}, I'm happy to hear that your garbage disposal work order was …" at bounding box center [698, 561] width 619 height 51
click at [1057, 567] on span "Send" at bounding box center [1066, 561] width 21 height 14
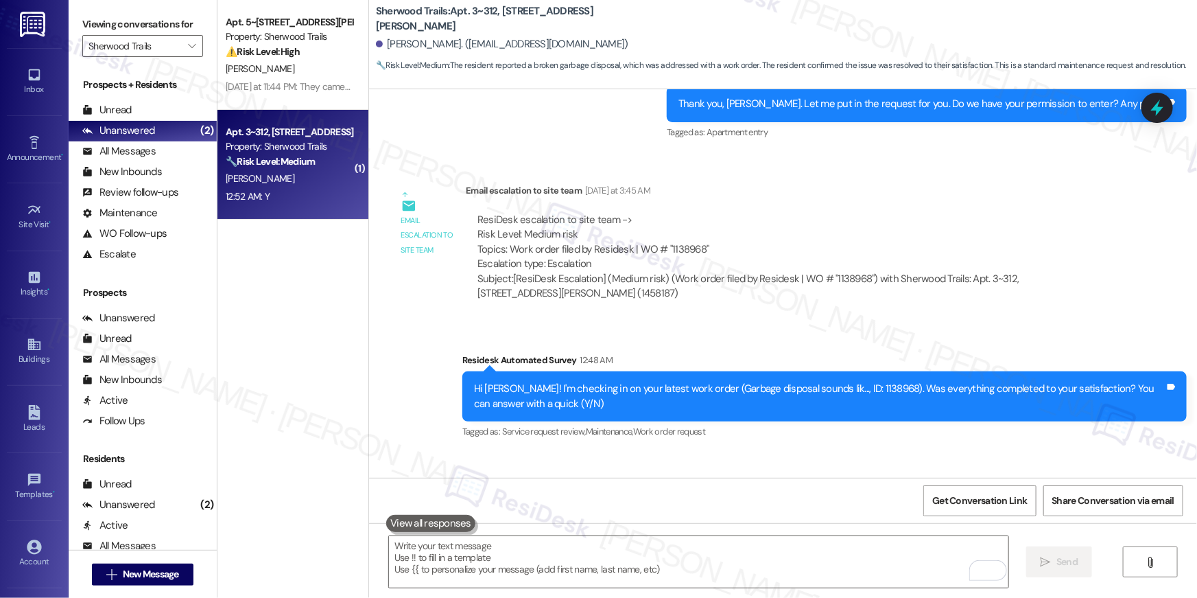
scroll to position [1631, 0]
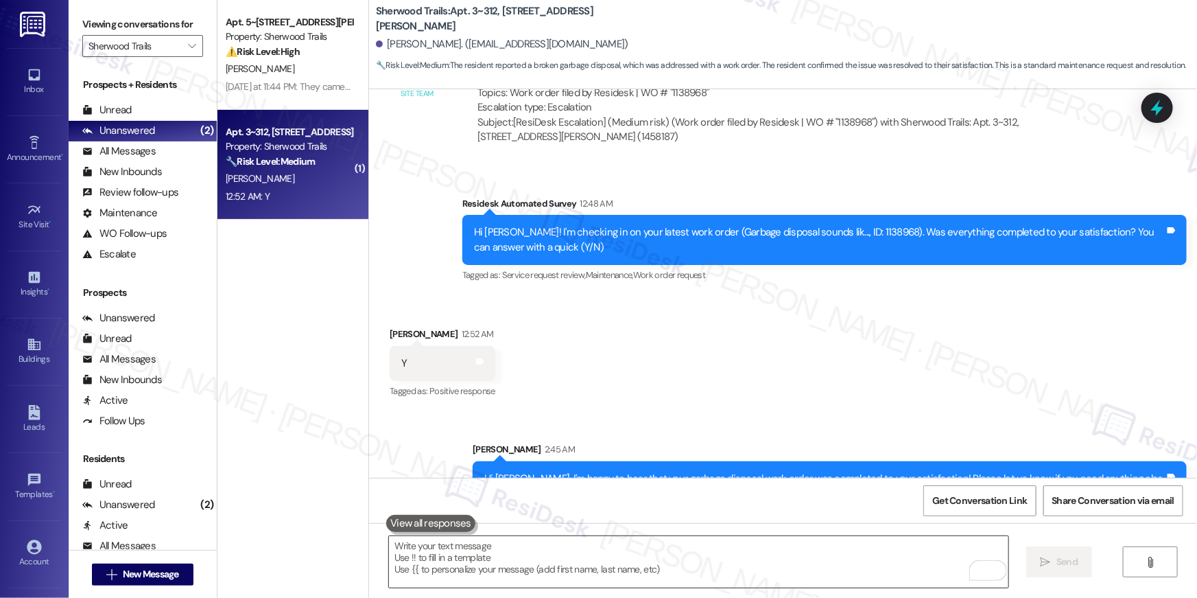
click at [897, 570] on textarea "To enrich screen reader interactions, please activate Accessibility in Grammarl…" at bounding box center [698, 561] width 619 height 51
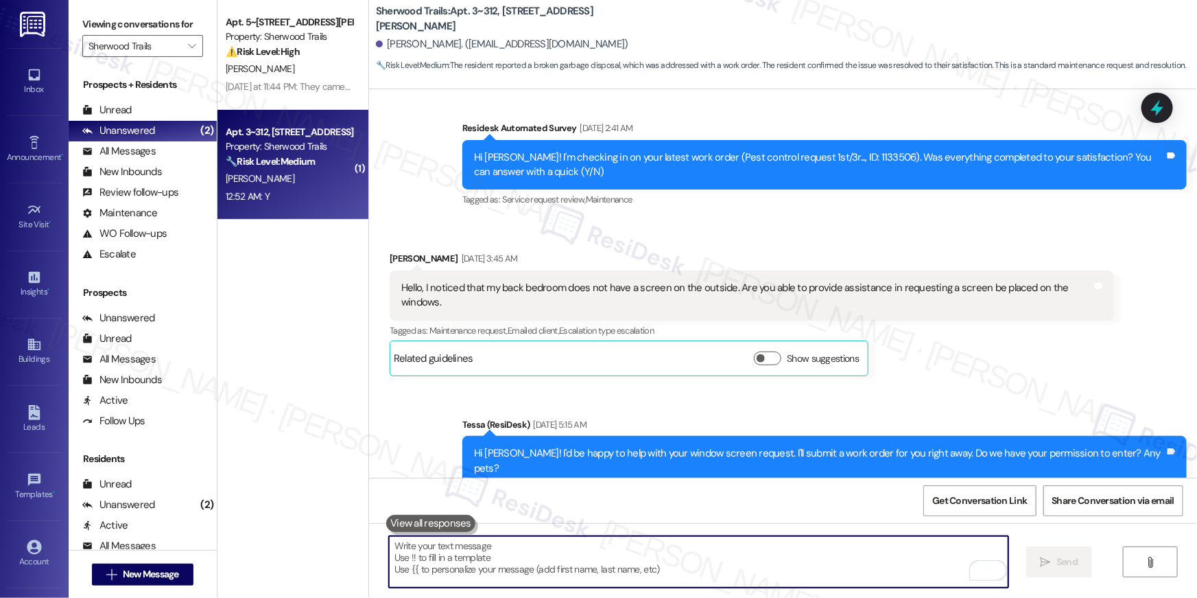
scroll to position [353, 0]
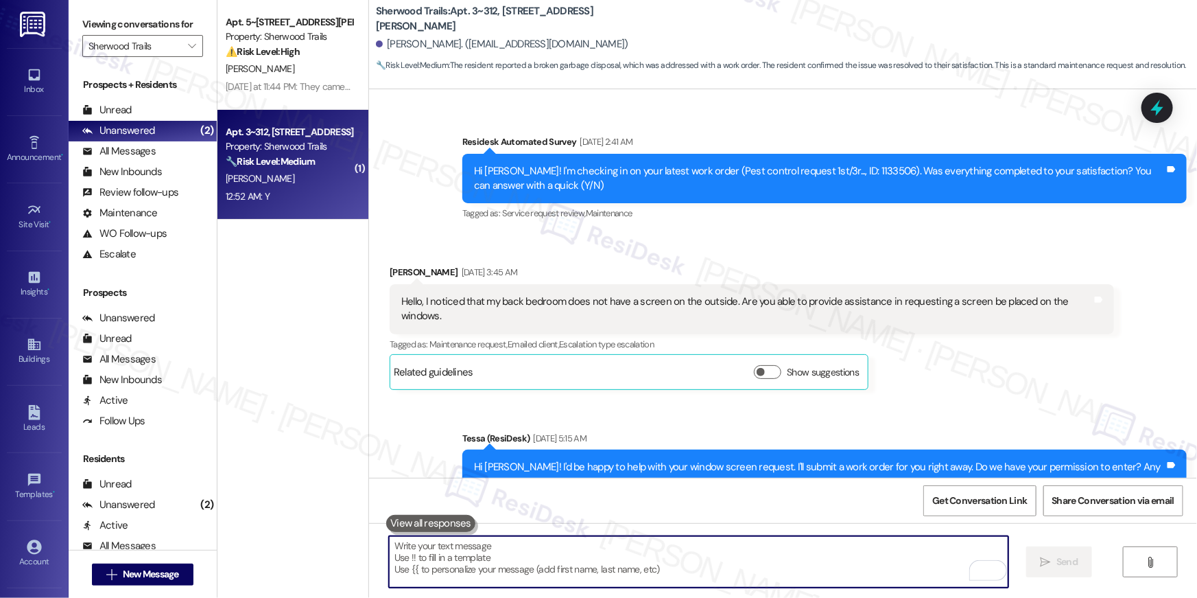
click at [812, 567] on textarea "To enrich screen reader interactions, please activate Accessibility in Grammarl…" at bounding box center [698, 561] width 619 height 51
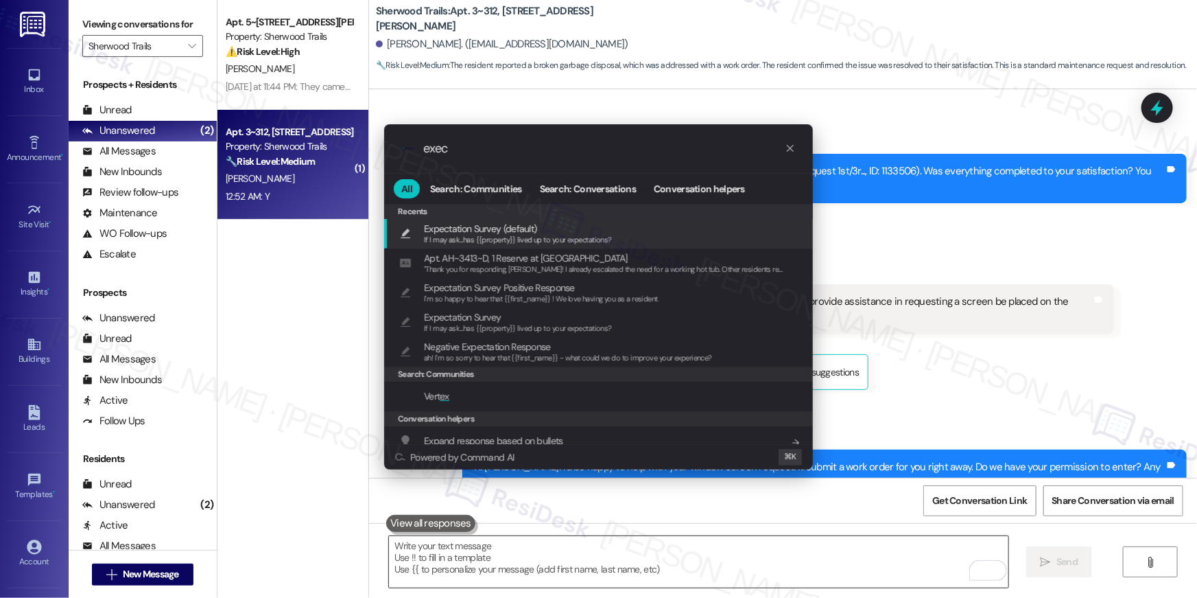
type input "exect"
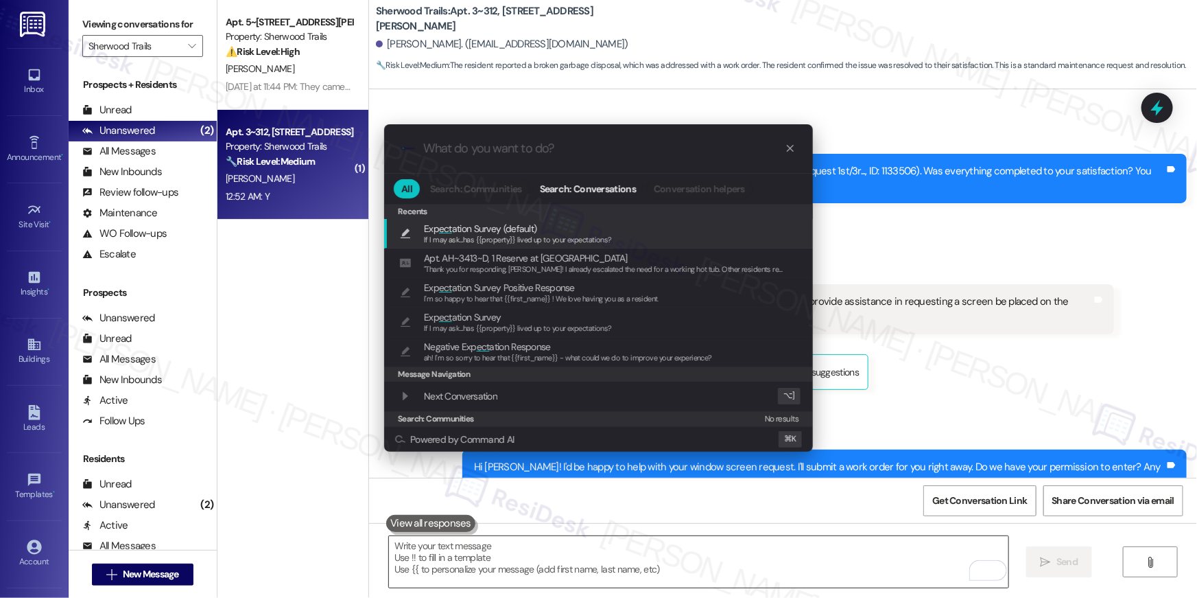
type textarea "If I may ask...has {{property}} lived up to your expectations?"
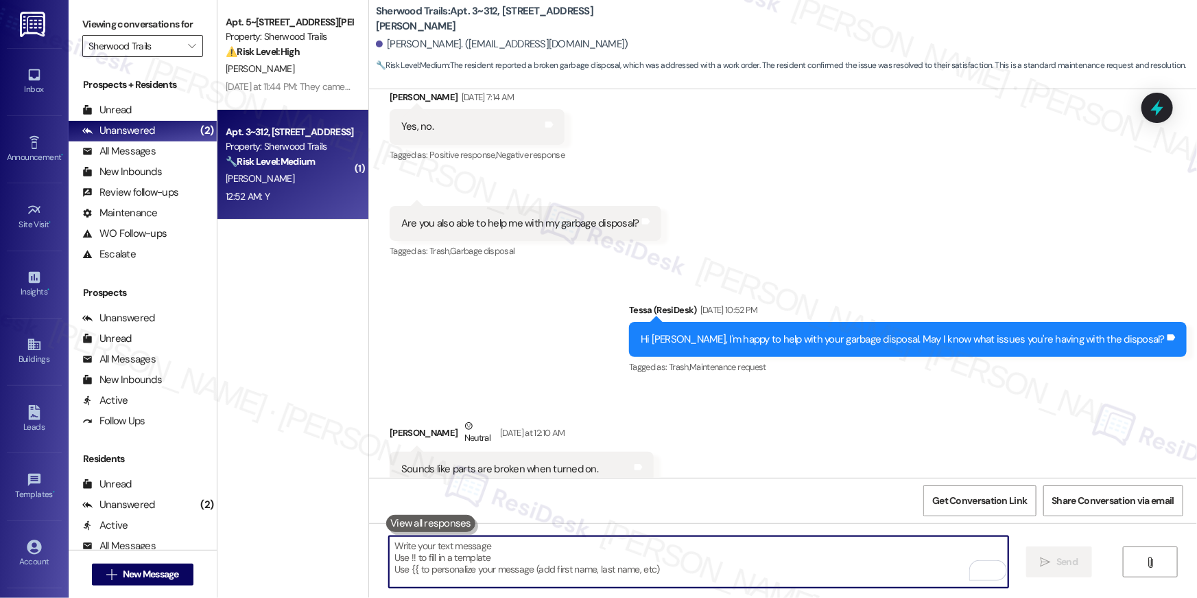
click at [172, 47] on input "Sherwood Trails" at bounding box center [134, 46] width 93 height 22
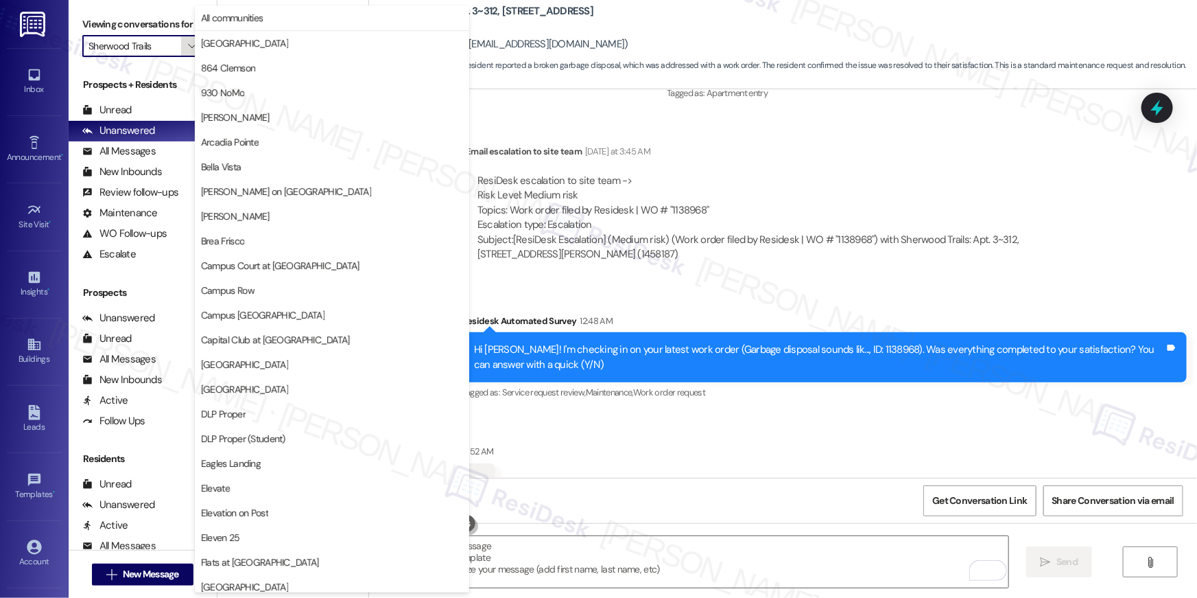
scroll to position [1535, 0]
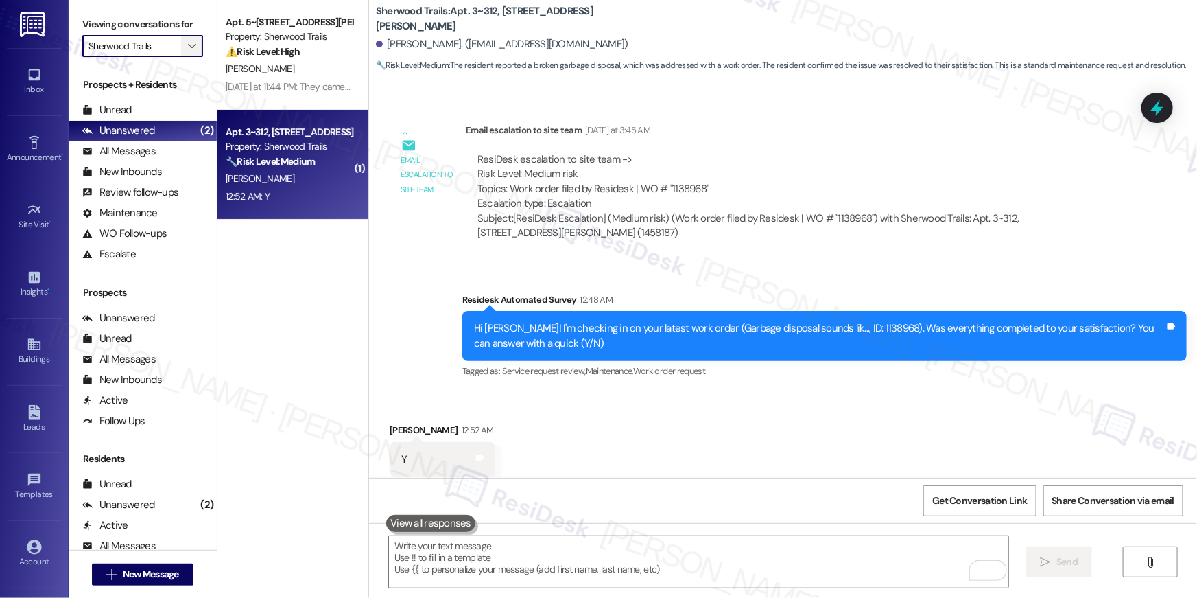
click at [188, 40] on icon "" at bounding box center [192, 45] width 8 height 11
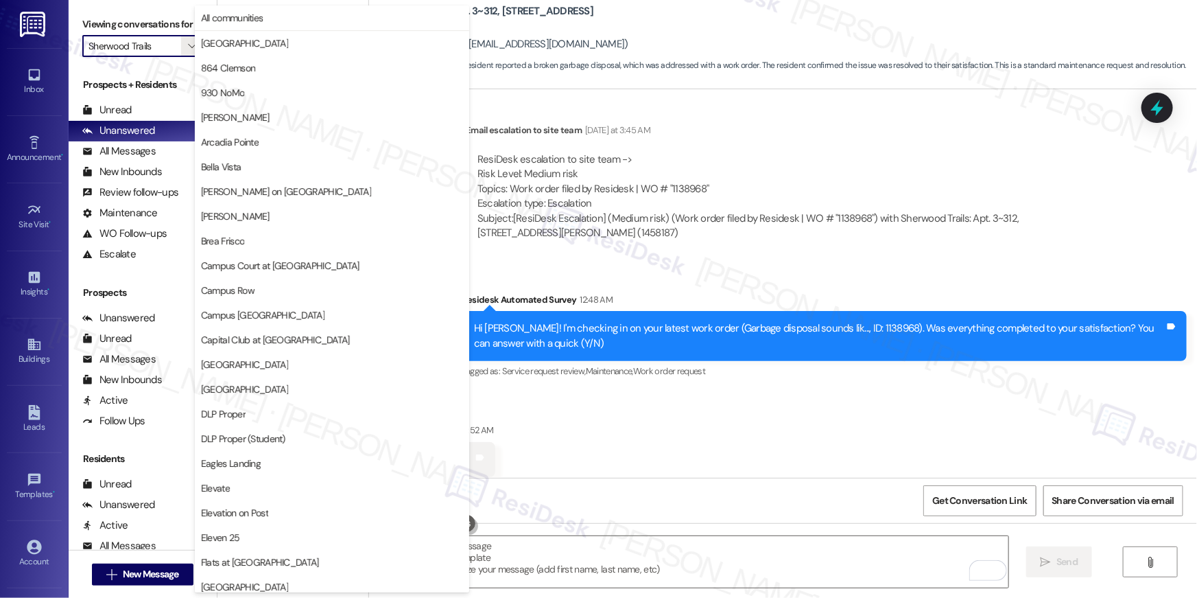
scroll to position [956, 0]
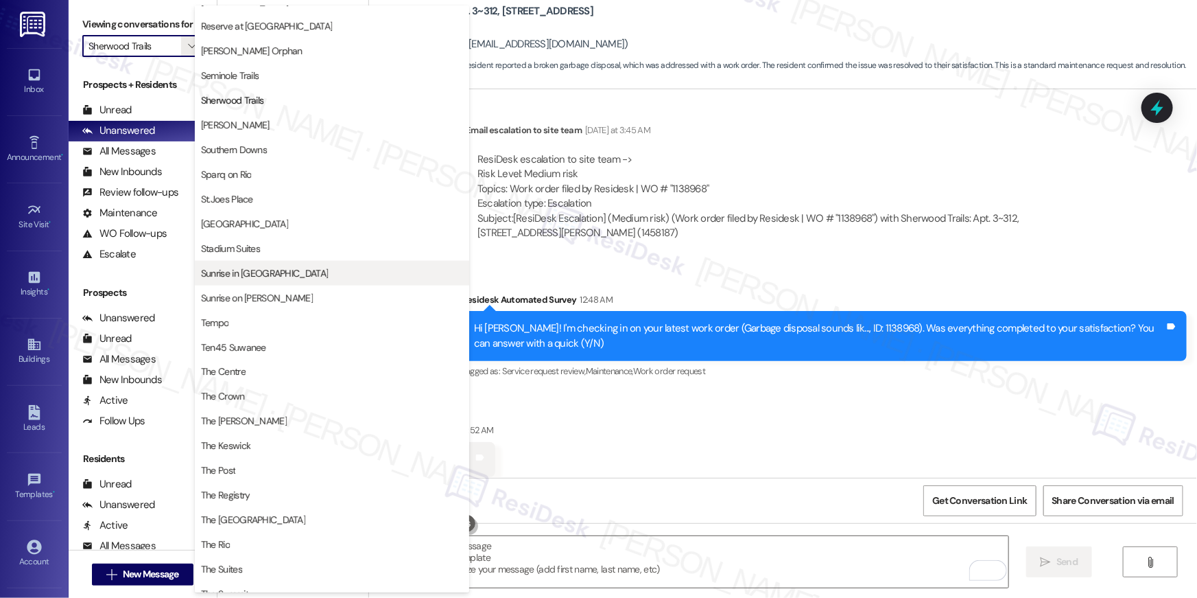
click at [261, 270] on span "Sunrise in [GEOGRAPHIC_DATA]" at bounding box center [264, 273] width 127 height 14
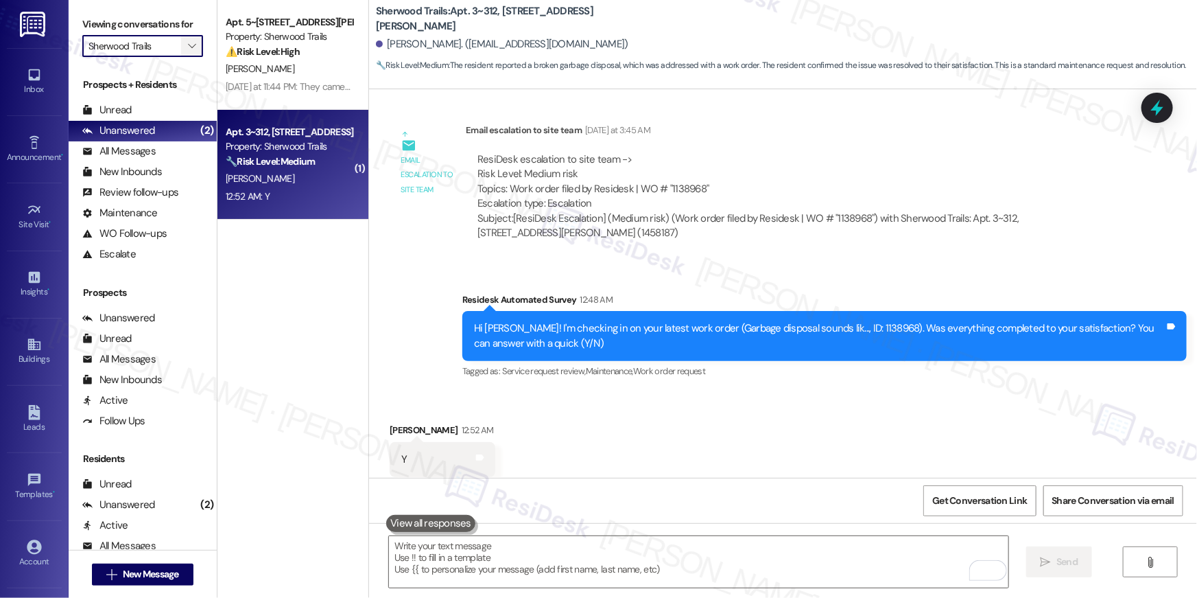
type input "Sunrise in [GEOGRAPHIC_DATA]"
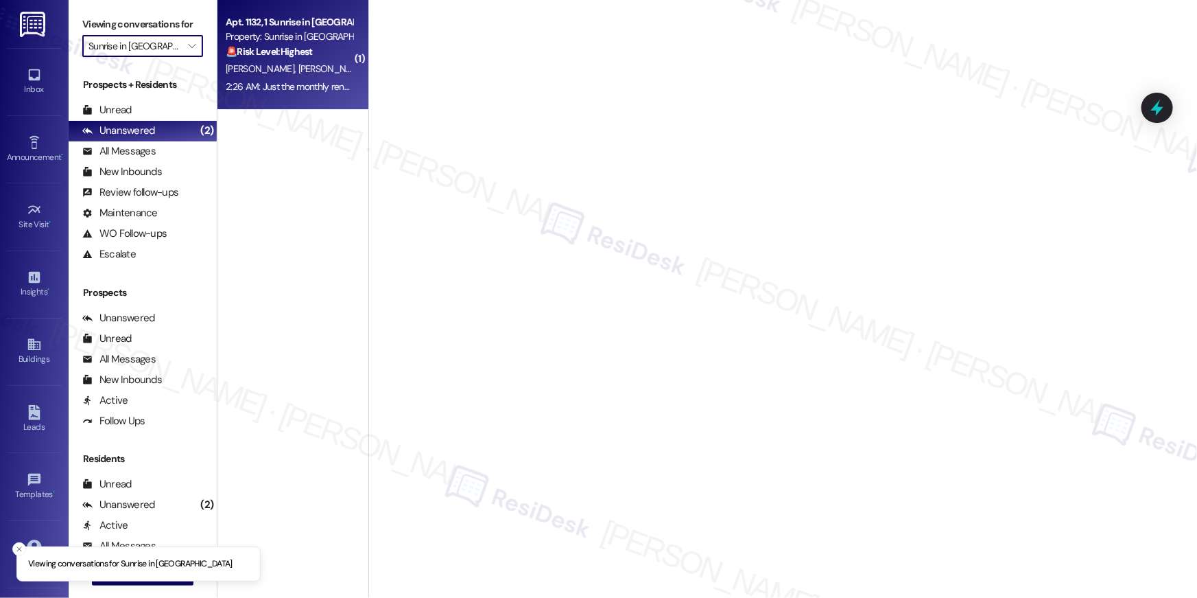
click at [300, 64] on span "[PERSON_NAME]" at bounding box center [332, 68] width 69 height 12
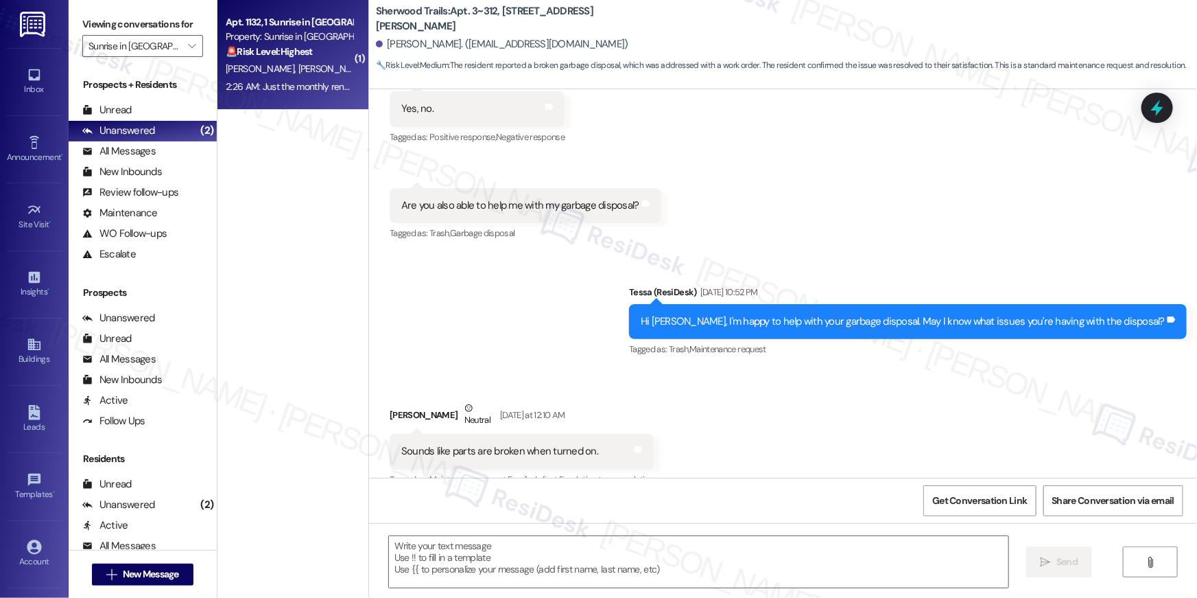
scroll to position [1354, 0]
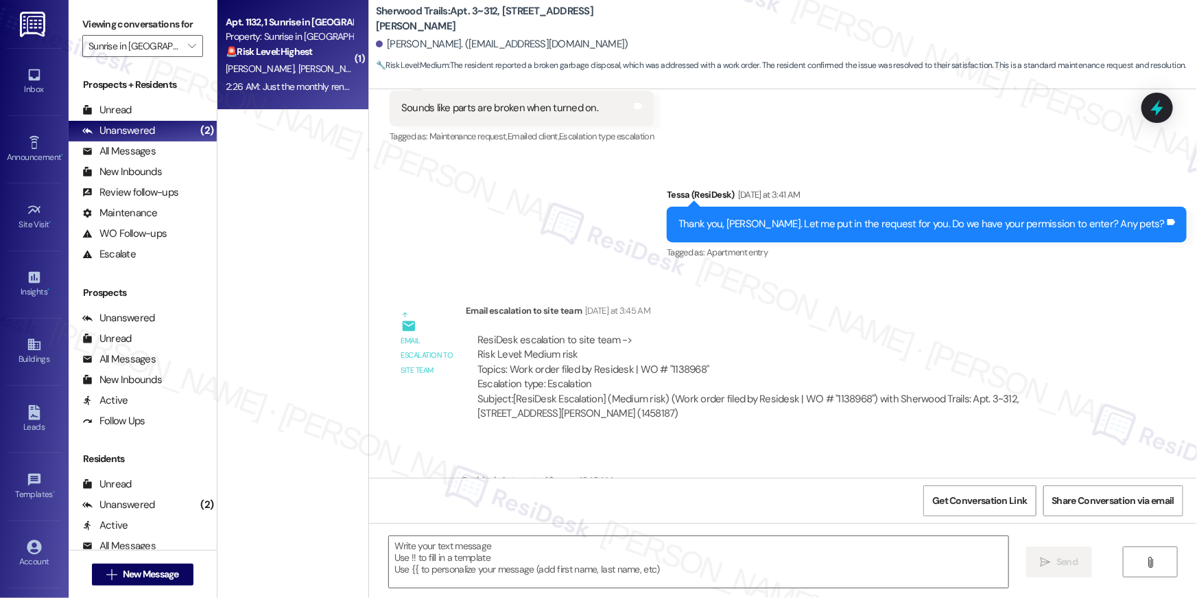
type textarea "Fetching suggested responses. Please feel free to read through the conversation…"
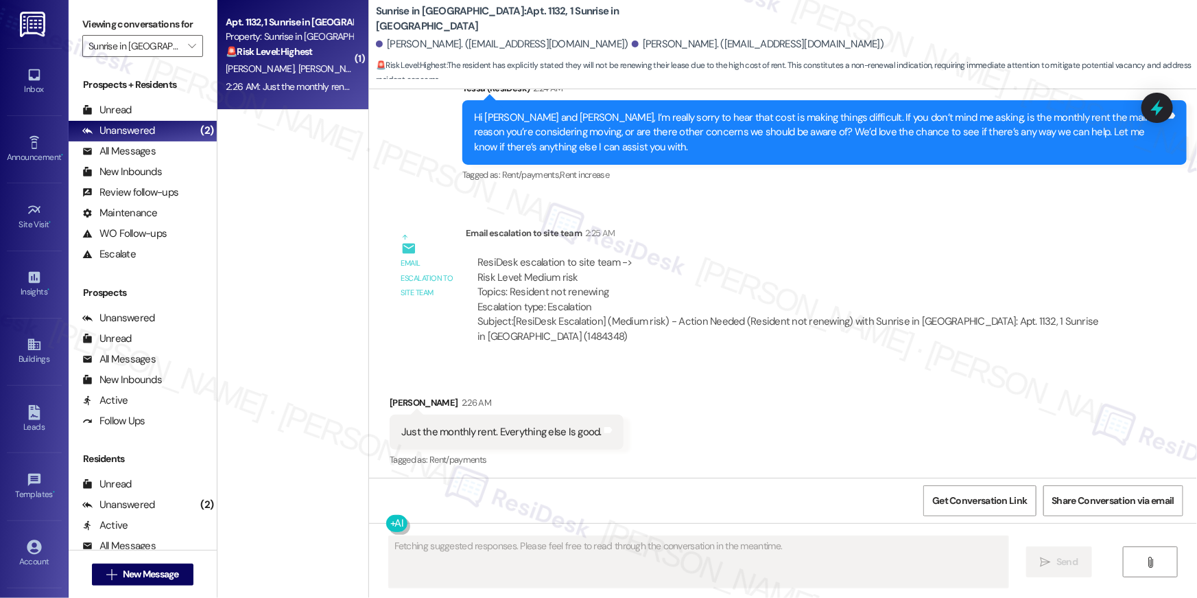
scroll to position [394, 0]
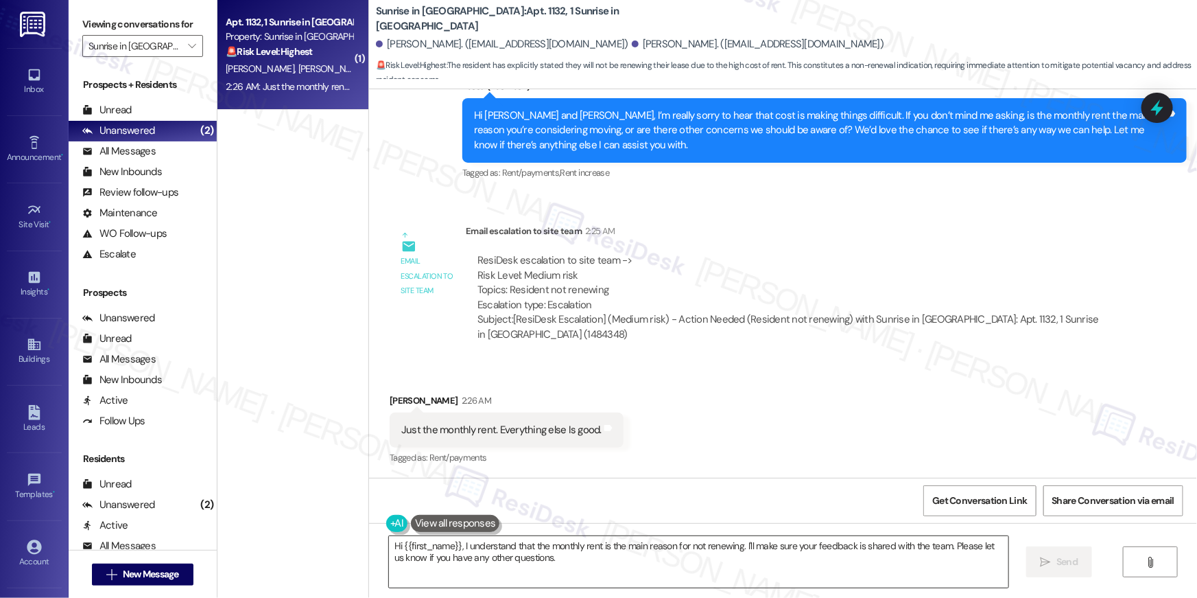
click at [637, 552] on textarea "Hi {{first_name}}, I understand that the monthly rent is the main reason for no…" at bounding box center [698, 561] width 619 height 51
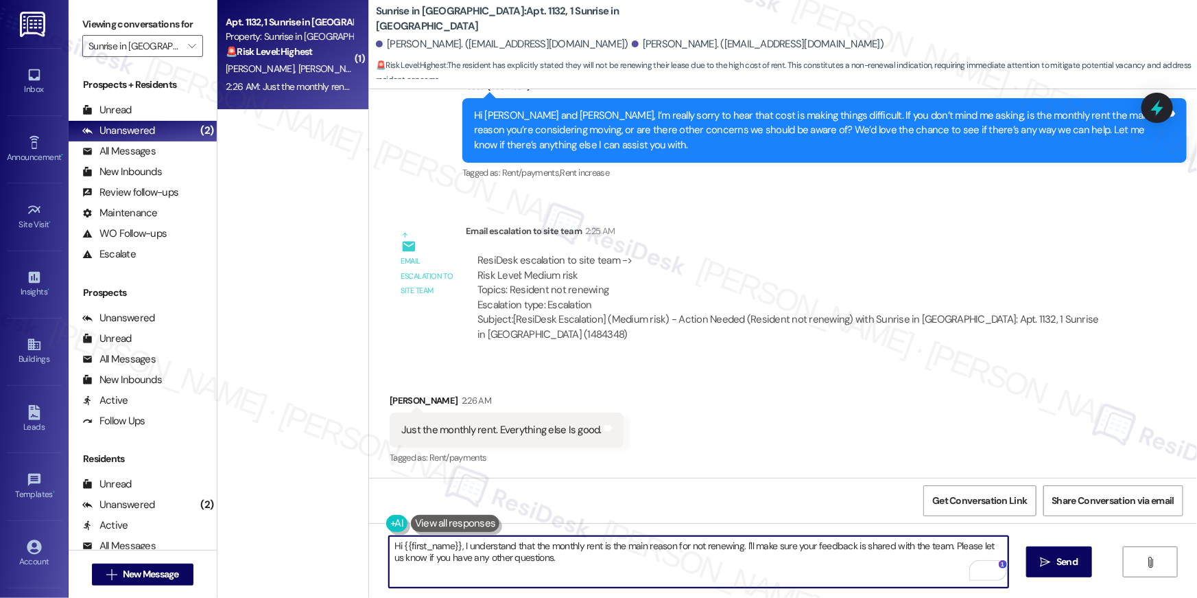
click at [458, 544] on textarea "Hi {{first_name}}, I understand that the monthly rent is the main reason for no…" at bounding box center [698, 561] width 619 height 51
click at [463, 547] on textarea "Hi {{first_name}}, I understand that the monthly rent is the main reason for no…" at bounding box center [698, 561] width 619 height 51
click at [735, 547] on textarea "Hi {{first_name}}, I understand that the monthly rent is the main reason for no…" at bounding box center [698, 561] width 619 height 51
type textarea "Hi {{first_name}}, I appreciate the honesty. I'll make sure your feedback is sh…"
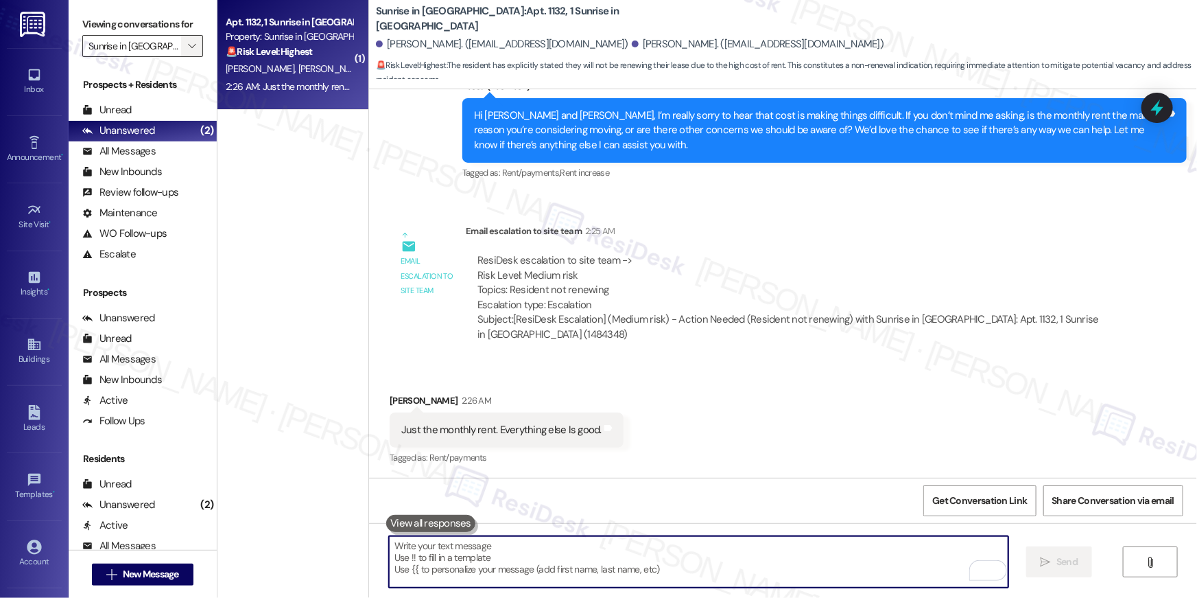
click at [188, 47] on span "" at bounding box center [191, 46] width 13 height 22
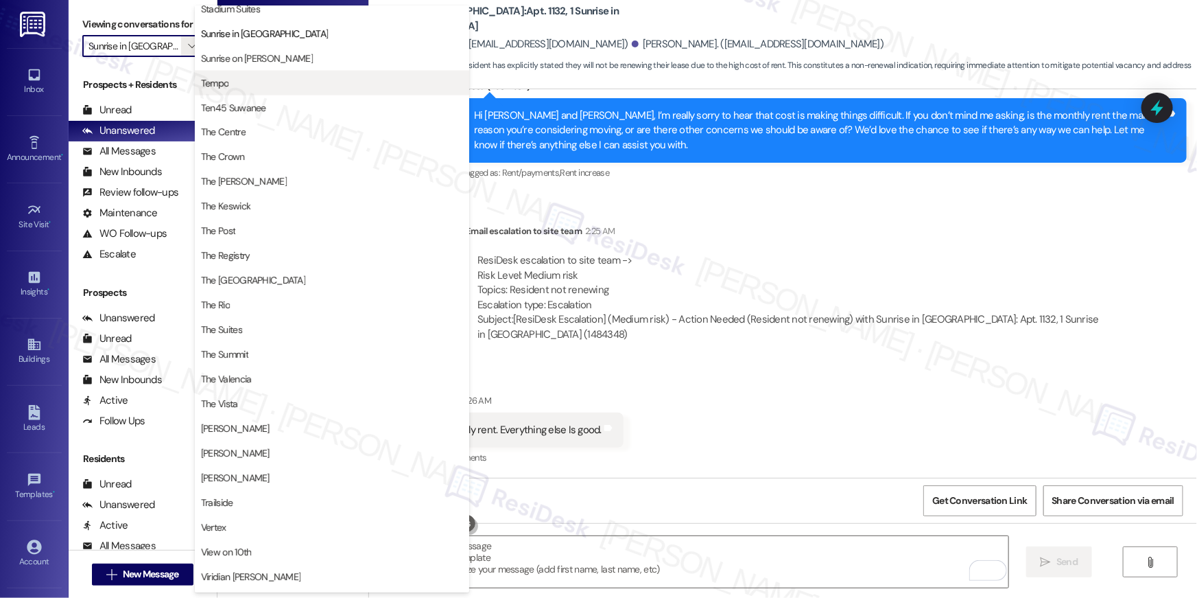
scroll to position [1193, 0]
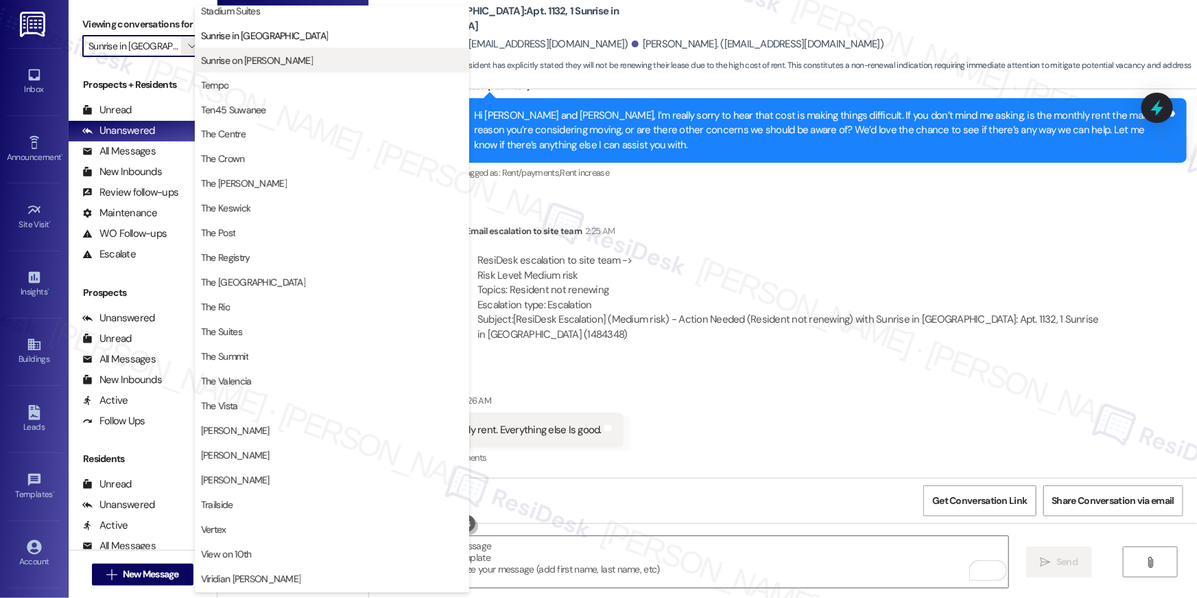
click at [274, 59] on span "Sunrise on [PERSON_NAME]" at bounding box center [257, 61] width 112 height 14
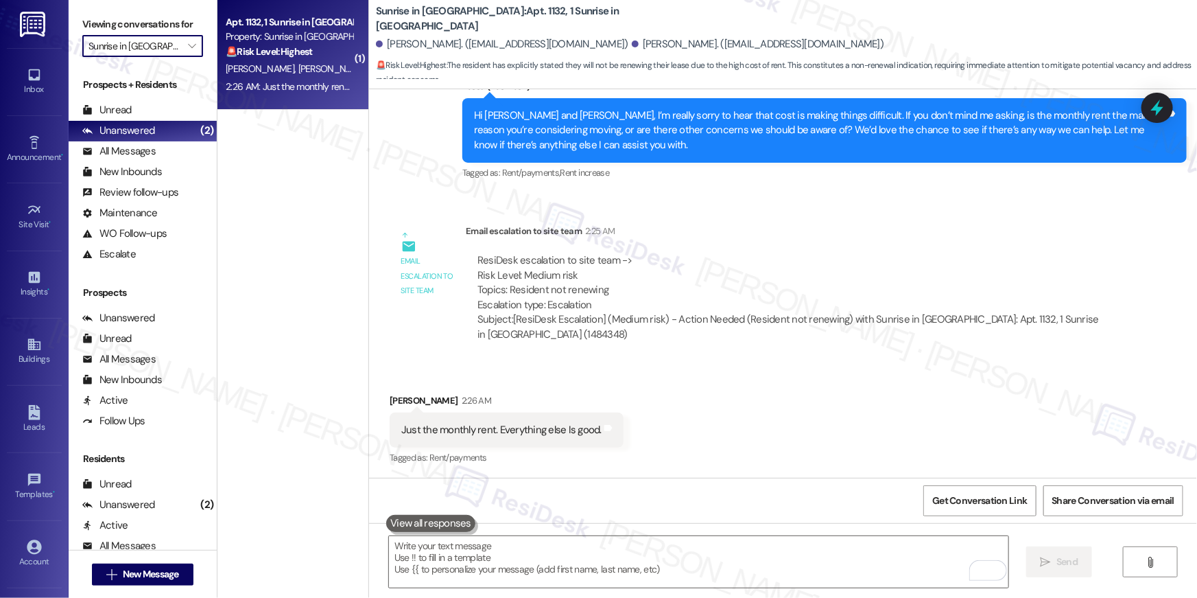
type input "Sunrise on [PERSON_NAME]"
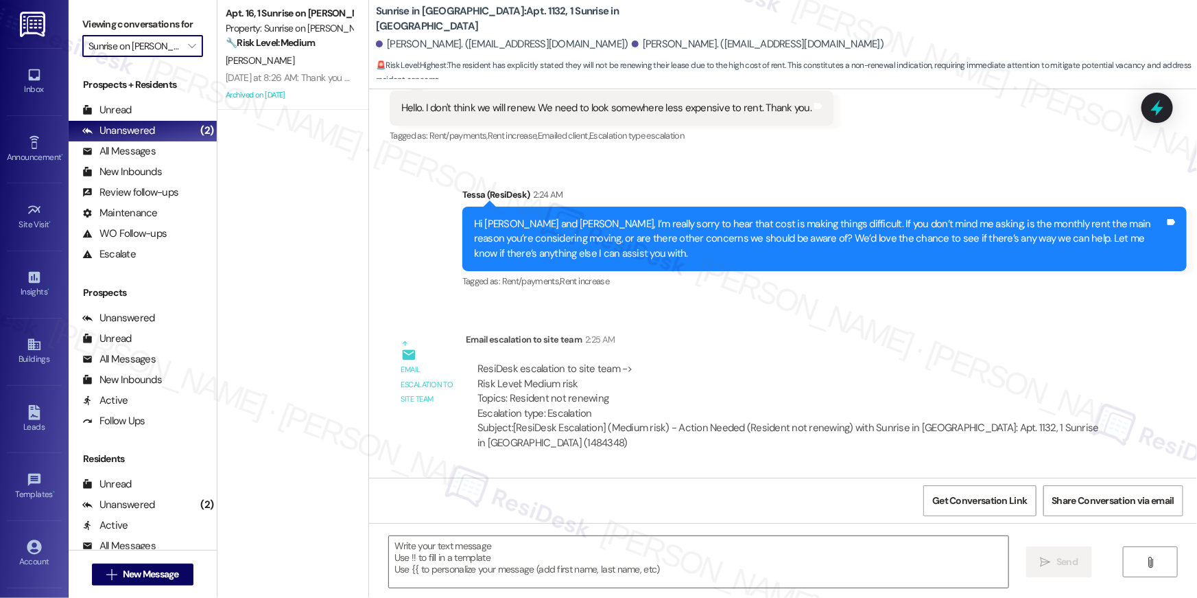
type textarea "Fetching suggested responses. Please feel free to read through the conversation…"
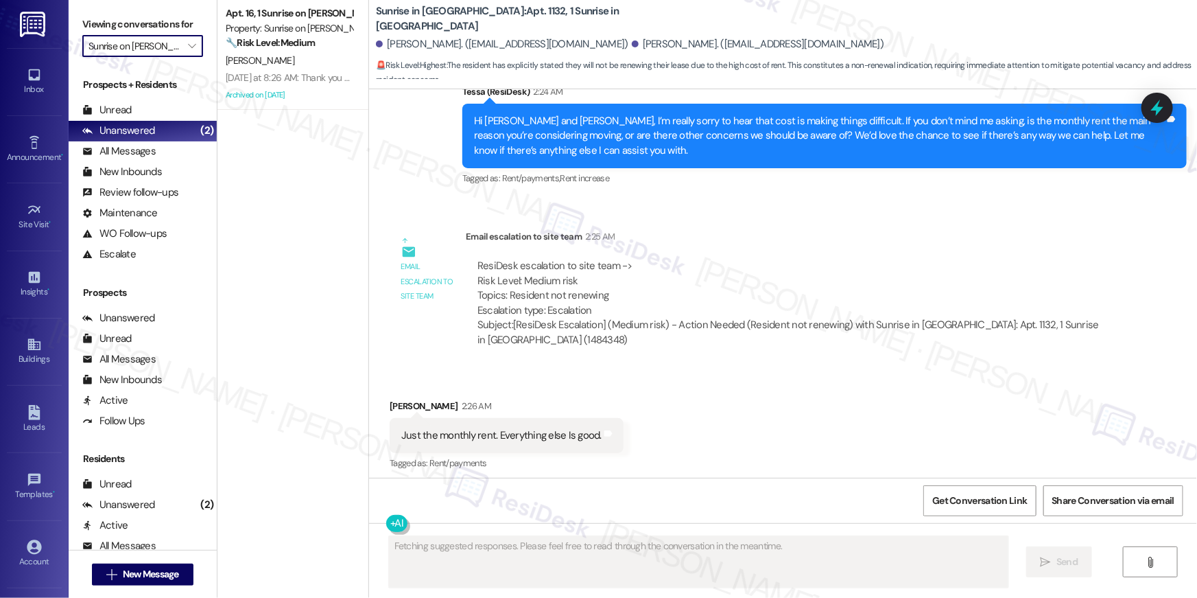
scroll to position [394, 0]
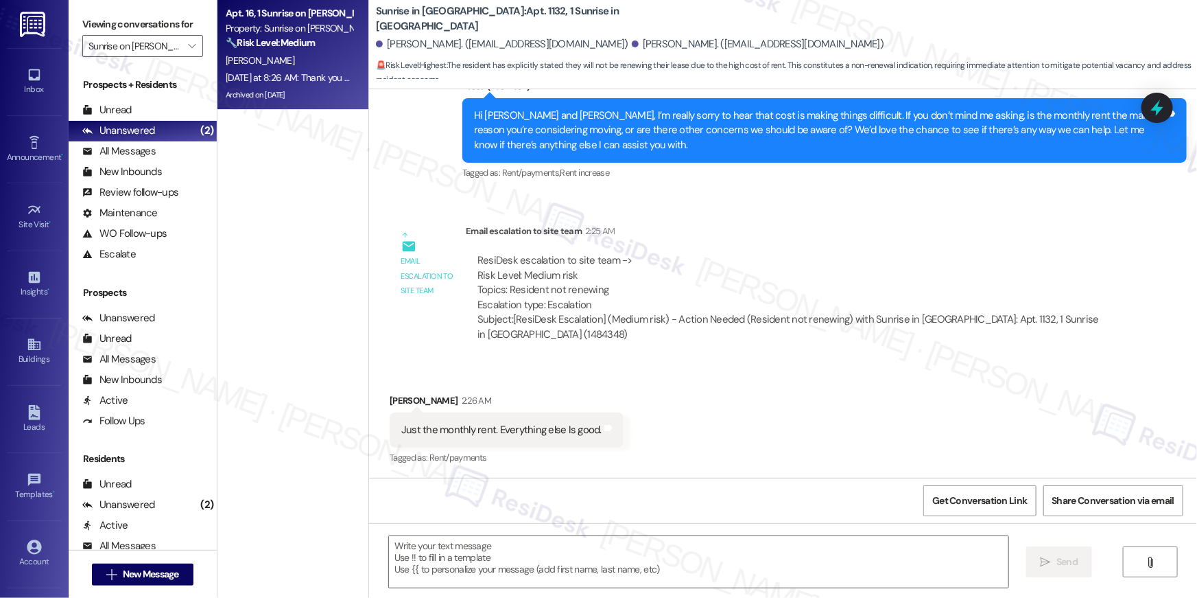
click at [292, 53] on div "S. Rangel" at bounding box center [289, 60] width 130 height 17
type textarea "Fetching suggested responses. Please feel free to read through the conversation…"
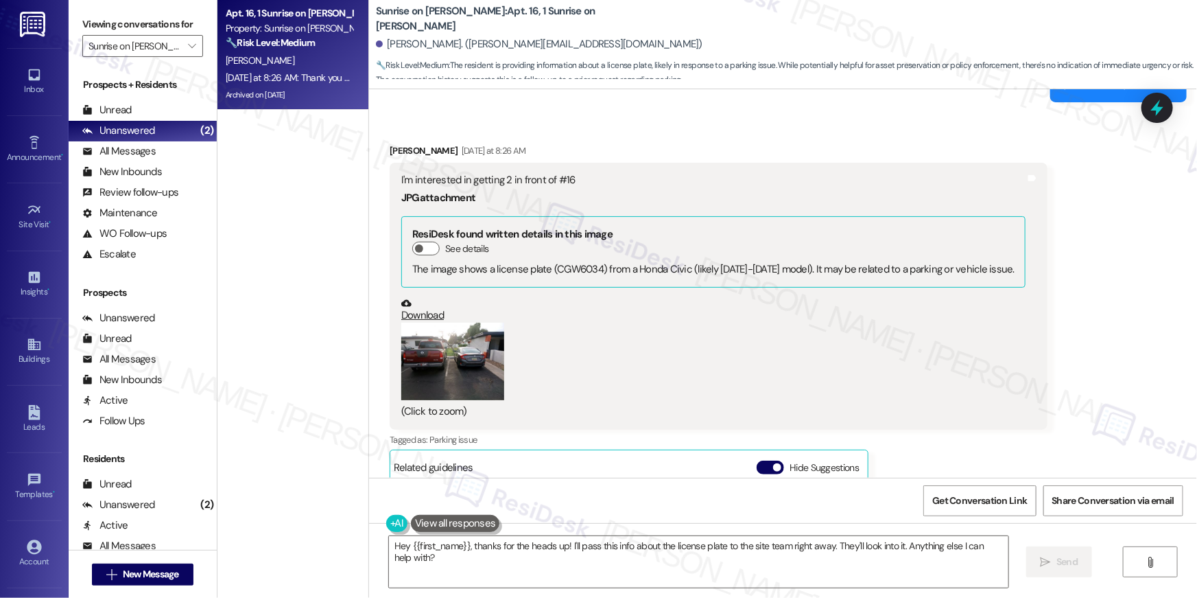
scroll to position [3894, 0]
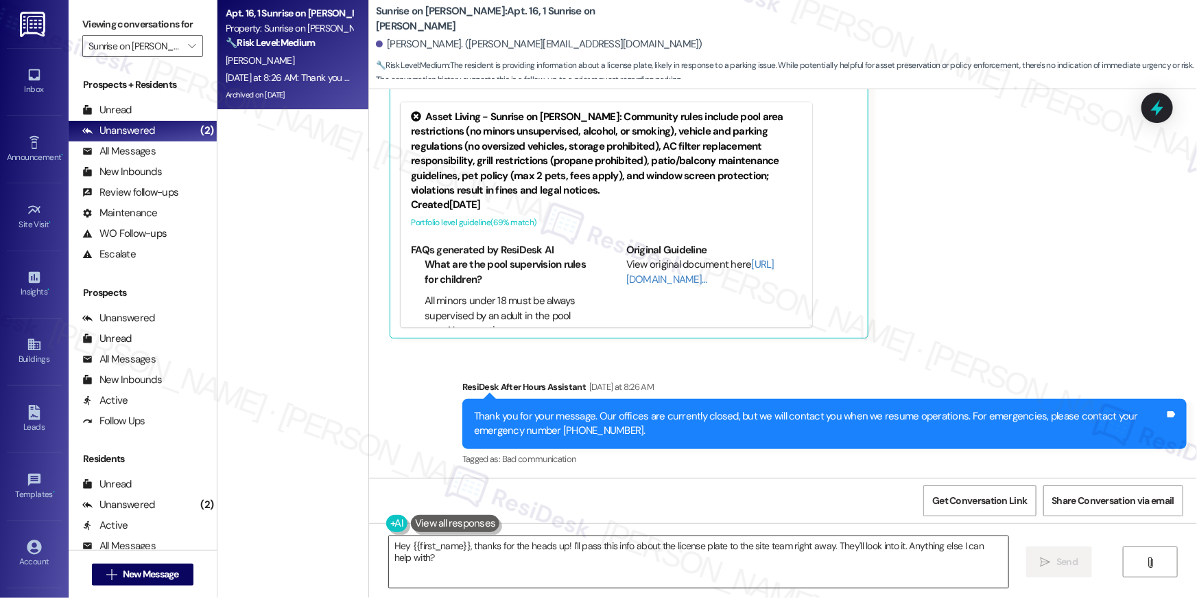
click at [708, 584] on textarea "Hey {{first_name}}, thanks for the heads up! I'll pass this info about the lice…" at bounding box center [698, 561] width 619 height 51
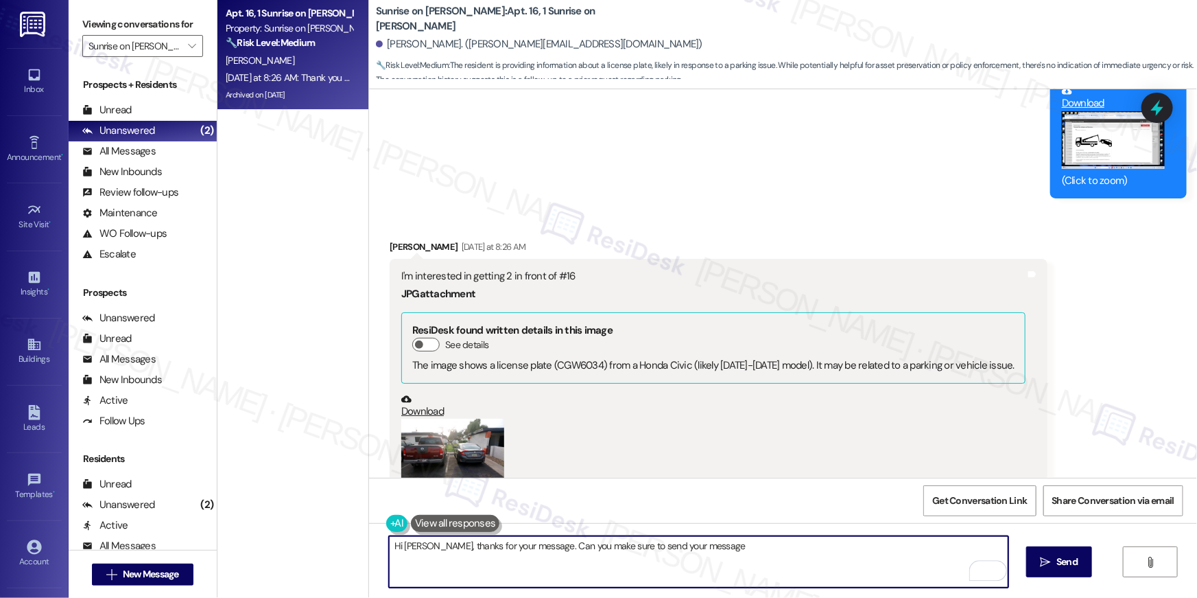
scroll to position [3793, 0]
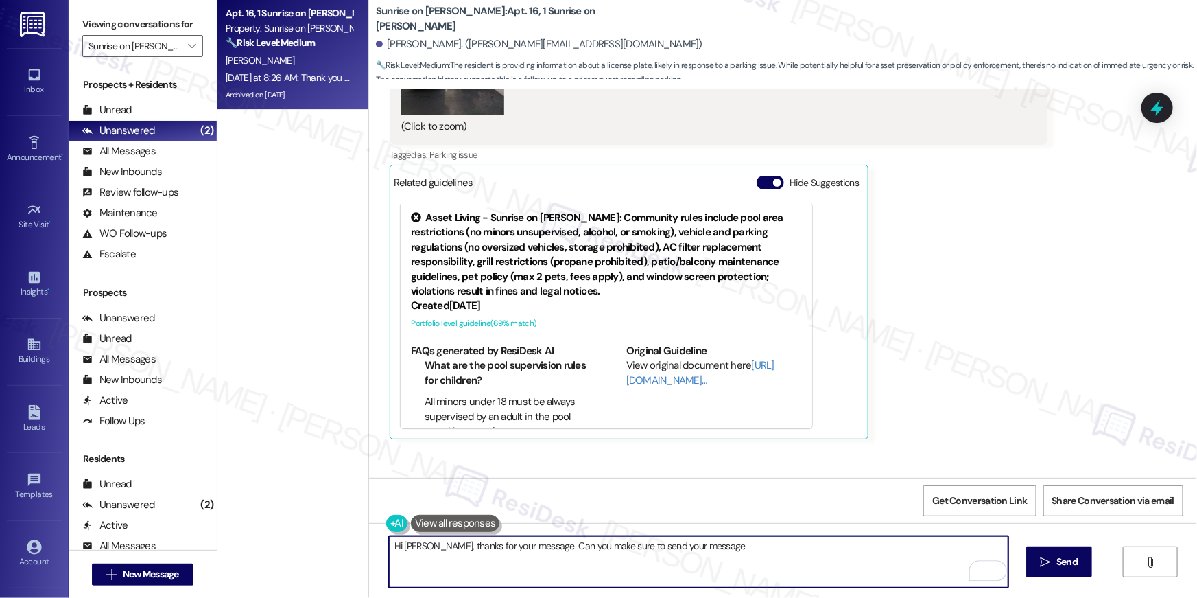
click at [530, 547] on textarea "Hi Sergio, thanks for your message. Can you make sure to send your message" at bounding box center [698, 561] width 619 height 51
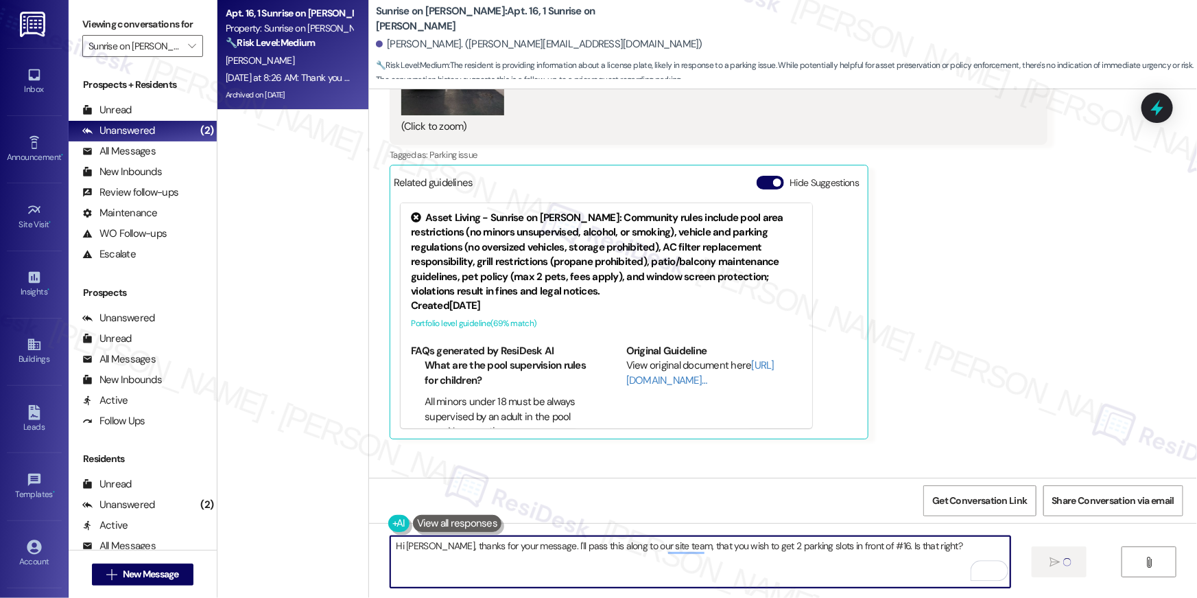
type textarea "Hi Sergio, thanks for your message. I'll pass this along to our site team, that…"
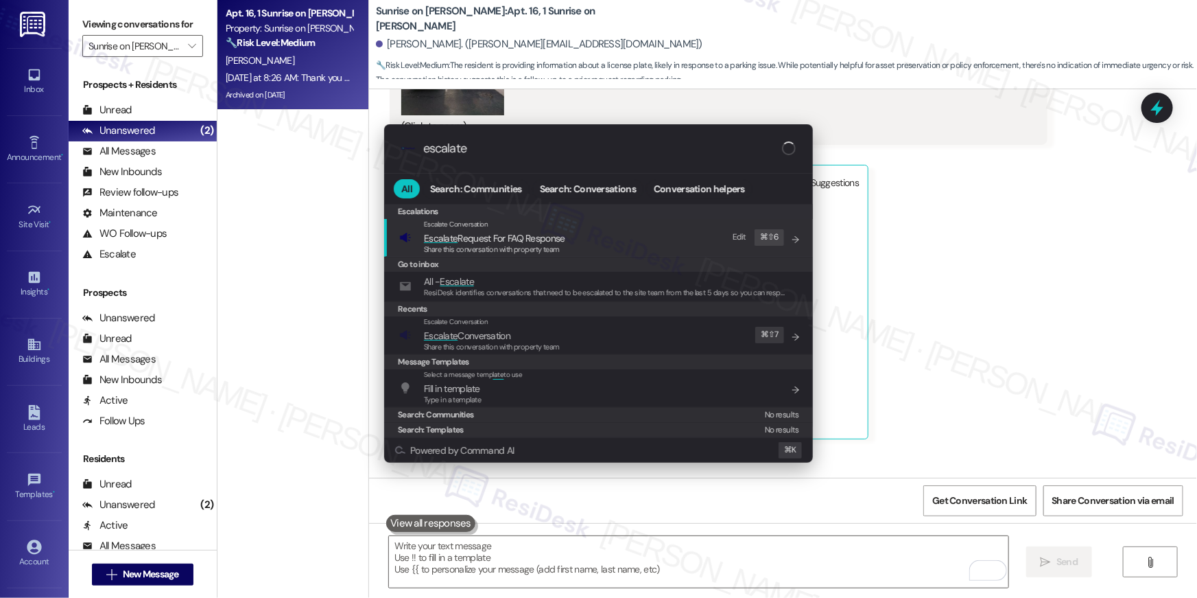
scroll to position [3763, 0]
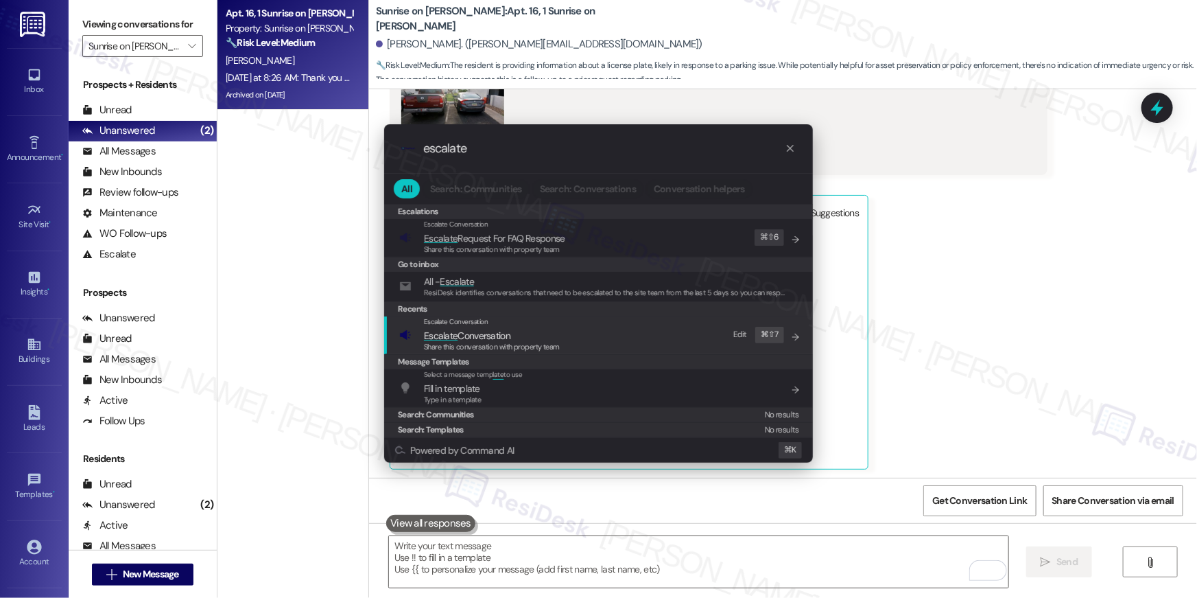
type input "escalate"
click at [527, 347] on span "Share this conversation with property team" at bounding box center [492, 347] width 136 height 10
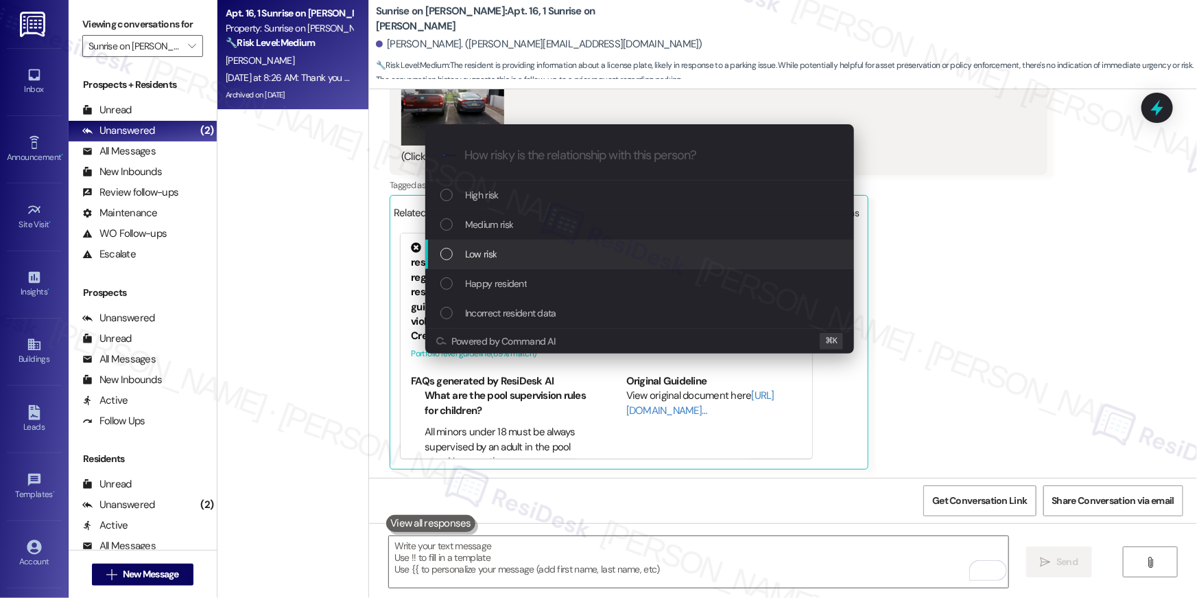
click at [491, 252] on span "Low risk" at bounding box center [481, 253] width 32 height 15
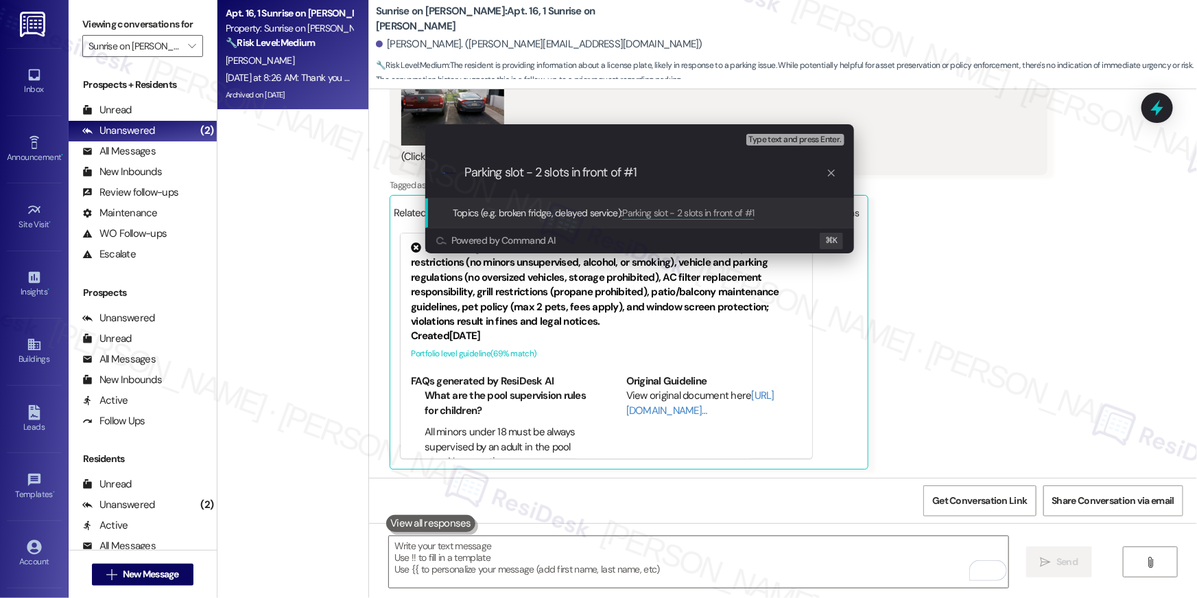
type input "Parking slot - 2 slots in front of #16"
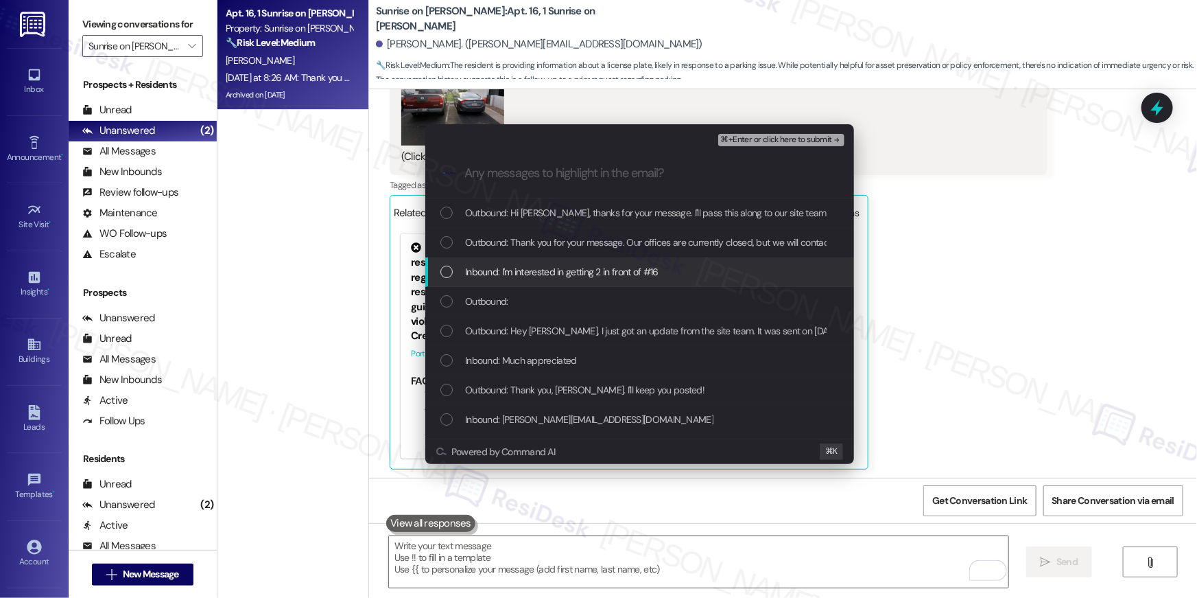
click at [548, 268] on span "Inbound: I'm interested in getting 2 in front of #16" at bounding box center [561, 271] width 193 height 15
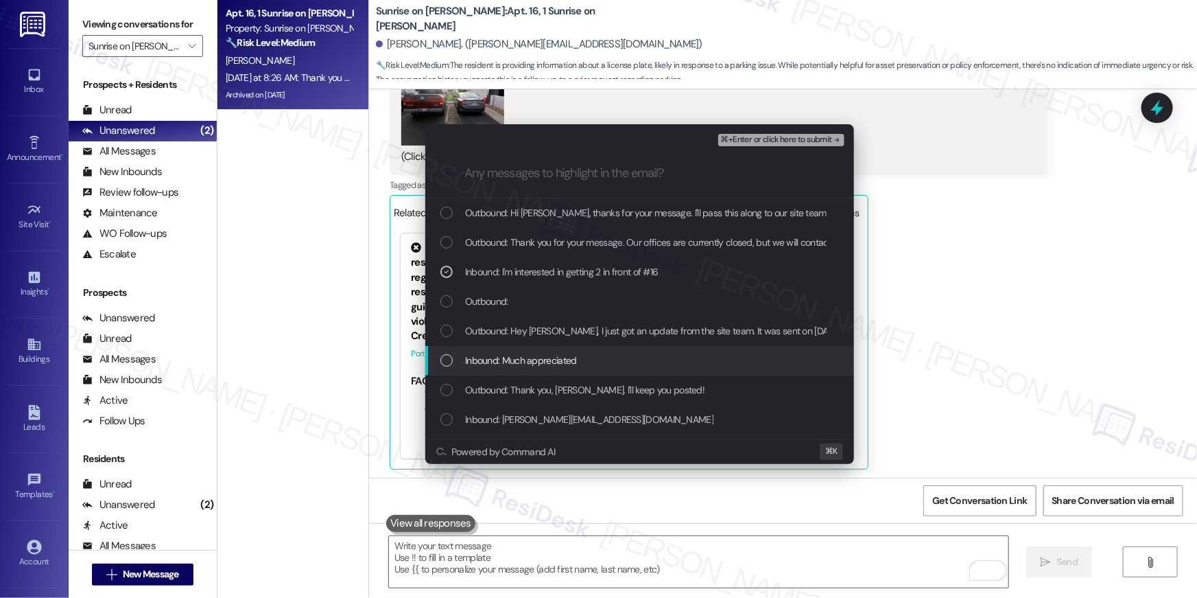
click at [530, 363] on span "Inbound: Much appreciated" at bounding box center [521, 360] width 112 height 15
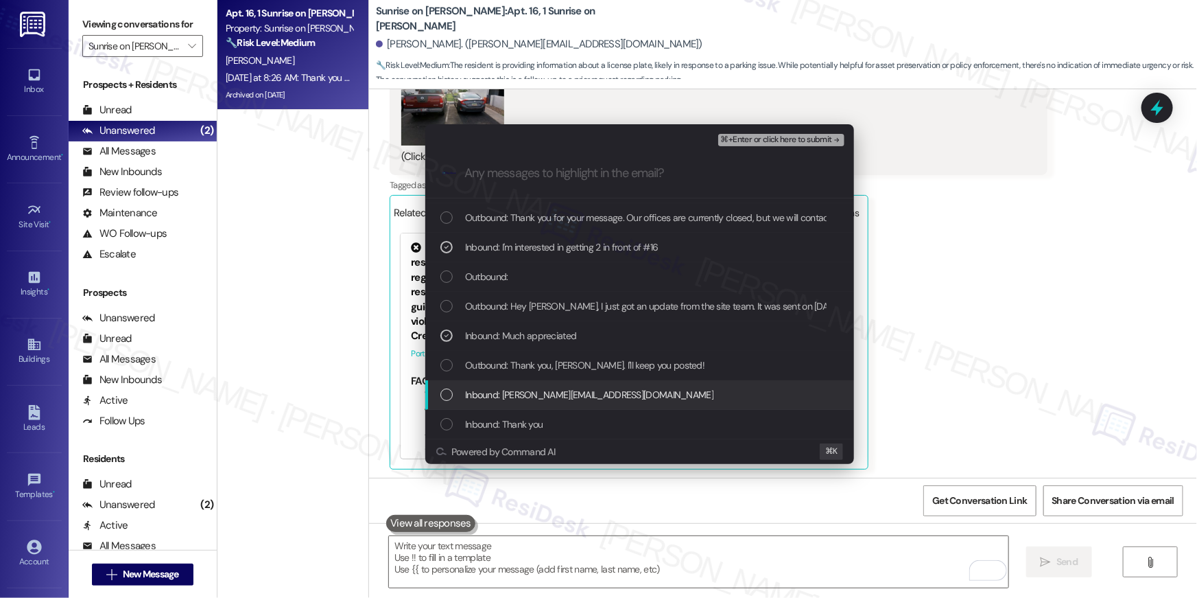
drag, startPoint x: 546, startPoint y: 397, endPoint x: 556, endPoint y: 383, distance: 17.3
click at [546, 397] on span "Inbound: sergio.alejandro100m@gmail.com" at bounding box center [589, 394] width 248 height 15
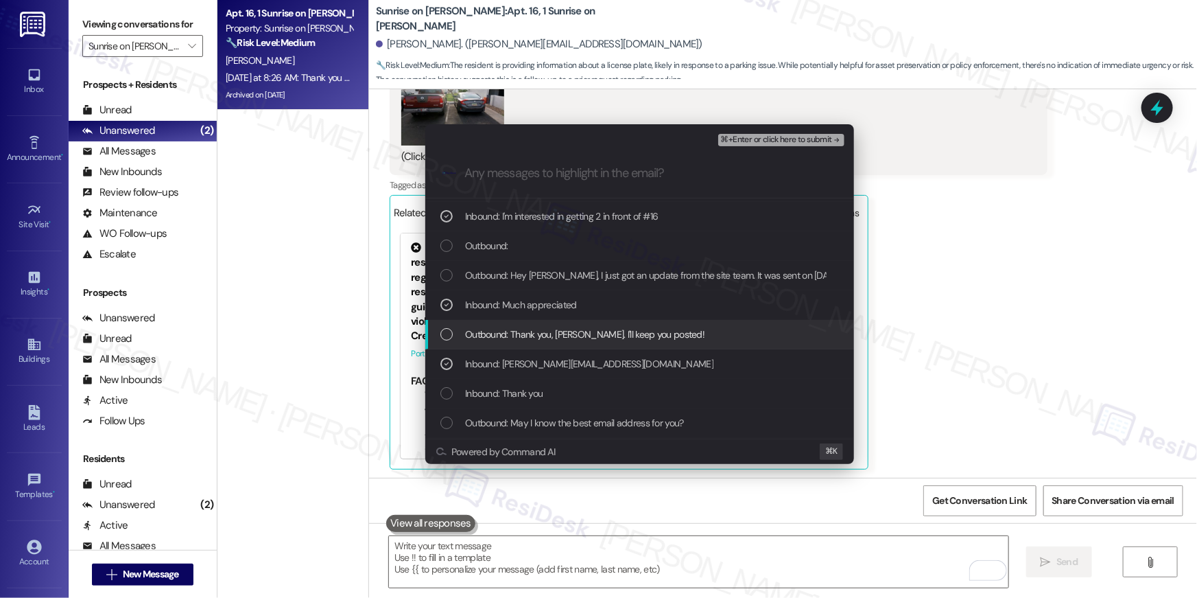
scroll to position [70, 0]
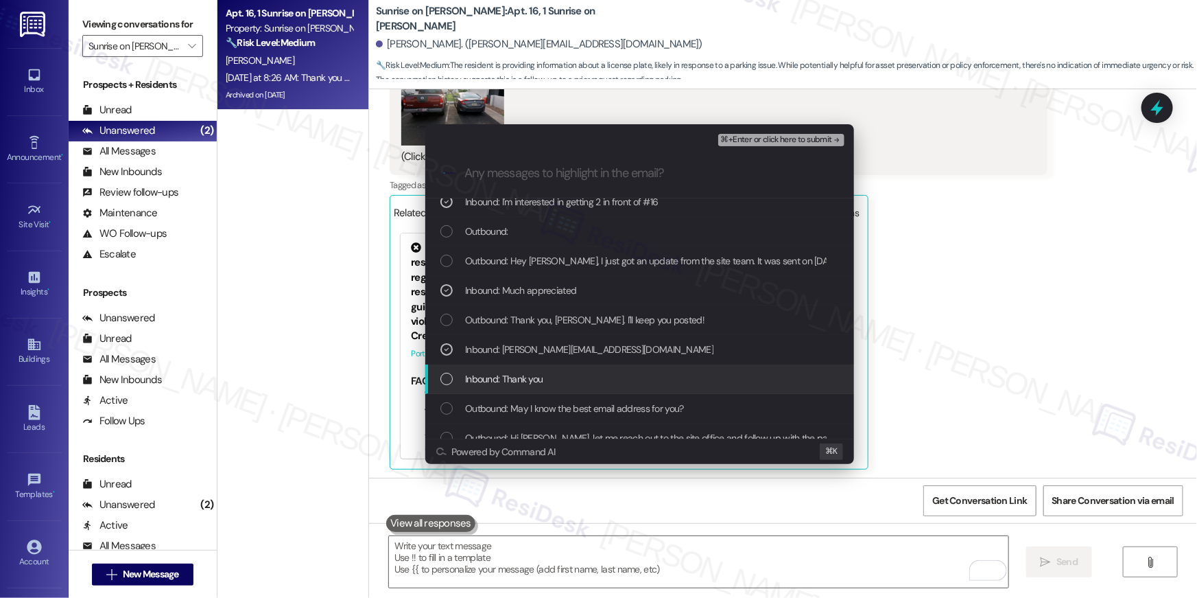
drag, startPoint x: 527, startPoint y: 376, endPoint x: 539, endPoint y: 403, distance: 29.2
click at [527, 377] on span "Inbound: Thank you" at bounding box center [504, 378] width 78 height 15
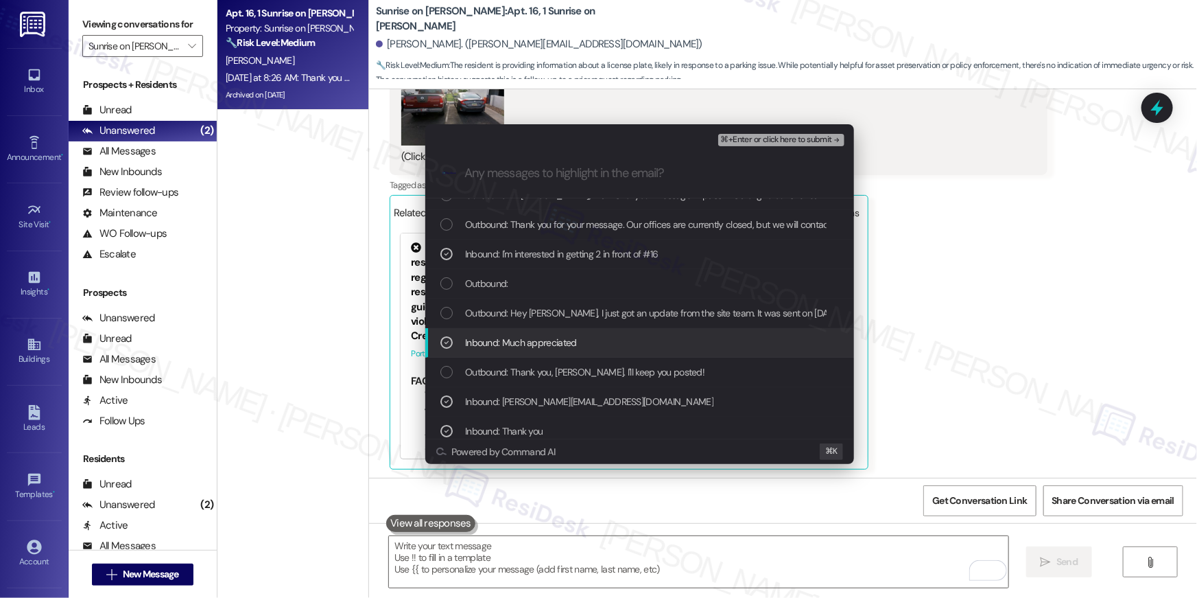
scroll to position [0, 0]
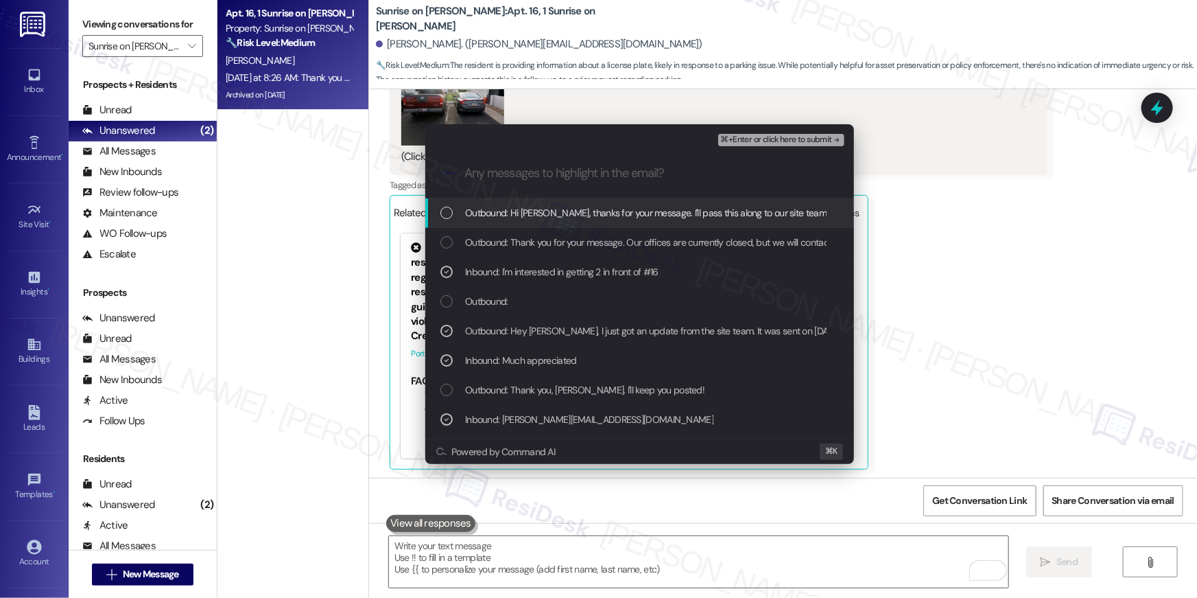
click at [785, 135] on span "⌘+Enter or click here to submit" at bounding box center [776, 140] width 111 height 10
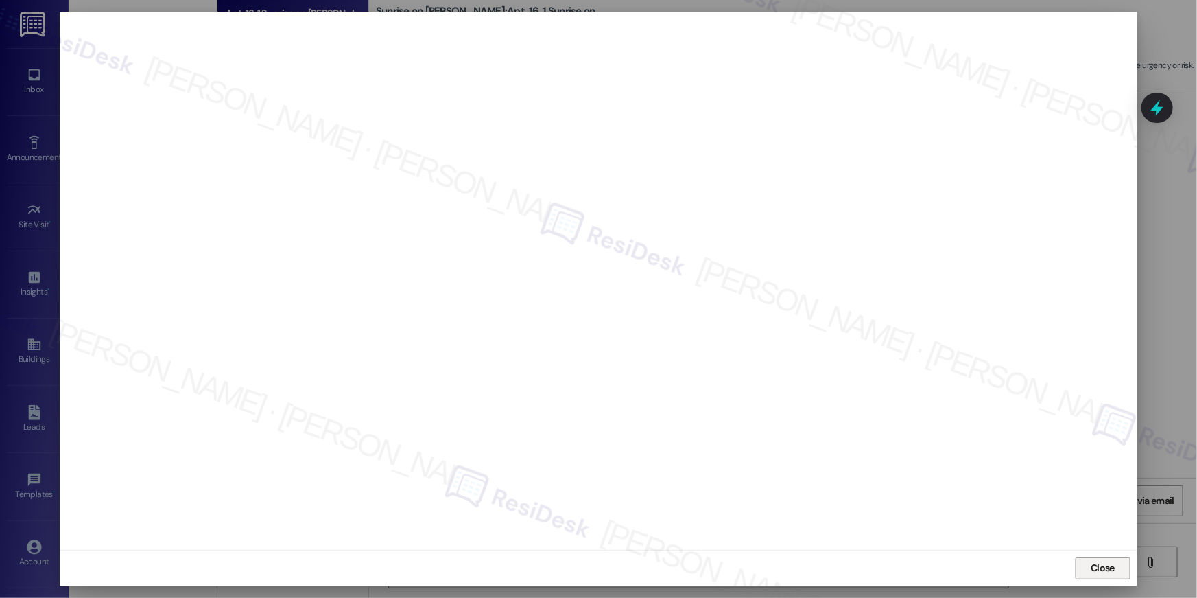
click at [1102, 567] on span "Close" at bounding box center [1103, 567] width 24 height 14
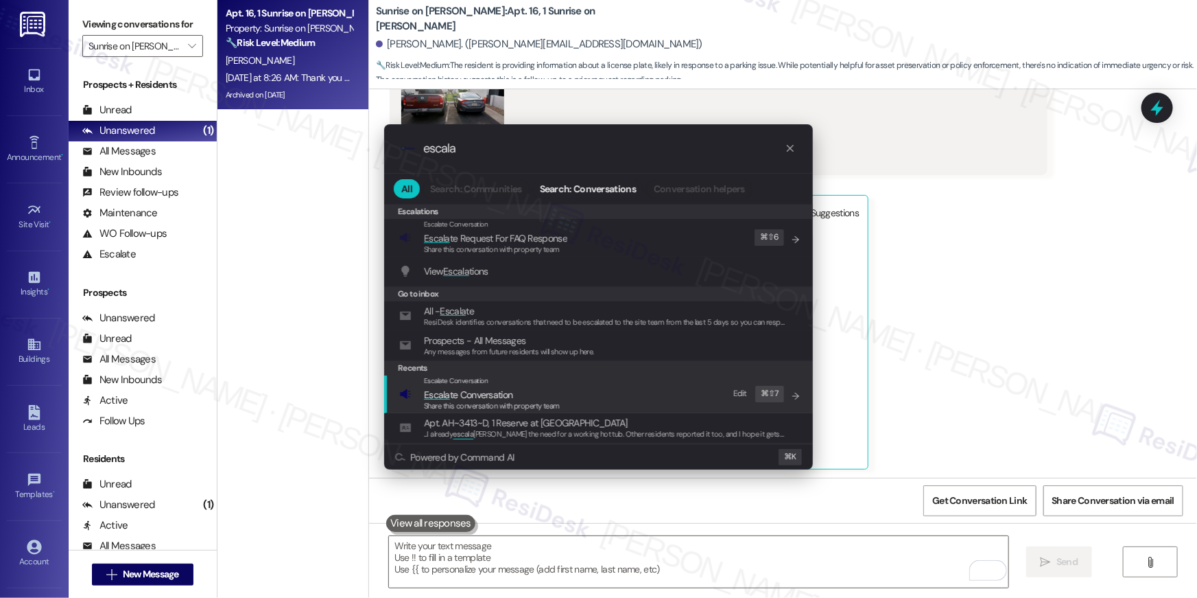
type input "escala"
click at [510, 409] on span "Share this conversation with property team" at bounding box center [492, 406] width 136 height 10
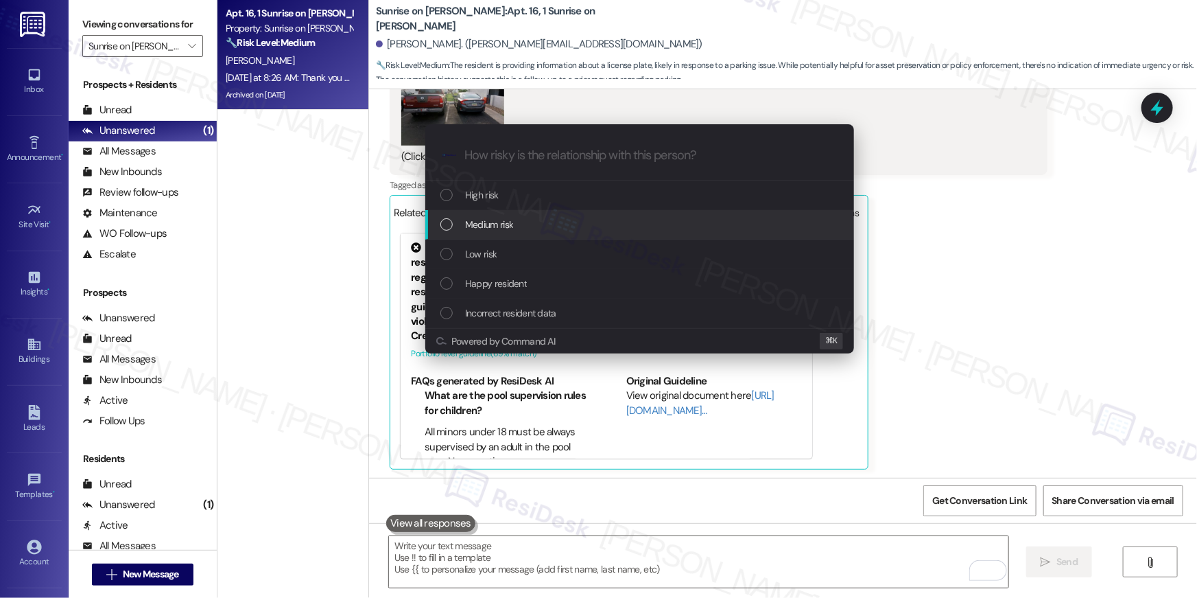
click at [509, 231] on span "Medium risk" at bounding box center [489, 224] width 48 height 15
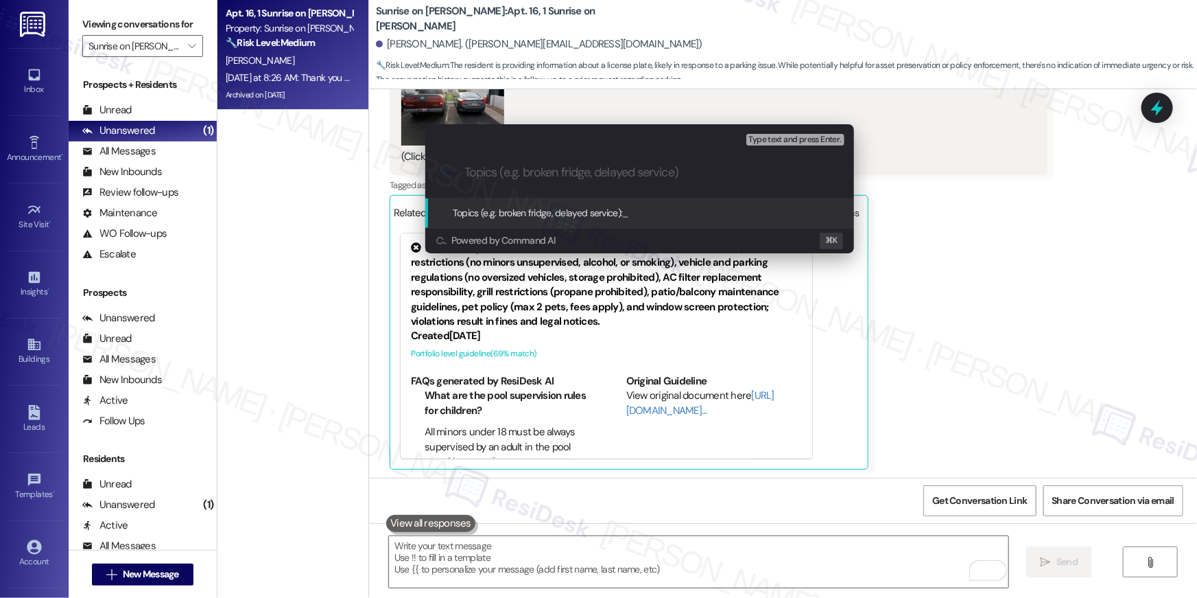
paste input "Parking slot - 2 slots in front of #16"
type input "Parking slot - 2 slots in front of #16"
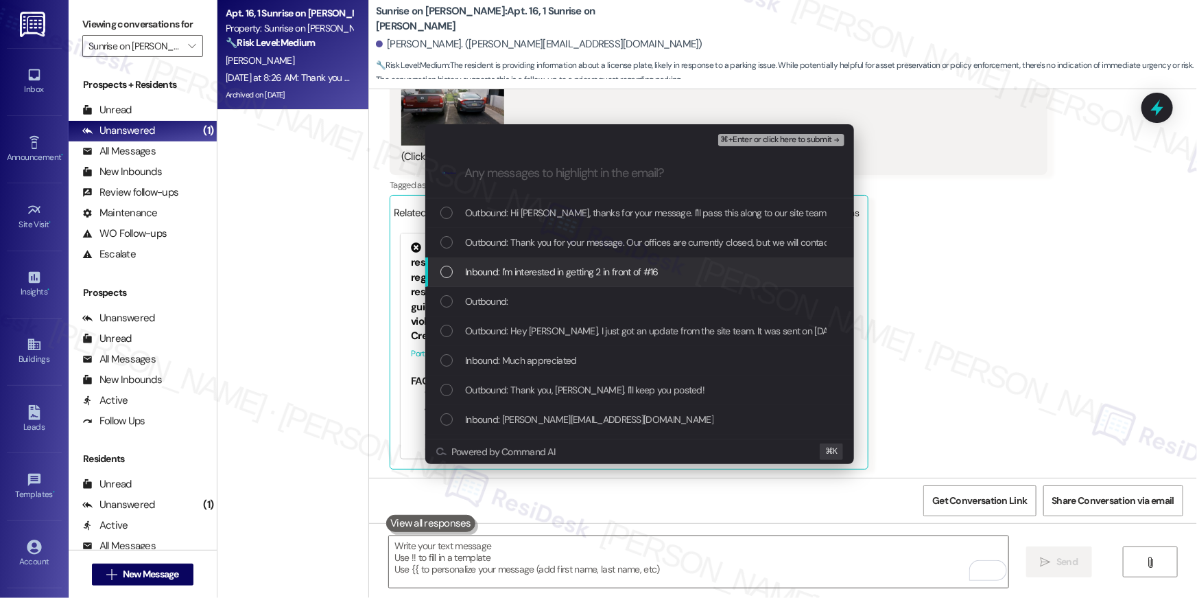
click at [442, 268] on div "List of options" at bounding box center [446, 271] width 12 height 12
click at [444, 303] on div "List of options" at bounding box center [446, 301] width 12 height 12
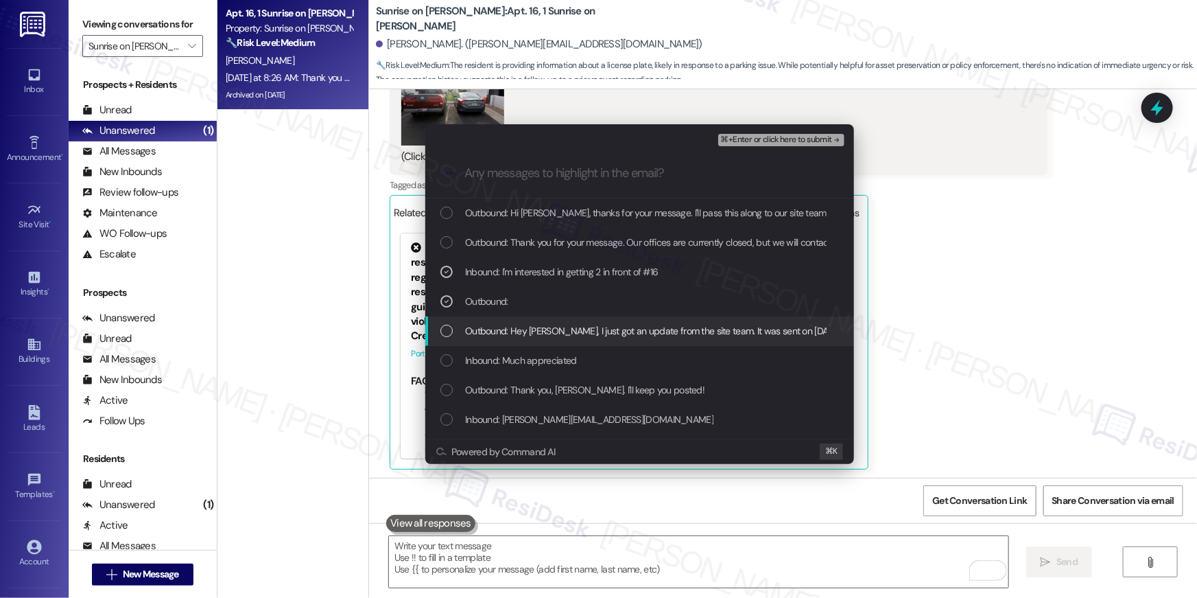
click at [444, 333] on div "List of options" at bounding box center [446, 330] width 12 height 12
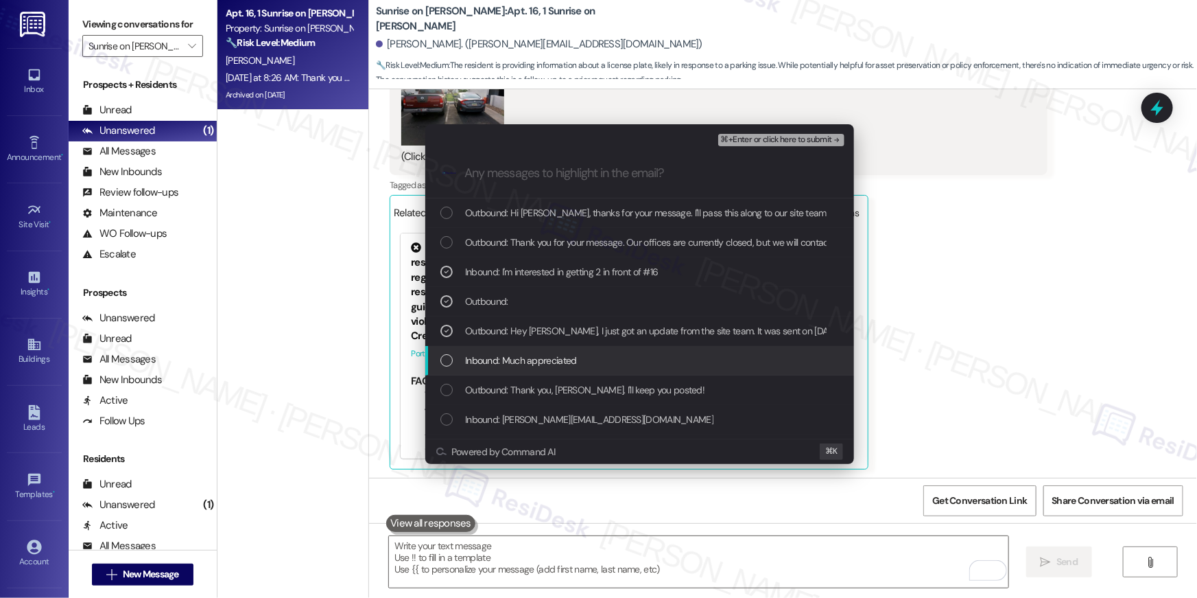
click at [451, 366] on div "Inbound: Much appreciated" at bounding box center [640, 360] width 401 height 15
click at [456, 355] on div "Inbound: Much appreciated" at bounding box center [640, 360] width 401 height 15
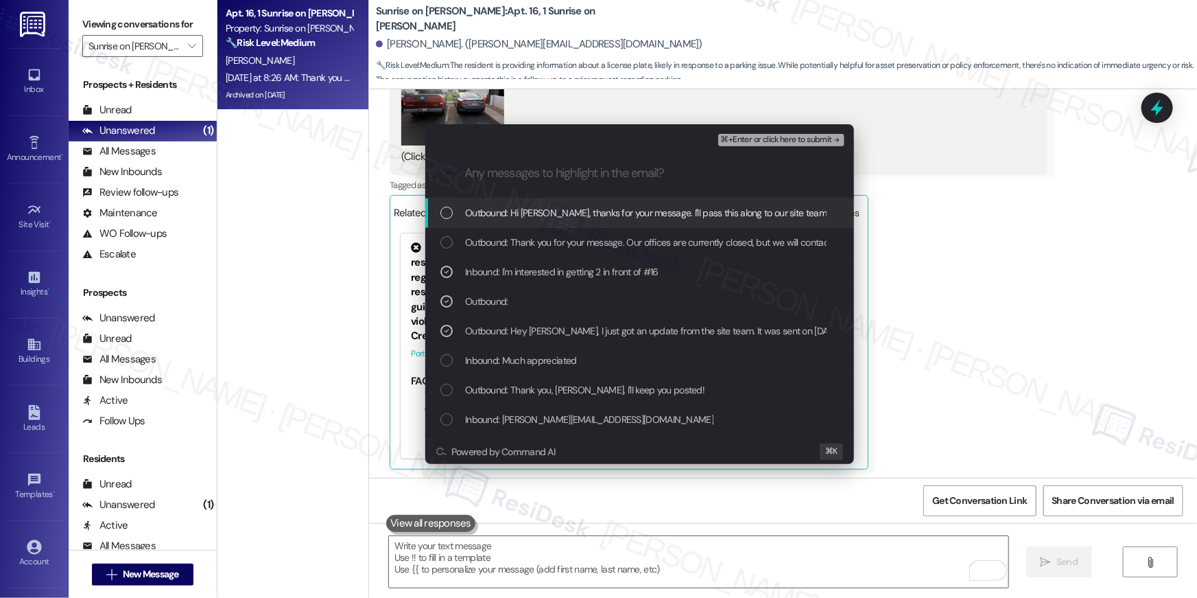
click at [782, 145] on button "⌘+Enter or click here to submit" at bounding box center [781, 140] width 126 height 12
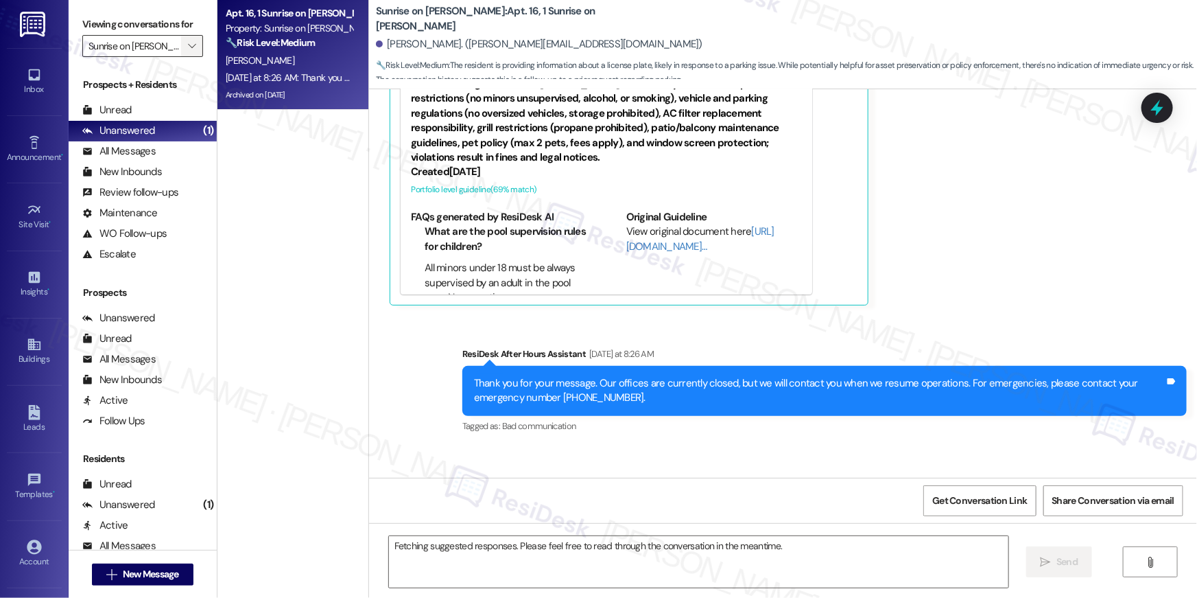
click at [185, 38] on span "" at bounding box center [191, 46] width 13 height 22
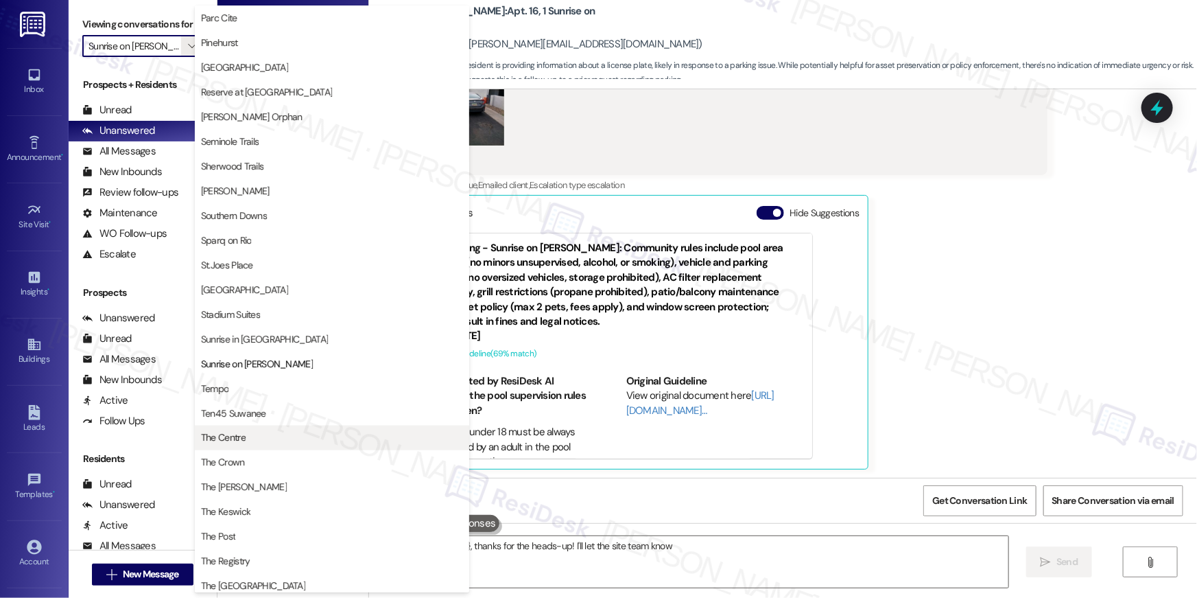
scroll to position [891, 0]
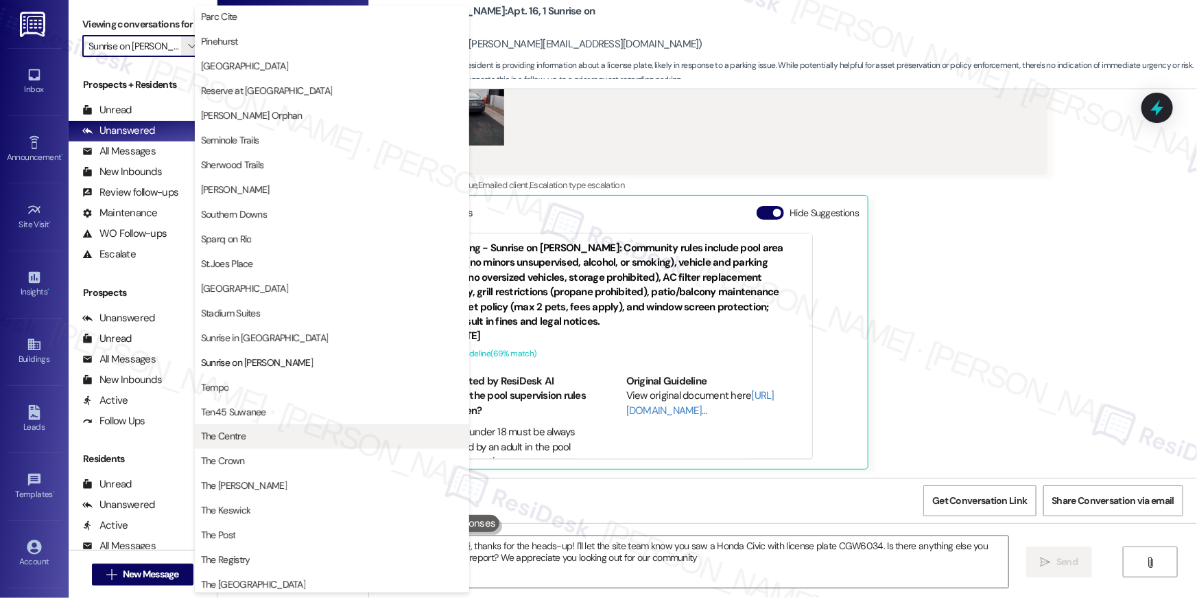
type textarea "Hey {{first_name}}, thanks for the heads-up! I'll let the site team know you sa…"
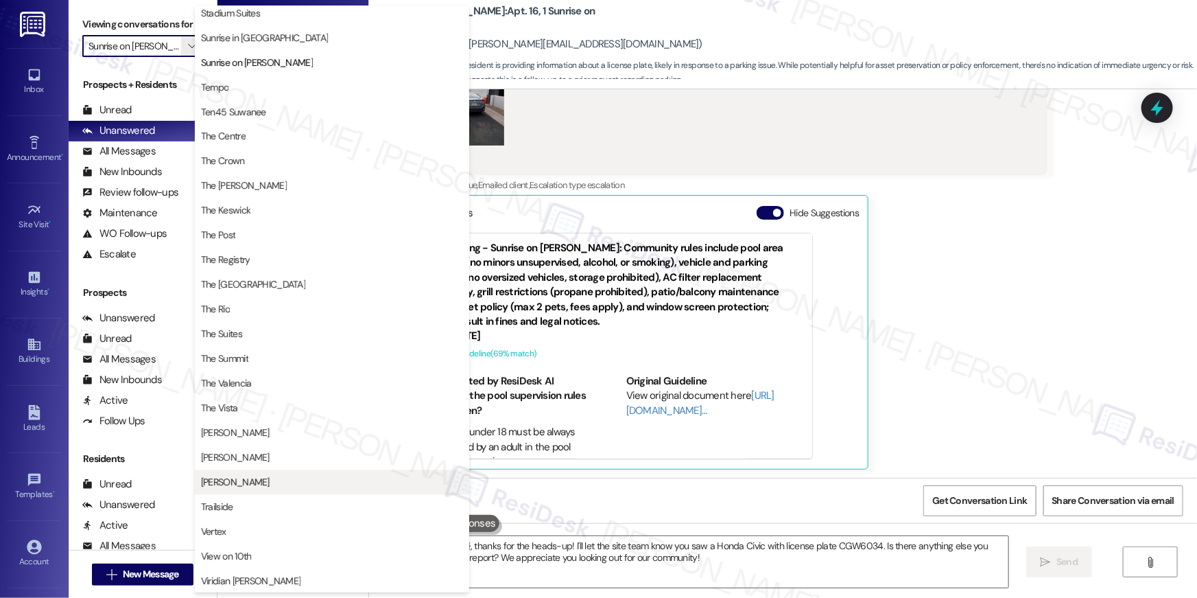
scroll to position [1194, 0]
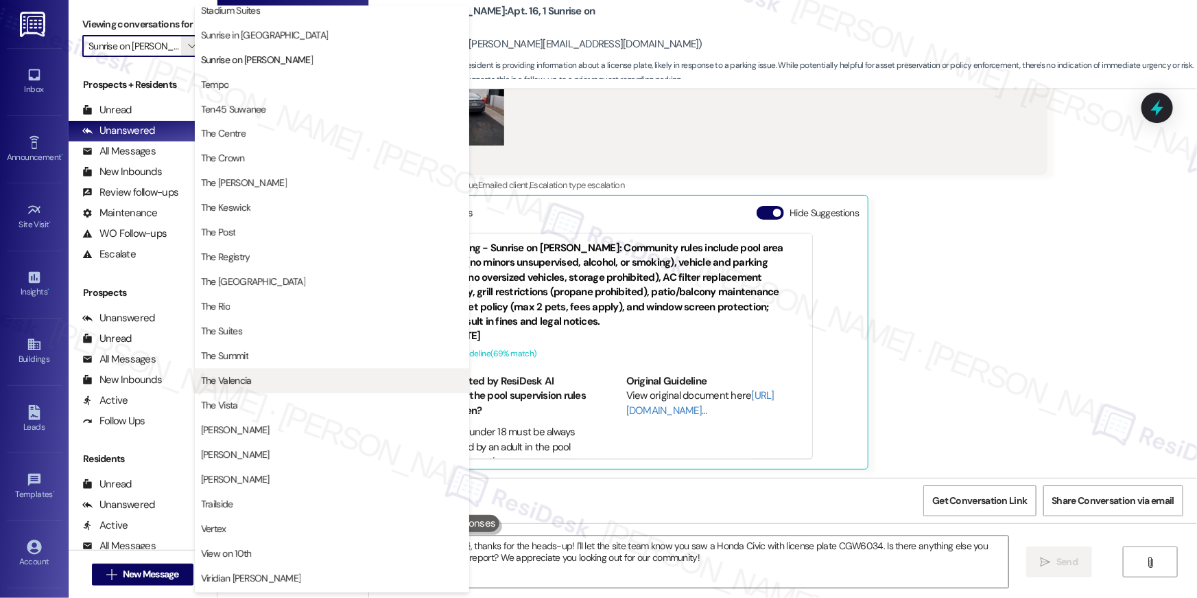
click at [243, 381] on span "The Valencia" at bounding box center [226, 381] width 51 height 14
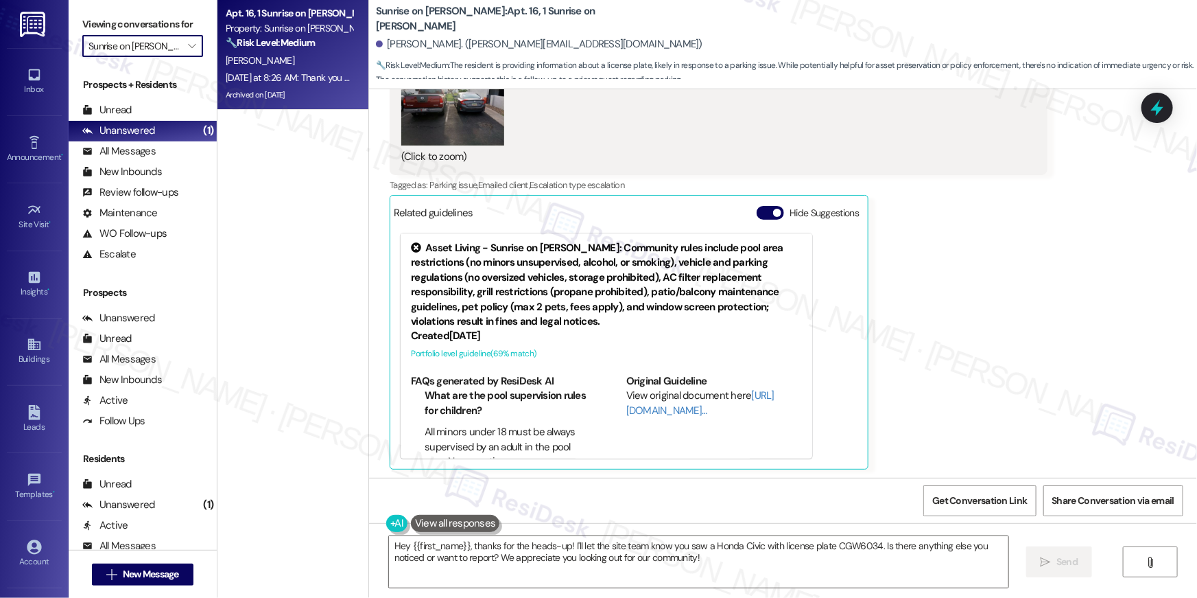
type input "The Valencia"
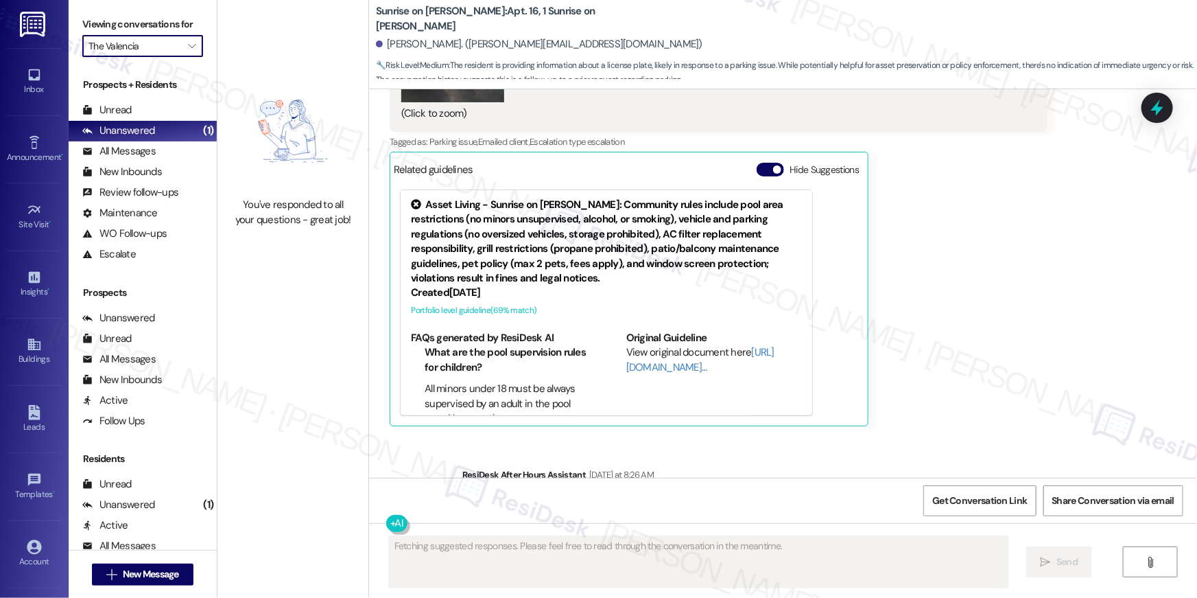
scroll to position [3763, 0]
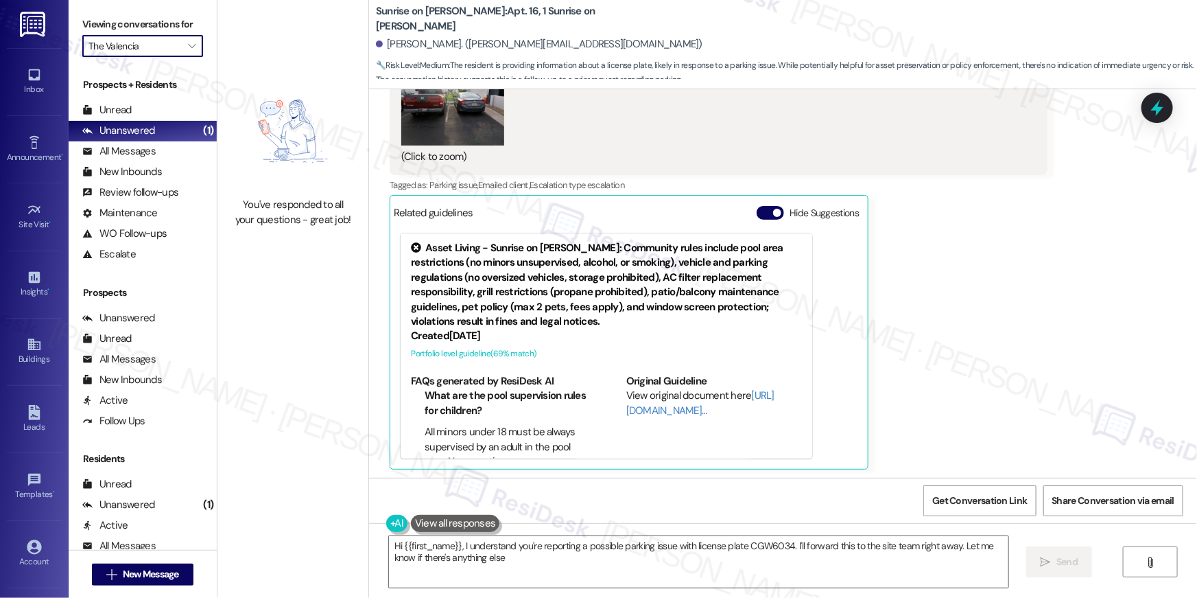
type textarea "Hi {{first_name}}, I understand you're reporting a possible parking issue with …"
click at [188, 49] on icon "" at bounding box center [192, 45] width 8 height 11
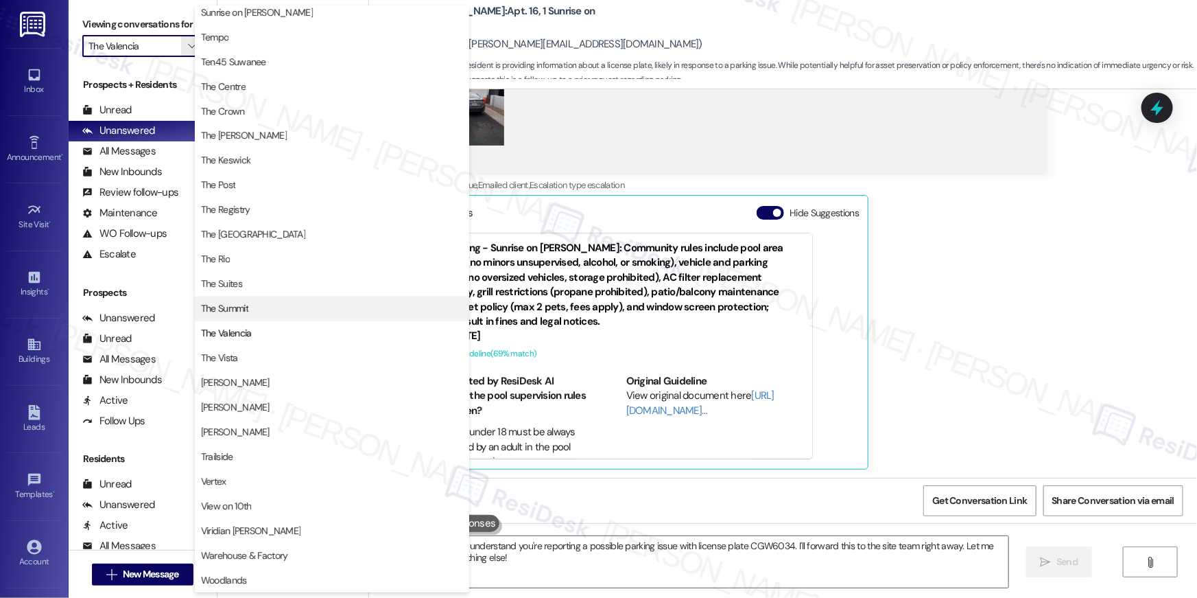
scroll to position [1241, 0]
